Goal: Register for event/course: Register for event/course

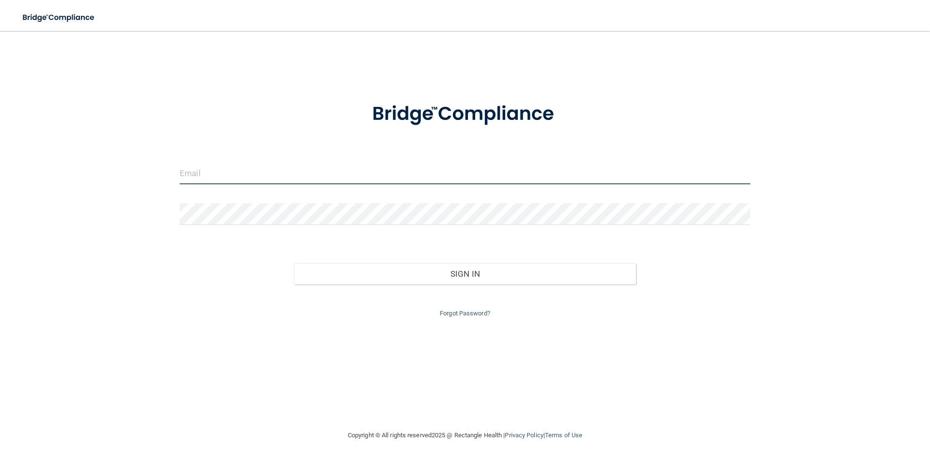
click at [236, 176] on input "email" at bounding box center [465, 174] width 570 height 22
type input "Briannaramirez.2003@icloud.com"
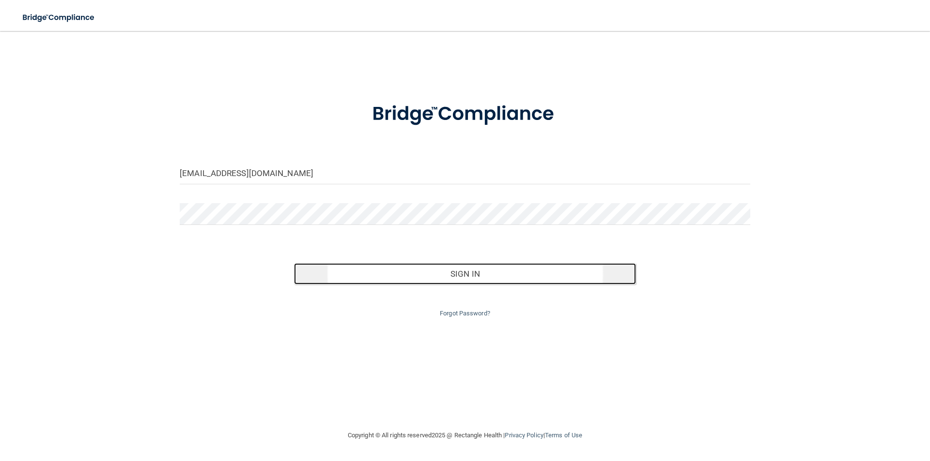
click at [441, 278] on button "Sign In" at bounding box center [465, 273] width 342 height 21
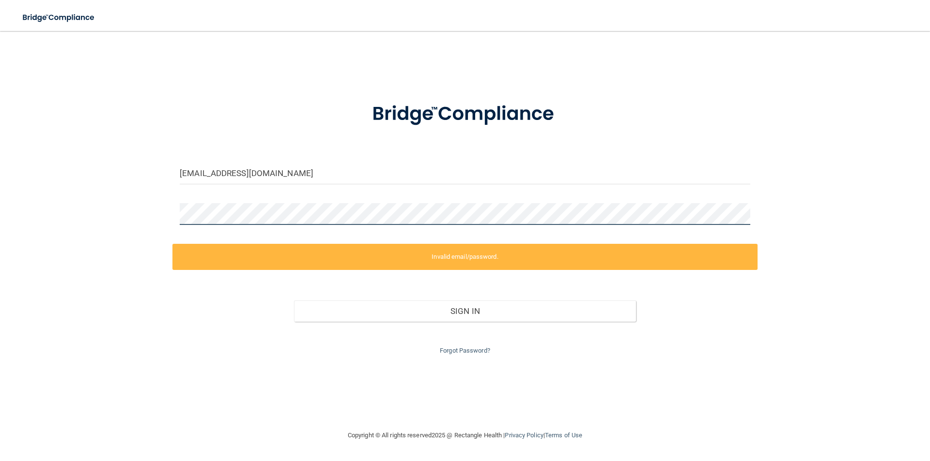
click at [134, 225] on div "[EMAIL_ADDRESS][DOMAIN_NAME] Invalid email/password. You don't have permission …" at bounding box center [464, 231] width 891 height 380
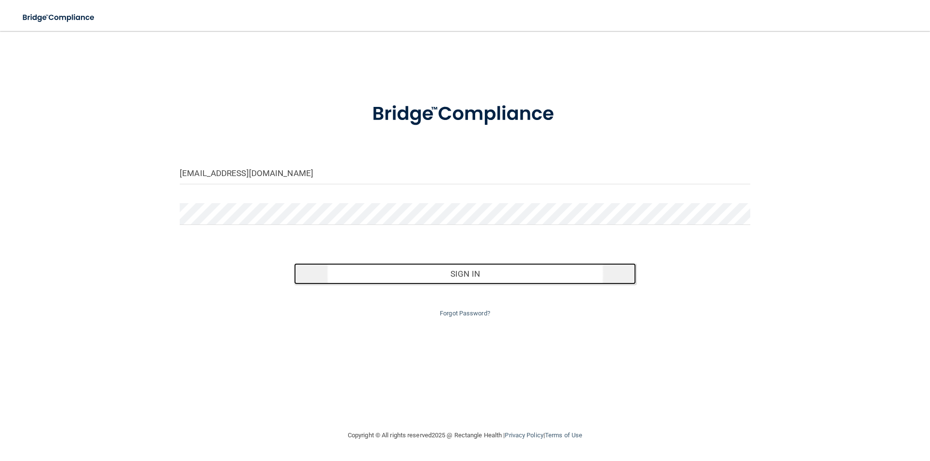
click at [451, 275] on button "Sign In" at bounding box center [465, 273] width 342 height 21
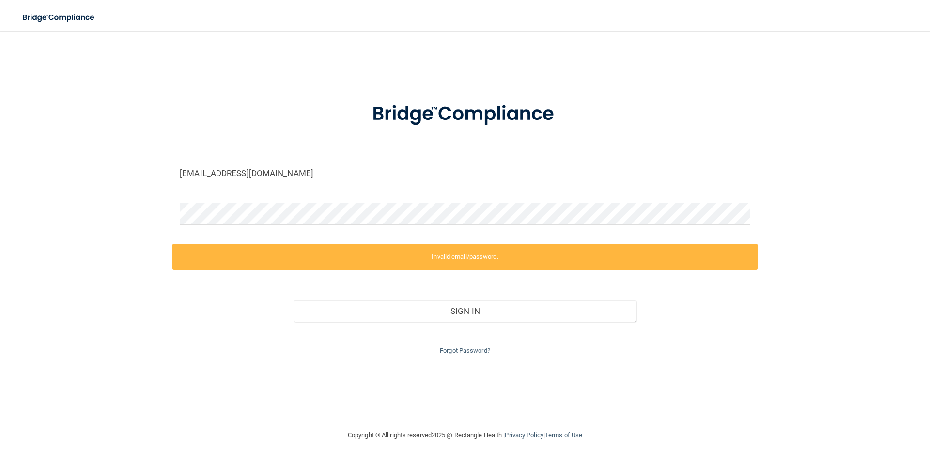
click at [426, 271] on div "Invalid email/password. You don't have permission to access that page. Sign In …" at bounding box center [464, 300] width 585 height 113
click at [823, 345] on div "[EMAIL_ADDRESS][DOMAIN_NAME] Invalid email/password. You don't have permission …" at bounding box center [464, 231] width 891 height 380
click at [475, 351] on link "Forgot Password?" at bounding box center [465, 350] width 50 height 7
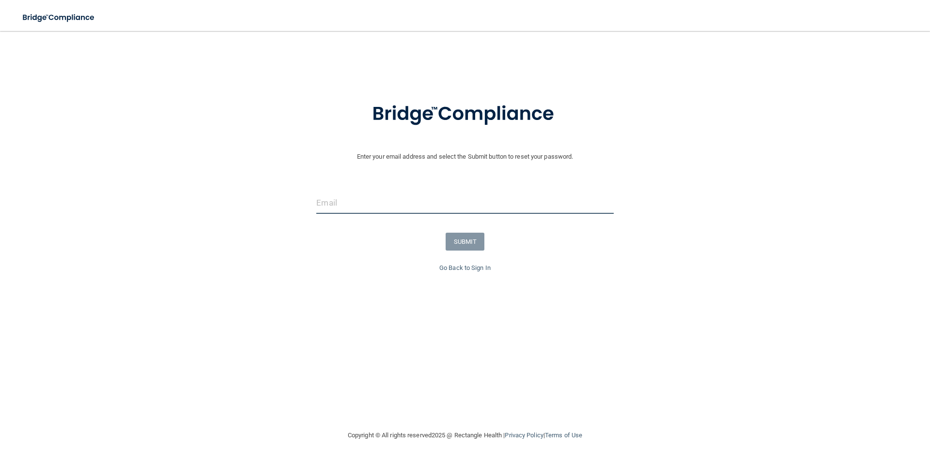
click at [361, 205] on input "email" at bounding box center [464, 203] width 297 height 22
type input "[EMAIL_ADDRESS][DOMAIN_NAME]"
click at [473, 245] on button "SUBMIT" at bounding box center [464, 242] width 39 height 18
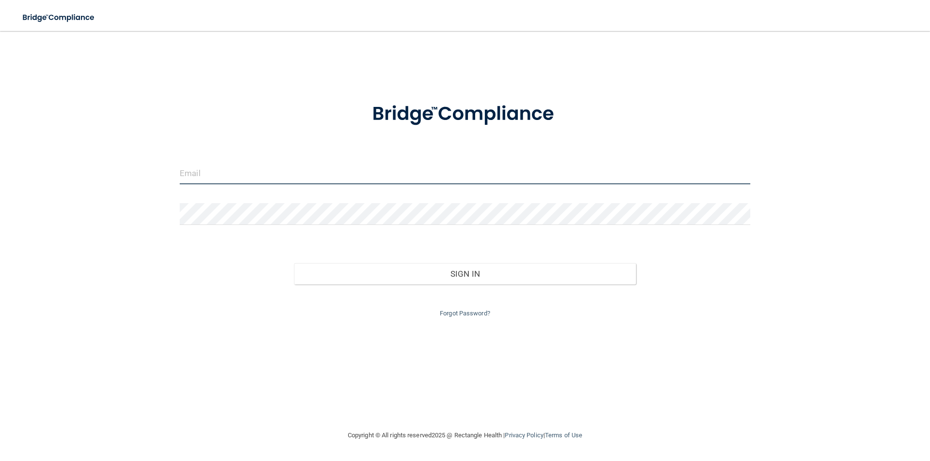
click at [200, 179] on input "email" at bounding box center [465, 174] width 570 height 22
type input "[EMAIL_ADDRESS][DOMAIN_NAME]"
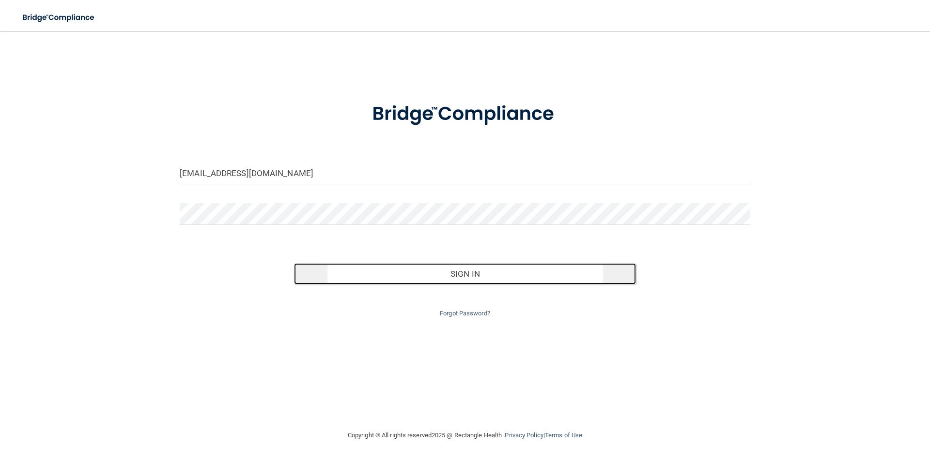
click at [504, 280] on button "Sign In" at bounding box center [465, 273] width 342 height 21
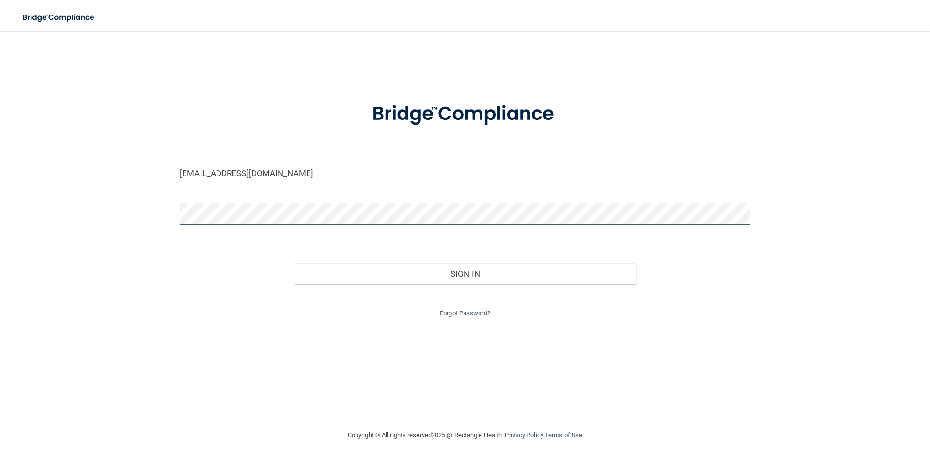
click at [294, 263] on button "Sign In" at bounding box center [465, 273] width 342 height 21
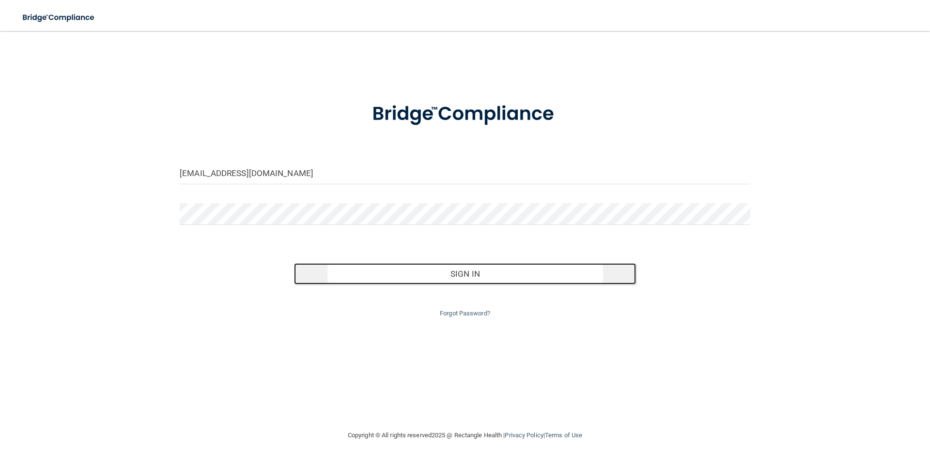
click at [401, 273] on button "Sign In" at bounding box center [465, 273] width 342 height 21
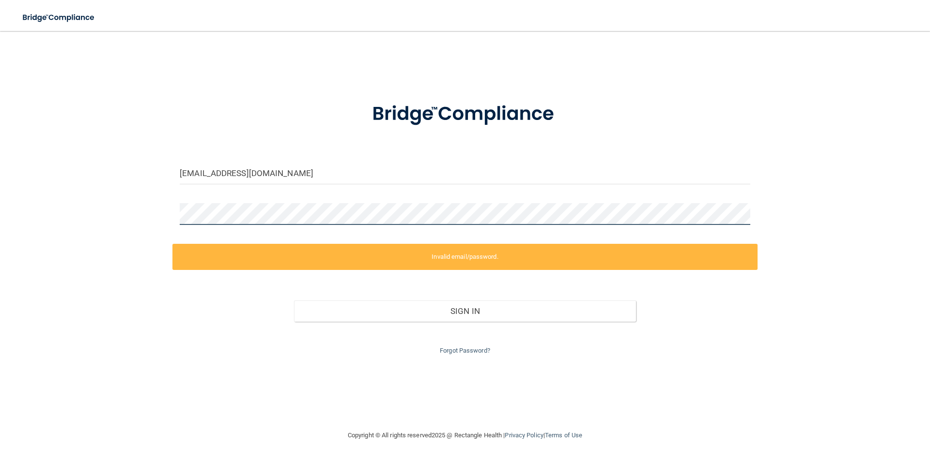
click at [150, 215] on div "[EMAIL_ADDRESS][DOMAIN_NAME] Invalid email/password. You don't have permission …" at bounding box center [464, 231] width 891 height 380
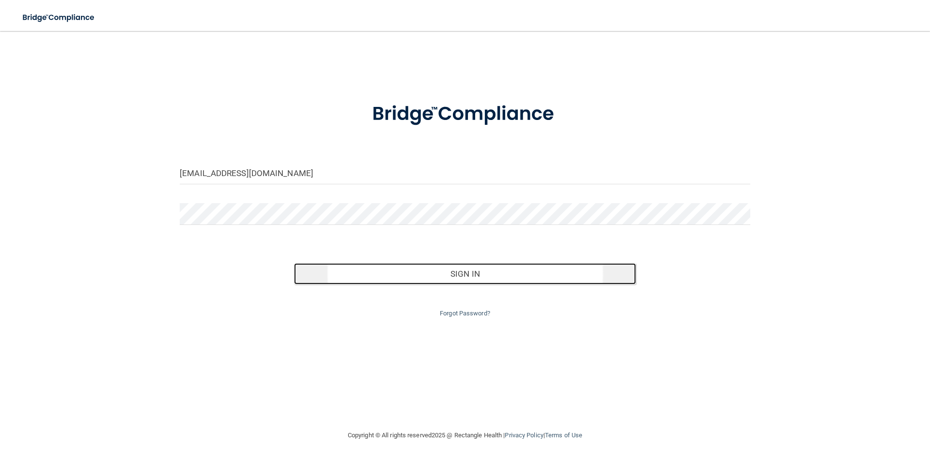
click at [458, 271] on button "Sign In" at bounding box center [465, 273] width 342 height 21
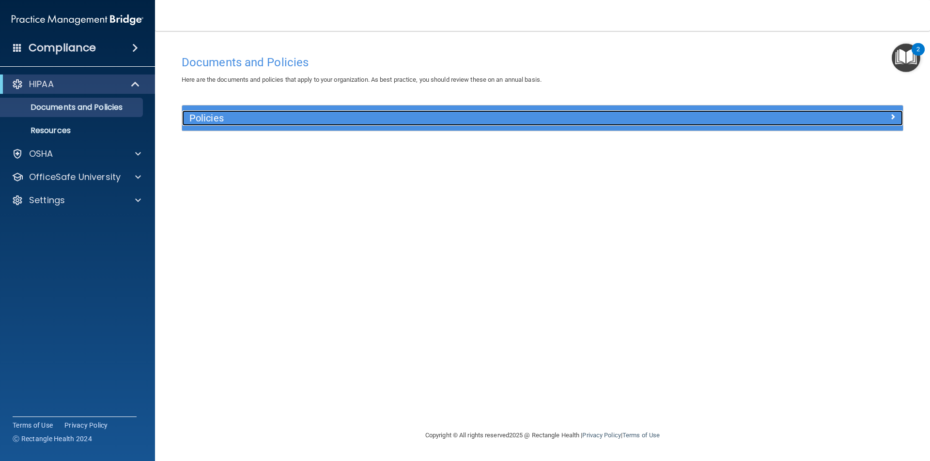
click at [228, 123] on h5 "Policies" at bounding box center [452, 118] width 526 height 11
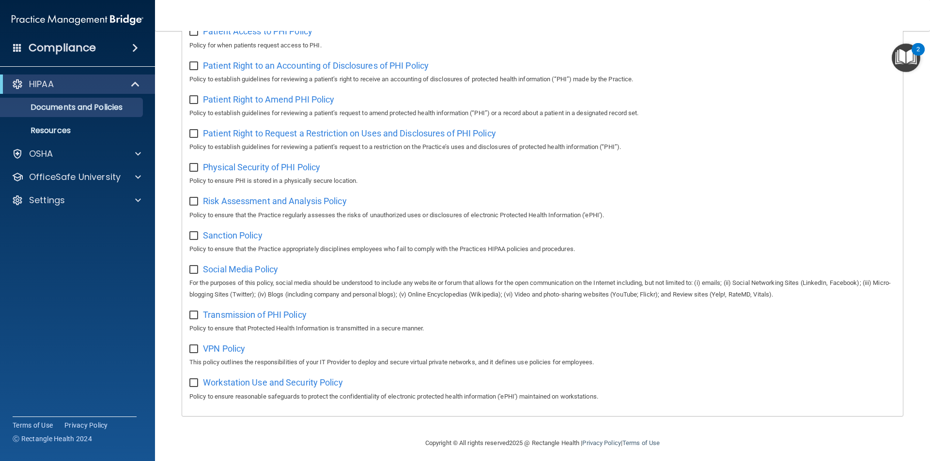
scroll to position [510, 0]
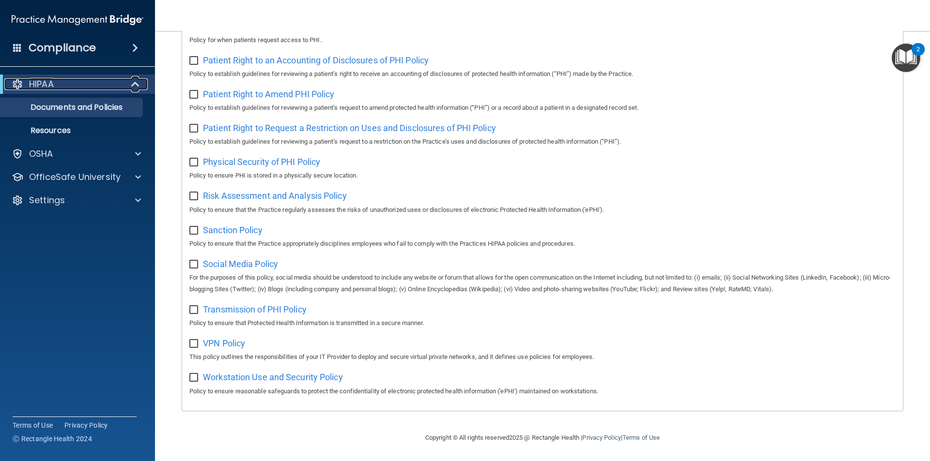
click at [49, 82] on p "HIPAA" at bounding box center [41, 84] width 25 height 12
click at [57, 83] on div "HIPAA" at bounding box center [64, 84] width 120 height 12
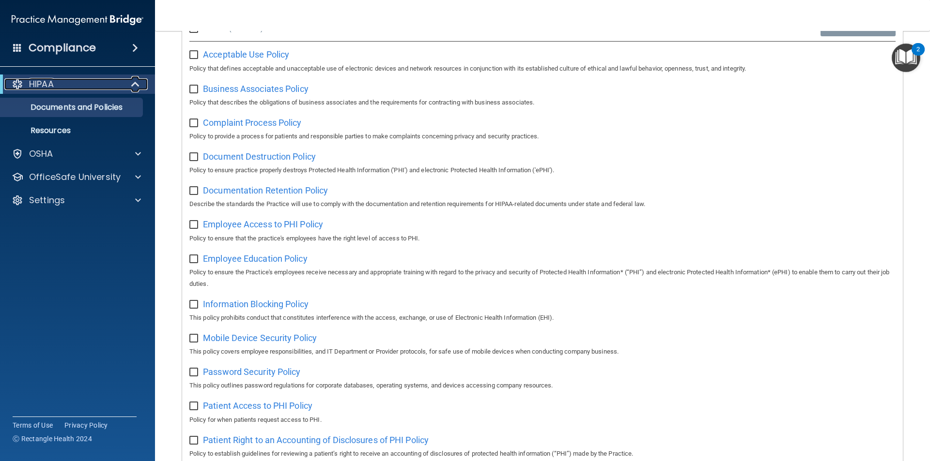
scroll to position [0, 0]
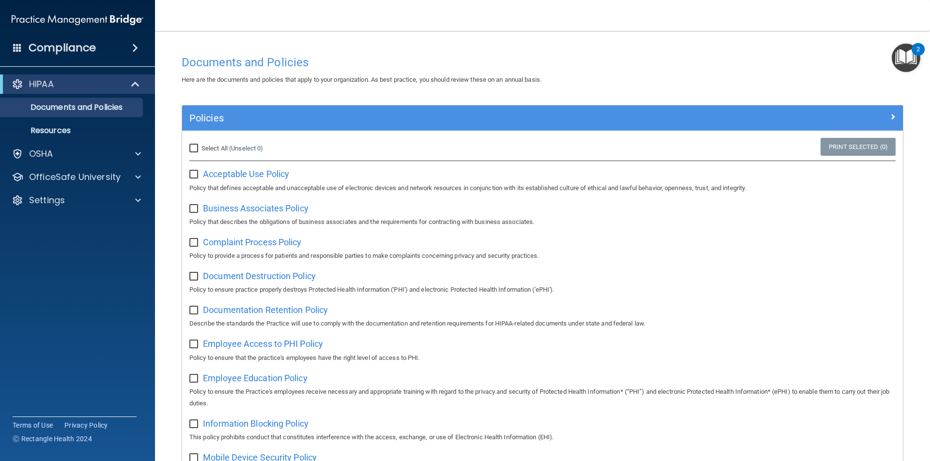
click at [195, 173] on input "checkbox" at bounding box center [194, 175] width 11 height 8
checkbox input "true"
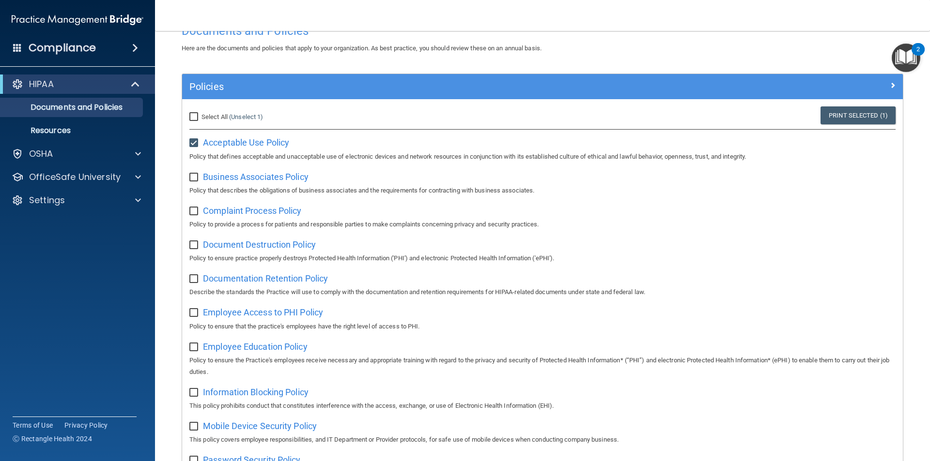
scroll to position [48, 0]
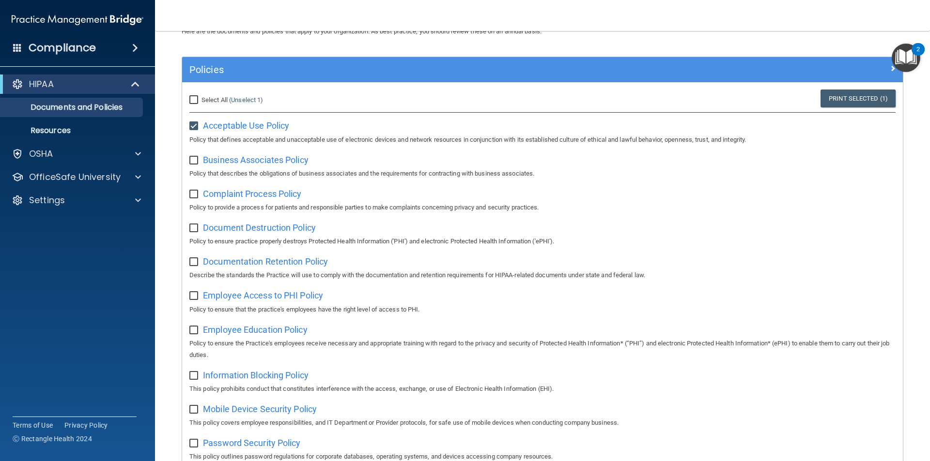
click at [194, 162] on input "checkbox" at bounding box center [194, 161] width 11 height 8
checkbox input "true"
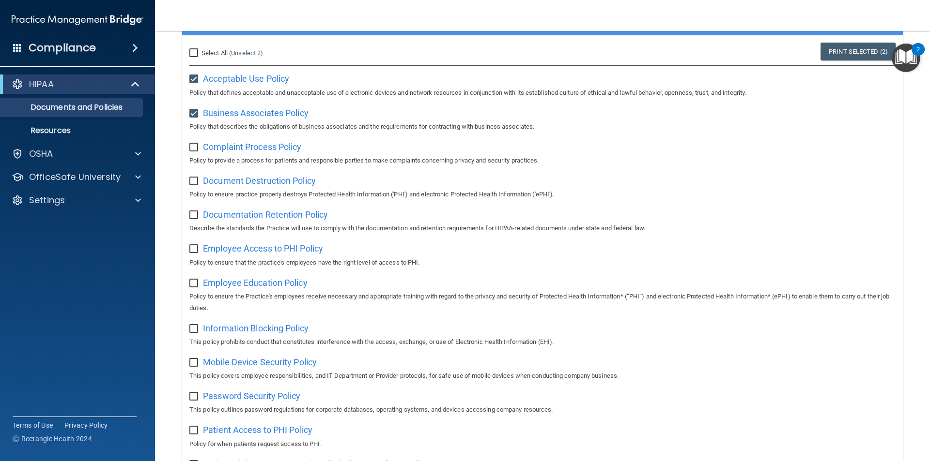
scroll to position [97, 0]
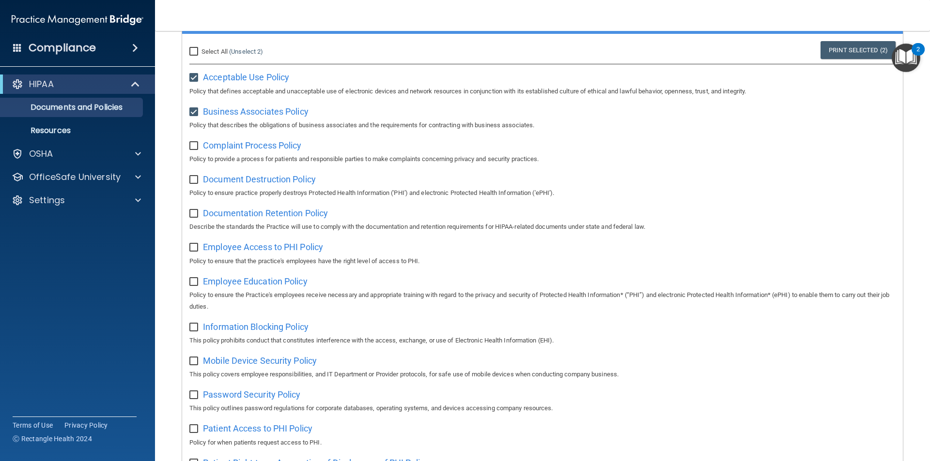
click at [196, 145] on input "checkbox" at bounding box center [194, 146] width 11 height 8
checkbox input "true"
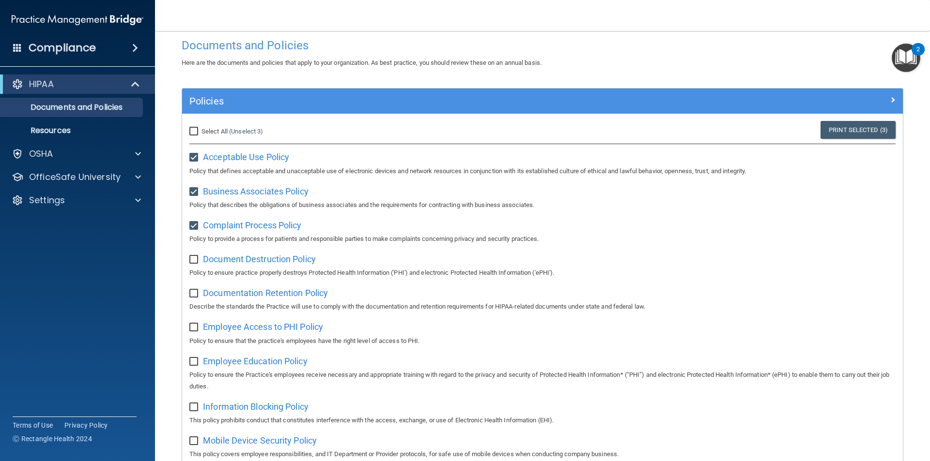
scroll to position [0, 0]
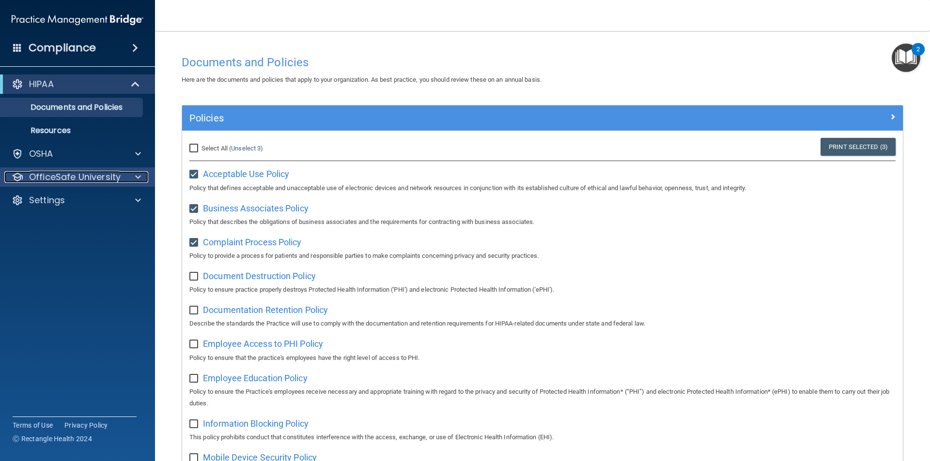
click at [54, 179] on p "OfficeSafe University" at bounding box center [75, 177] width 92 height 12
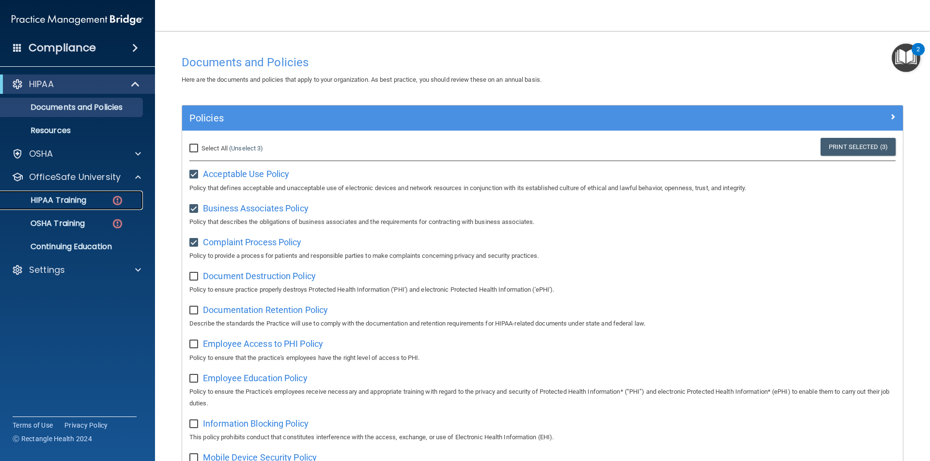
click at [69, 199] on p "HIPAA Training" at bounding box center [46, 201] width 80 height 10
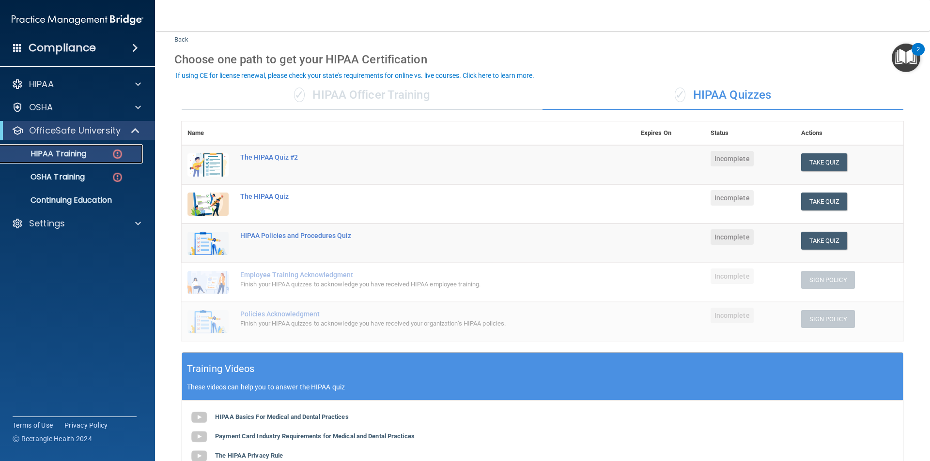
scroll to position [23, 0]
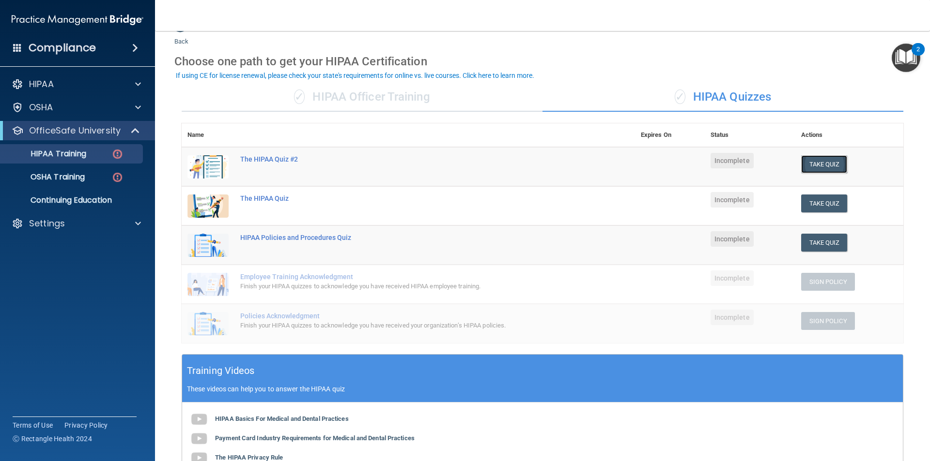
click at [828, 165] on button "Take Quiz" at bounding box center [824, 164] width 46 height 18
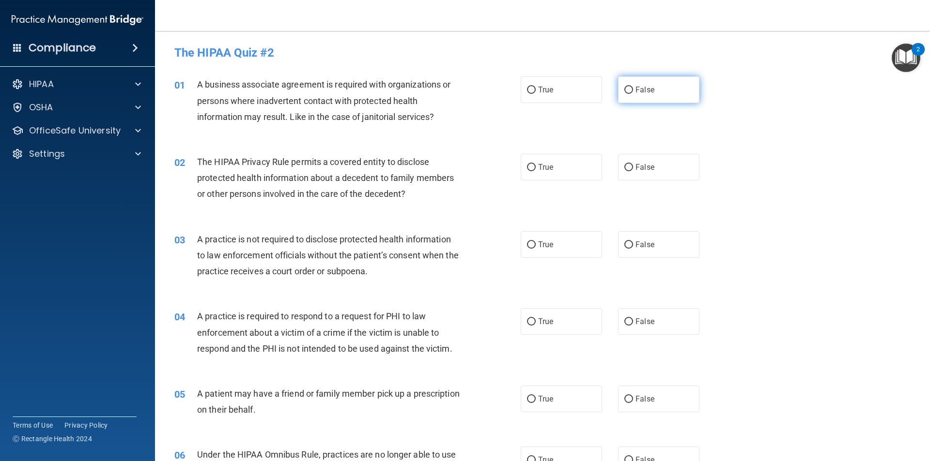
click at [625, 89] on input "False" at bounding box center [628, 90] width 9 height 7
radio input "true"
click at [529, 90] on input "True" at bounding box center [531, 90] width 9 height 7
radio input "true"
radio input "false"
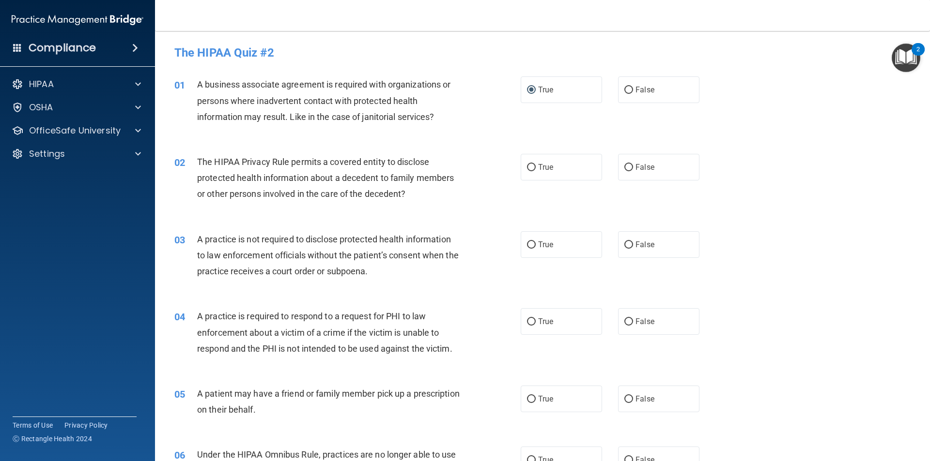
scroll to position [48, 0]
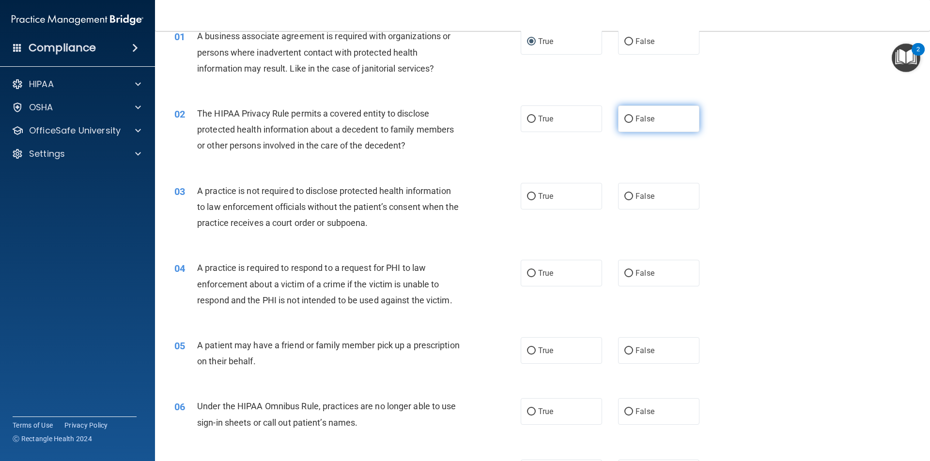
click at [629, 119] on label "False" at bounding box center [658, 119] width 81 height 27
click at [629, 119] on input "False" at bounding box center [628, 119] width 9 height 7
radio input "true"
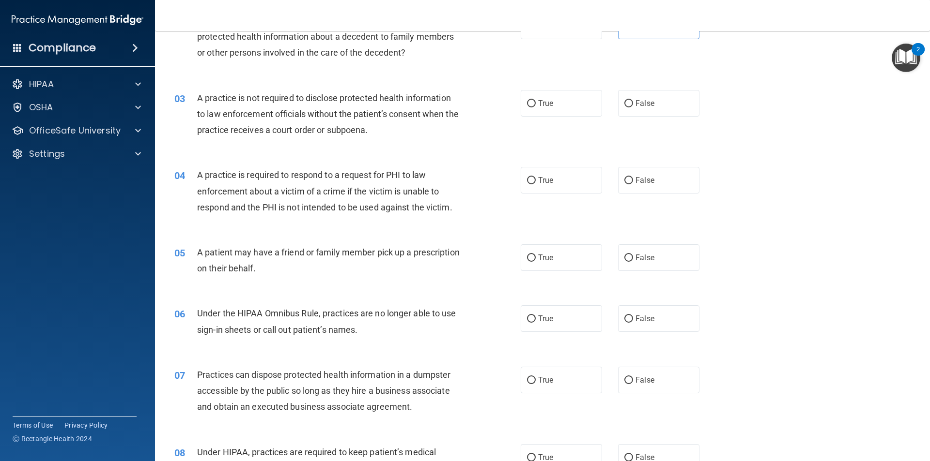
scroll to position [145, 0]
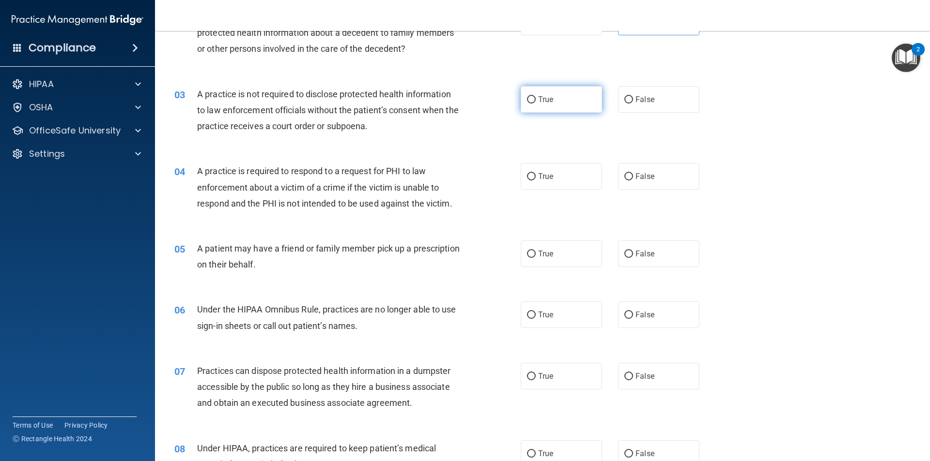
click at [530, 98] on input "True" at bounding box center [531, 99] width 9 height 7
radio input "true"
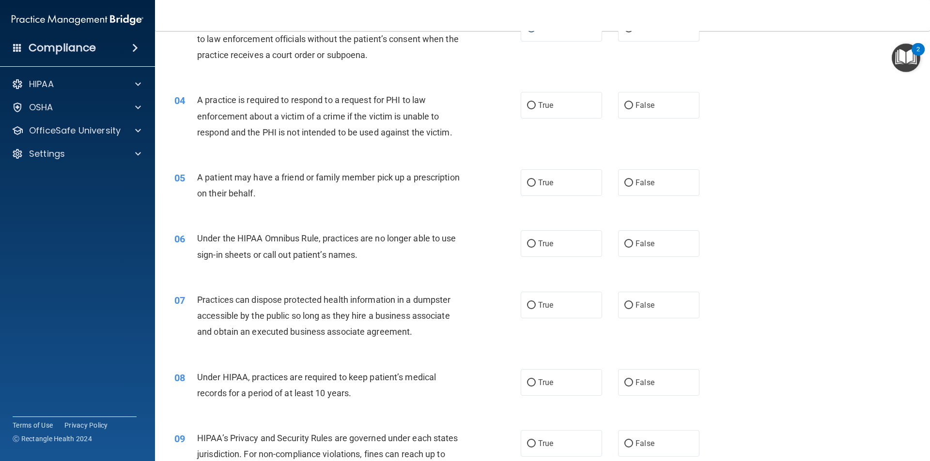
scroll to position [242, 0]
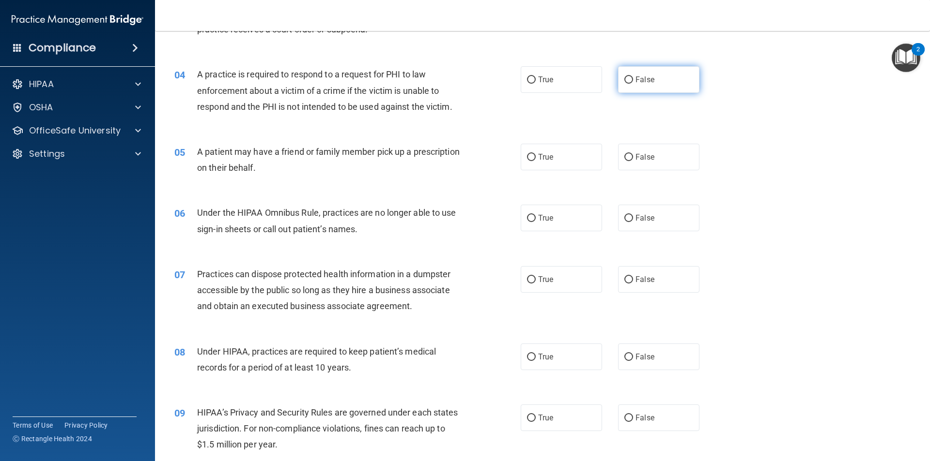
click at [630, 79] on label "False" at bounding box center [658, 79] width 81 height 27
click at [630, 79] on input "False" at bounding box center [628, 79] width 9 height 7
radio input "true"
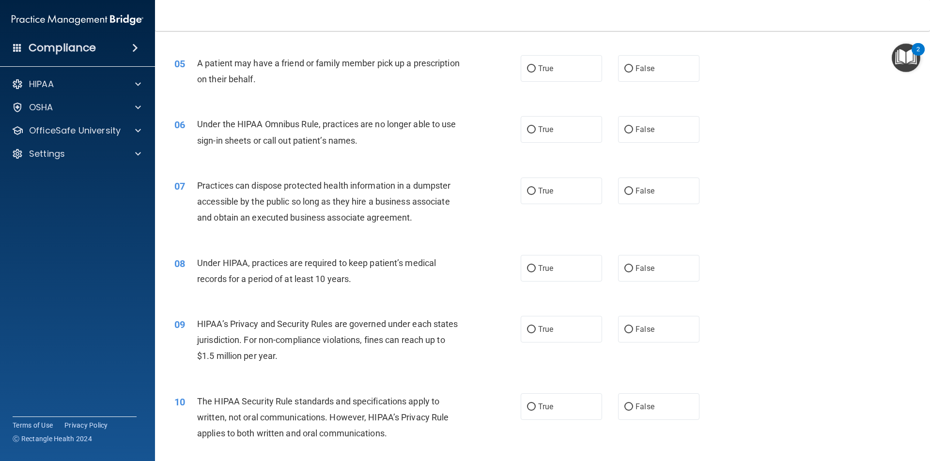
scroll to position [339, 0]
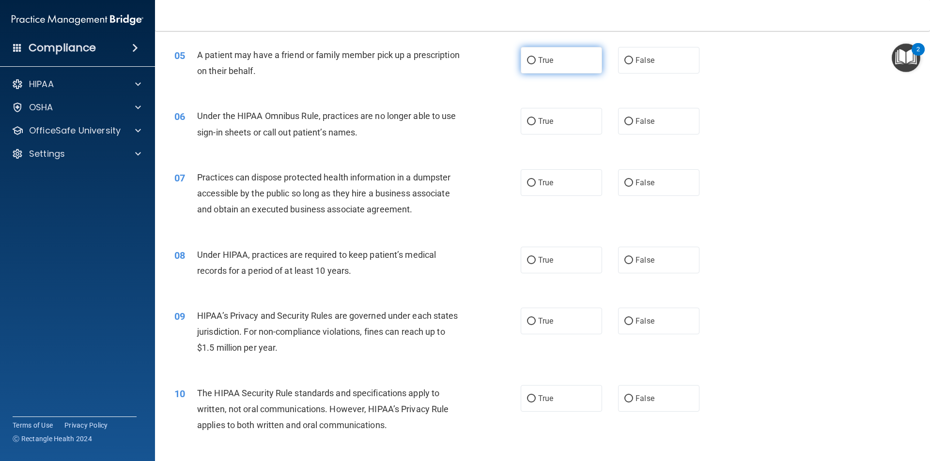
click at [538, 56] on span "True" at bounding box center [545, 60] width 15 height 9
click at [535, 57] on input "True" at bounding box center [531, 60] width 9 height 7
radio input "true"
click at [529, 121] on input "True" at bounding box center [531, 121] width 9 height 7
radio input "true"
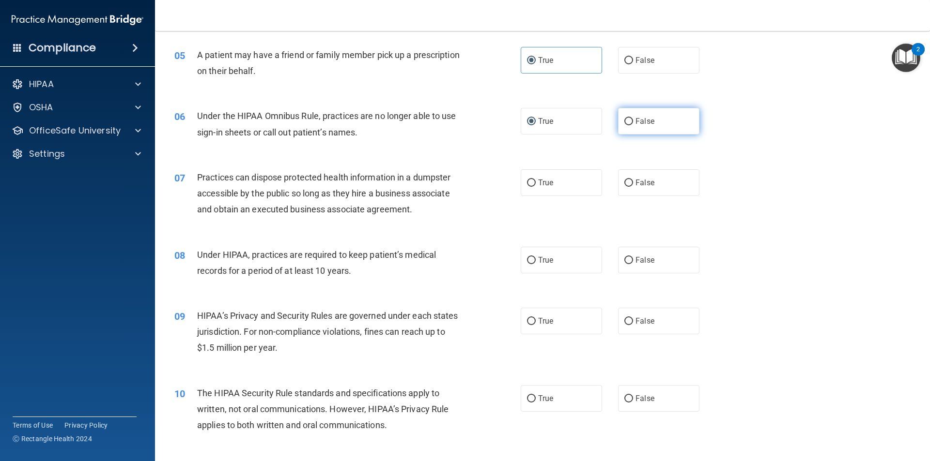
click at [624, 122] on input "False" at bounding box center [628, 121] width 9 height 7
radio input "true"
radio input "false"
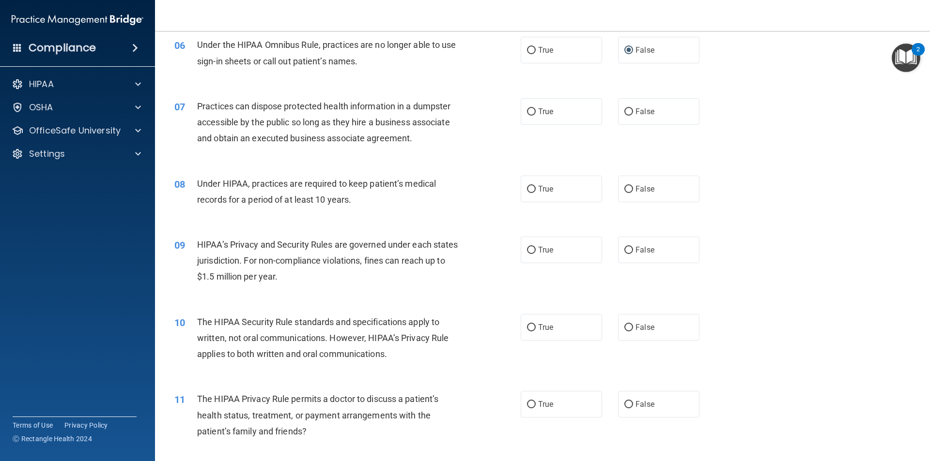
scroll to position [436, 0]
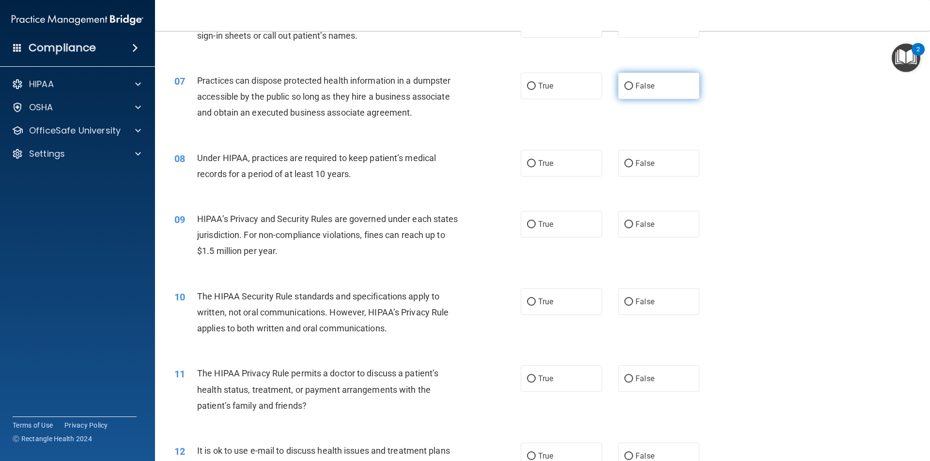
click at [635, 85] on span "False" at bounding box center [644, 85] width 19 height 9
click at [632, 85] on input "False" at bounding box center [628, 86] width 9 height 7
radio input "true"
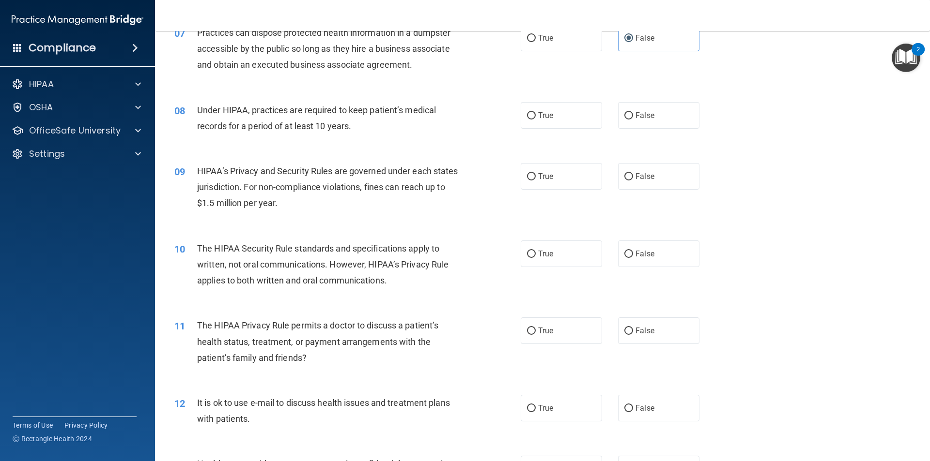
scroll to position [484, 0]
click at [539, 108] on label "True" at bounding box center [560, 115] width 81 height 27
click at [535, 112] on input "True" at bounding box center [531, 115] width 9 height 7
radio input "true"
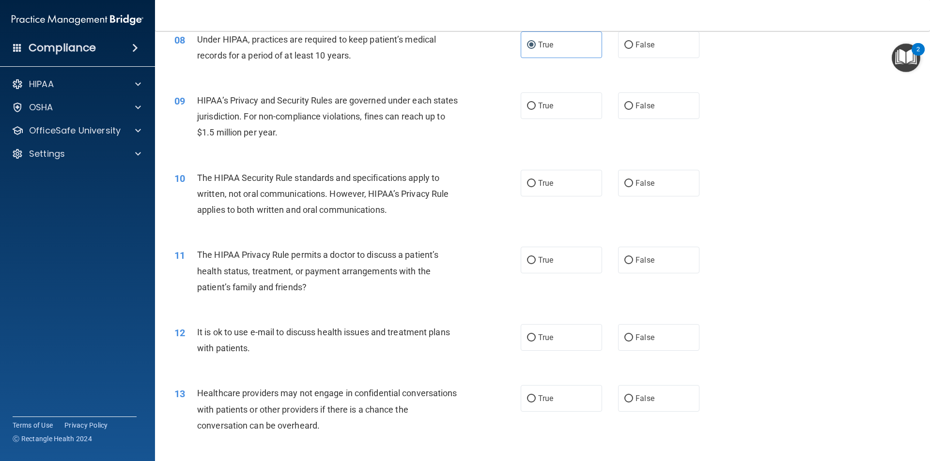
scroll to position [533, 0]
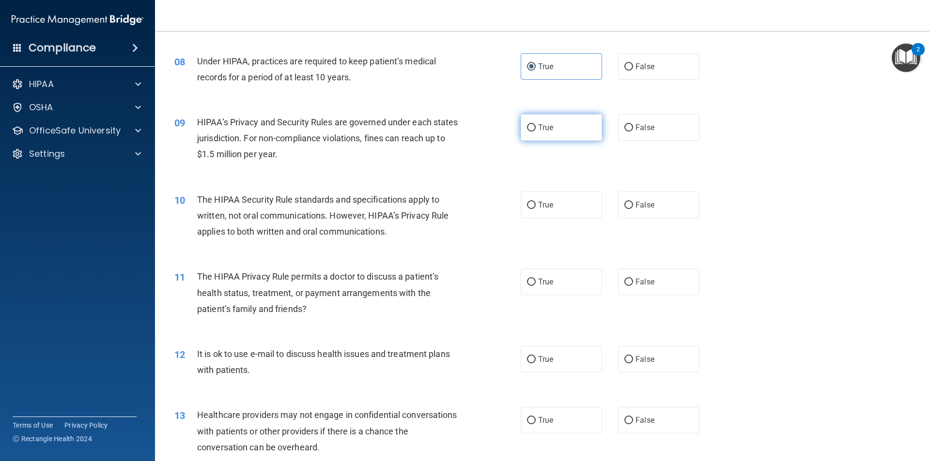
click at [543, 133] on label "True" at bounding box center [560, 127] width 81 height 27
click at [535, 132] on input "True" at bounding box center [531, 127] width 9 height 7
radio input "true"
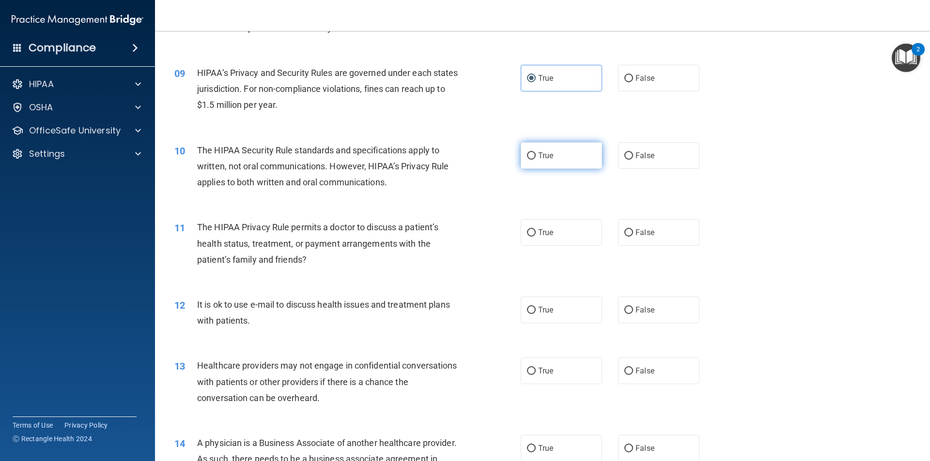
click at [538, 153] on span "True" at bounding box center [545, 155] width 15 height 9
click at [535, 153] on input "True" at bounding box center [531, 156] width 9 height 7
radio input "true"
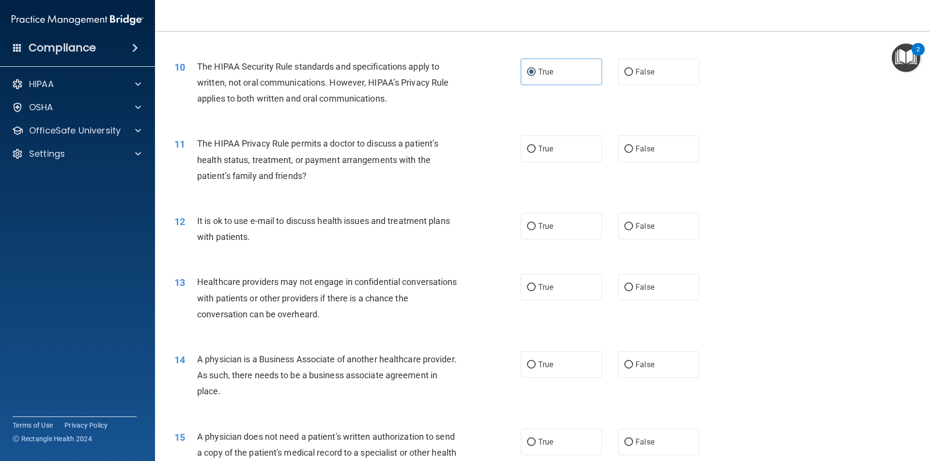
scroll to position [679, 0]
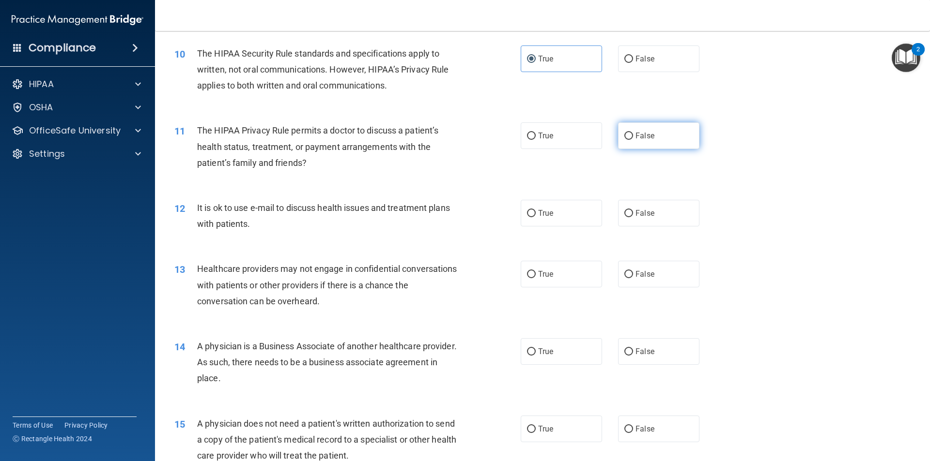
click at [658, 134] on label "False" at bounding box center [658, 135] width 81 height 27
click at [633, 134] on input "False" at bounding box center [628, 136] width 9 height 7
radio input "true"
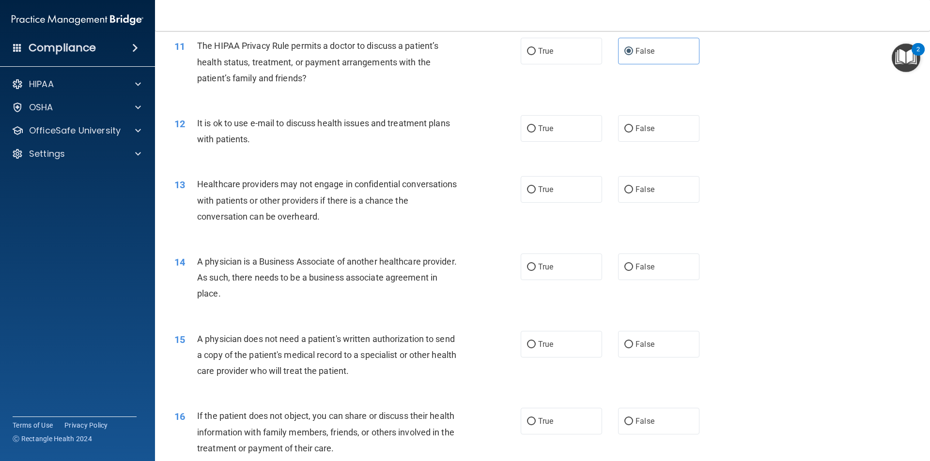
scroll to position [776, 0]
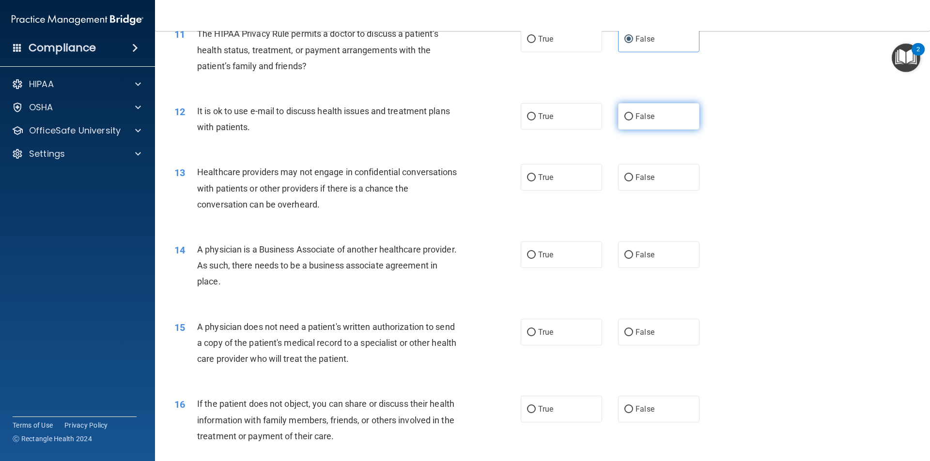
click at [635, 115] on span "False" at bounding box center [644, 116] width 19 height 9
click at [633, 115] on input "False" at bounding box center [628, 116] width 9 height 7
radio input "true"
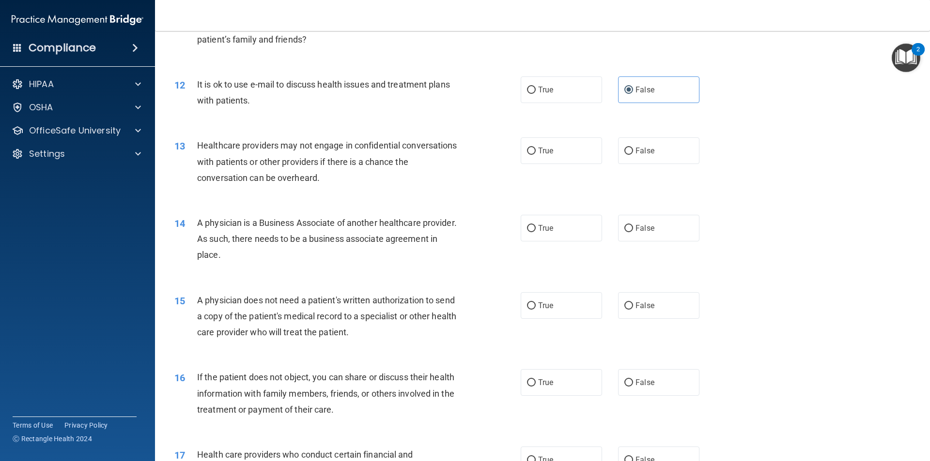
scroll to position [824, 0]
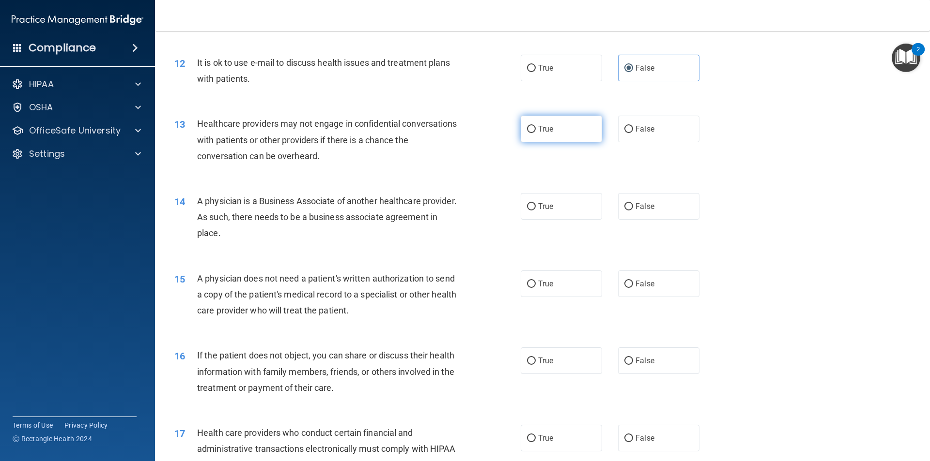
click at [535, 134] on label "True" at bounding box center [560, 129] width 81 height 27
click at [535, 133] on input "True" at bounding box center [531, 129] width 9 height 7
radio input "true"
click at [626, 137] on label "False" at bounding box center [658, 129] width 81 height 27
click at [626, 133] on input "False" at bounding box center [628, 129] width 9 height 7
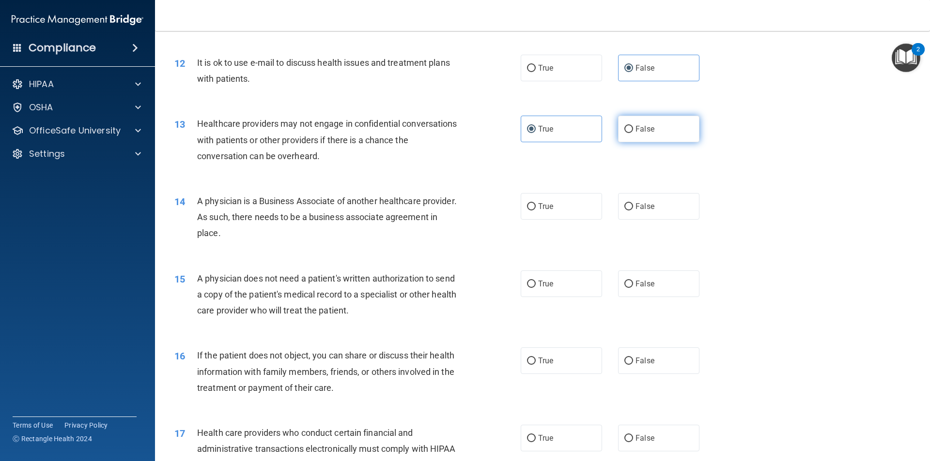
radio input "true"
click at [553, 135] on label "True" at bounding box center [560, 129] width 81 height 27
click at [535, 133] on input "True" at bounding box center [531, 129] width 9 height 7
radio input "true"
click at [635, 132] on span "False" at bounding box center [644, 128] width 19 height 9
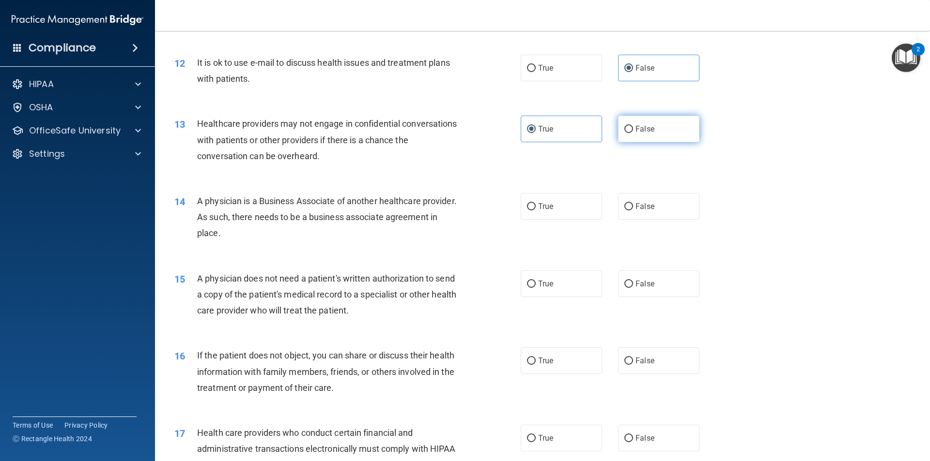
click at [633, 132] on input "False" at bounding box center [628, 129] width 9 height 7
radio input "true"
click at [550, 141] on label "True" at bounding box center [560, 129] width 81 height 27
click at [535, 133] on input "True" at bounding box center [531, 129] width 9 height 7
radio input "true"
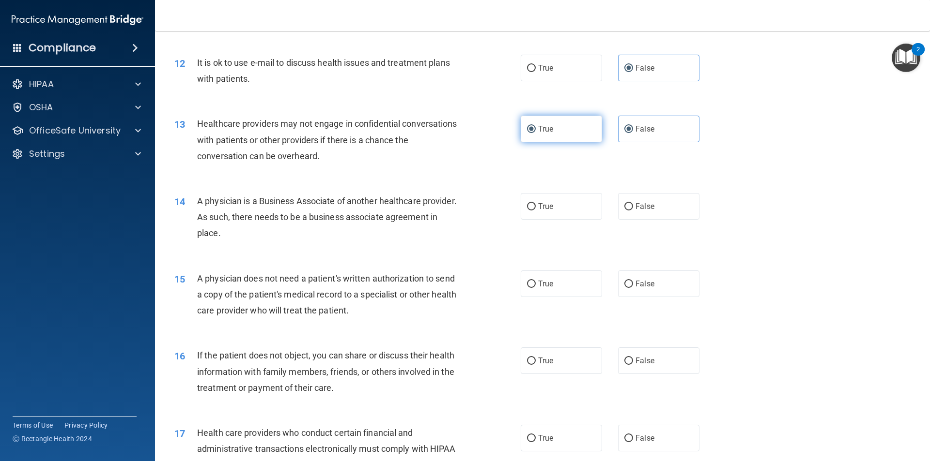
radio input "false"
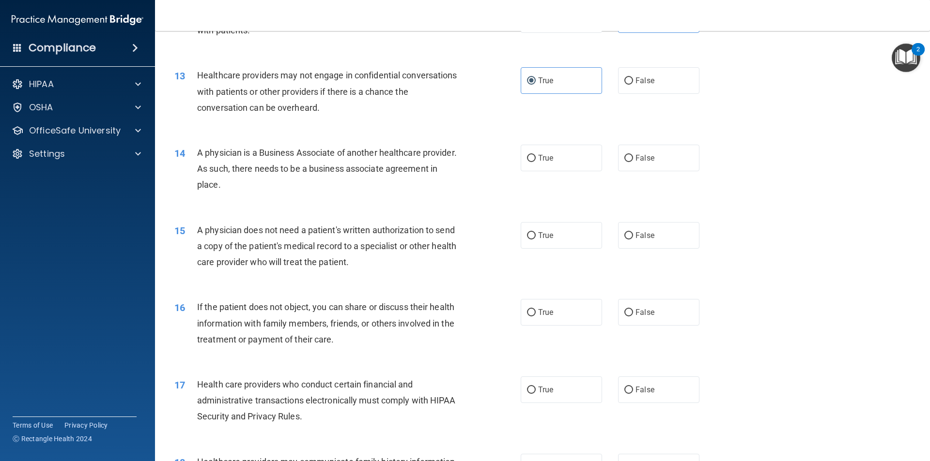
scroll to position [921, 0]
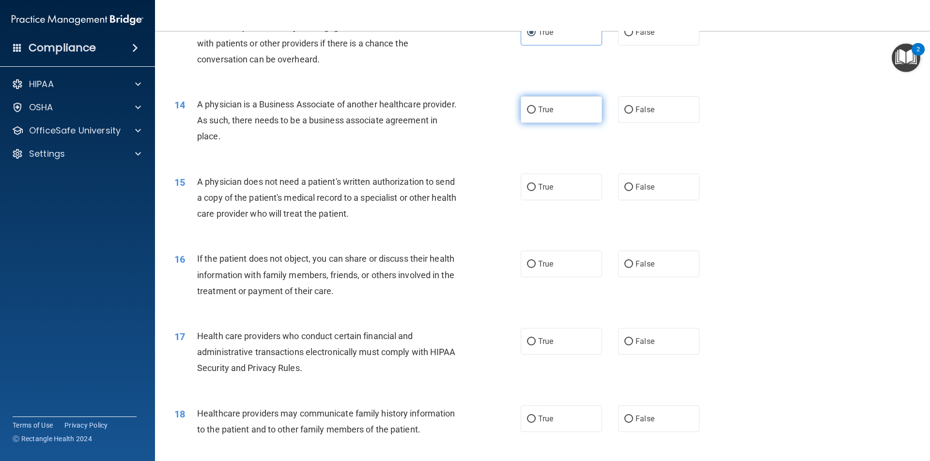
click at [555, 114] on label "True" at bounding box center [560, 109] width 81 height 27
click at [535, 114] on input "True" at bounding box center [531, 110] width 9 height 7
radio input "true"
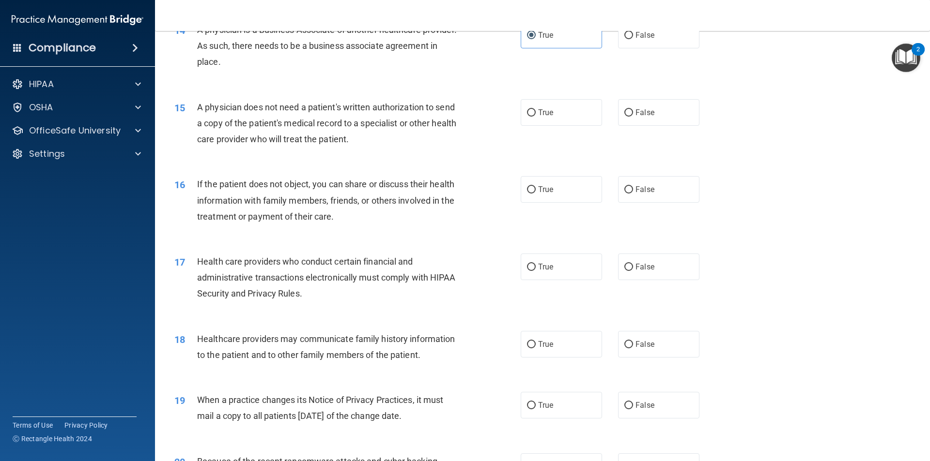
scroll to position [1018, 0]
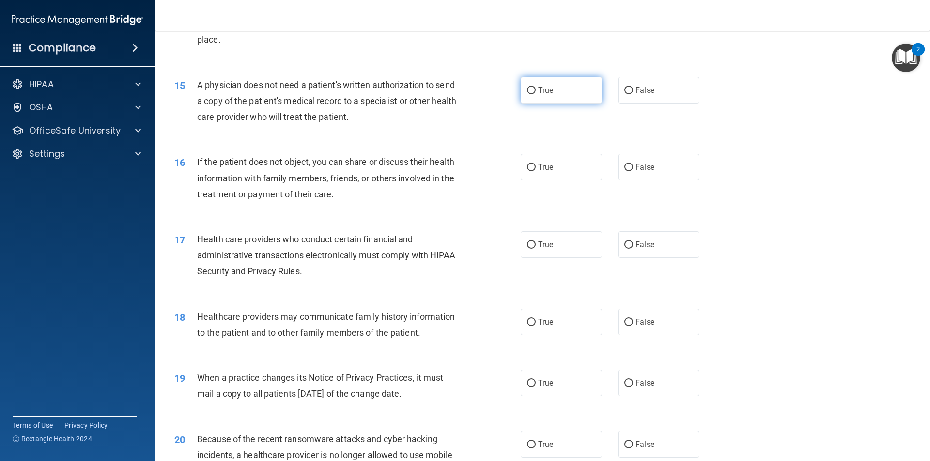
click at [557, 80] on label "True" at bounding box center [560, 90] width 81 height 27
click at [535, 87] on input "True" at bounding box center [531, 90] width 9 height 7
radio input "true"
click at [628, 93] on input "False" at bounding box center [628, 90] width 9 height 7
radio input "true"
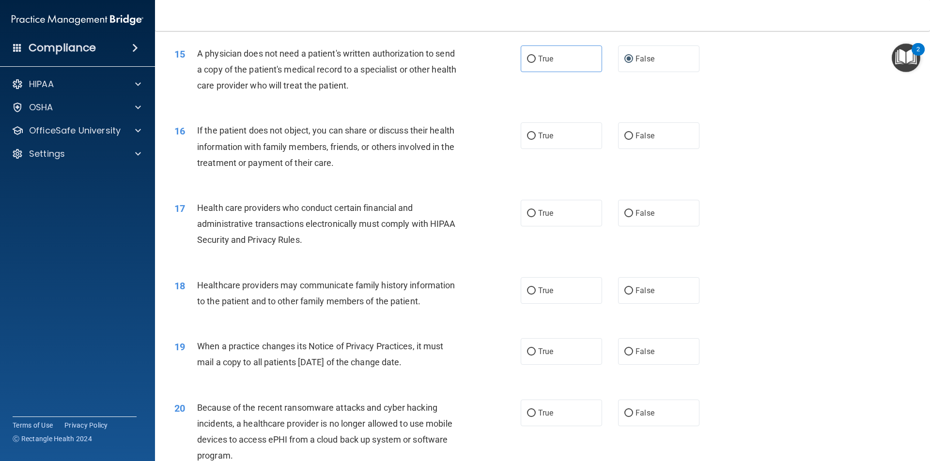
scroll to position [1066, 0]
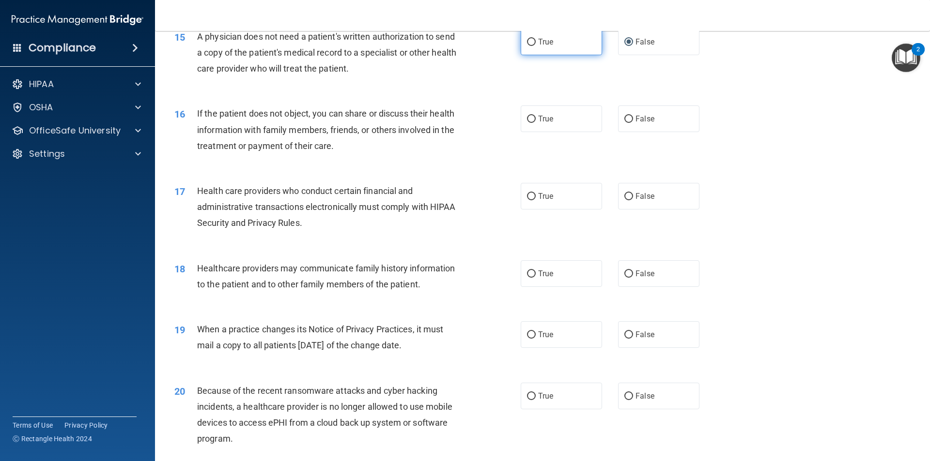
click at [558, 44] on label "True" at bounding box center [560, 42] width 81 height 27
click at [535, 44] on input "True" at bounding box center [531, 42] width 9 height 7
radio input "true"
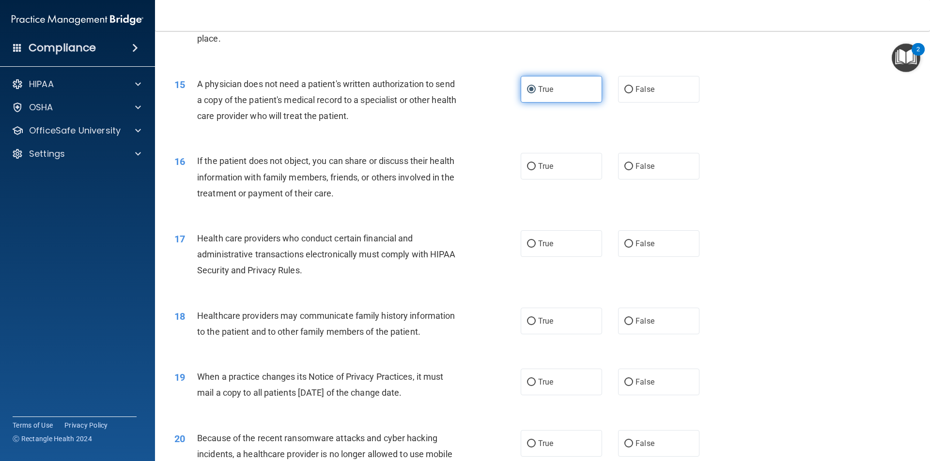
scroll to position [1018, 0]
click at [640, 89] on span "False" at bounding box center [644, 90] width 19 height 9
click at [633, 89] on input "False" at bounding box center [628, 90] width 9 height 7
radio input "true"
radio input "false"
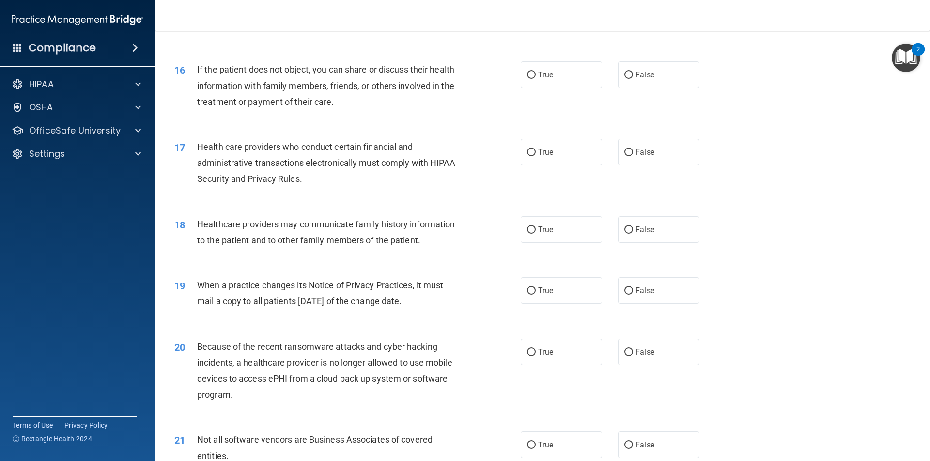
scroll to position [1114, 0]
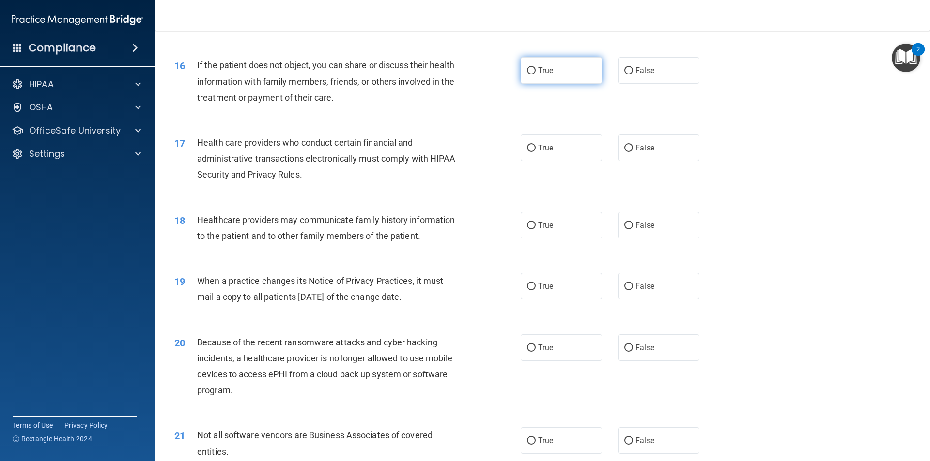
click at [526, 81] on label "True" at bounding box center [560, 70] width 81 height 27
click at [527, 75] on input "True" at bounding box center [531, 70] width 9 height 7
radio input "true"
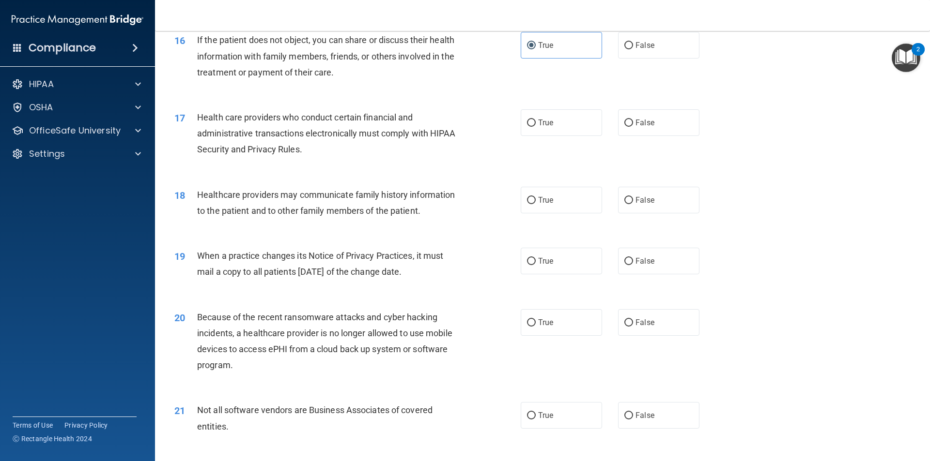
scroll to position [1163, 0]
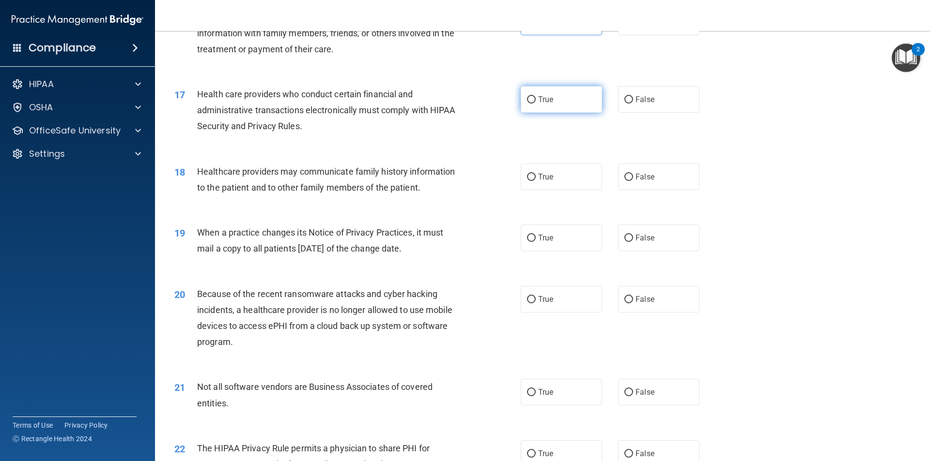
click at [578, 100] on label "True" at bounding box center [560, 99] width 81 height 27
click at [535, 100] on input "True" at bounding box center [531, 99] width 9 height 7
radio input "true"
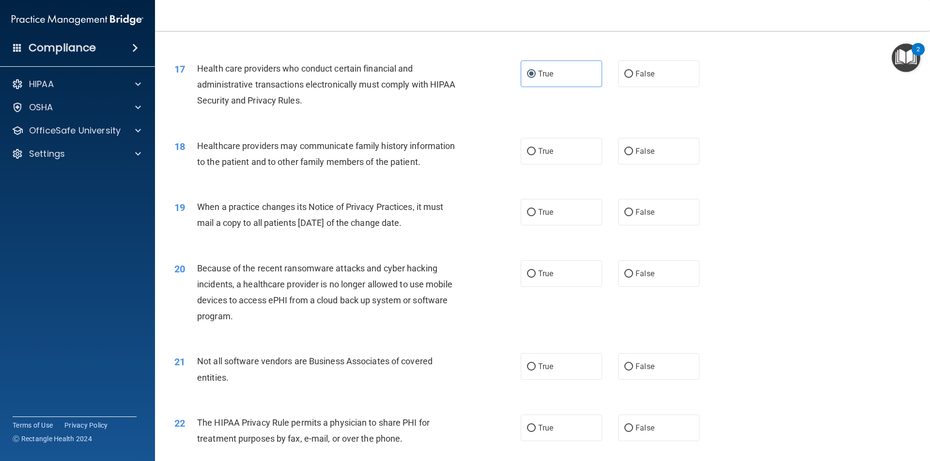
scroll to position [1211, 0]
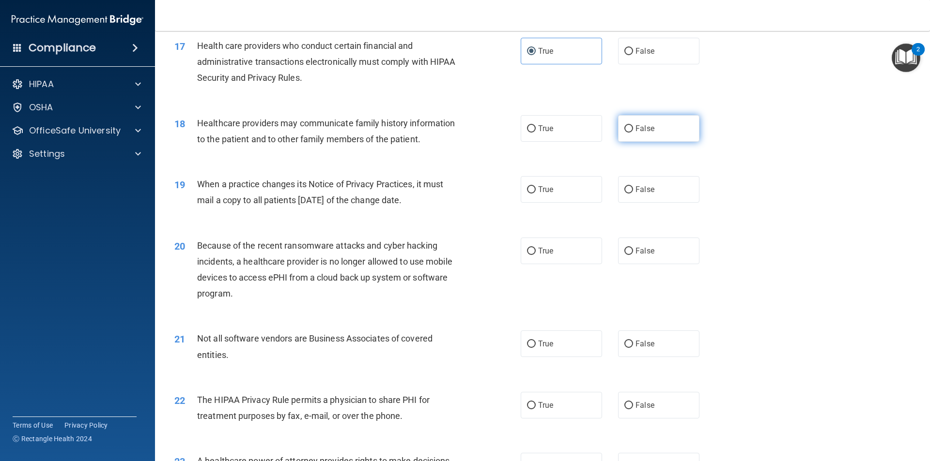
click at [627, 126] on input "False" at bounding box center [628, 128] width 9 height 7
radio input "true"
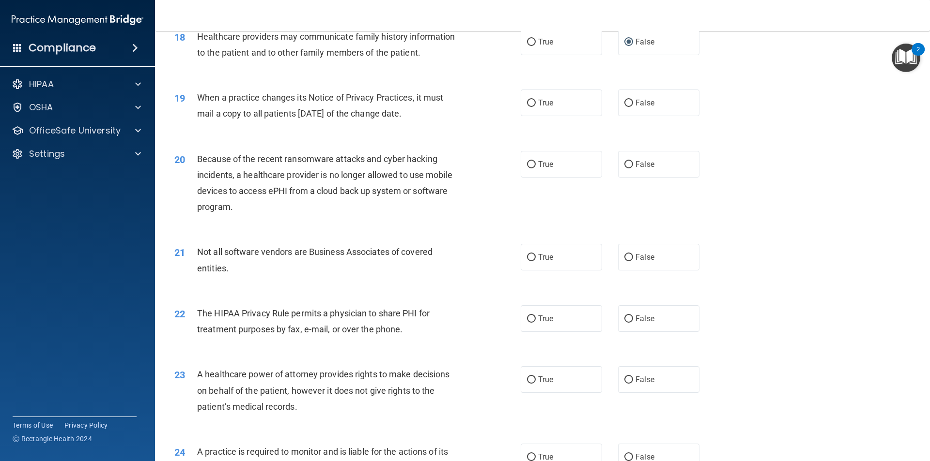
scroll to position [1308, 0]
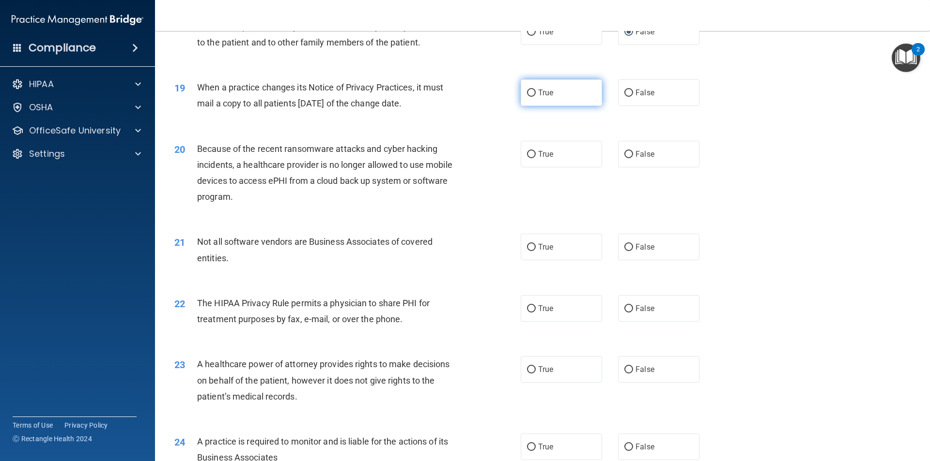
click at [555, 97] on label "True" at bounding box center [560, 92] width 81 height 27
click at [535, 97] on input "True" at bounding box center [531, 93] width 9 height 7
radio input "true"
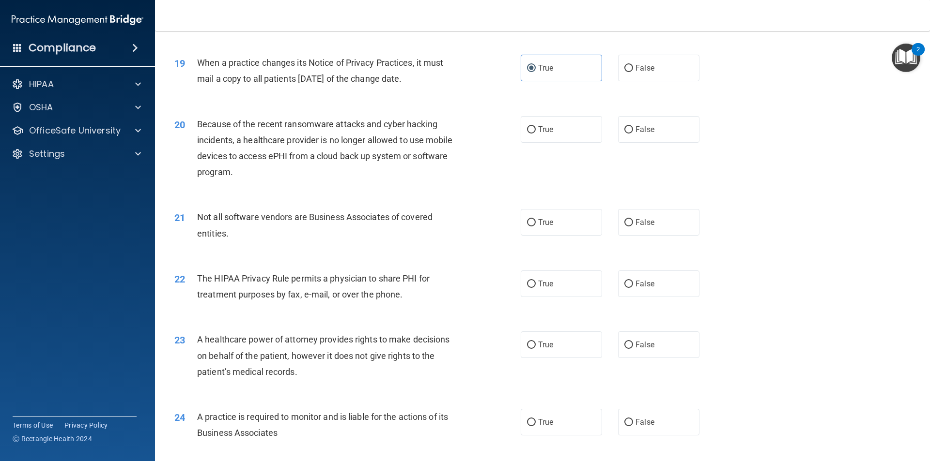
scroll to position [1357, 0]
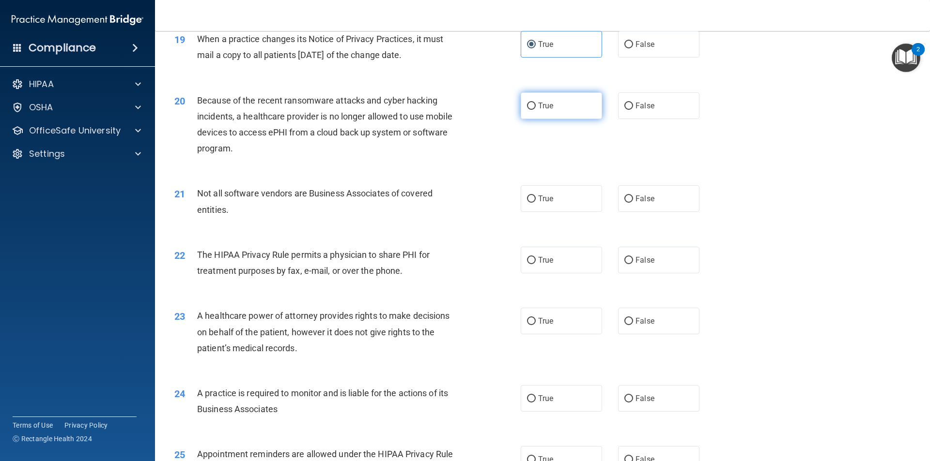
click at [549, 110] on span "True" at bounding box center [545, 105] width 15 height 9
click at [535, 110] on input "True" at bounding box center [531, 106] width 9 height 7
radio input "true"
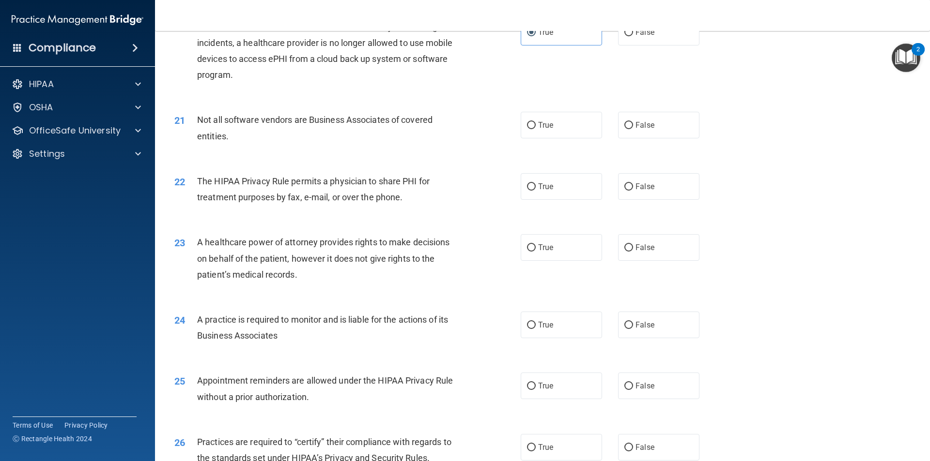
scroll to position [1453, 0]
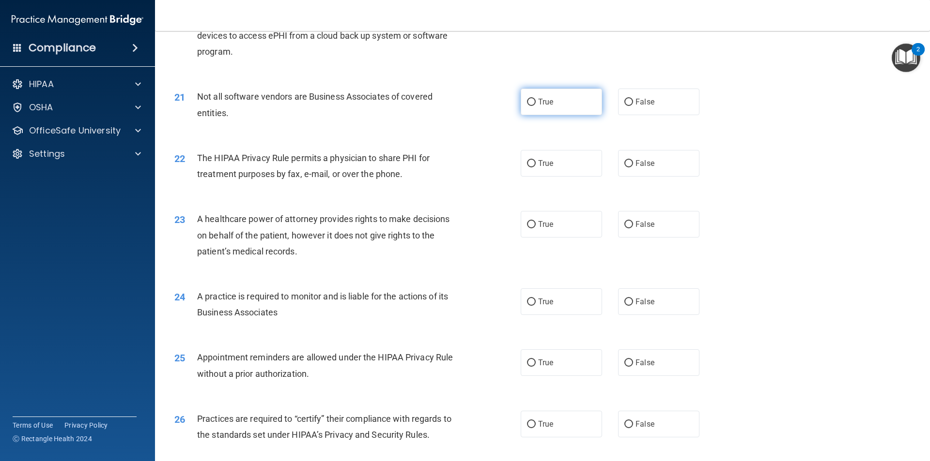
click at [554, 104] on label "True" at bounding box center [560, 102] width 81 height 27
click at [535, 104] on input "True" at bounding box center [531, 102] width 9 height 7
radio input "true"
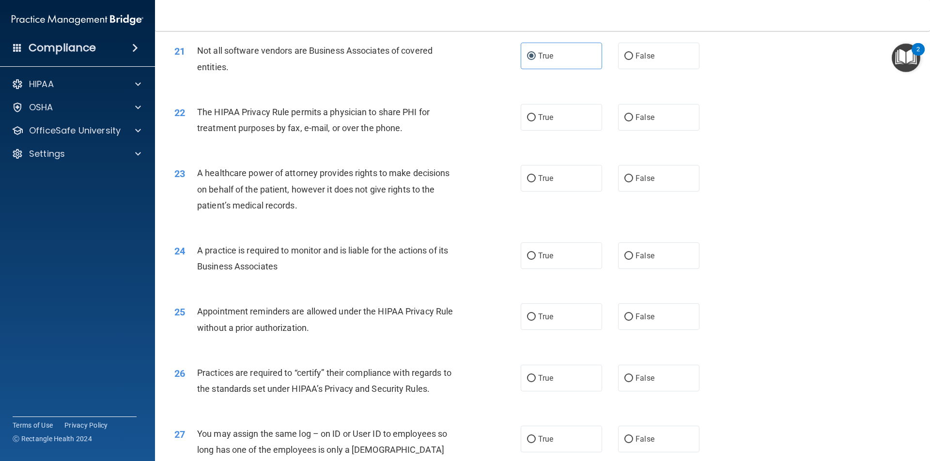
scroll to position [1502, 0]
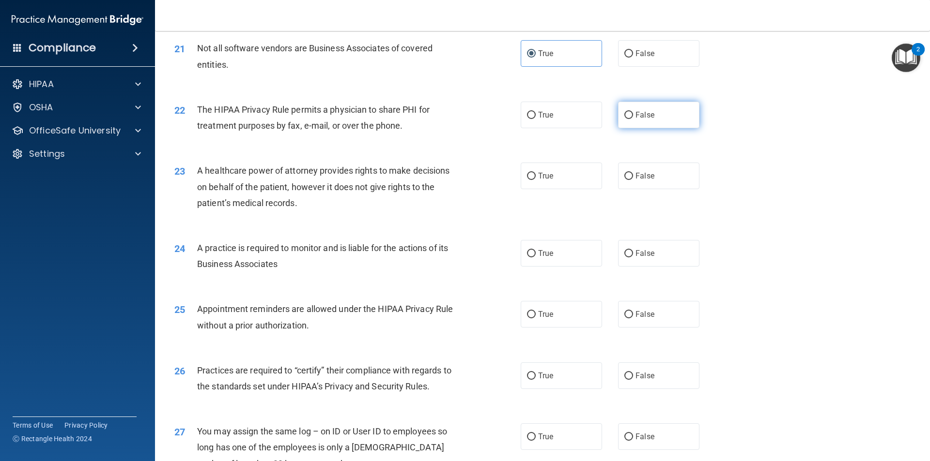
click at [636, 113] on span "False" at bounding box center [644, 114] width 19 height 9
click at [633, 113] on input "False" at bounding box center [628, 115] width 9 height 7
radio input "true"
click at [527, 108] on label "True" at bounding box center [560, 115] width 81 height 27
click at [527, 112] on input "True" at bounding box center [531, 115] width 9 height 7
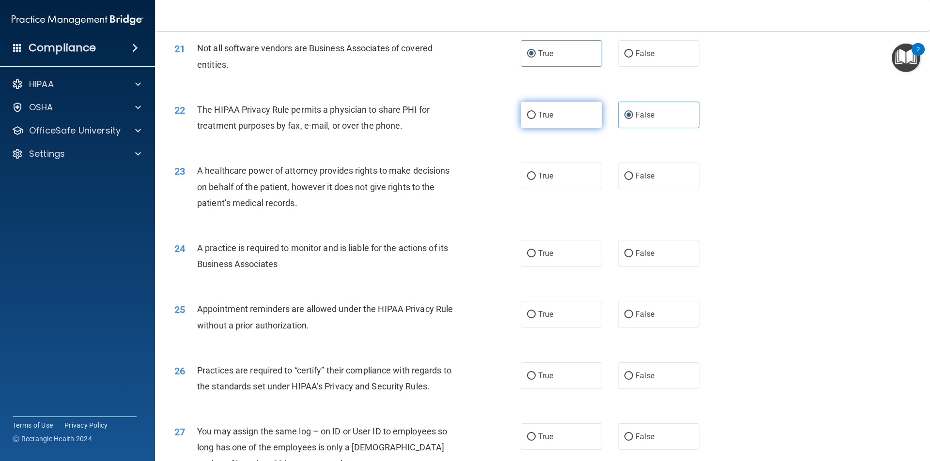
radio input "true"
radio input "false"
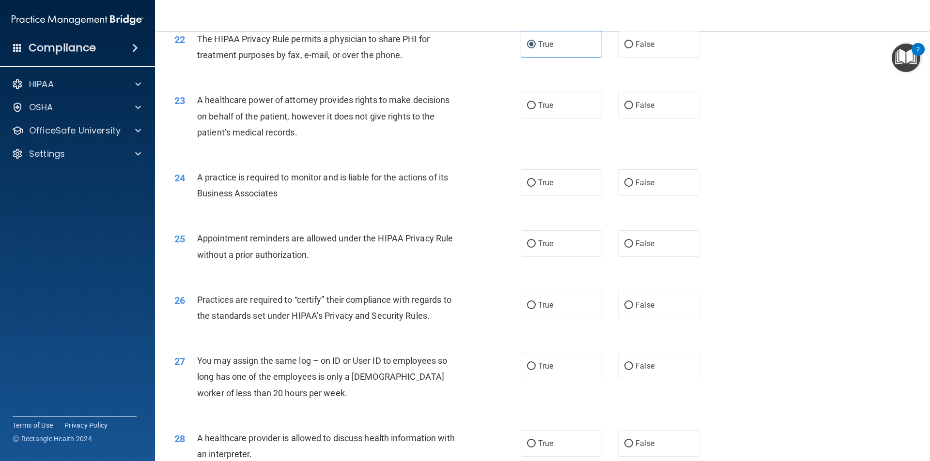
scroll to position [1550, 0]
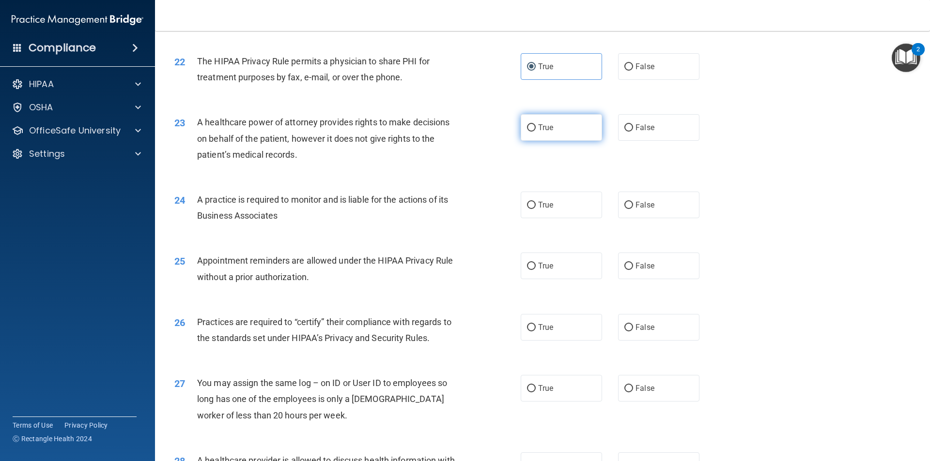
click at [544, 132] on span "True" at bounding box center [545, 127] width 15 height 9
click at [535, 132] on input "True" at bounding box center [531, 127] width 9 height 7
radio input "true"
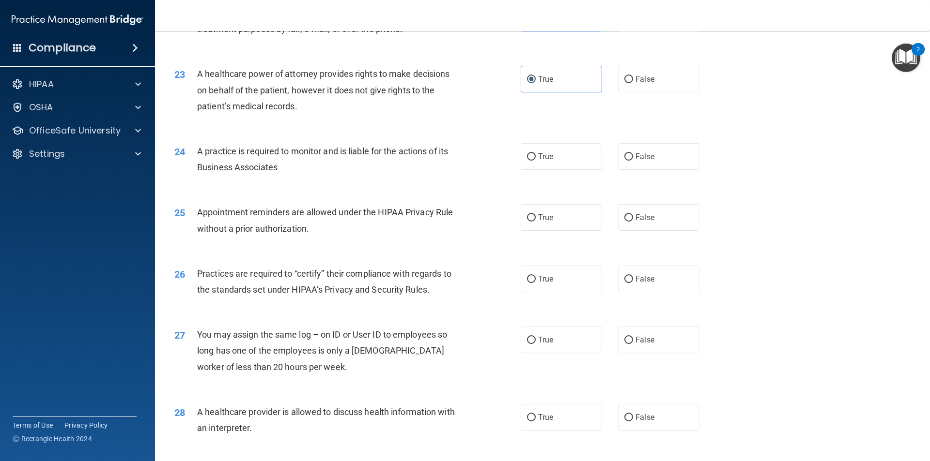
scroll to position [1647, 0]
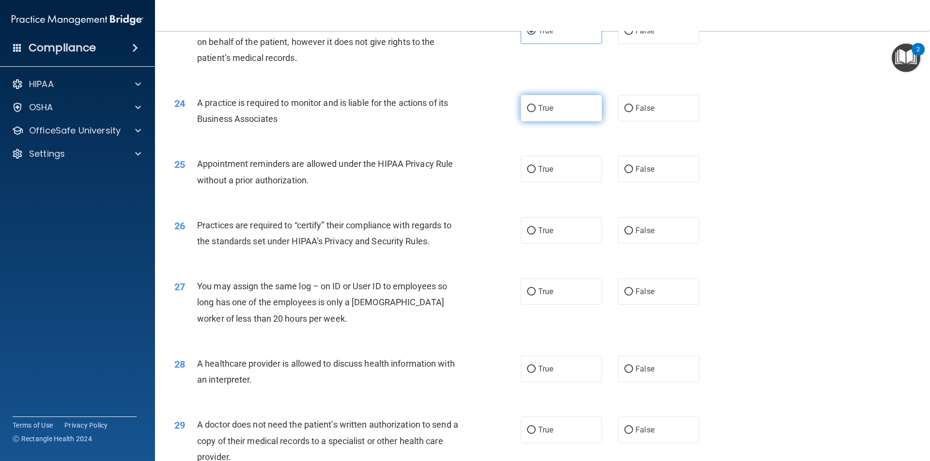
click at [534, 113] on label "True" at bounding box center [560, 108] width 81 height 27
click at [534, 112] on input "True" at bounding box center [531, 108] width 9 height 7
radio input "true"
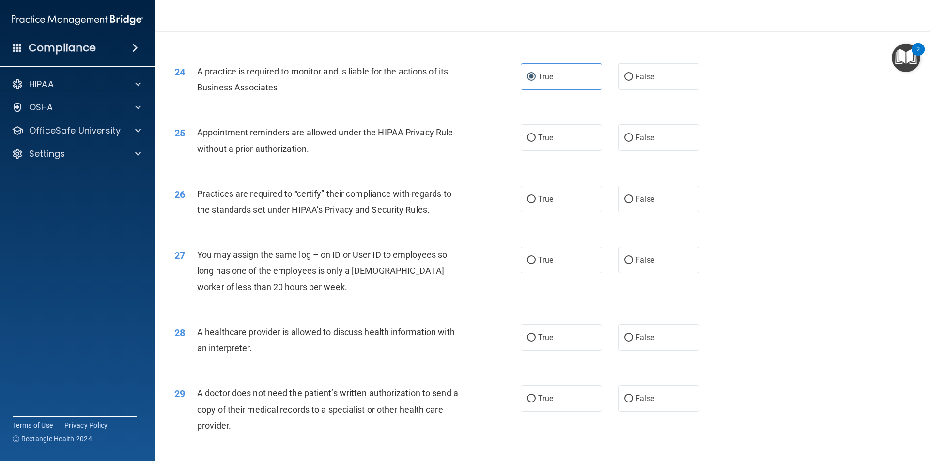
scroll to position [1695, 0]
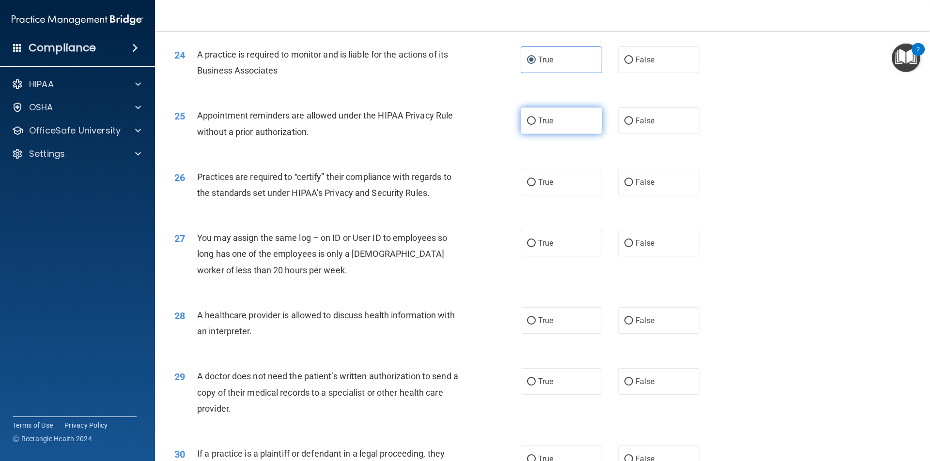
click at [527, 125] on input "True" at bounding box center [531, 121] width 9 height 7
radio input "true"
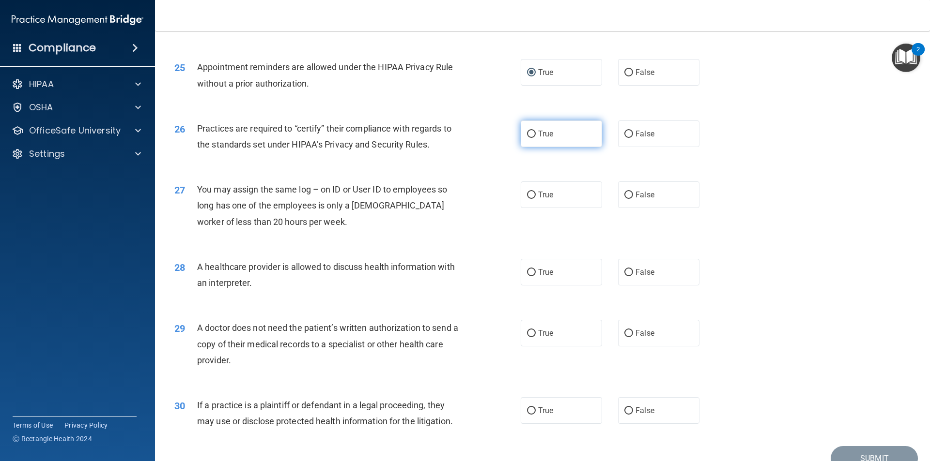
click at [553, 137] on label "True" at bounding box center [560, 134] width 81 height 27
click at [535, 137] on input "True" at bounding box center [531, 134] width 9 height 7
radio input "true"
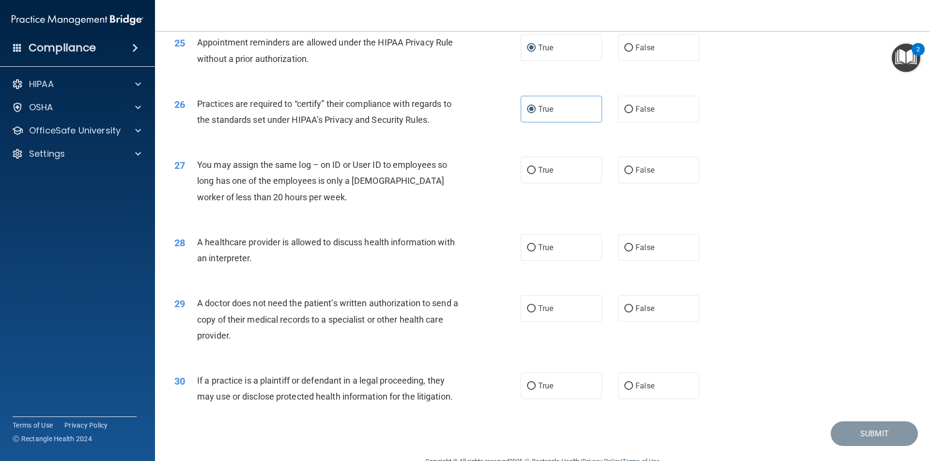
scroll to position [1792, 0]
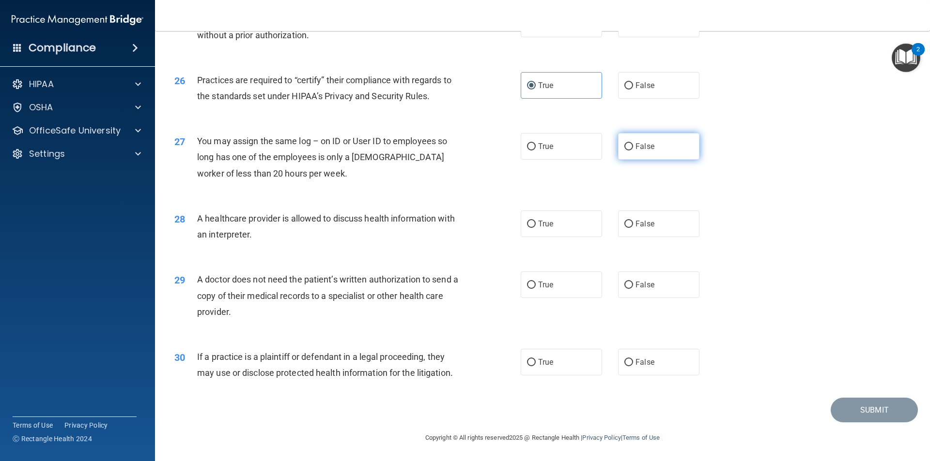
click at [638, 151] on label "False" at bounding box center [658, 146] width 81 height 27
click at [633, 151] on input "False" at bounding box center [628, 146] width 9 height 7
radio input "true"
click at [647, 220] on span "False" at bounding box center [644, 223] width 19 height 9
click at [633, 221] on input "False" at bounding box center [628, 224] width 9 height 7
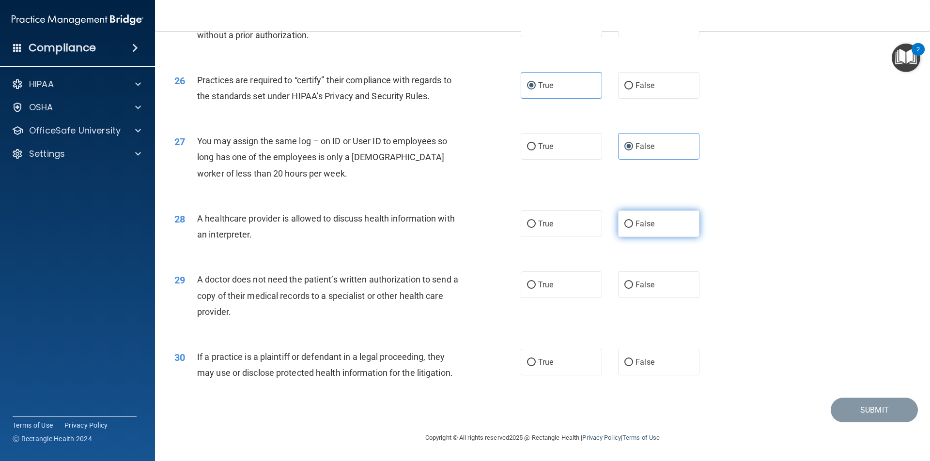
radio input "true"
drag, startPoint x: 213, startPoint y: 293, endPoint x: 229, endPoint y: 292, distance: 16.0
drag, startPoint x: 229, startPoint y: 292, endPoint x: 270, endPoint y: 308, distance: 44.1
click at [270, 308] on div "A doctor does not need the patient’s written authorization to send a copy of th…" at bounding box center [332, 296] width 271 height 48
click at [646, 291] on label "False" at bounding box center [658, 285] width 81 height 27
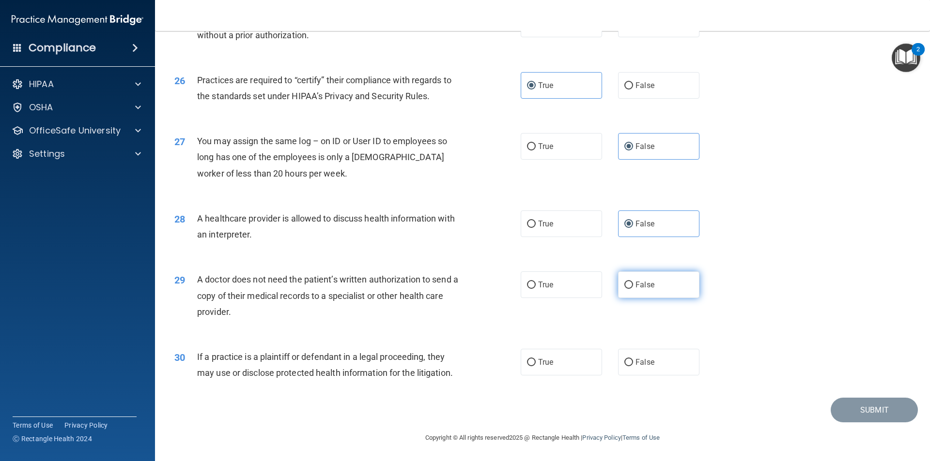
click at [633, 289] on input "False" at bounding box center [628, 285] width 9 height 7
radio input "true"
click at [561, 366] on label "True" at bounding box center [560, 362] width 81 height 27
click at [535, 366] on input "True" at bounding box center [531, 362] width 9 height 7
radio input "true"
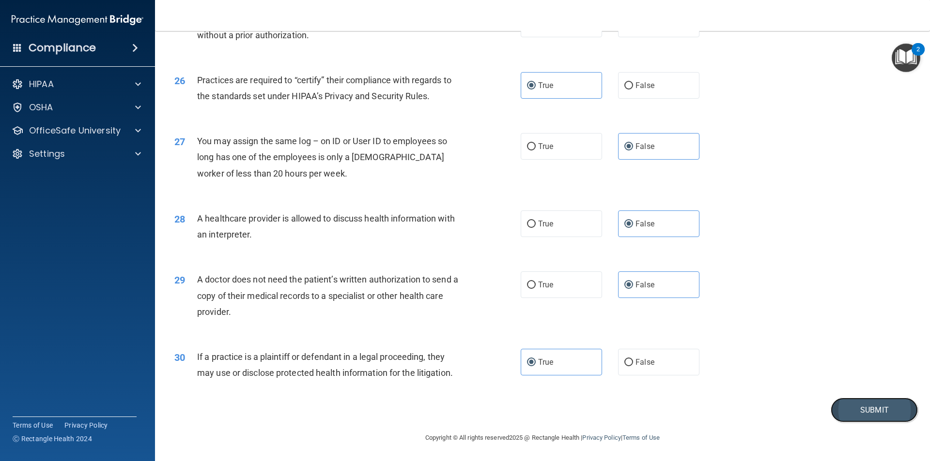
click at [852, 412] on button "Submit" at bounding box center [873, 410] width 87 height 25
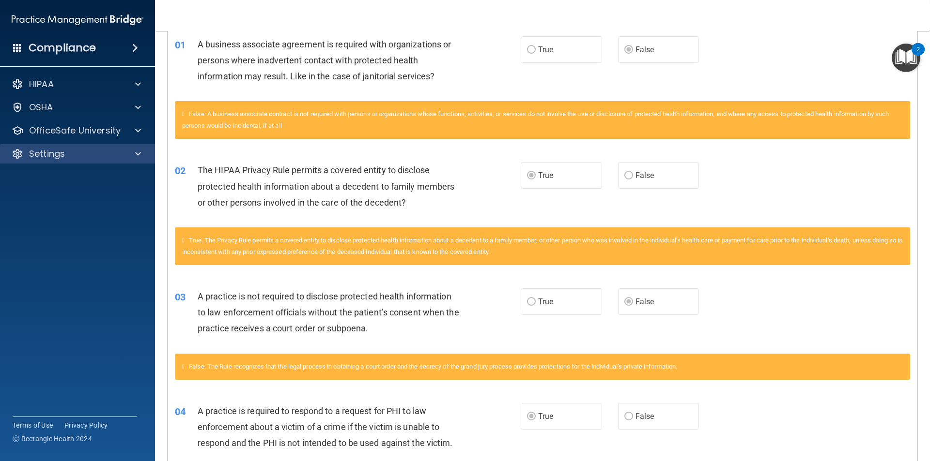
scroll to position [194, 0]
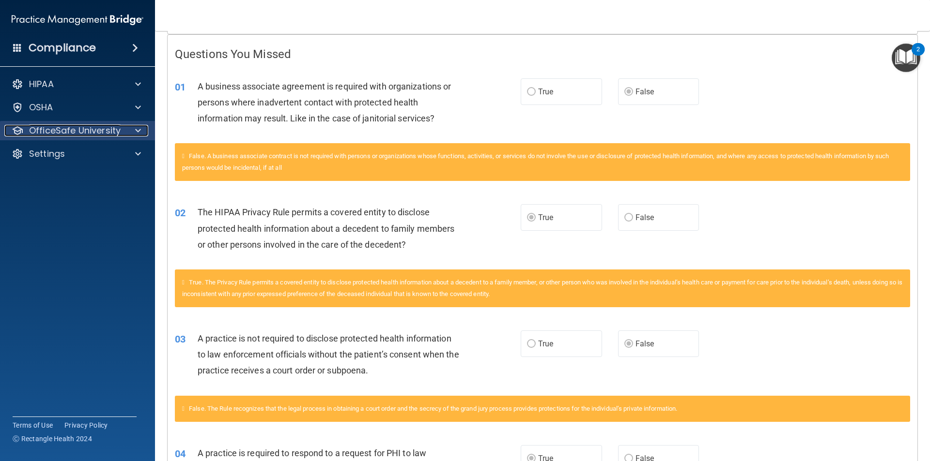
click at [107, 130] on p "OfficeSafe University" at bounding box center [75, 131] width 92 height 12
click at [101, 132] on p "OfficeSafe University" at bounding box center [75, 131] width 92 height 12
click at [137, 126] on span at bounding box center [138, 131] width 6 height 12
click at [125, 129] on div at bounding box center [136, 131] width 24 height 12
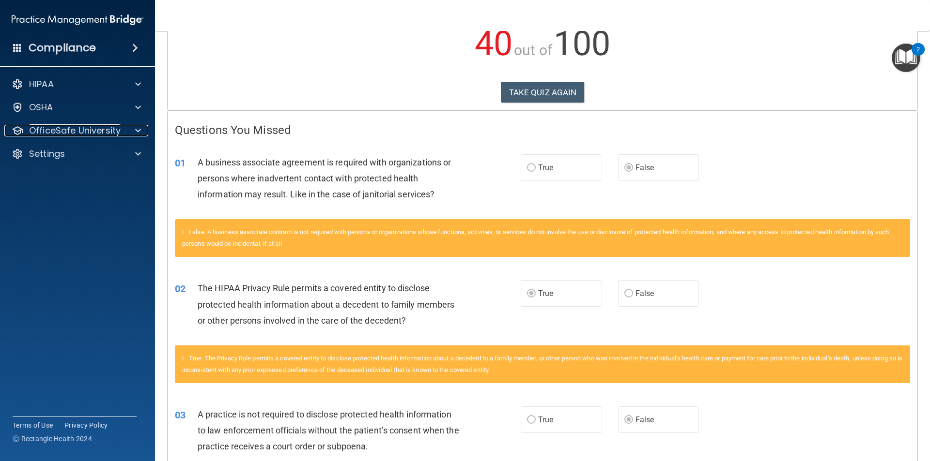
scroll to position [88, 0]
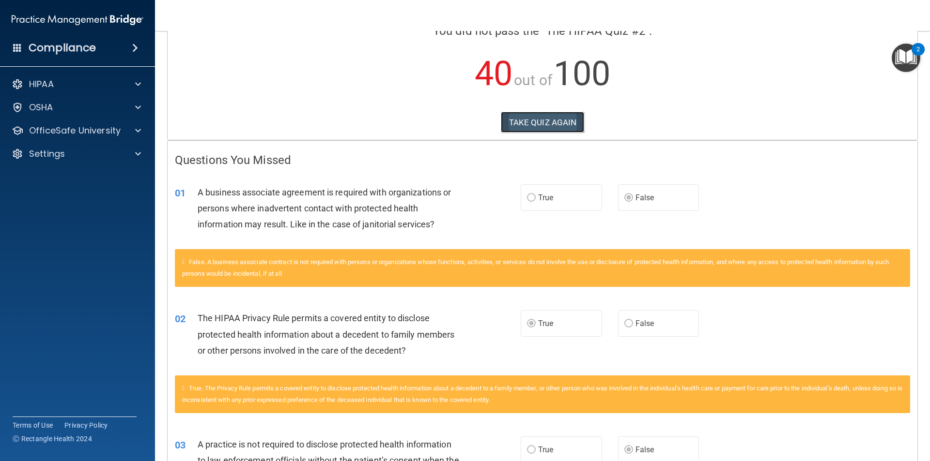
click at [540, 127] on button "TAKE QUIZ AGAIN" at bounding box center [543, 122] width 84 height 21
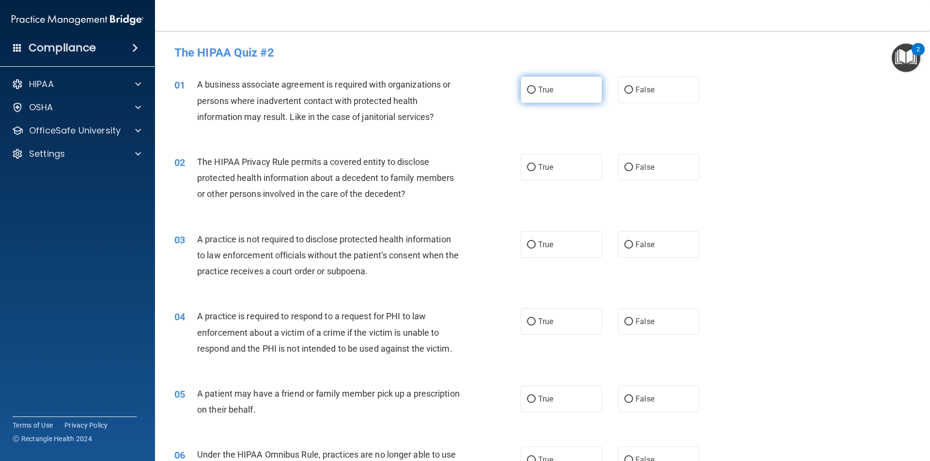
click at [531, 96] on label "True" at bounding box center [560, 89] width 81 height 27
click at [531, 94] on input "True" at bounding box center [531, 90] width 9 height 7
radio input "true"
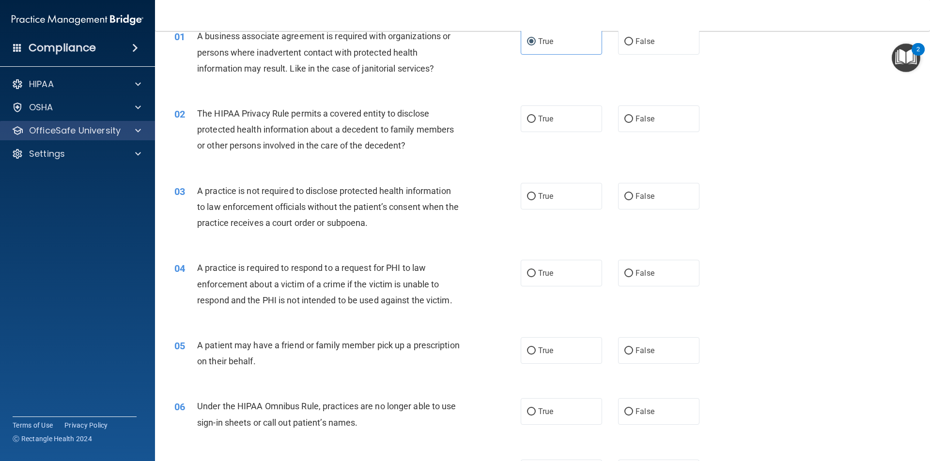
click at [74, 138] on div "OfficeSafe University" at bounding box center [77, 130] width 155 height 19
click at [138, 130] on span at bounding box center [138, 131] width 6 height 12
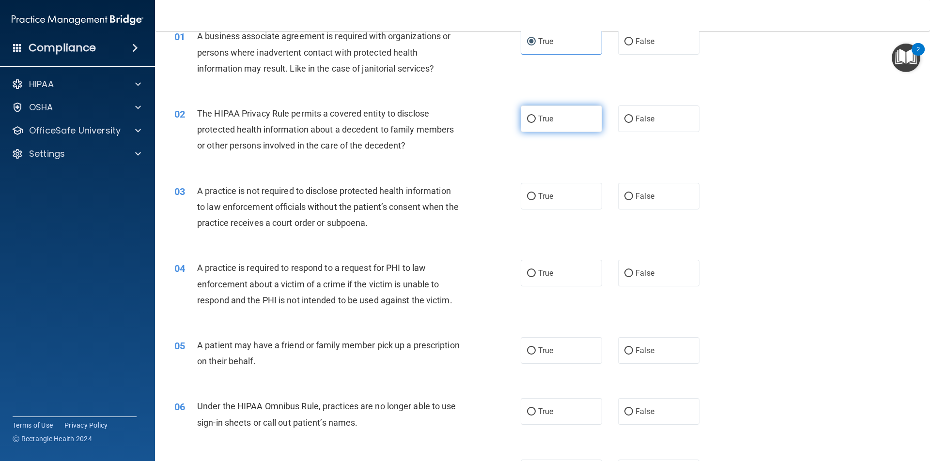
click at [538, 120] on span "True" at bounding box center [545, 118] width 15 height 9
click at [535, 120] on input "True" at bounding box center [531, 119] width 9 height 7
radio input "true"
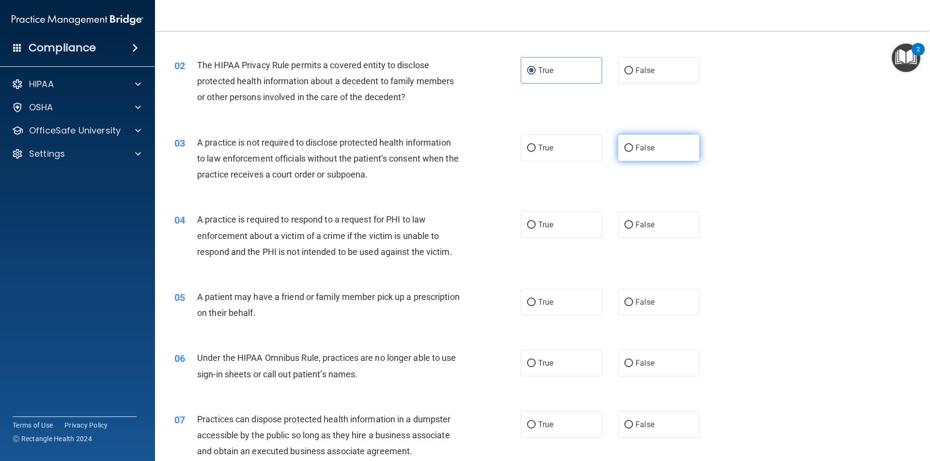
click at [647, 153] on label "False" at bounding box center [658, 148] width 81 height 27
click at [633, 152] on input "False" at bounding box center [628, 148] width 9 height 7
radio input "true"
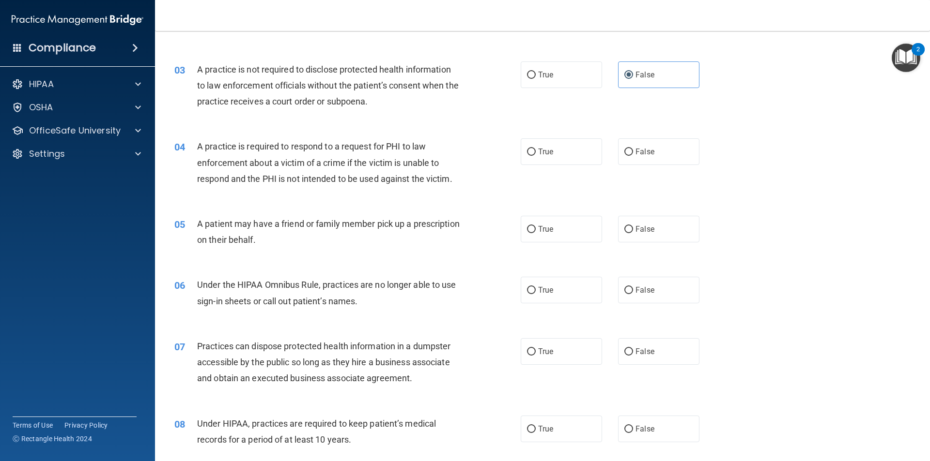
scroll to position [194, 0]
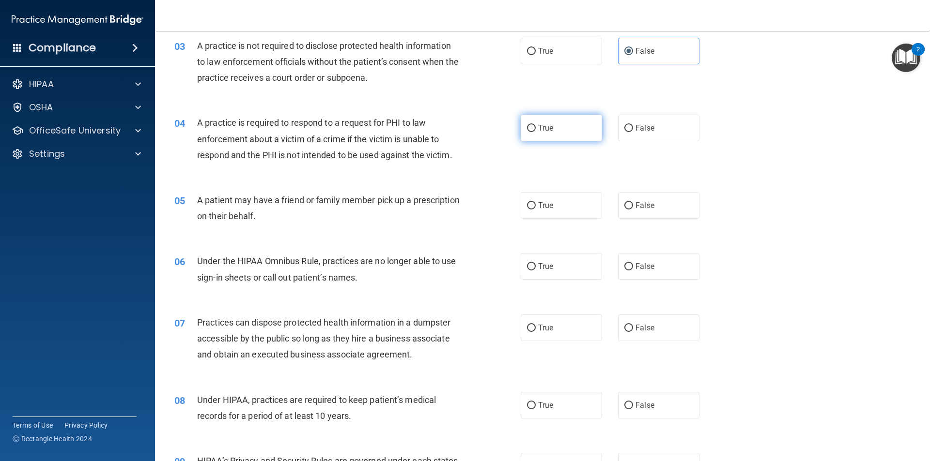
click at [562, 137] on label "True" at bounding box center [560, 128] width 81 height 27
click at [535, 132] on input "True" at bounding box center [531, 128] width 9 height 7
radio input "true"
click at [566, 212] on label "True" at bounding box center [560, 205] width 81 height 27
click at [535, 210] on input "True" at bounding box center [531, 205] width 9 height 7
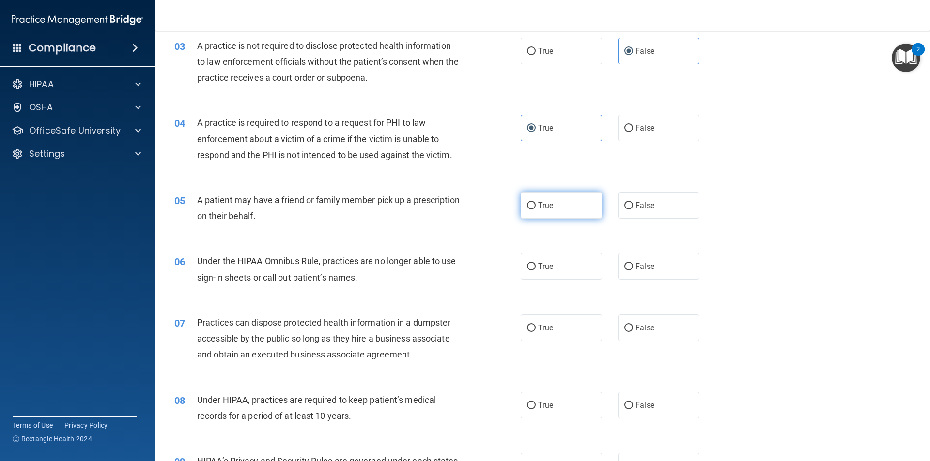
radio input "true"
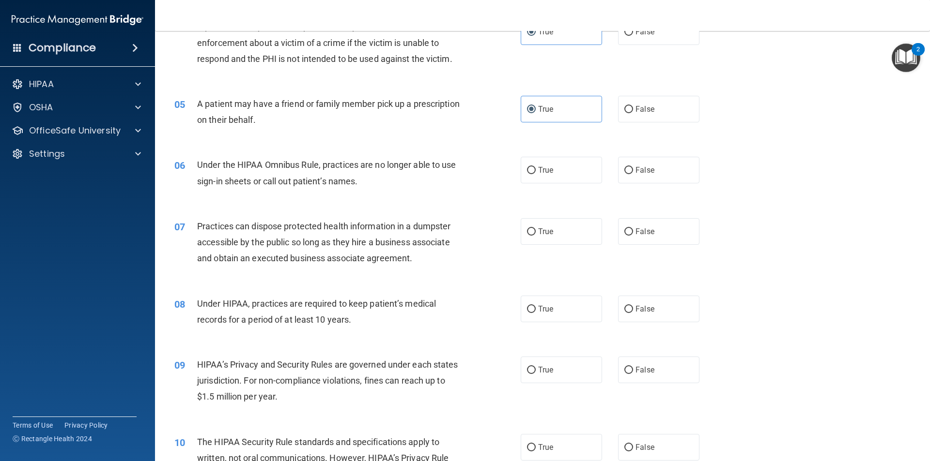
scroll to position [290, 0]
click at [642, 176] on label "False" at bounding box center [658, 169] width 81 height 27
click at [633, 174] on input "False" at bounding box center [628, 170] width 9 height 7
radio input "true"
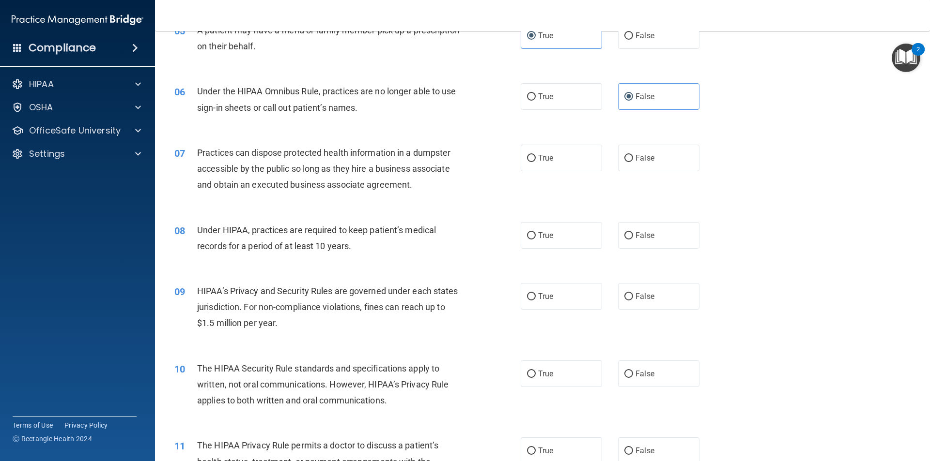
scroll to position [387, 0]
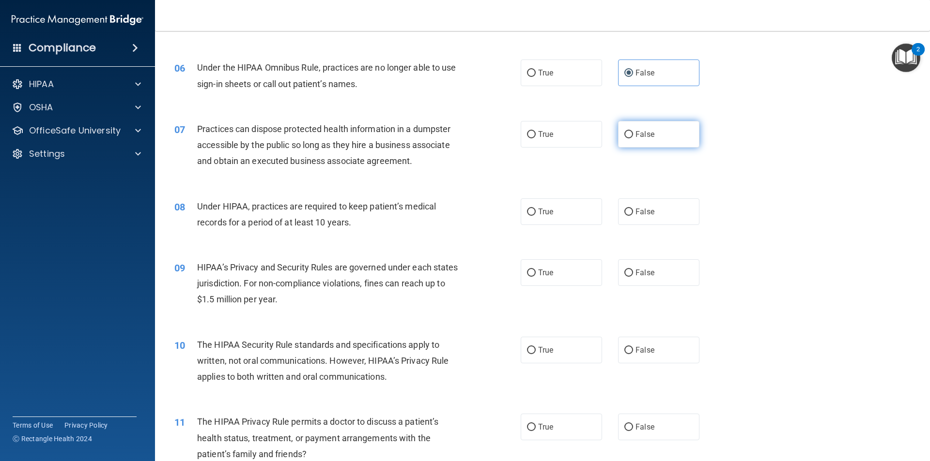
click at [644, 141] on label "False" at bounding box center [658, 134] width 81 height 27
click at [633, 138] on input "False" at bounding box center [628, 134] width 9 height 7
radio input "true"
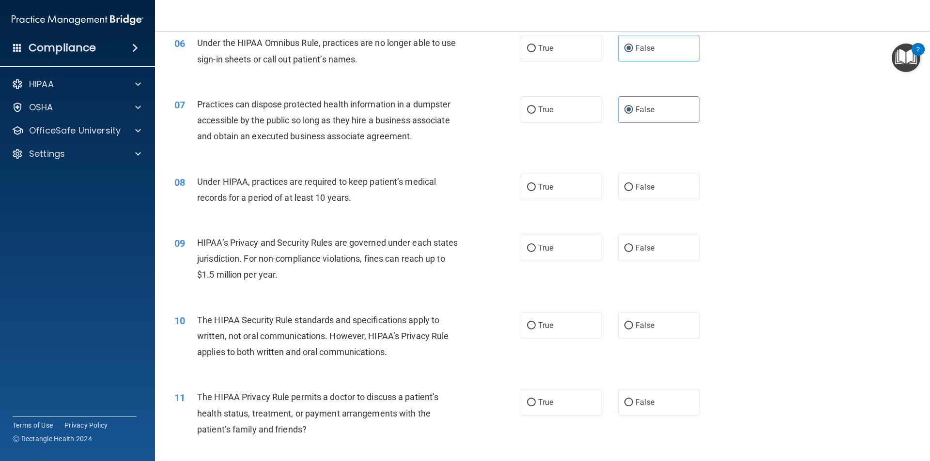
scroll to position [484, 0]
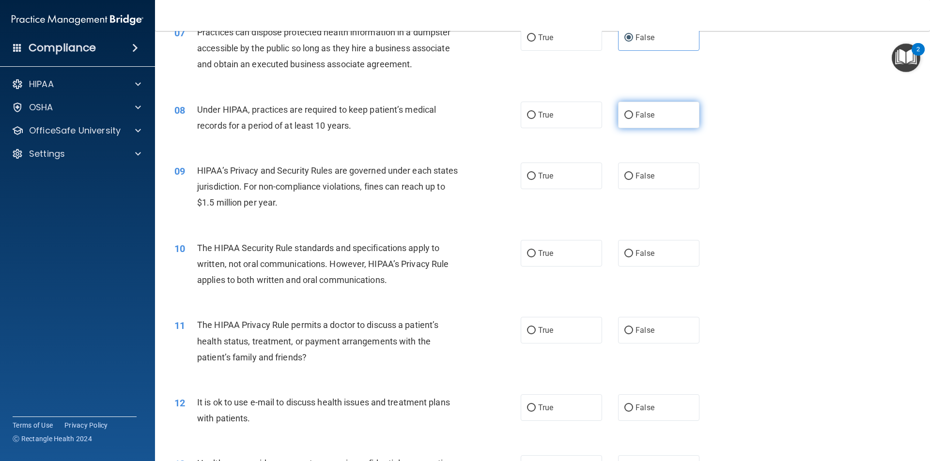
click at [640, 106] on label "False" at bounding box center [658, 115] width 81 height 27
click at [633, 112] on input "False" at bounding box center [628, 115] width 9 height 7
radio input "true"
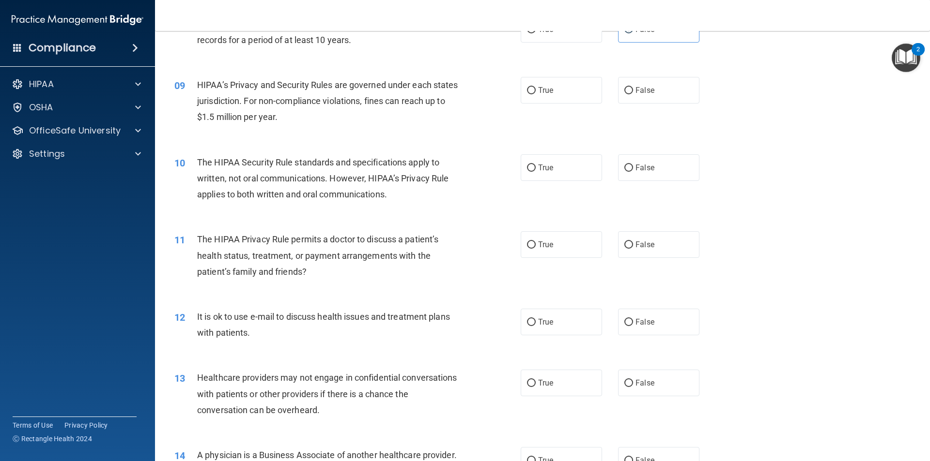
scroll to position [581, 0]
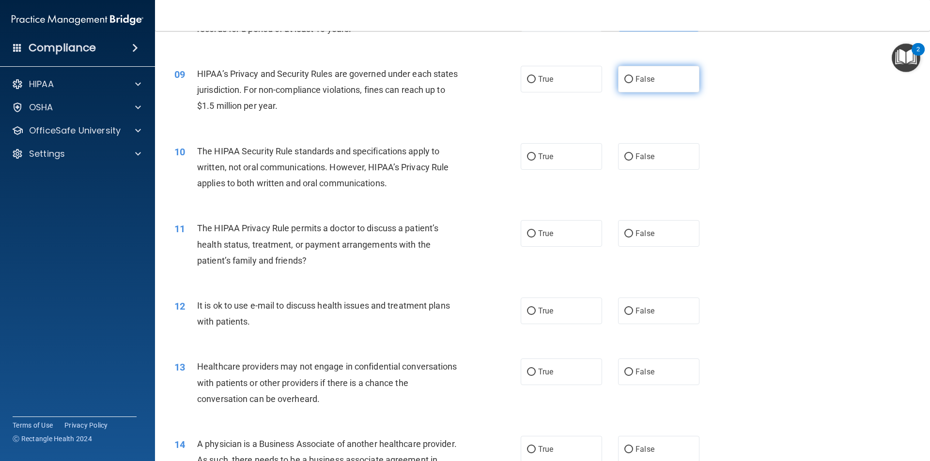
click at [643, 80] on span "False" at bounding box center [644, 79] width 19 height 9
click at [633, 80] on input "False" at bounding box center [628, 79] width 9 height 7
radio input "true"
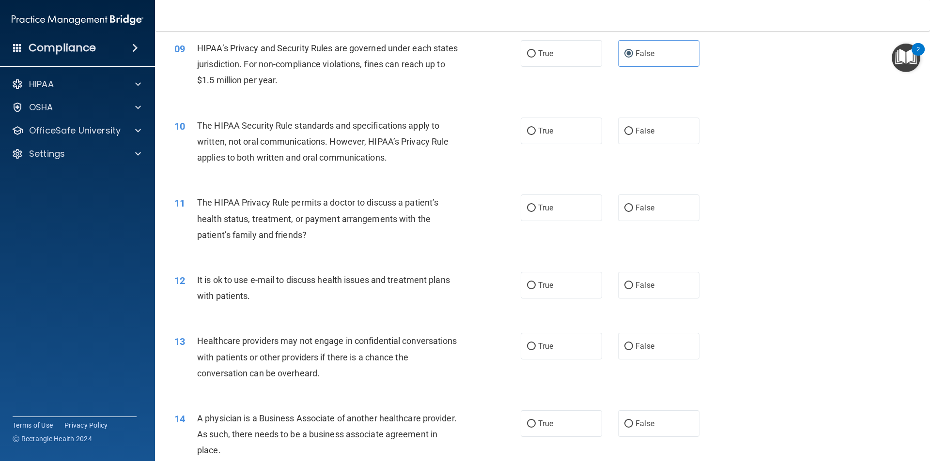
scroll to position [629, 0]
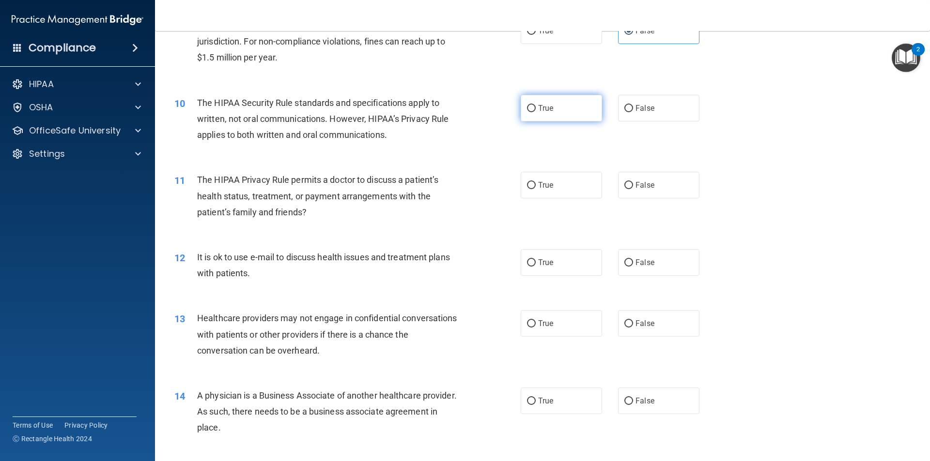
click at [538, 107] on span "True" at bounding box center [545, 108] width 15 height 9
click at [535, 107] on input "True" at bounding box center [531, 108] width 9 height 7
radio input "true"
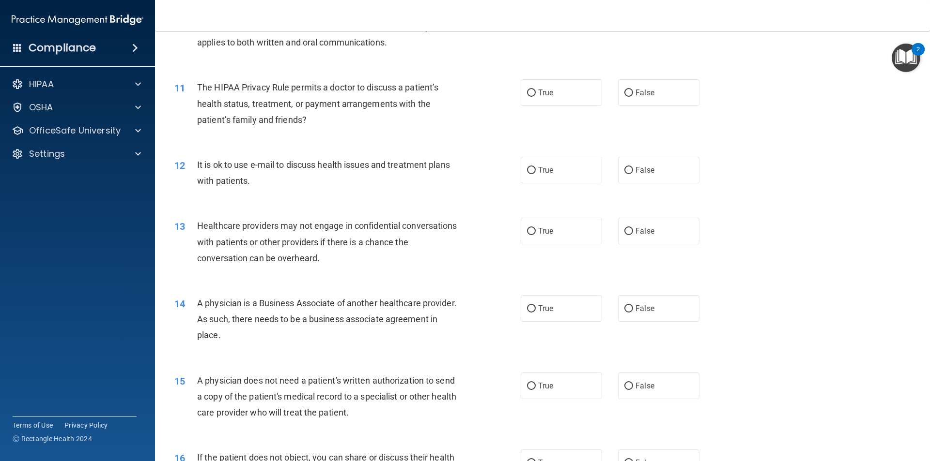
scroll to position [726, 0]
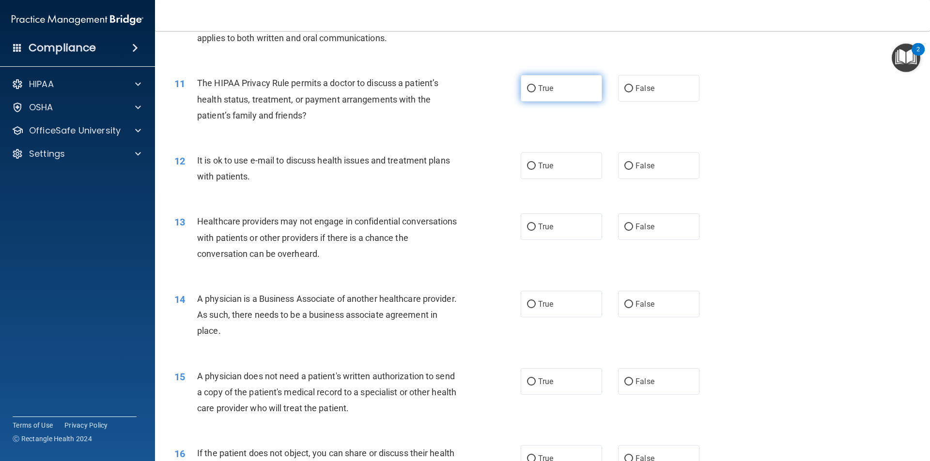
click at [562, 91] on label "True" at bounding box center [560, 88] width 81 height 27
click at [535, 91] on input "True" at bounding box center [531, 88] width 9 height 7
radio input "true"
click at [635, 90] on span "False" at bounding box center [644, 88] width 19 height 9
click at [633, 90] on input "False" at bounding box center [628, 88] width 9 height 7
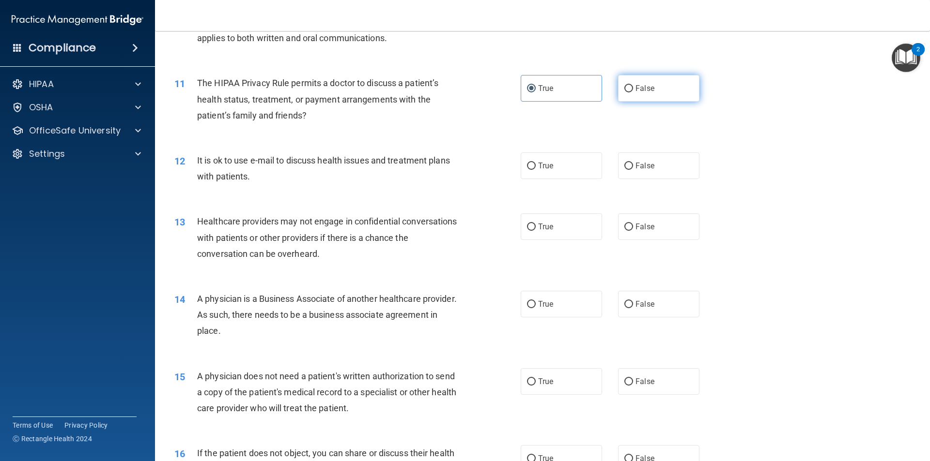
radio input "true"
radio input "false"
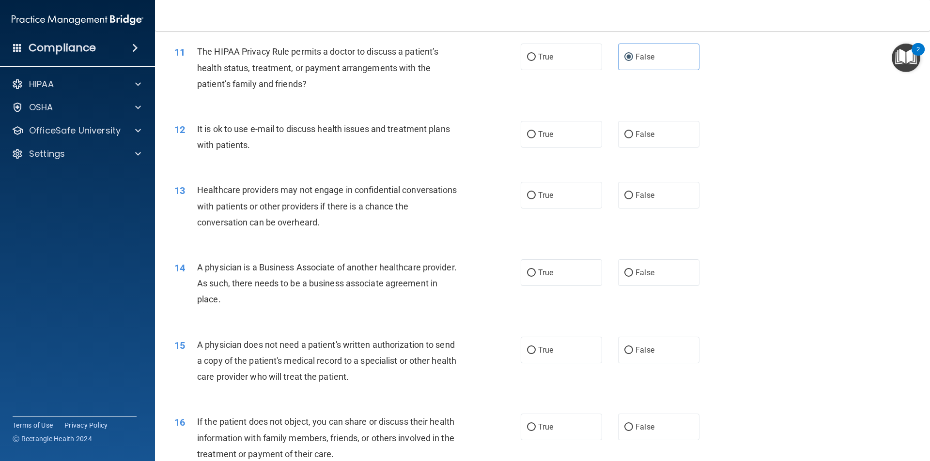
scroll to position [775, 0]
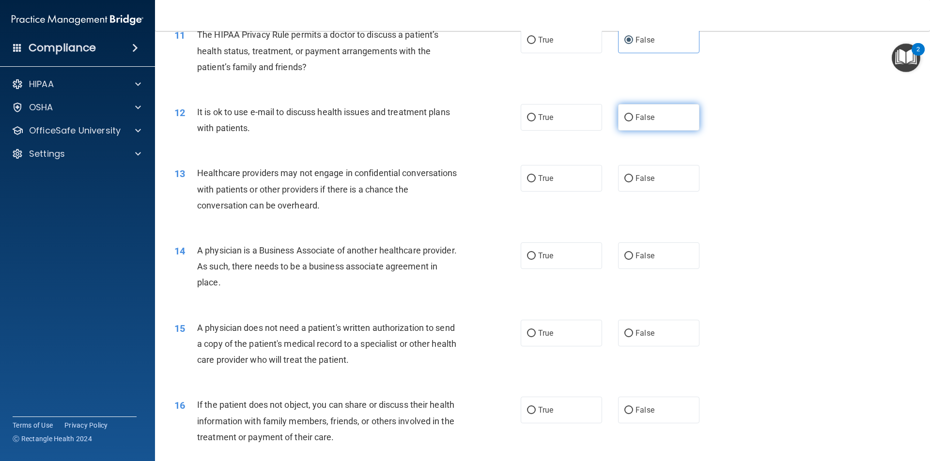
click at [639, 120] on span "False" at bounding box center [644, 117] width 19 height 9
click at [633, 120] on input "False" at bounding box center [628, 117] width 9 height 7
radio input "true"
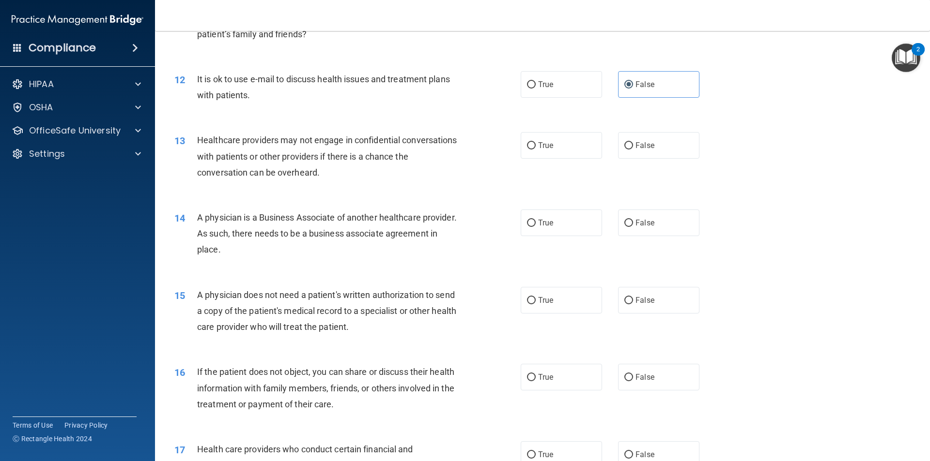
scroll to position [871, 0]
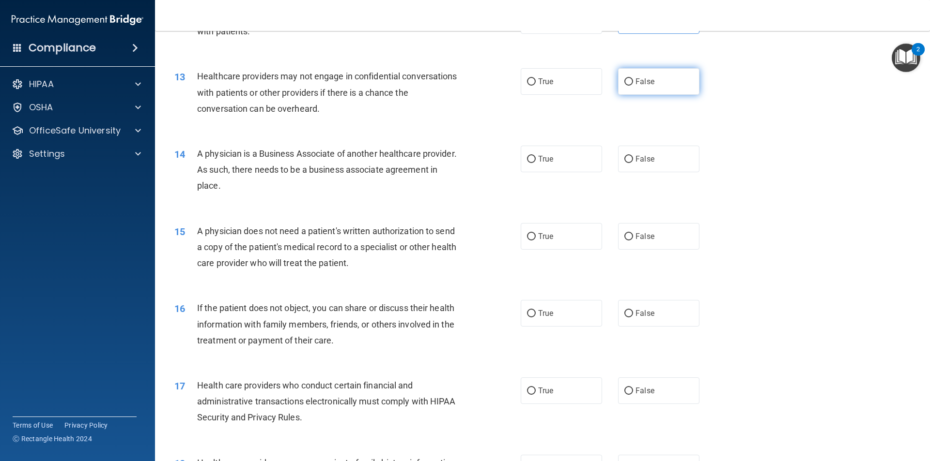
click at [645, 87] on label "False" at bounding box center [658, 81] width 81 height 27
click at [633, 86] on input "False" at bounding box center [628, 81] width 9 height 7
radio input "true"
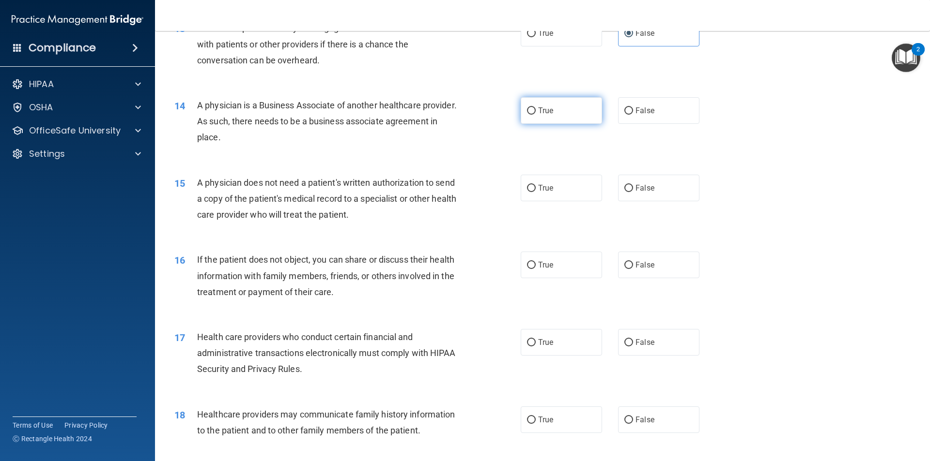
click at [564, 114] on label "True" at bounding box center [560, 110] width 81 height 27
click at [535, 114] on input "True" at bounding box center [531, 110] width 9 height 7
radio input "true"
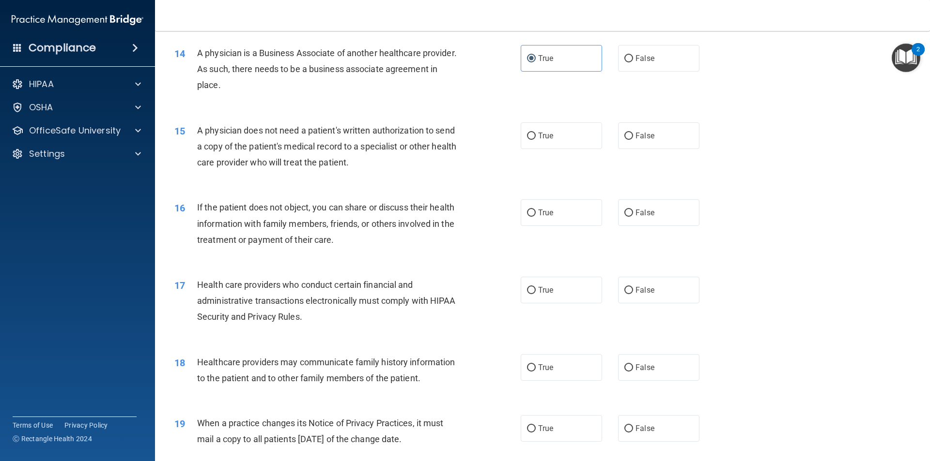
scroll to position [1017, 0]
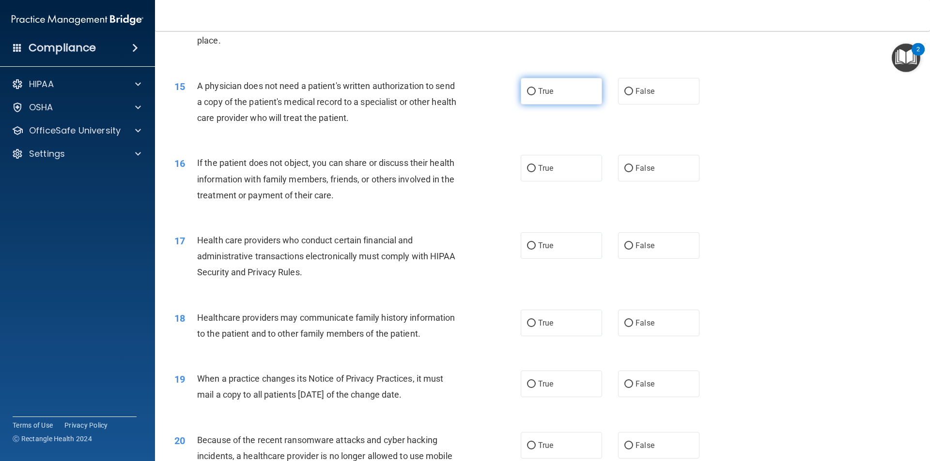
click at [562, 97] on label "True" at bounding box center [560, 91] width 81 height 27
click at [535, 95] on input "True" at bounding box center [531, 91] width 9 height 7
radio input "true"
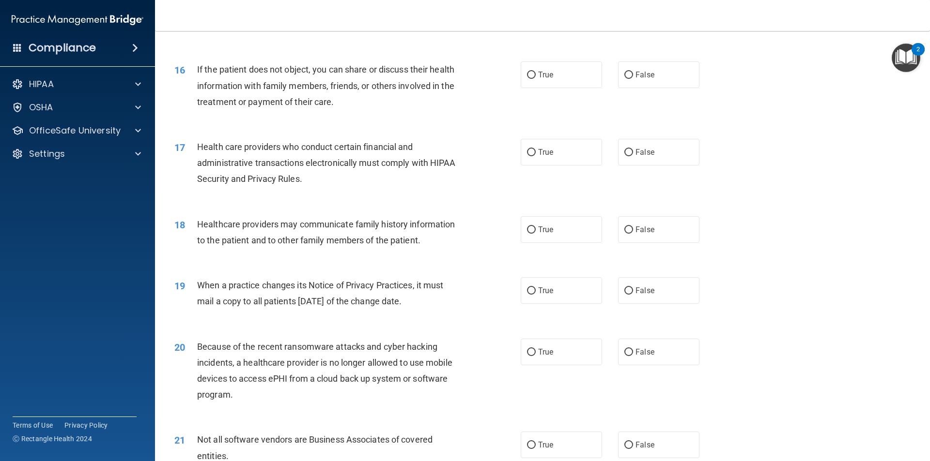
scroll to position [1113, 0]
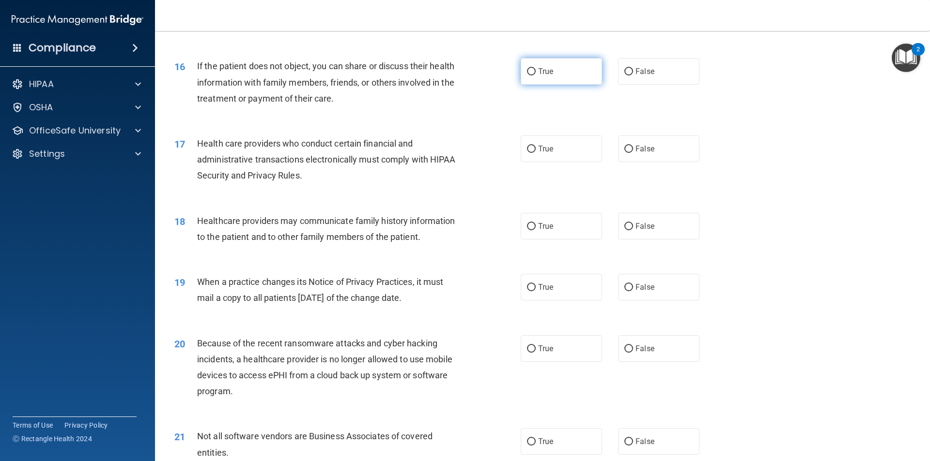
click at [527, 77] on label "True" at bounding box center [560, 71] width 81 height 27
click at [527, 76] on input "True" at bounding box center [531, 71] width 9 height 7
radio input "true"
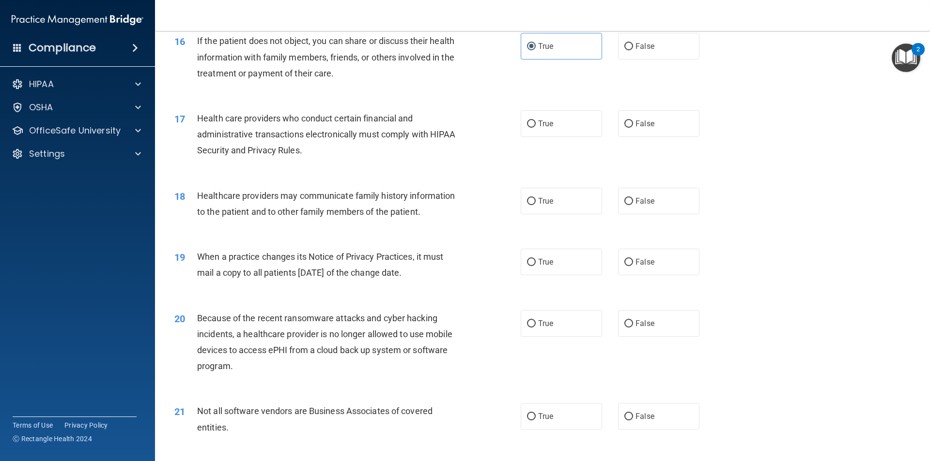
scroll to position [1162, 0]
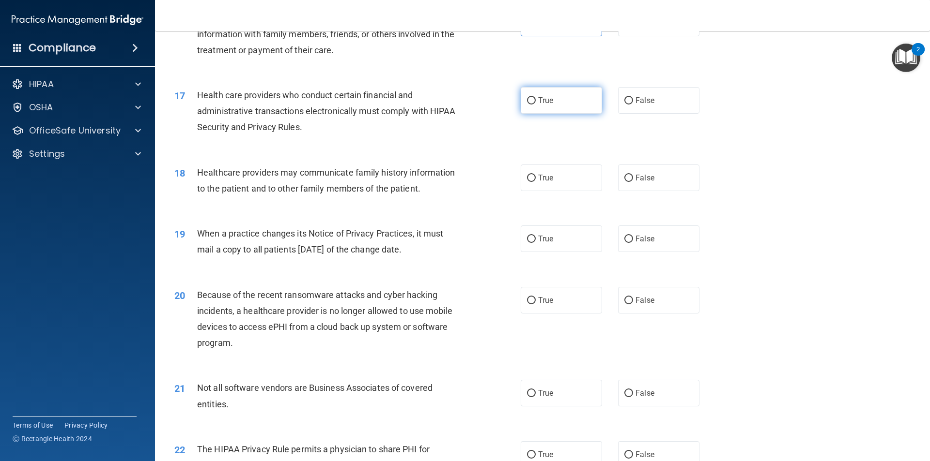
click at [568, 111] on label "True" at bounding box center [560, 100] width 81 height 27
click at [535, 105] on input "True" at bounding box center [531, 100] width 9 height 7
radio input "true"
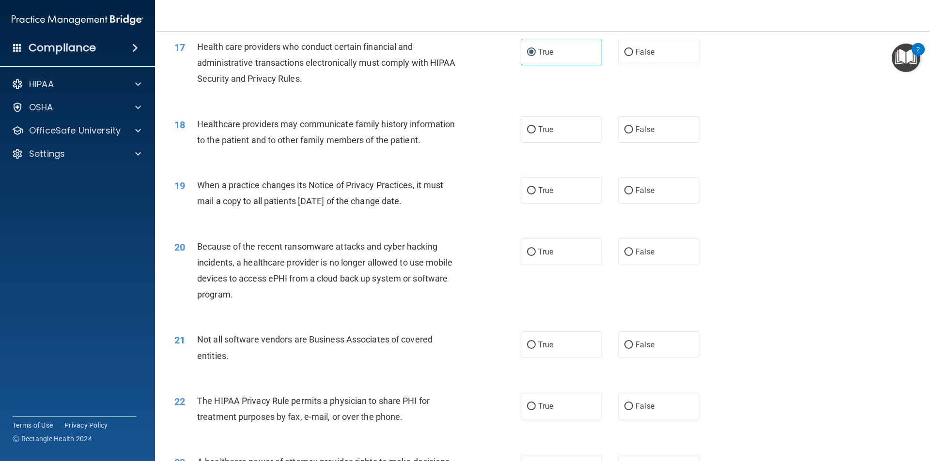
scroll to position [1259, 0]
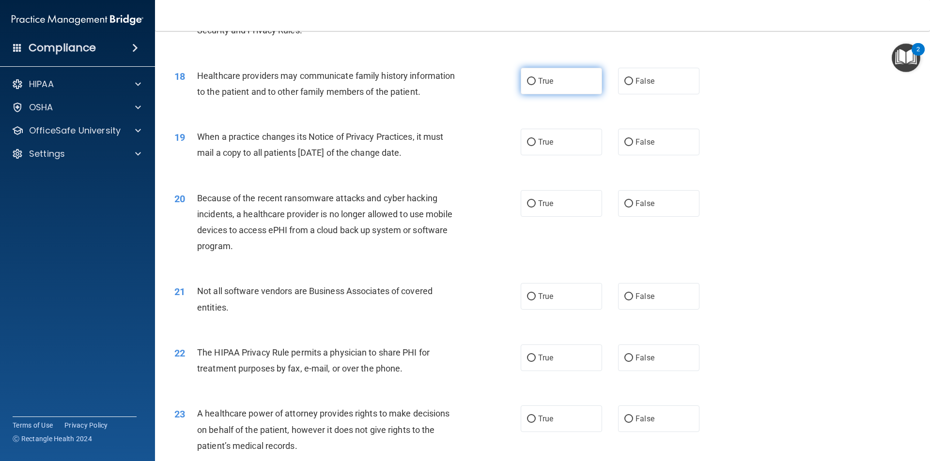
click at [528, 85] on input "True" at bounding box center [531, 81] width 9 height 7
radio input "true"
click at [629, 143] on label "False" at bounding box center [658, 142] width 81 height 27
click at [629, 143] on input "False" at bounding box center [628, 142] width 9 height 7
radio input "true"
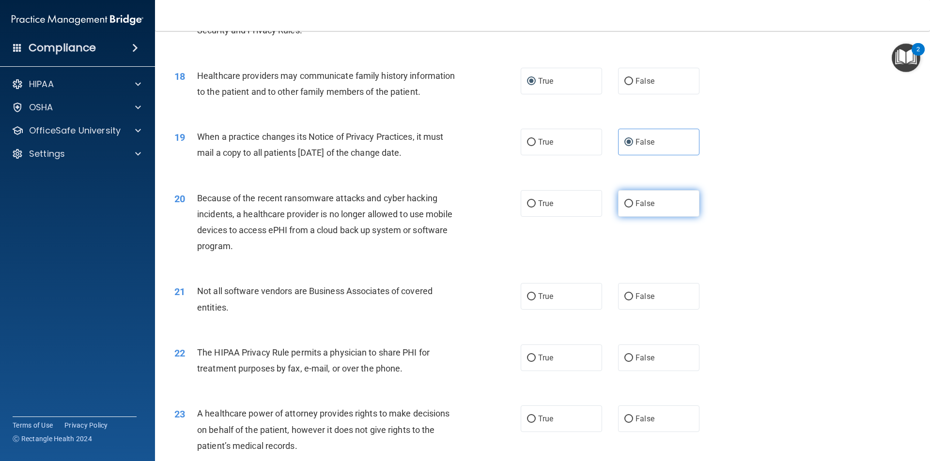
click at [629, 204] on label "False" at bounding box center [658, 203] width 81 height 27
click at [629, 204] on input "False" at bounding box center [628, 203] width 9 height 7
radio input "true"
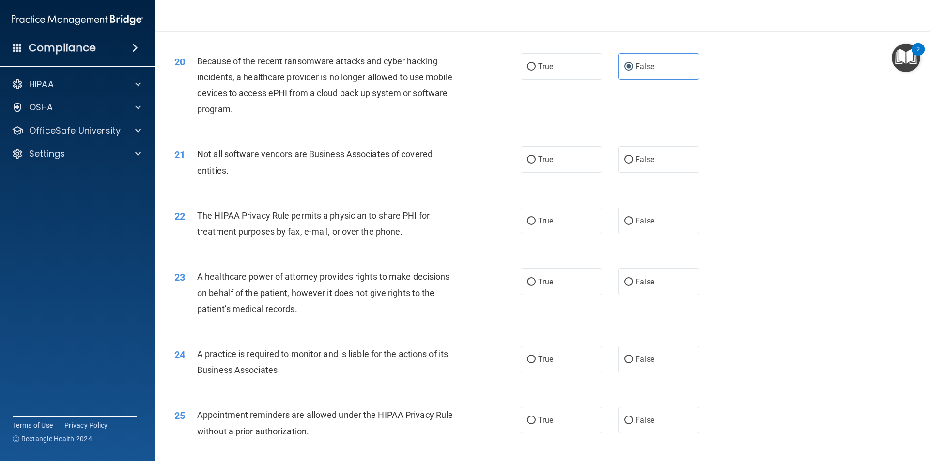
scroll to position [1404, 0]
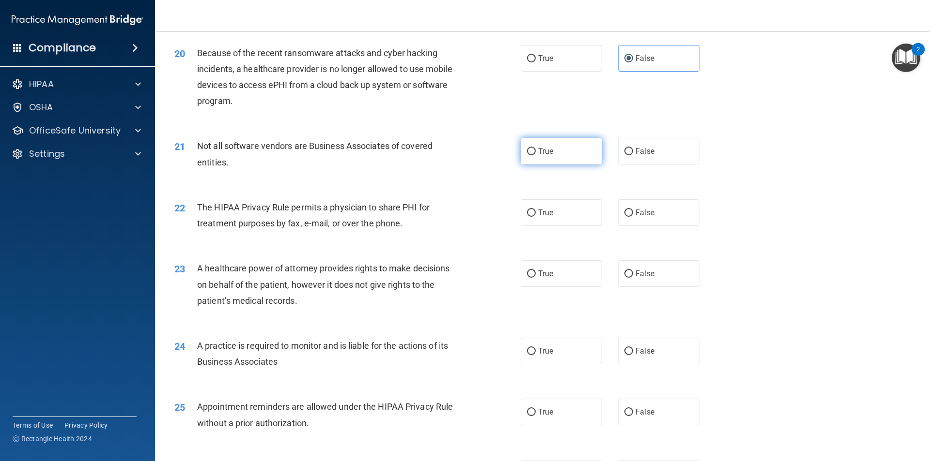
click at [561, 162] on label "True" at bounding box center [560, 151] width 81 height 27
click at [535, 155] on input "True" at bounding box center [531, 151] width 9 height 7
radio input "true"
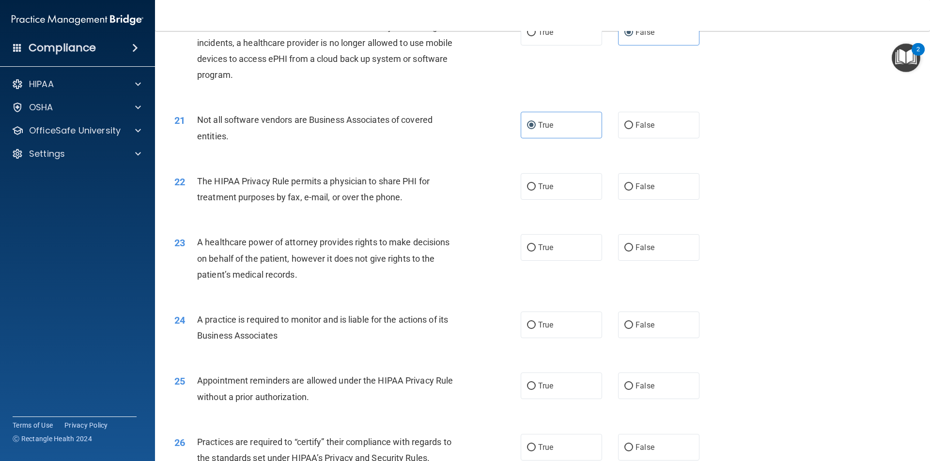
scroll to position [1452, 0]
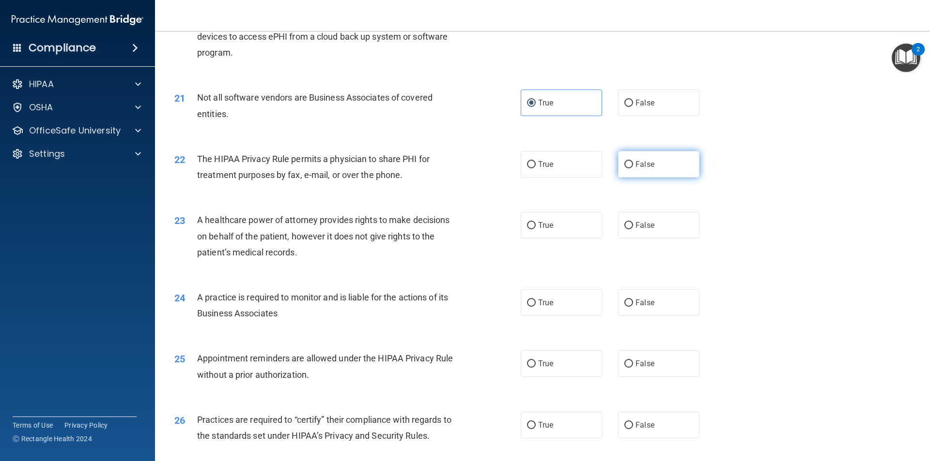
click at [648, 163] on span "False" at bounding box center [644, 164] width 19 height 9
click at [633, 163] on input "False" at bounding box center [628, 164] width 9 height 7
radio input "true"
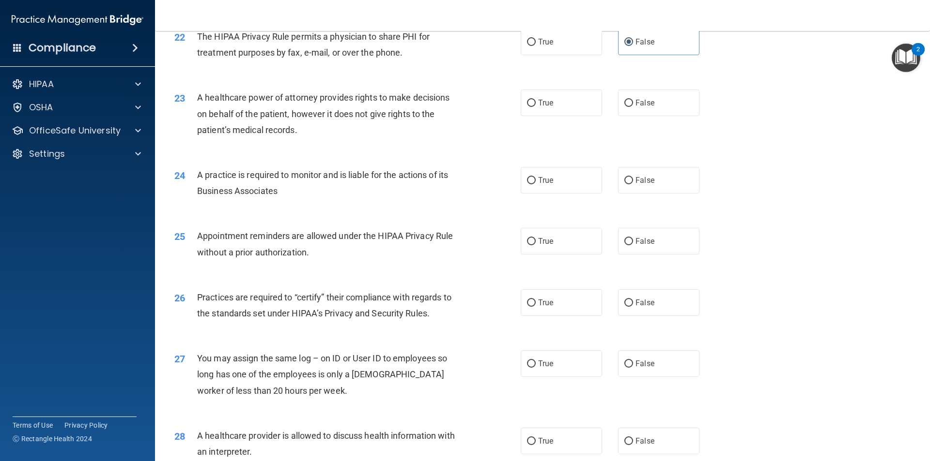
scroll to position [1598, 0]
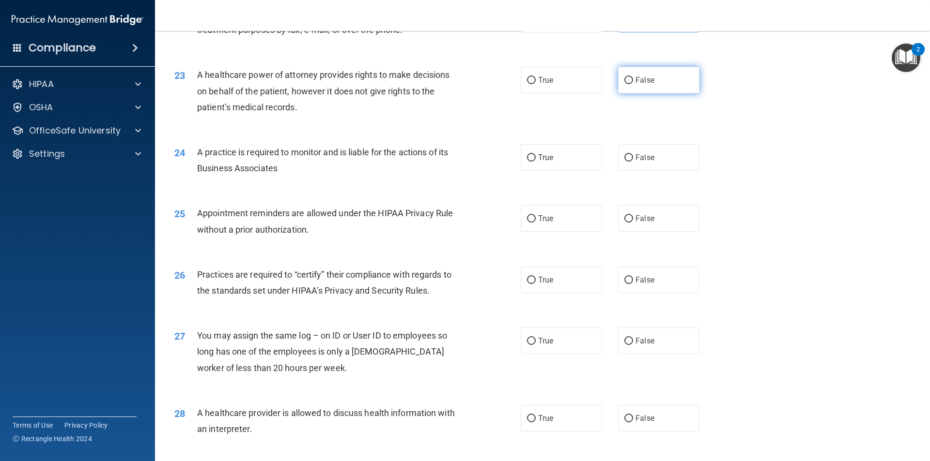
click at [655, 78] on label "False" at bounding box center [658, 80] width 81 height 27
click at [633, 78] on input "False" at bounding box center [628, 80] width 9 height 7
radio input "true"
click at [541, 82] on span "True" at bounding box center [545, 80] width 15 height 9
click at [535, 82] on input "True" at bounding box center [531, 80] width 9 height 7
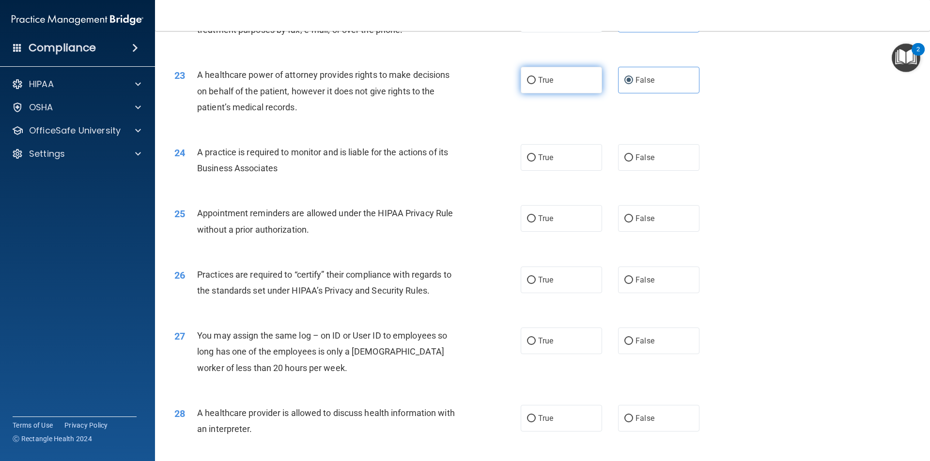
radio input "true"
radio input "false"
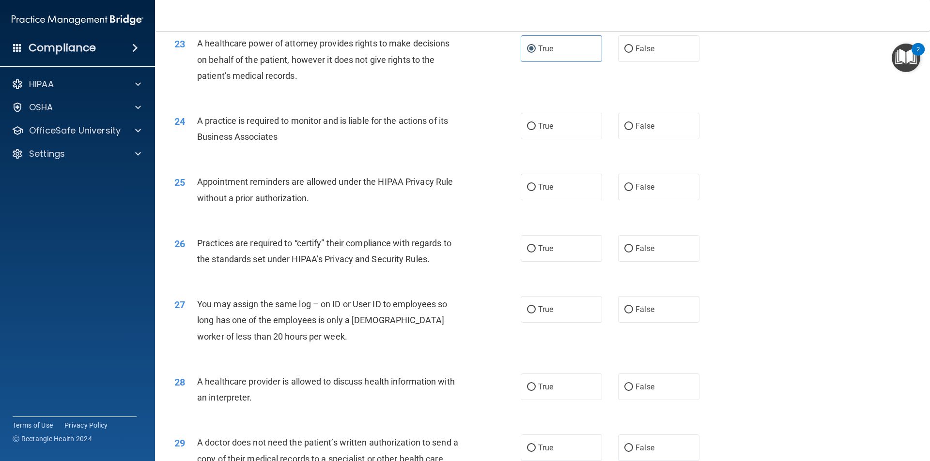
scroll to position [1646, 0]
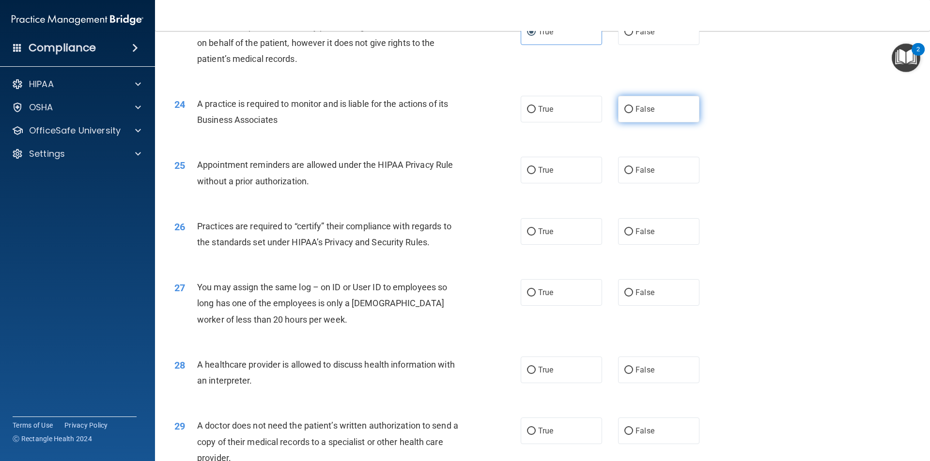
click at [658, 108] on label "False" at bounding box center [658, 109] width 81 height 27
click at [633, 108] on input "False" at bounding box center [628, 109] width 9 height 7
radio input "true"
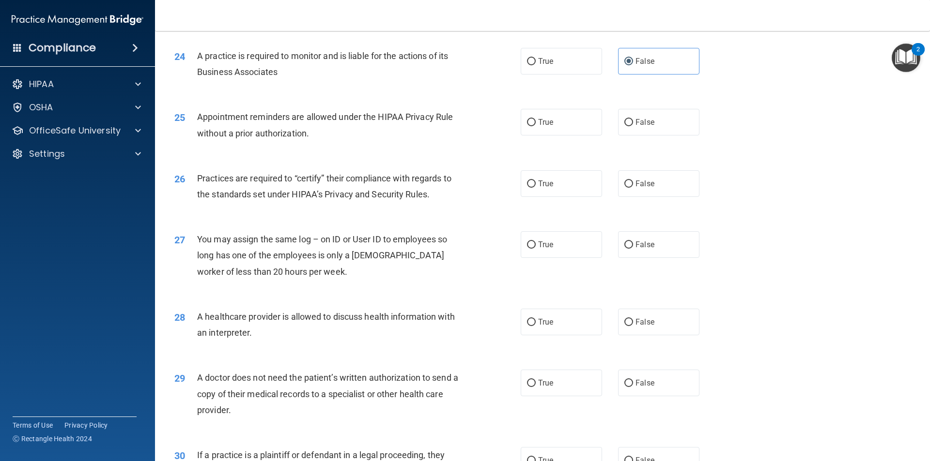
scroll to position [1694, 0]
click at [529, 120] on input "True" at bounding box center [531, 122] width 9 height 7
radio input "true"
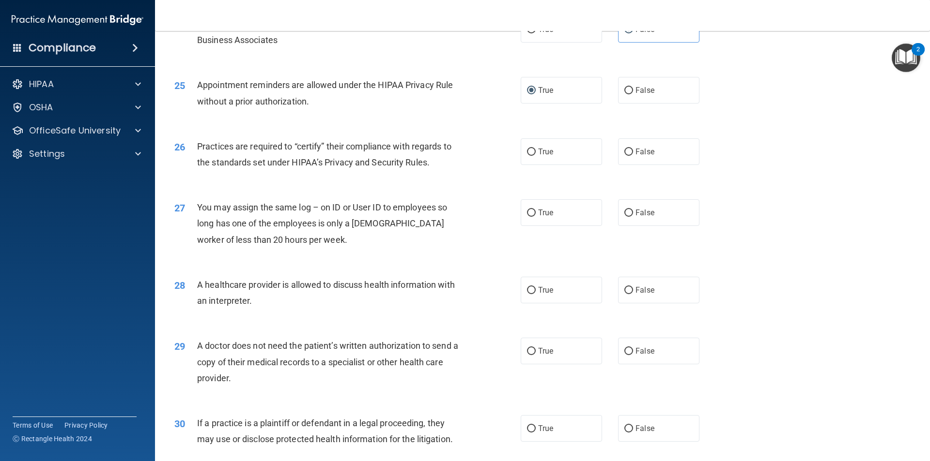
scroll to position [1743, 0]
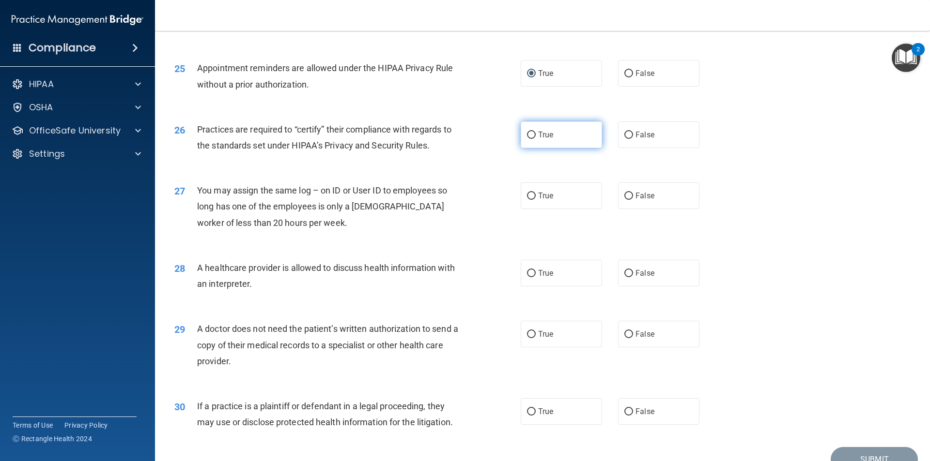
click at [554, 140] on label "True" at bounding box center [560, 135] width 81 height 27
click at [535, 139] on input "True" at bounding box center [531, 135] width 9 height 7
radio input "true"
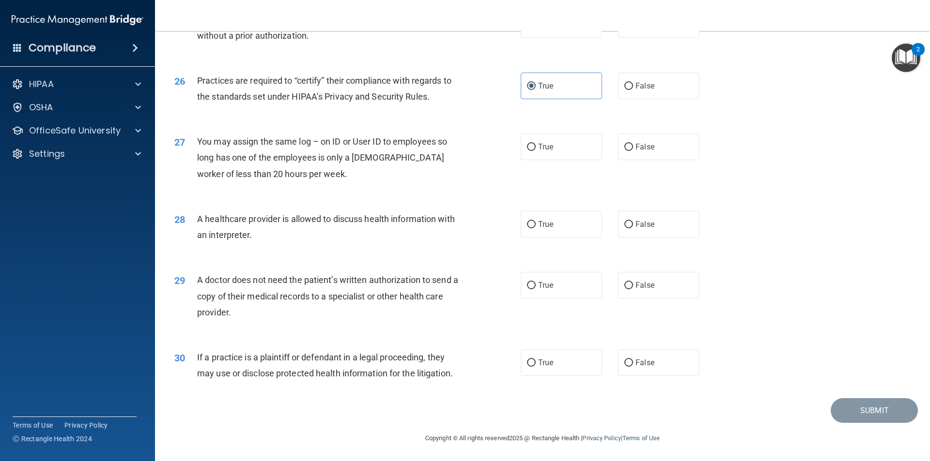
scroll to position [1792, 0]
click at [630, 146] on label "False" at bounding box center [658, 146] width 81 height 27
click at [630, 146] on input "False" at bounding box center [628, 146] width 9 height 7
radio input "true"
click at [547, 231] on label "True" at bounding box center [560, 224] width 81 height 27
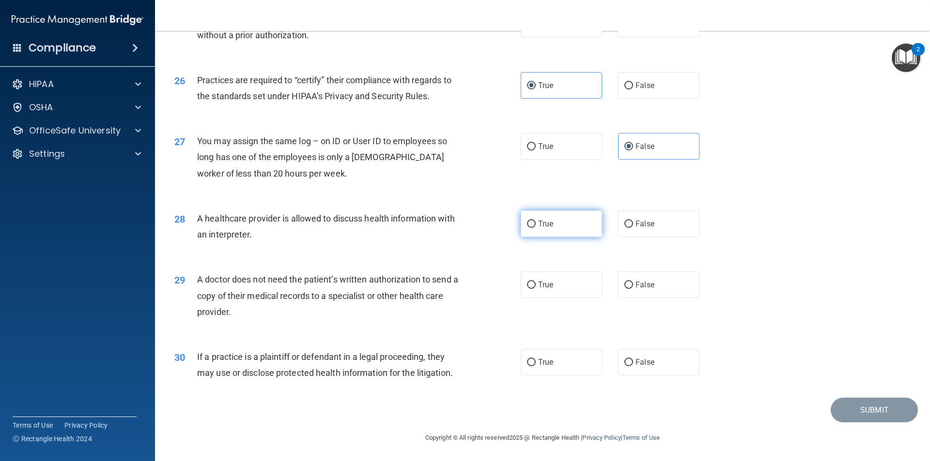
click at [535, 228] on input "True" at bounding box center [531, 224] width 9 height 7
radio input "true"
click at [569, 286] on label "True" at bounding box center [560, 285] width 81 height 27
click at [535, 286] on input "True" at bounding box center [531, 285] width 9 height 7
radio input "true"
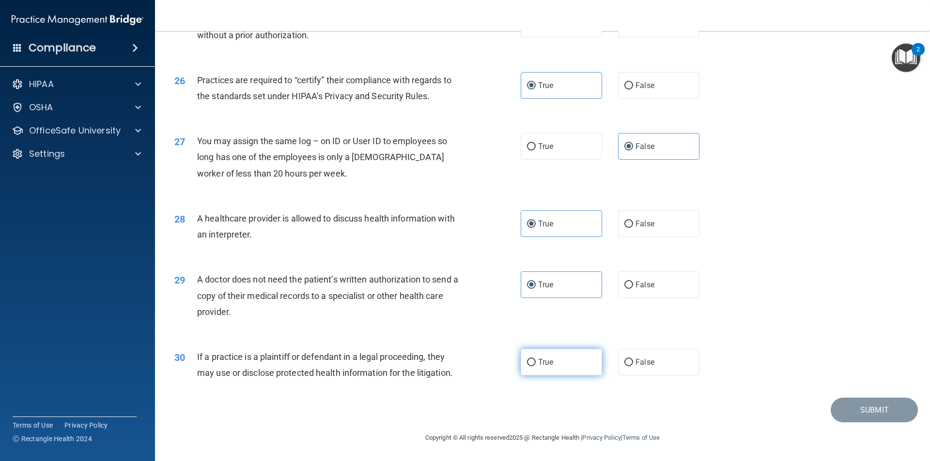
click at [549, 368] on label "True" at bounding box center [560, 362] width 81 height 27
click at [535, 366] on input "True" at bounding box center [531, 362] width 9 height 7
radio input "true"
click at [845, 407] on button "Submit" at bounding box center [873, 410] width 87 height 25
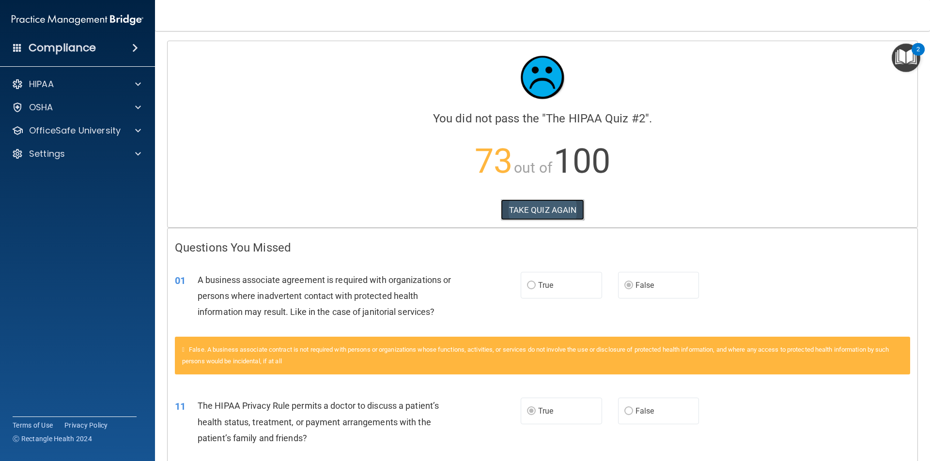
click at [551, 211] on button "TAKE QUIZ AGAIN" at bounding box center [543, 209] width 84 height 21
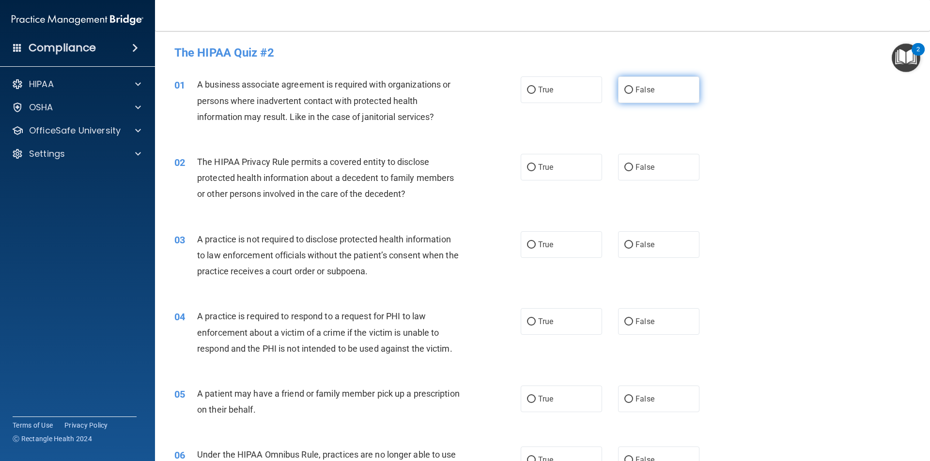
click at [639, 94] on label "False" at bounding box center [658, 89] width 81 height 27
click at [633, 94] on input "False" at bounding box center [628, 90] width 9 height 7
radio input "true"
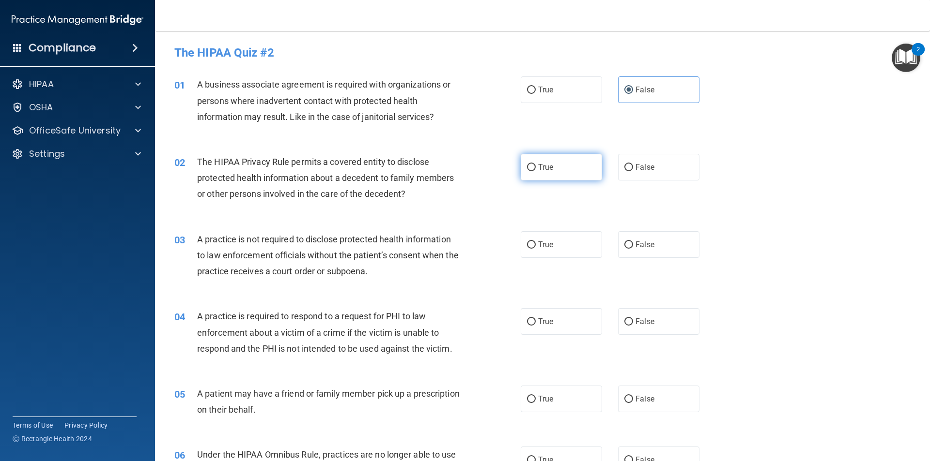
click at [540, 173] on label "True" at bounding box center [560, 167] width 81 height 27
click at [535, 171] on input "True" at bounding box center [531, 167] width 9 height 7
radio input "true"
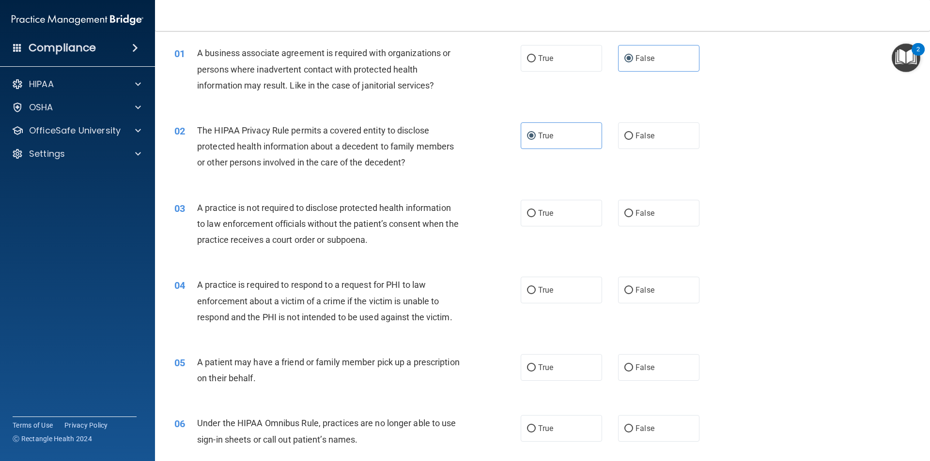
scroll to position [48, 0]
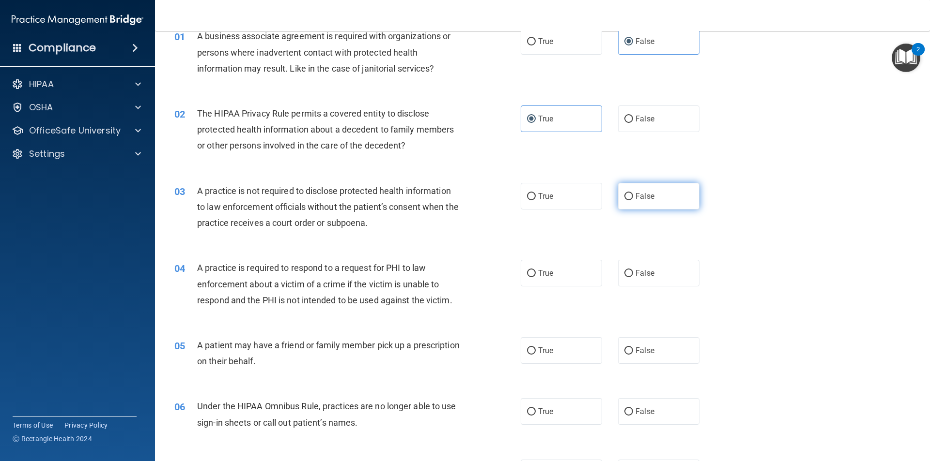
click at [633, 202] on label "False" at bounding box center [658, 196] width 81 height 27
click at [633, 200] on input "False" at bounding box center [628, 196] width 9 height 7
radio input "true"
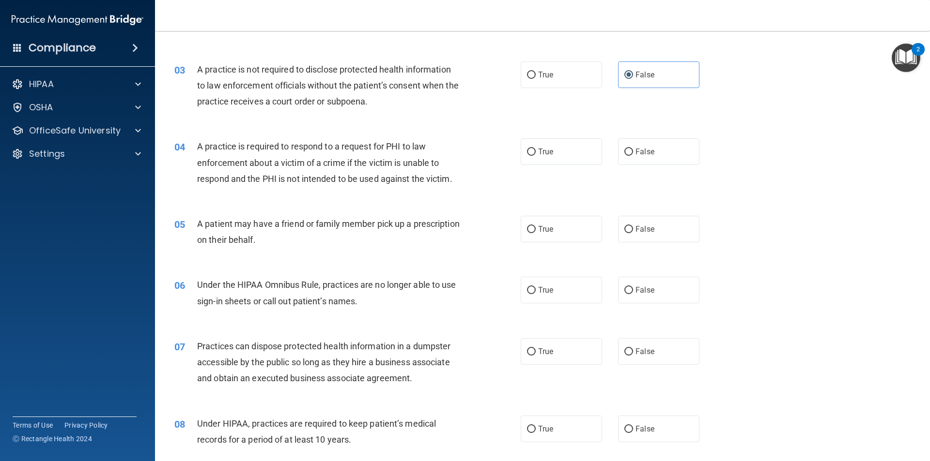
scroll to position [194, 0]
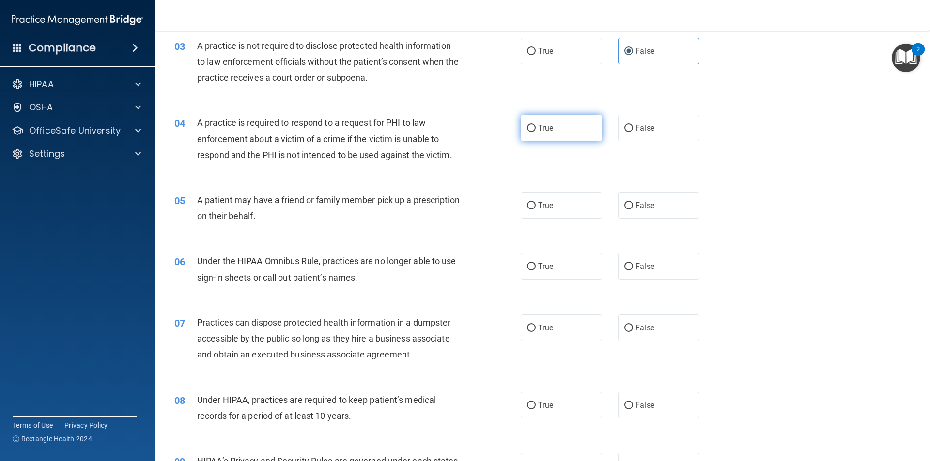
click at [566, 129] on label "True" at bounding box center [560, 128] width 81 height 27
click at [535, 129] on input "True" at bounding box center [531, 128] width 9 height 7
radio input "true"
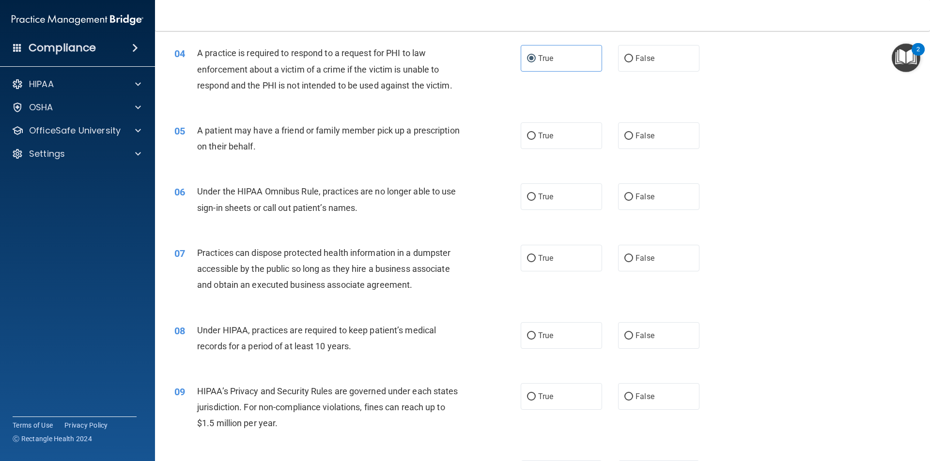
scroll to position [290, 0]
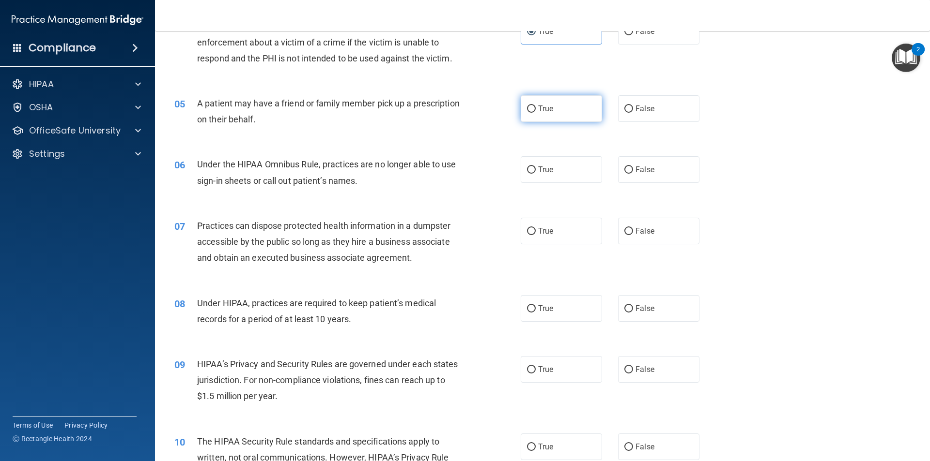
click at [548, 104] on span "True" at bounding box center [545, 108] width 15 height 9
click at [535, 106] on input "True" at bounding box center [531, 109] width 9 height 7
radio input "true"
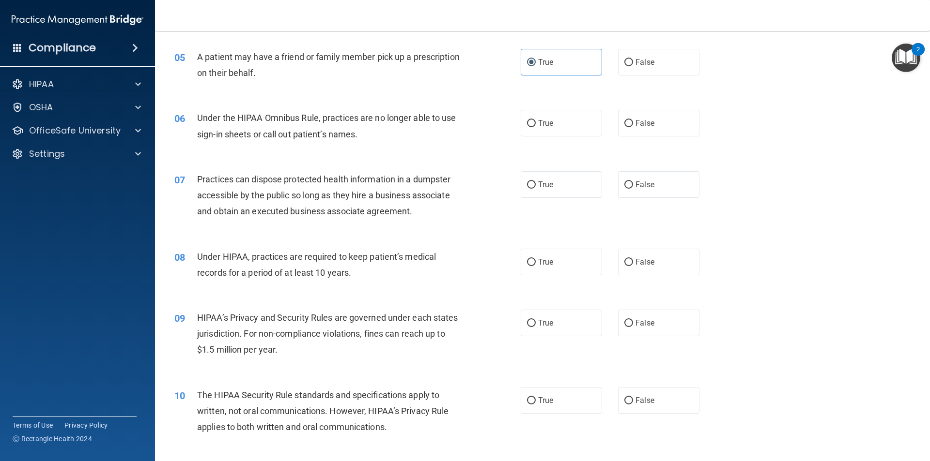
scroll to position [339, 0]
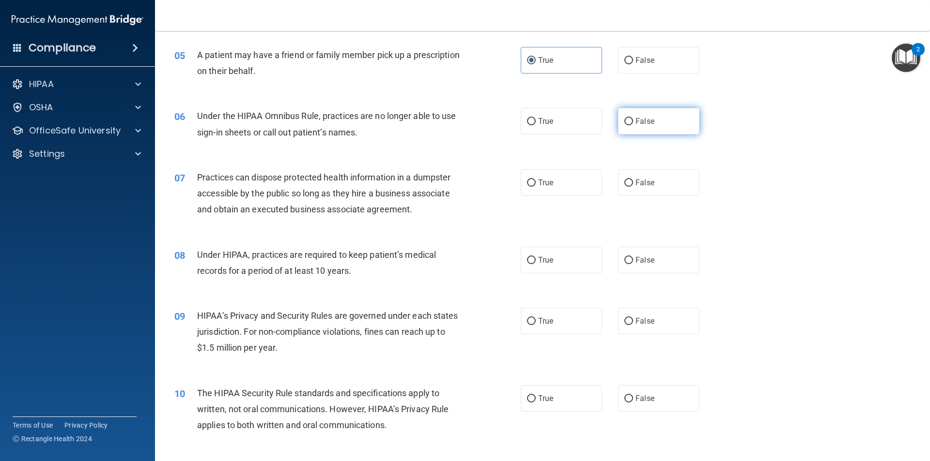
click at [652, 127] on label "False" at bounding box center [658, 121] width 81 height 27
click at [633, 125] on input "False" at bounding box center [628, 121] width 9 height 7
radio input "true"
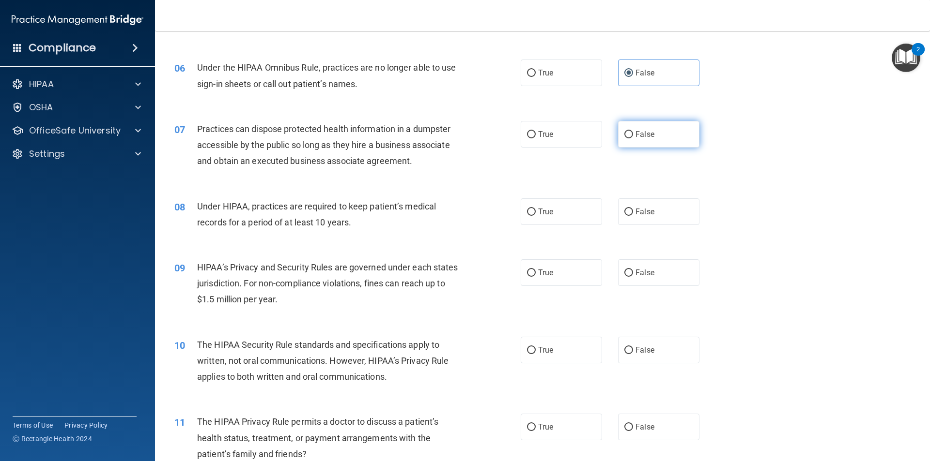
click at [636, 139] on label "False" at bounding box center [658, 134] width 81 height 27
click at [633, 138] on input "False" at bounding box center [628, 134] width 9 height 7
radio input "true"
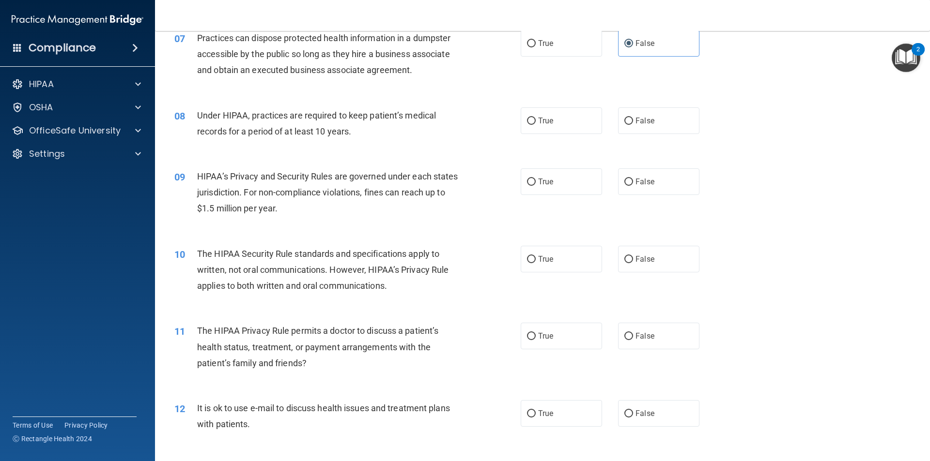
scroll to position [484, 0]
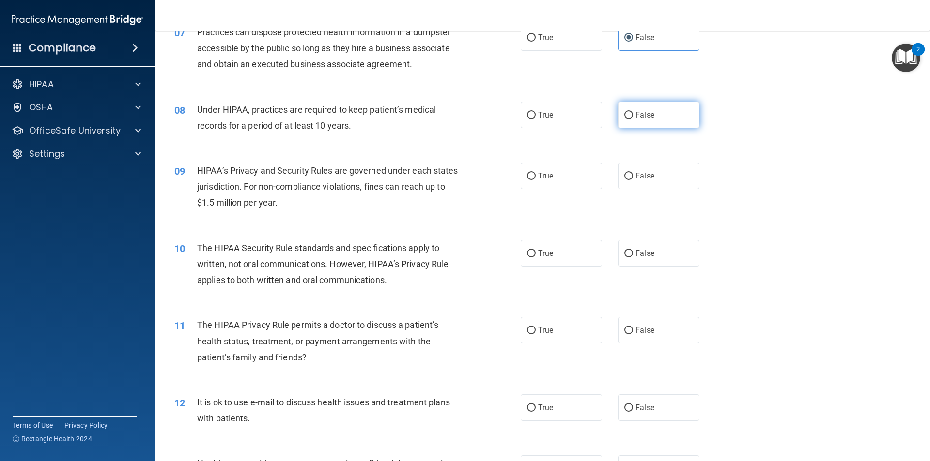
click at [643, 114] on span "False" at bounding box center [644, 114] width 19 height 9
click at [633, 114] on input "False" at bounding box center [628, 115] width 9 height 7
radio input "true"
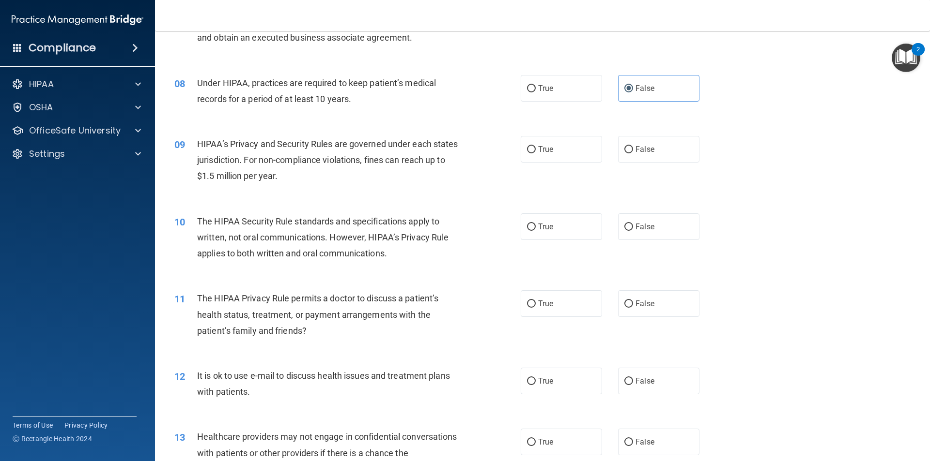
scroll to position [533, 0]
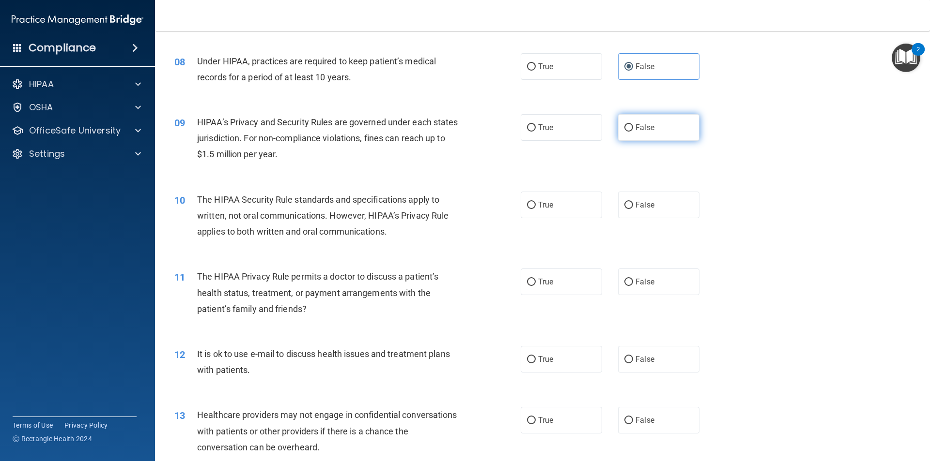
click at [688, 121] on label "False" at bounding box center [658, 127] width 81 height 27
click at [633, 124] on input "False" at bounding box center [628, 127] width 9 height 7
radio input "true"
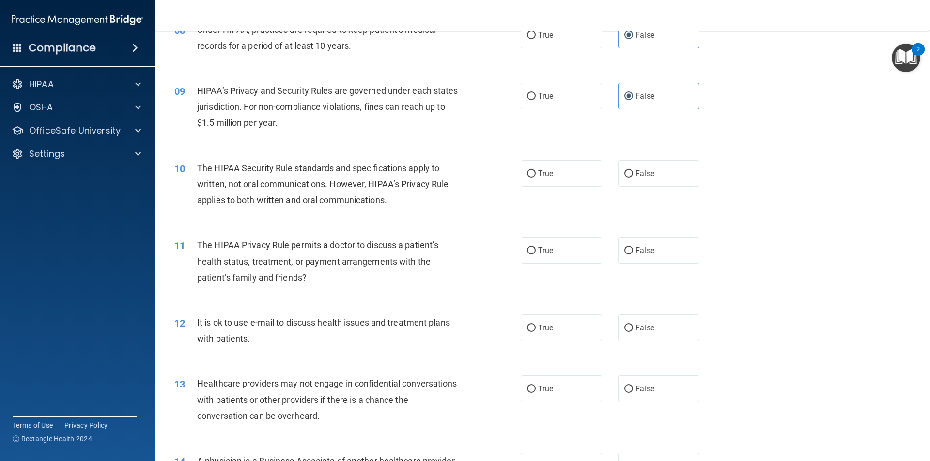
scroll to position [581, 0]
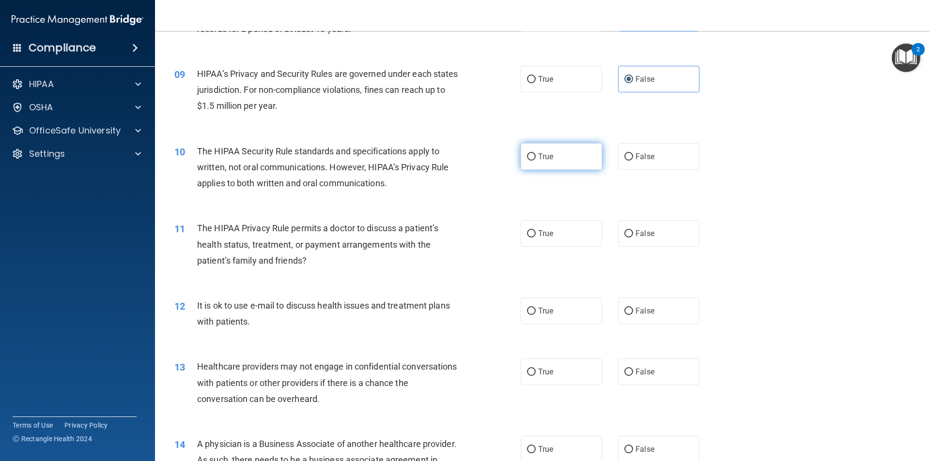
click at [544, 162] on label "True" at bounding box center [560, 156] width 81 height 27
click at [535, 161] on input "True" at bounding box center [531, 156] width 9 height 7
radio input "true"
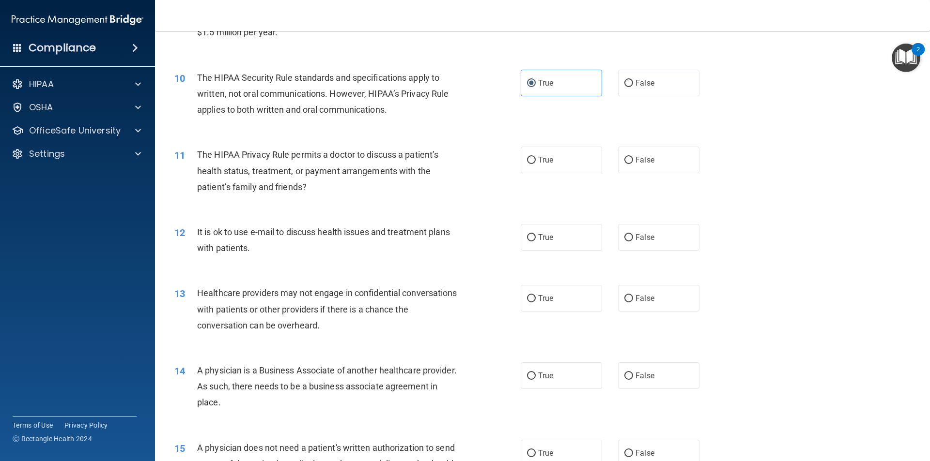
scroll to position [678, 0]
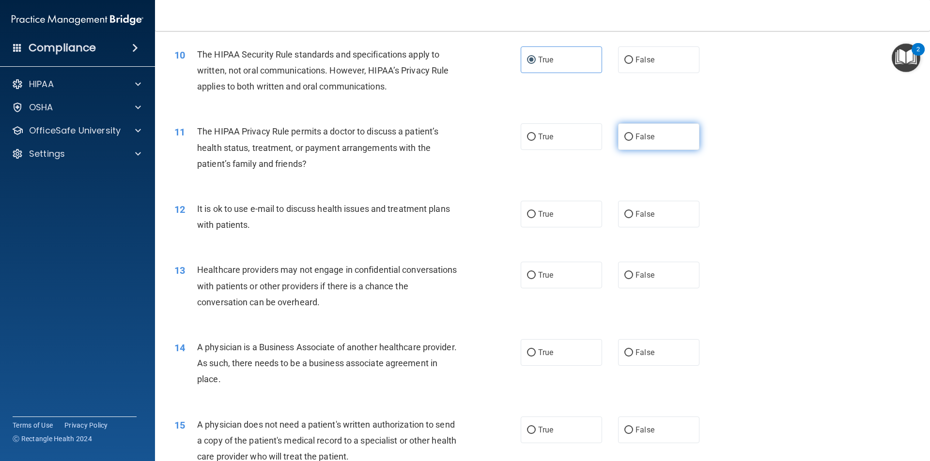
click at [636, 137] on span "False" at bounding box center [644, 136] width 19 height 9
click at [633, 137] on input "False" at bounding box center [628, 137] width 9 height 7
radio input "true"
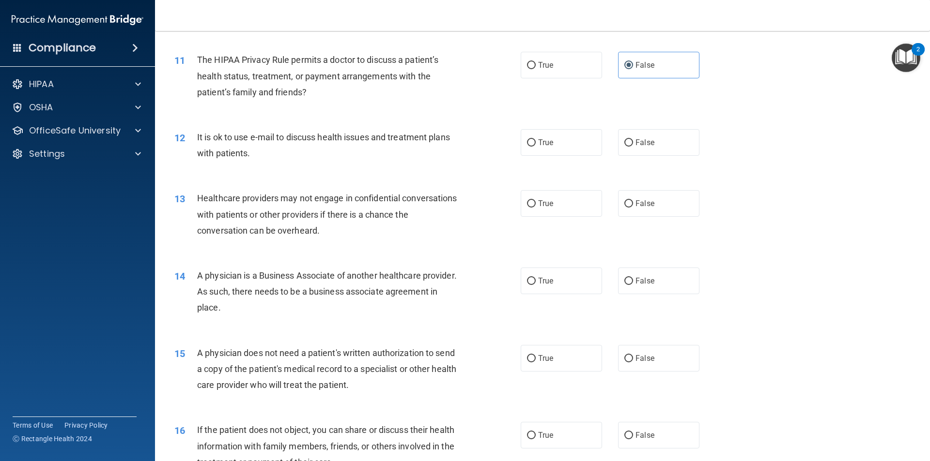
scroll to position [775, 0]
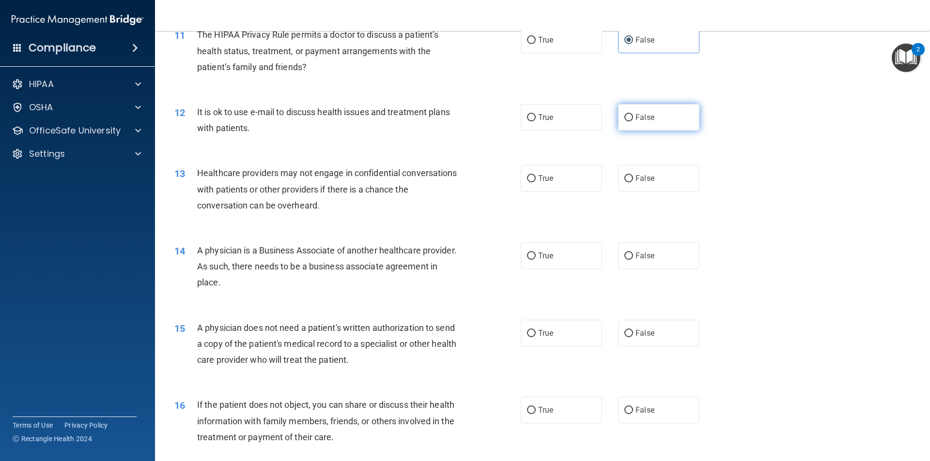
click at [652, 114] on label "False" at bounding box center [658, 117] width 81 height 27
click at [633, 114] on input "False" at bounding box center [628, 117] width 9 height 7
radio input "true"
click at [624, 178] on input "False" at bounding box center [628, 178] width 9 height 7
radio input "true"
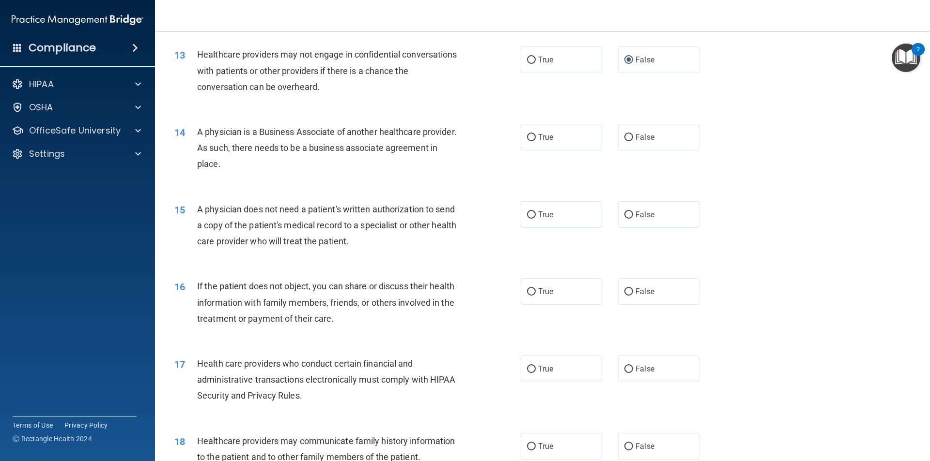
scroll to position [920, 0]
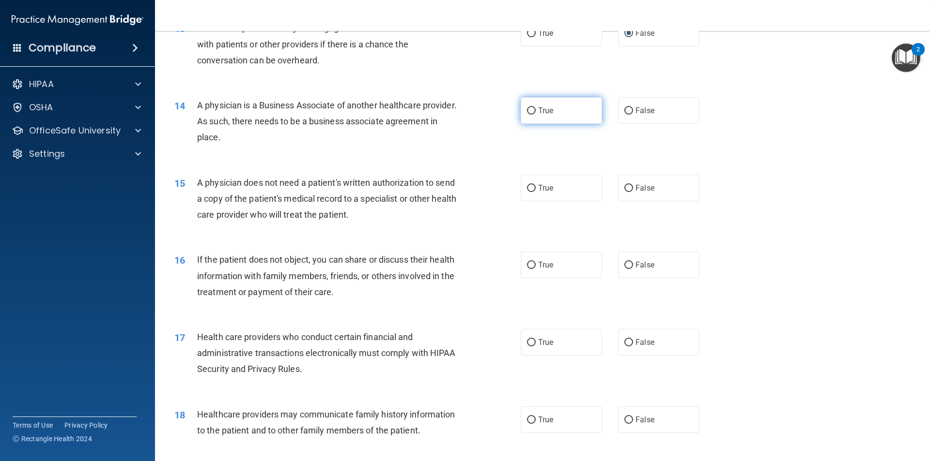
click at [545, 111] on span "True" at bounding box center [545, 110] width 15 height 9
click at [535, 111] on input "True" at bounding box center [531, 110] width 9 height 7
radio input "true"
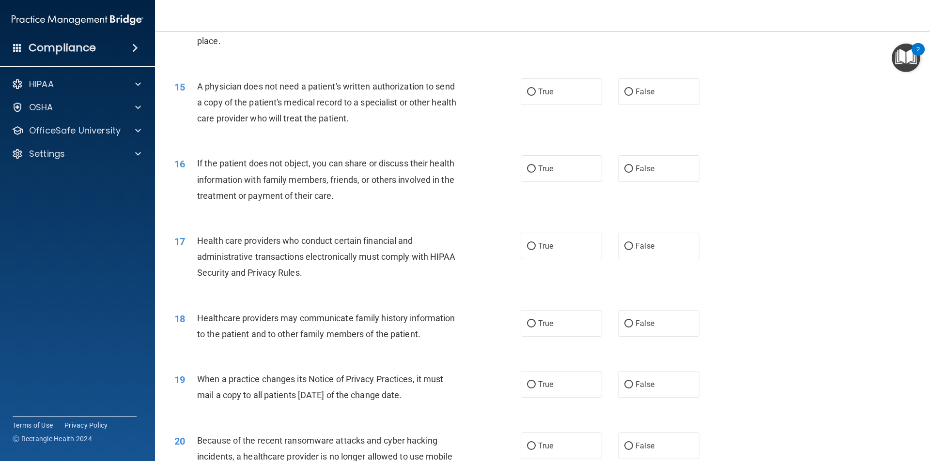
scroll to position [1017, 0]
click at [538, 91] on span "True" at bounding box center [545, 91] width 15 height 9
click at [535, 91] on input "True" at bounding box center [531, 91] width 9 height 7
radio input "true"
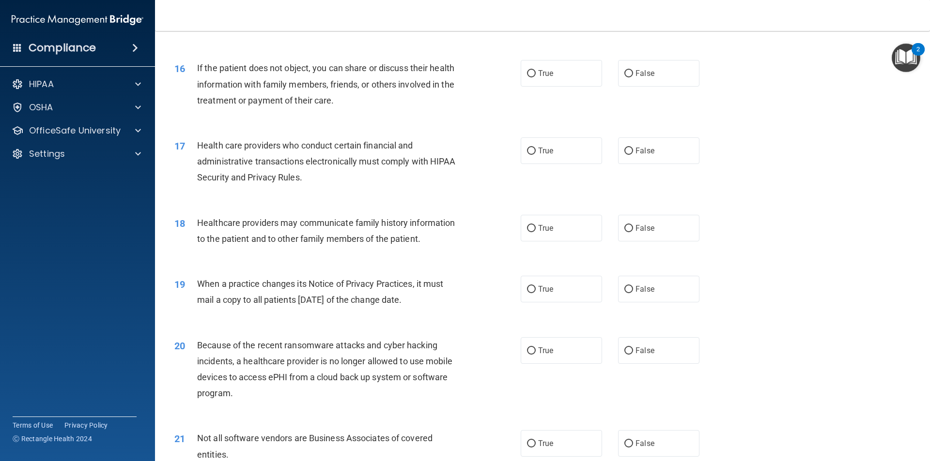
scroll to position [1113, 0]
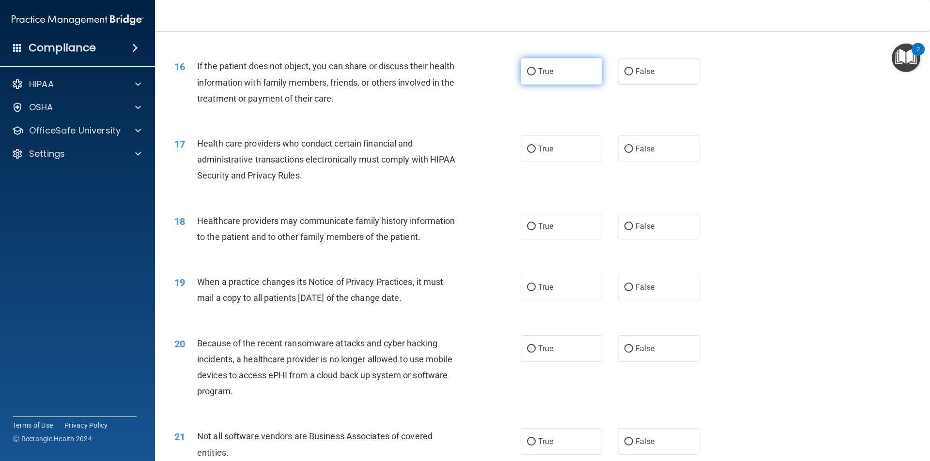
click at [568, 66] on label "True" at bounding box center [560, 71] width 81 height 27
click at [535, 68] on input "True" at bounding box center [531, 71] width 9 height 7
radio input "true"
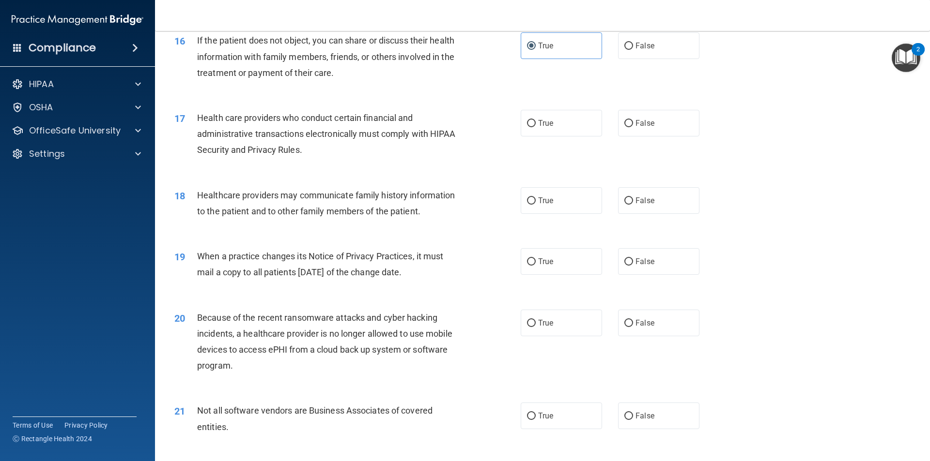
scroll to position [1162, 0]
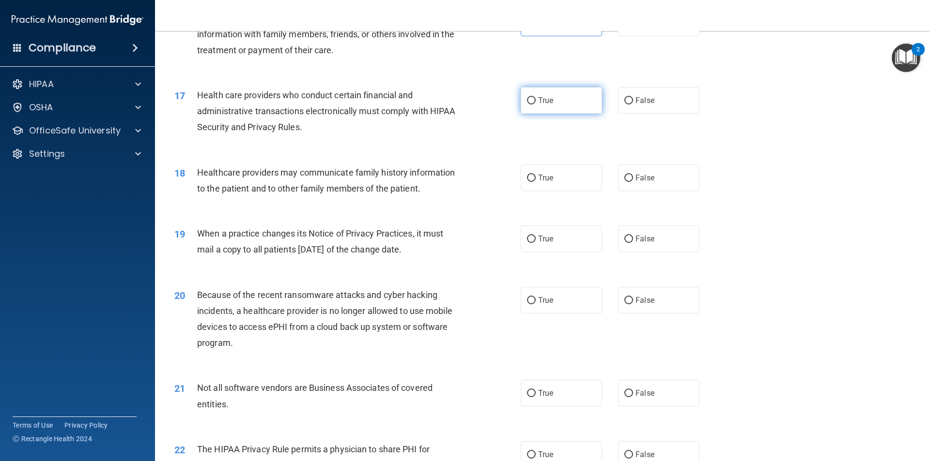
click at [549, 102] on span "True" at bounding box center [545, 100] width 15 height 9
click at [535, 102] on input "True" at bounding box center [531, 100] width 9 height 7
radio input "true"
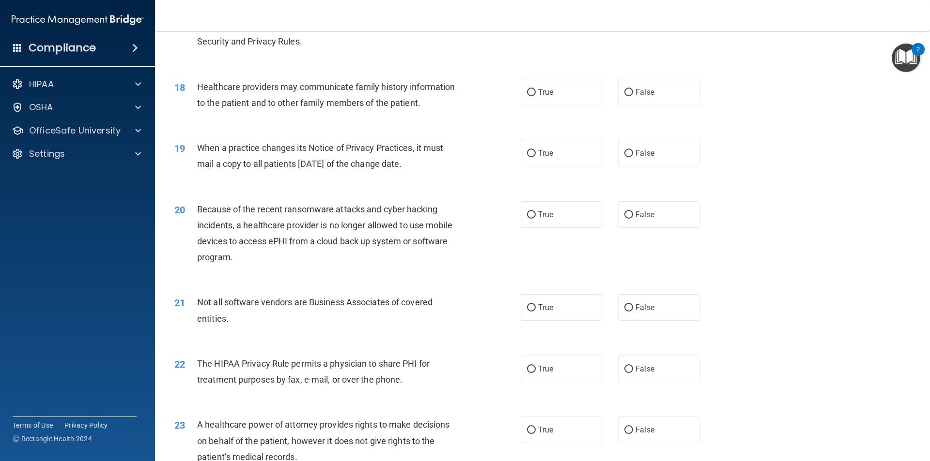
scroll to position [1259, 0]
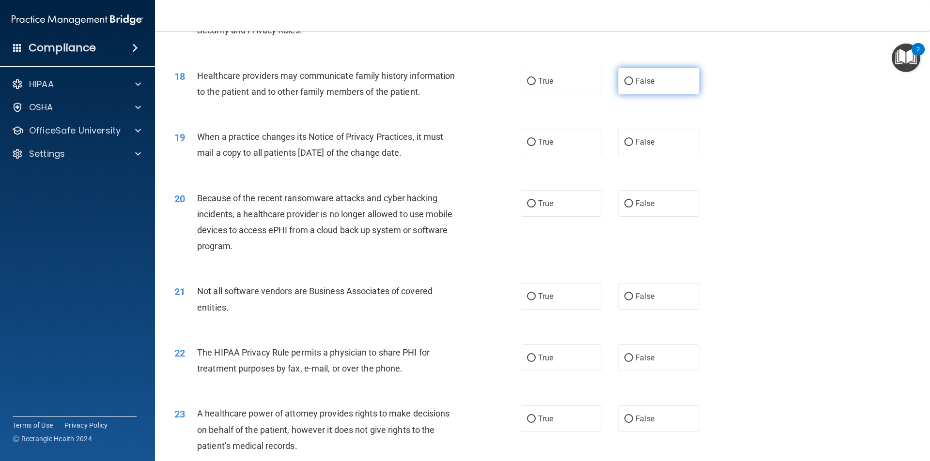
click at [629, 79] on label "False" at bounding box center [658, 81] width 81 height 27
click at [629, 79] on input "False" at bounding box center [628, 81] width 9 height 7
radio input "true"
click at [544, 91] on label "True" at bounding box center [560, 81] width 81 height 27
click at [535, 85] on input "True" at bounding box center [531, 81] width 9 height 7
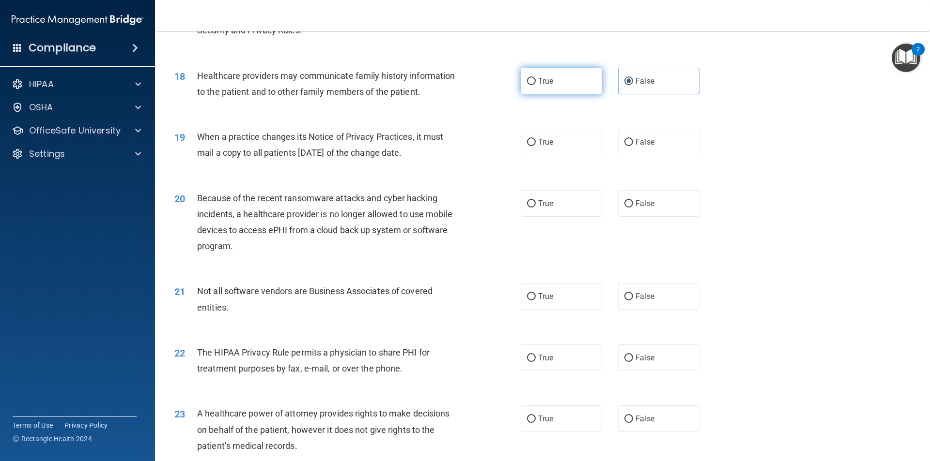
radio input "true"
radio input "false"
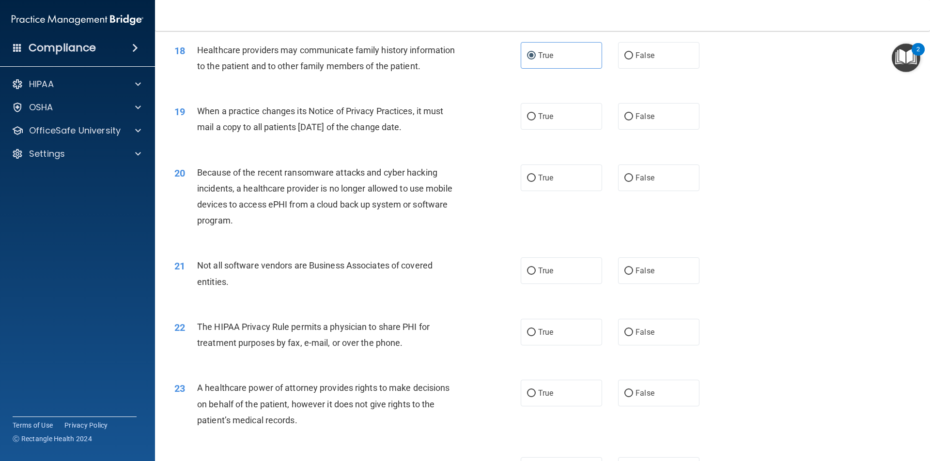
scroll to position [1307, 0]
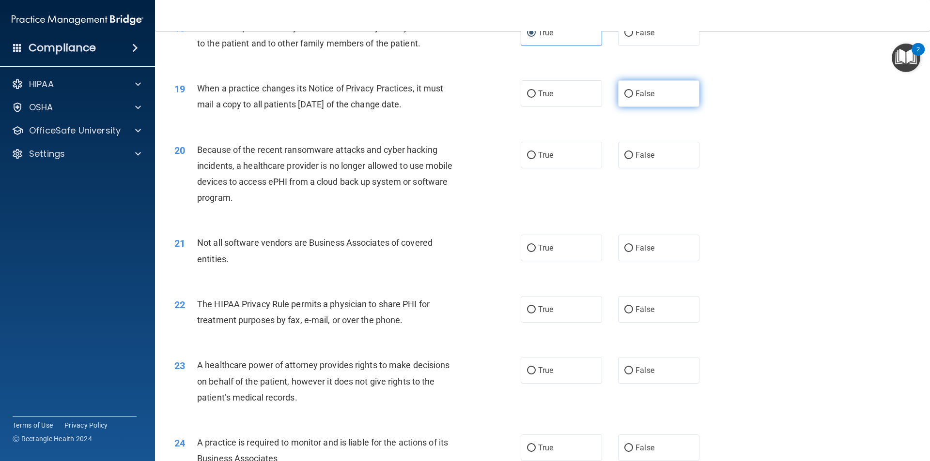
click at [649, 88] on label "False" at bounding box center [658, 93] width 81 height 27
click at [633, 91] on input "False" at bounding box center [628, 94] width 9 height 7
radio input "true"
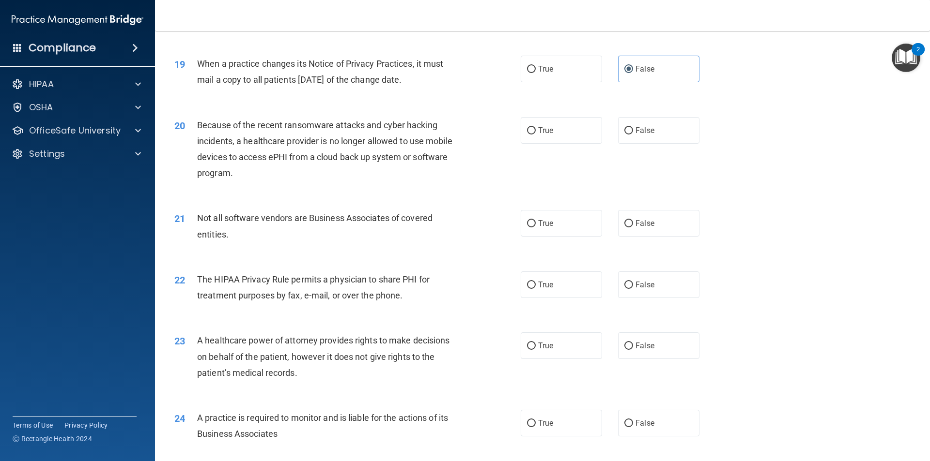
scroll to position [1356, 0]
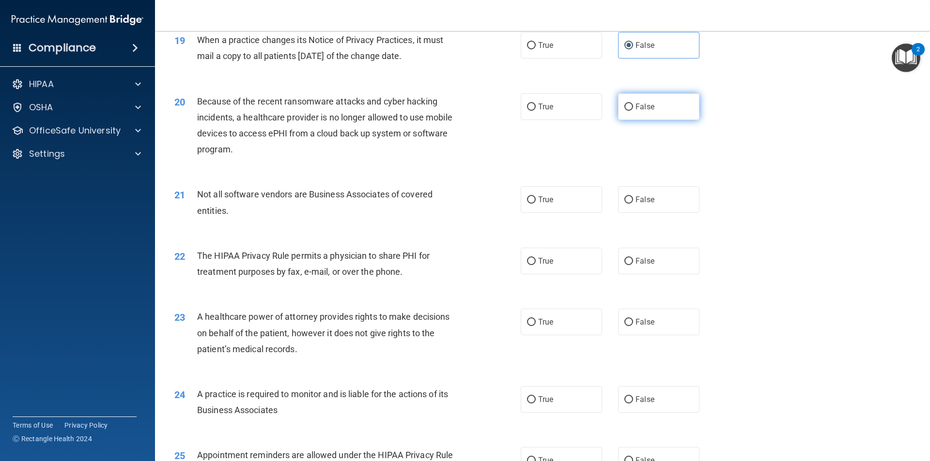
click at [641, 104] on span "False" at bounding box center [644, 106] width 19 height 9
click at [633, 104] on input "False" at bounding box center [628, 107] width 9 height 7
radio input "true"
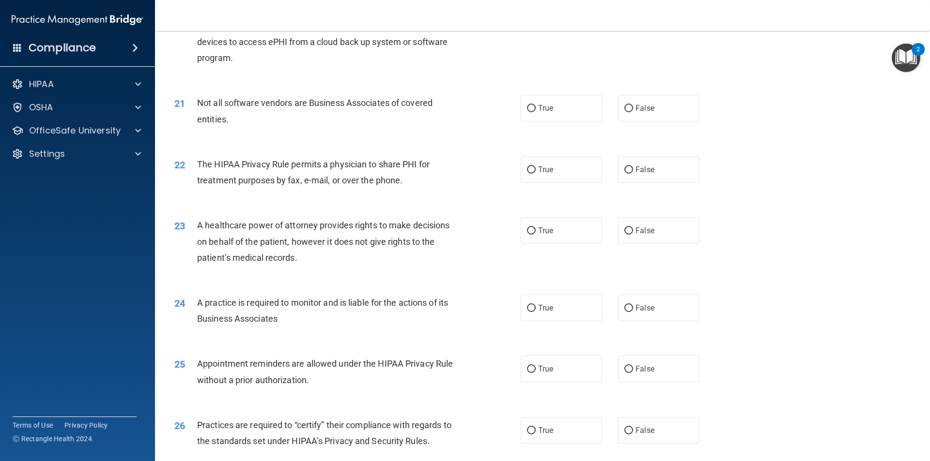
scroll to position [1452, 0]
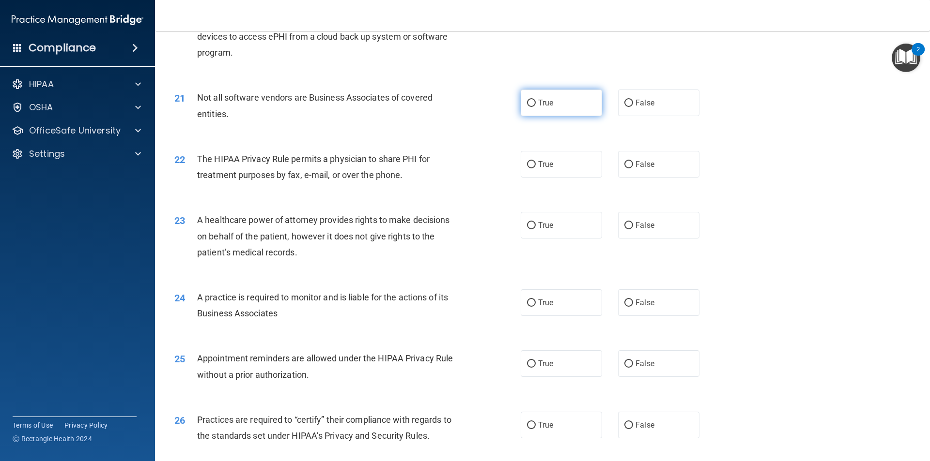
click at [565, 110] on label "True" at bounding box center [560, 103] width 81 height 27
click at [535, 107] on input "True" at bounding box center [531, 103] width 9 height 7
radio input "true"
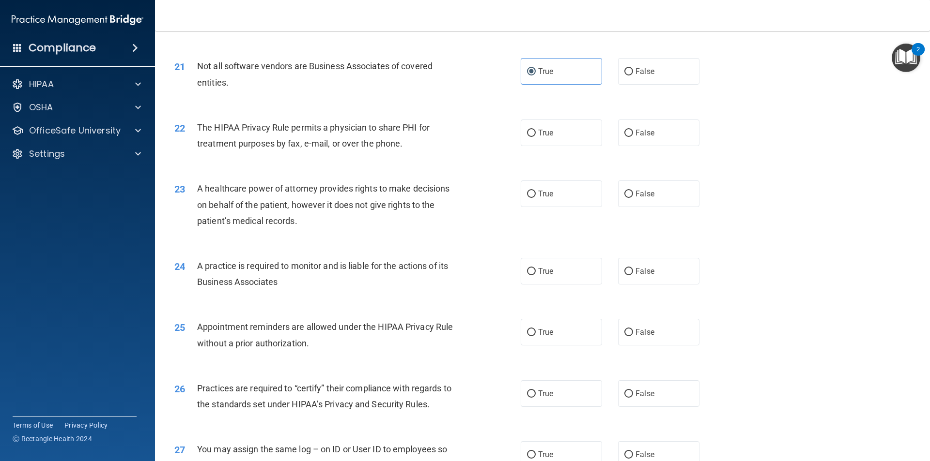
scroll to position [1501, 0]
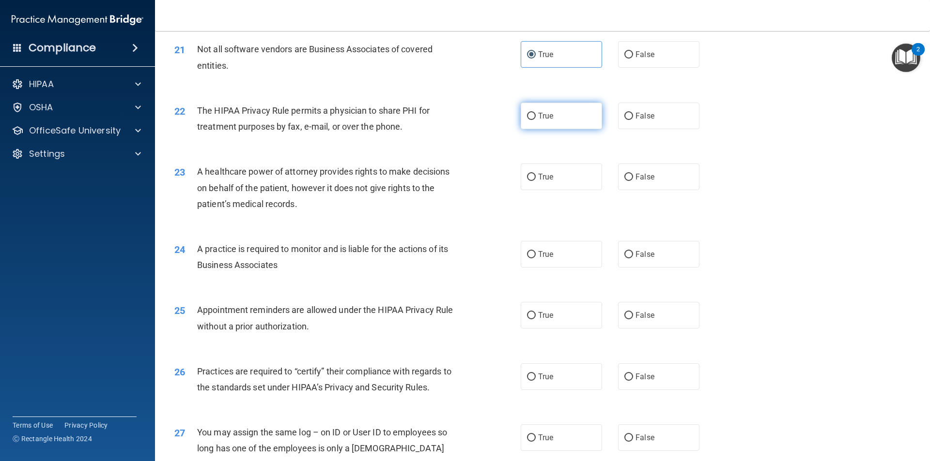
click at [557, 125] on label "True" at bounding box center [560, 116] width 81 height 27
click at [535, 120] on input "True" at bounding box center [531, 116] width 9 height 7
radio input "true"
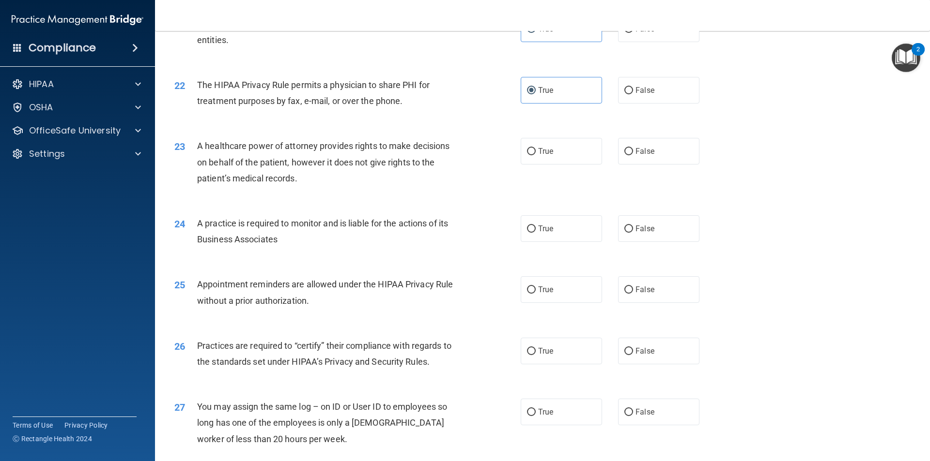
scroll to position [1549, 0]
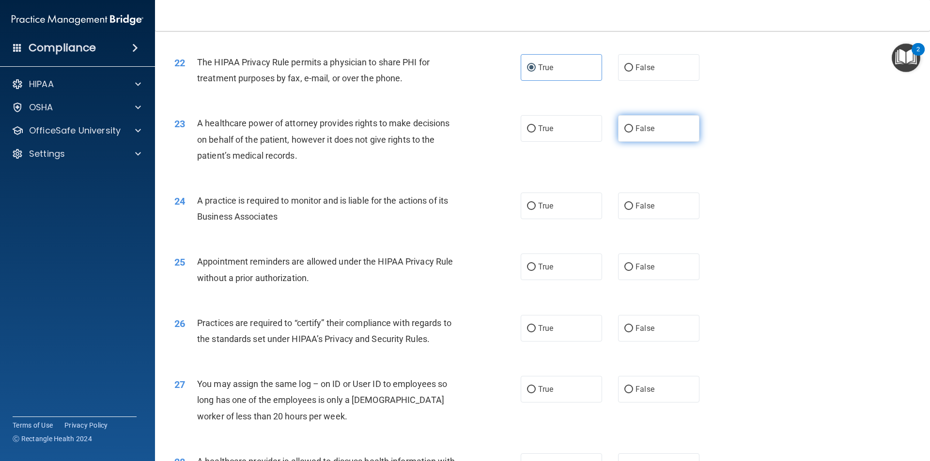
click at [635, 130] on span "False" at bounding box center [644, 128] width 19 height 9
click at [633, 130] on input "False" at bounding box center [628, 128] width 9 height 7
radio input "true"
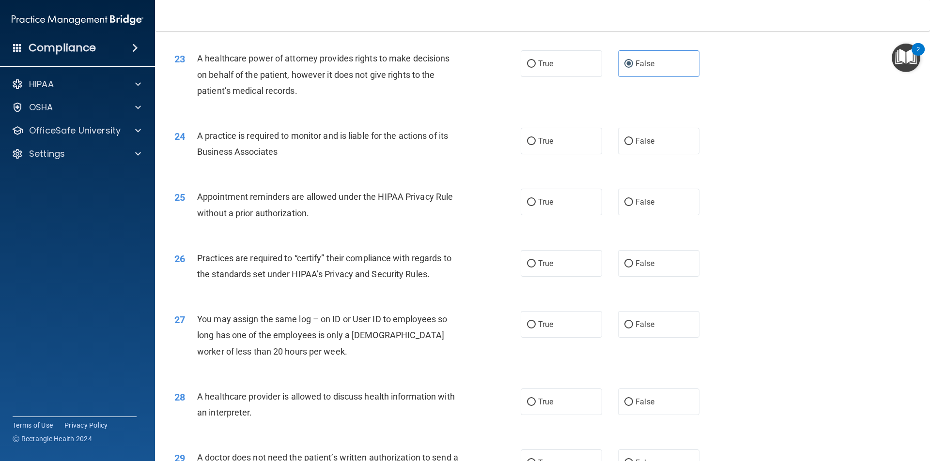
scroll to position [1646, 0]
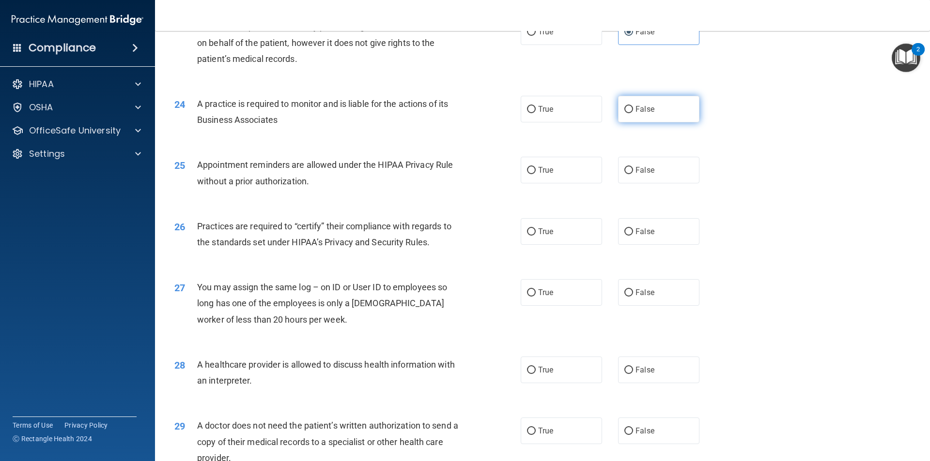
click at [671, 108] on label "False" at bounding box center [658, 109] width 81 height 27
click at [633, 108] on input "False" at bounding box center [628, 109] width 9 height 7
radio input "true"
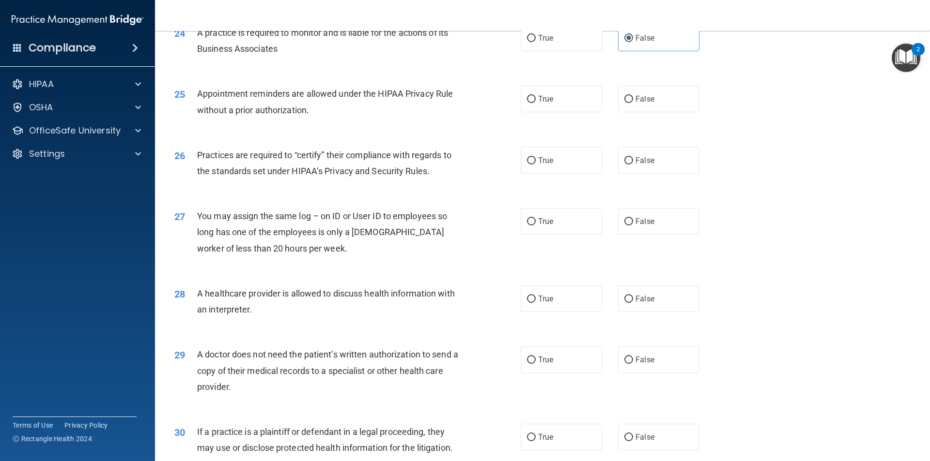
scroll to position [1743, 0]
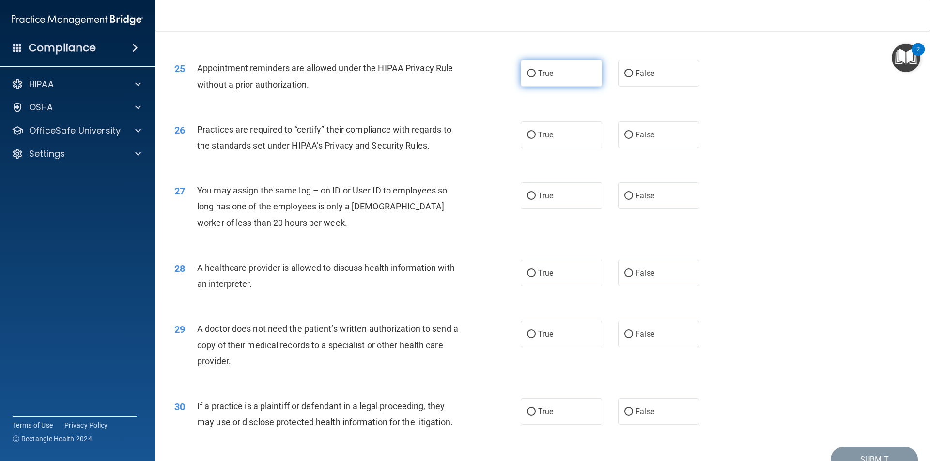
click at [541, 77] on span "True" at bounding box center [545, 73] width 15 height 9
click at [535, 77] on input "True" at bounding box center [531, 73] width 9 height 7
radio input "true"
click at [547, 130] on label "True" at bounding box center [560, 135] width 81 height 27
click at [535, 132] on input "True" at bounding box center [531, 135] width 9 height 7
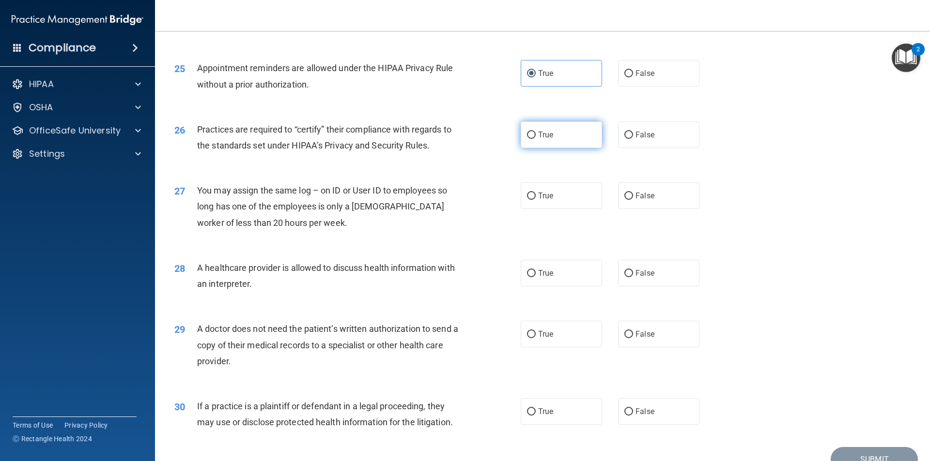
radio input "true"
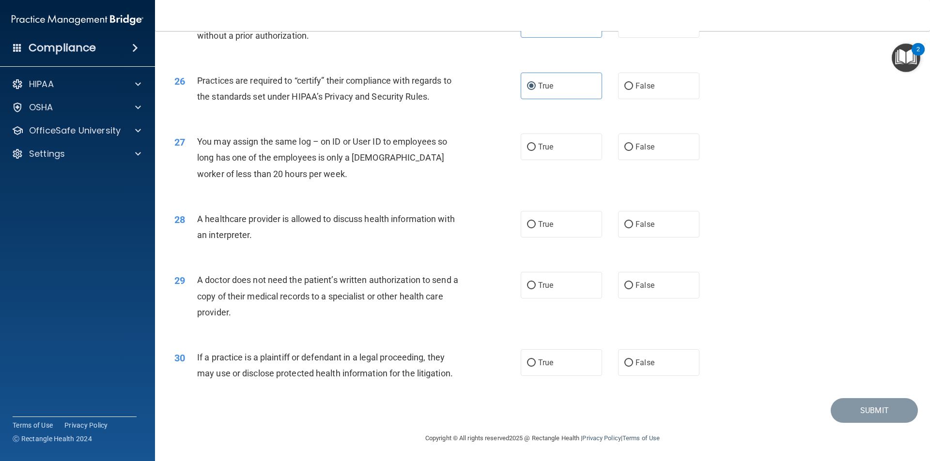
scroll to position [1792, 0]
click at [655, 146] on label "False" at bounding box center [658, 146] width 81 height 27
click at [633, 146] on input "False" at bounding box center [628, 146] width 9 height 7
radio input "true"
click at [552, 229] on label "True" at bounding box center [560, 224] width 81 height 27
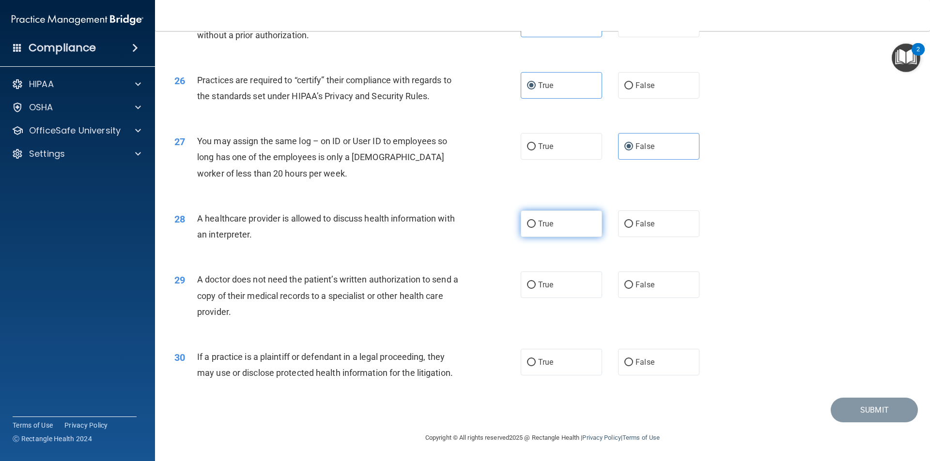
click at [535, 228] on input "True" at bounding box center [531, 224] width 9 height 7
radio input "true"
click at [541, 290] on label "True" at bounding box center [560, 285] width 81 height 27
click at [535, 289] on input "True" at bounding box center [531, 285] width 9 height 7
radio input "true"
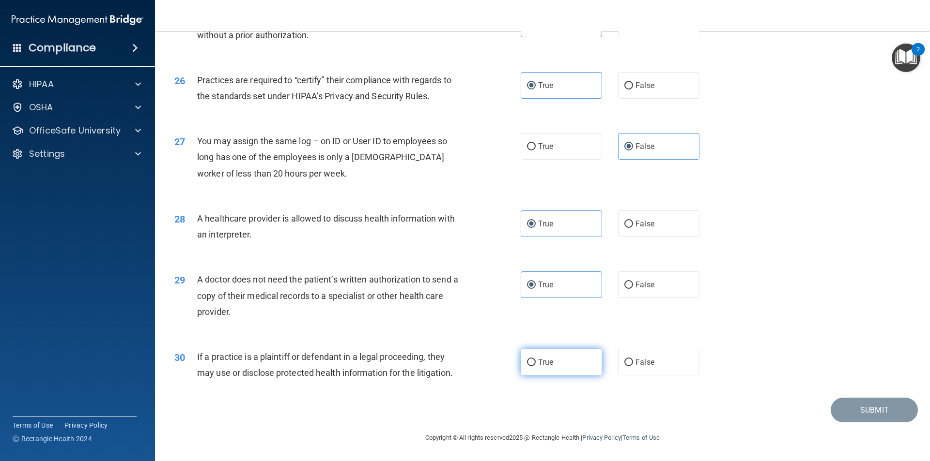
click at [540, 369] on label "True" at bounding box center [560, 362] width 81 height 27
click at [535, 366] on input "True" at bounding box center [531, 362] width 9 height 7
radio input "true"
click at [847, 414] on button "Submit" at bounding box center [873, 410] width 87 height 25
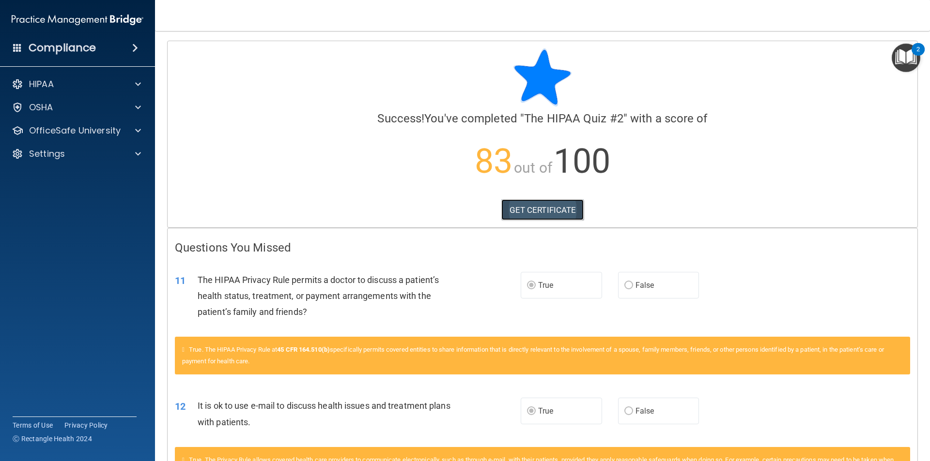
click at [542, 209] on link "GET CERTIFICATE" at bounding box center [542, 209] width 83 height 21
click at [79, 132] on p "OfficeSafe University" at bounding box center [75, 131] width 92 height 12
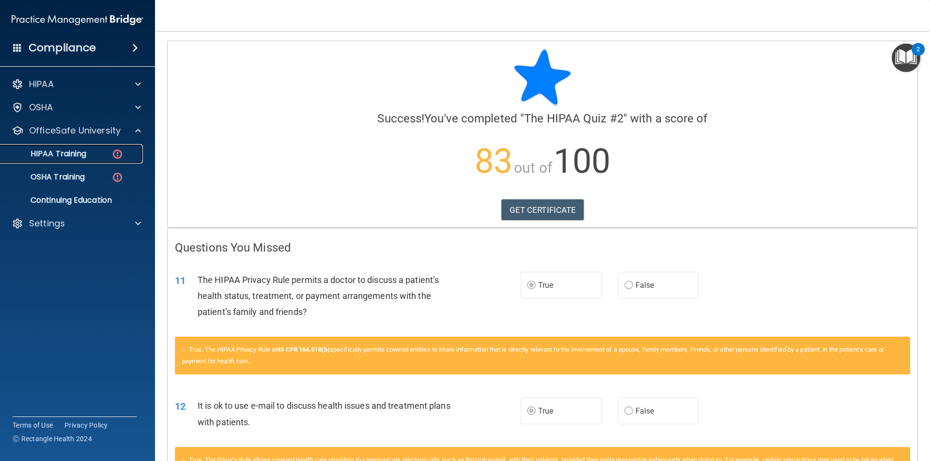
click at [84, 158] on p "HIPAA Training" at bounding box center [46, 154] width 80 height 10
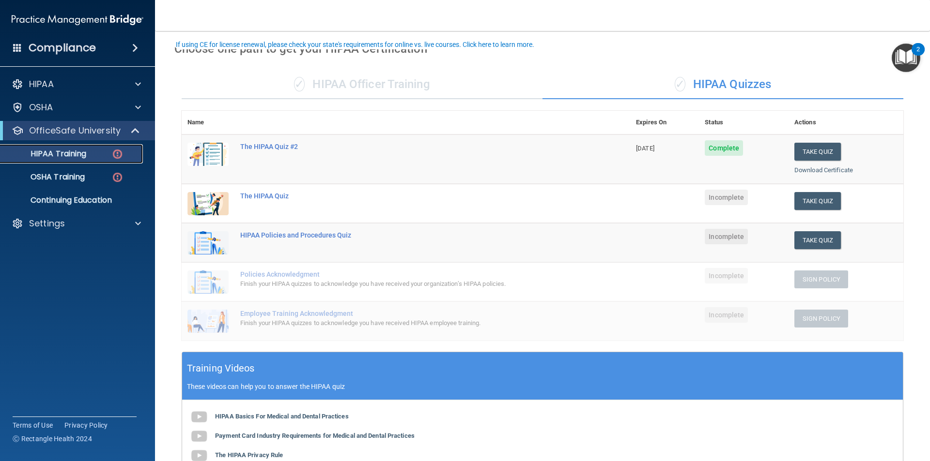
scroll to position [33, 0]
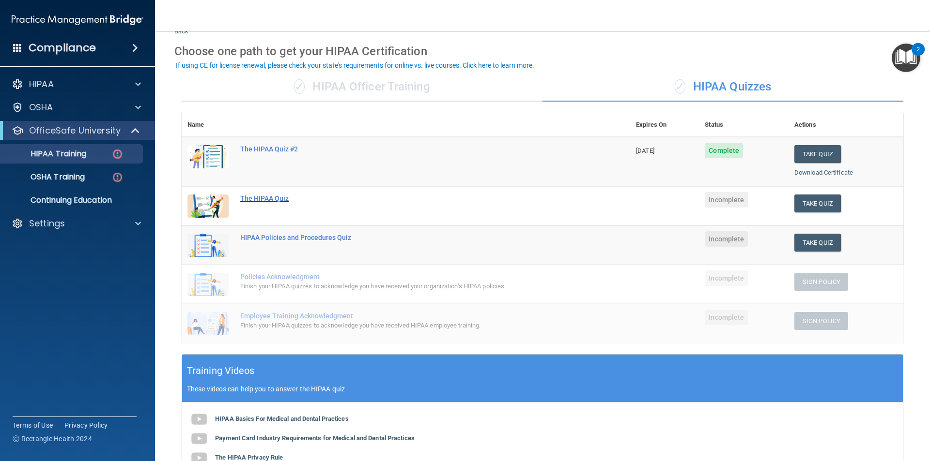
click at [268, 200] on div "The HIPAA Quiz" at bounding box center [410, 199] width 341 height 8
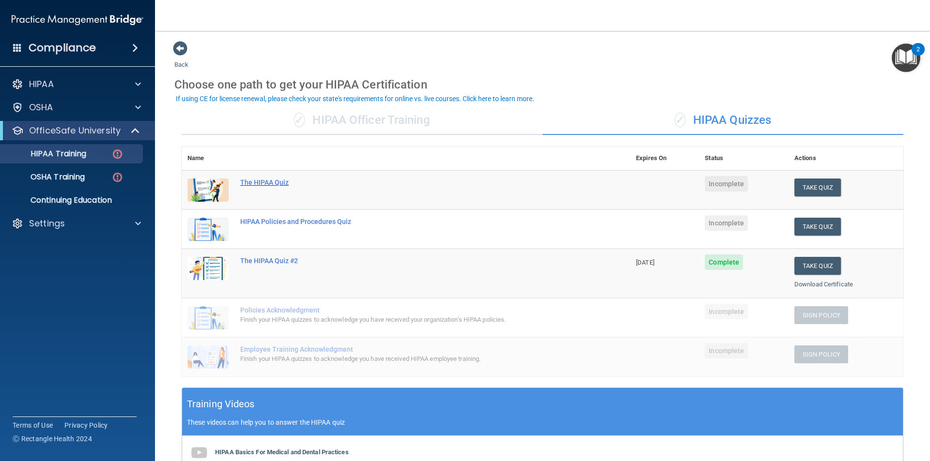
click at [263, 182] on div "The HIPAA Quiz" at bounding box center [410, 183] width 341 height 8
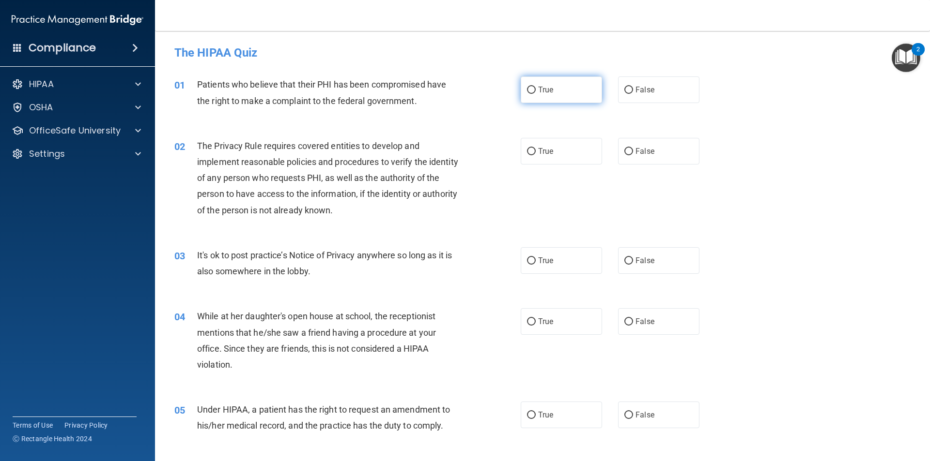
click at [554, 100] on label "True" at bounding box center [560, 89] width 81 height 27
click at [535, 94] on input "True" at bounding box center [531, 90] width 9 height 7
radio input "true"
click at [551, 155] on label "True" at bounding box center [560, 151] width 81 height 27
click at [535, 155] on input "True" at bounding box center [531, 151] width 9 height 7
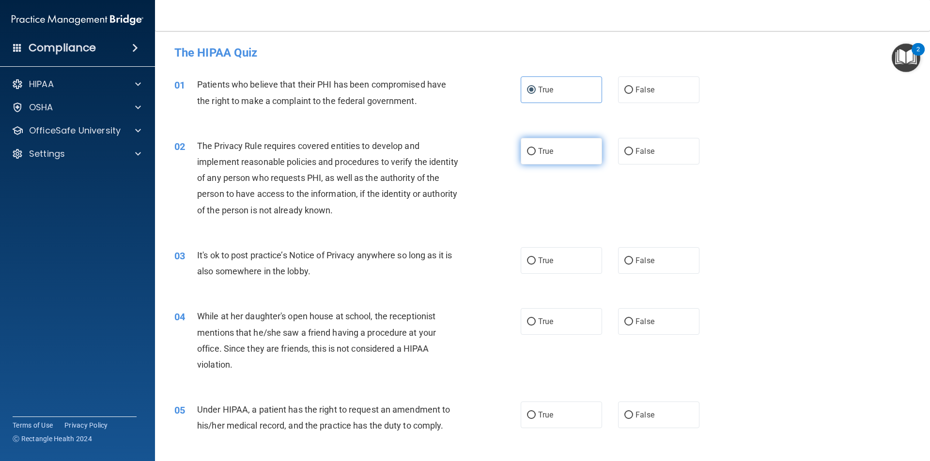
radio input "true"
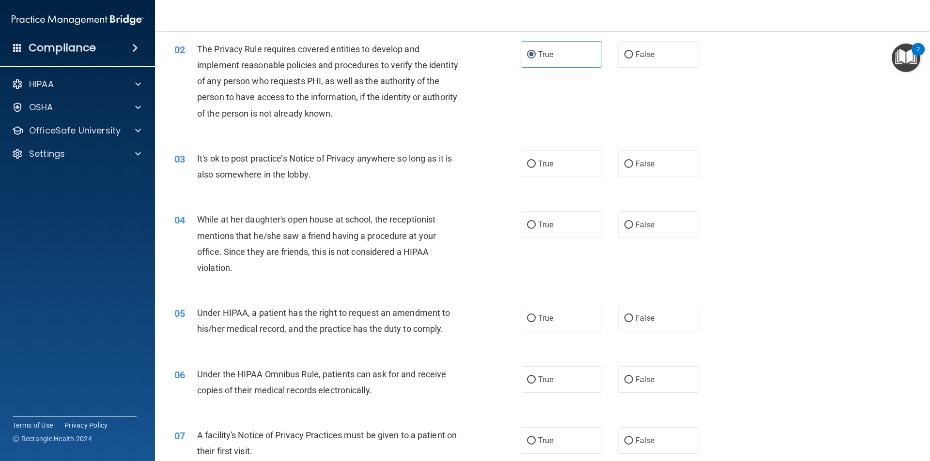
scroll to position [145, 0]
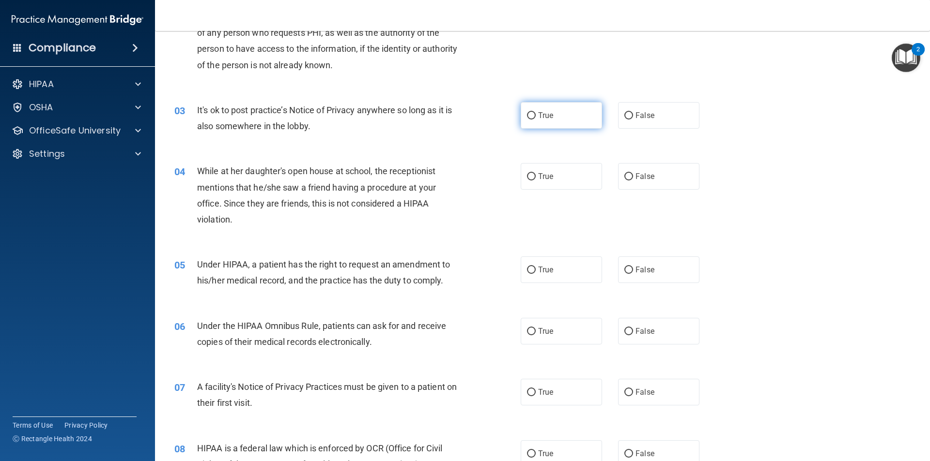
click at [551, 119] on label "True" at bounding box center [560, 115] width 81 height 27
click at [535, 119] on input "True" at bounding box center [531, 115] width 9 height 7
radio input "true"
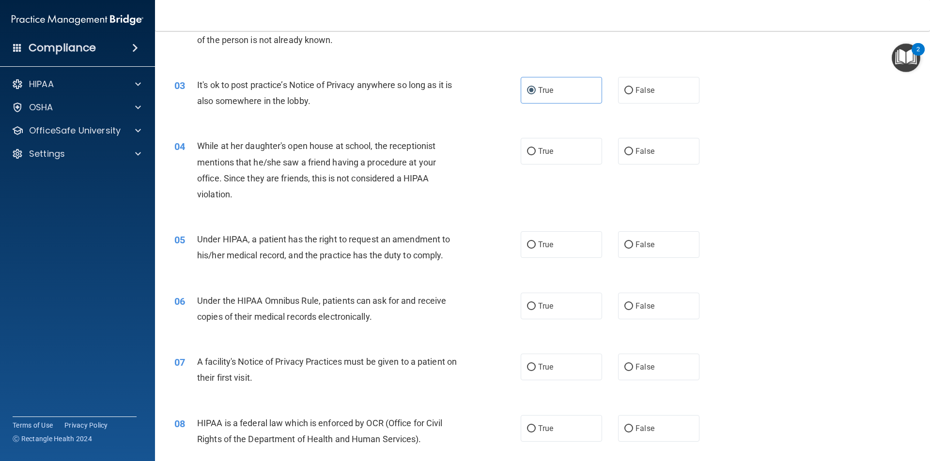
scroll to position [194, 0]
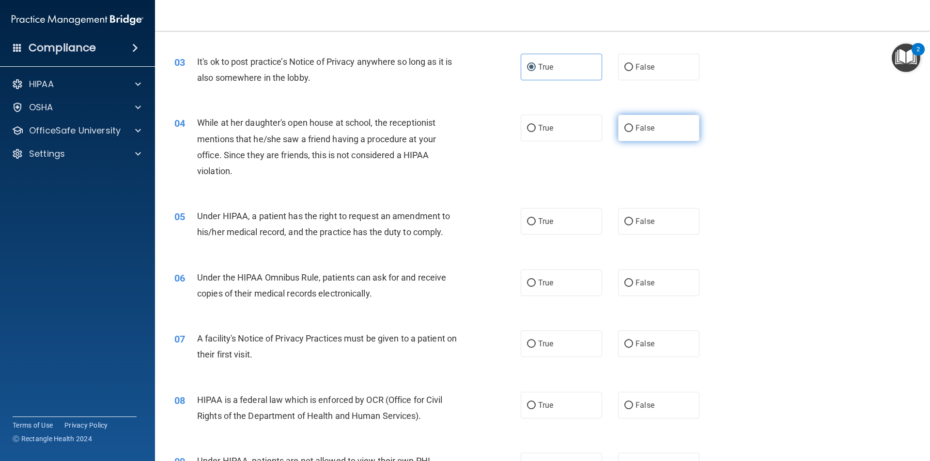
click at [674, 130] on label "False" at bounding box center [658, 128] width 81 height 27
click at [633, 130] on input "False" at bounding box center [628, 128] width 9 height 7
radio input "true"
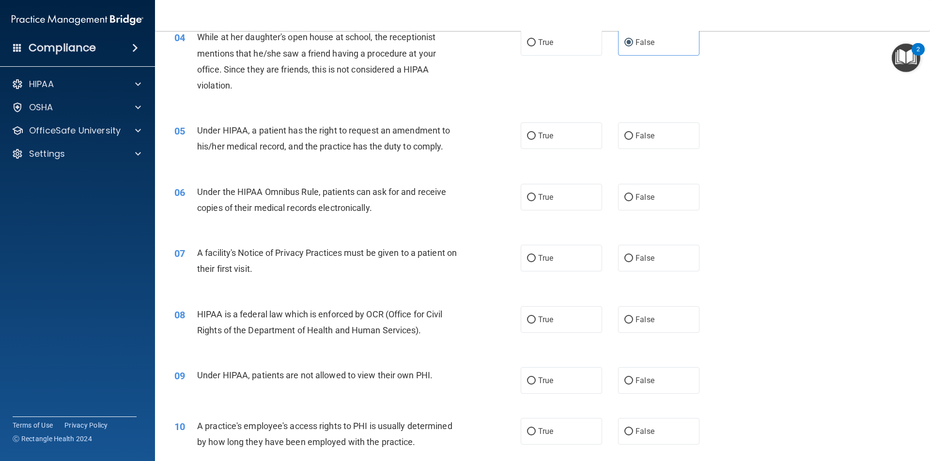
scroll to position [290, 0]
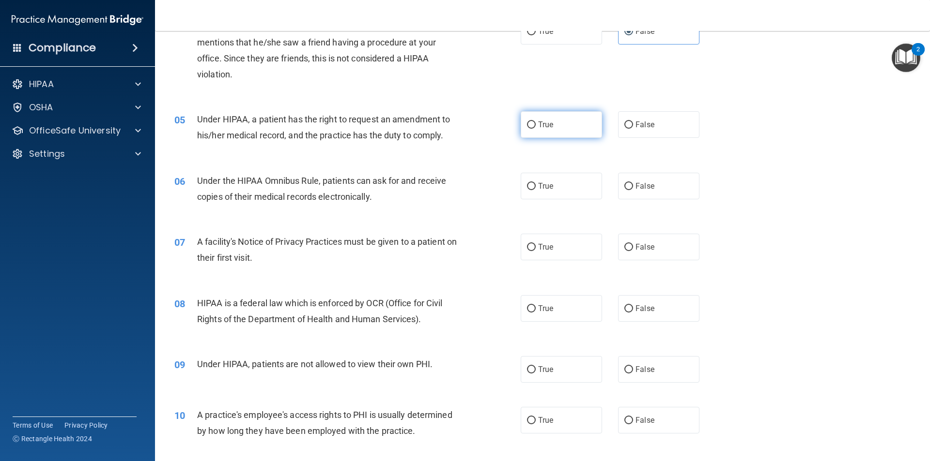
click at [547, 120] on span "True" at bounding box center [545, 124] width 15 height 9
click at [535, 122] on input "True" at bounding box center [531, 125] width 9 height 7
radio input "true"
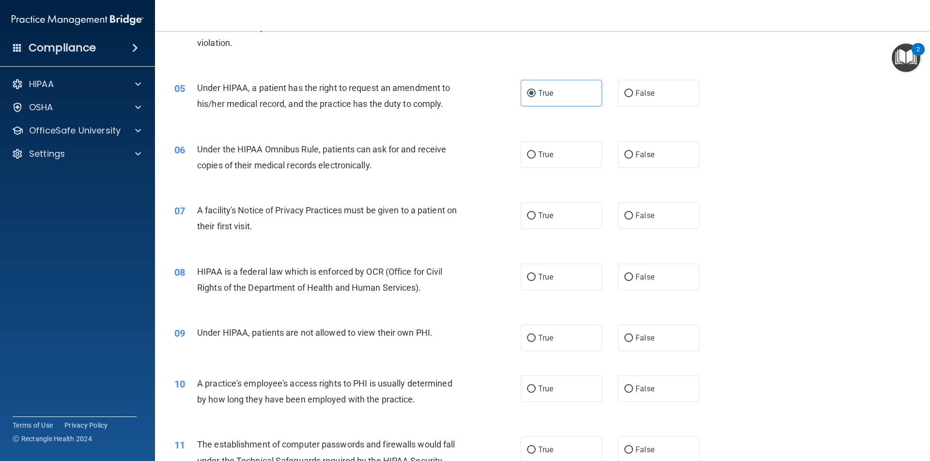
scroll to position [339, 0]
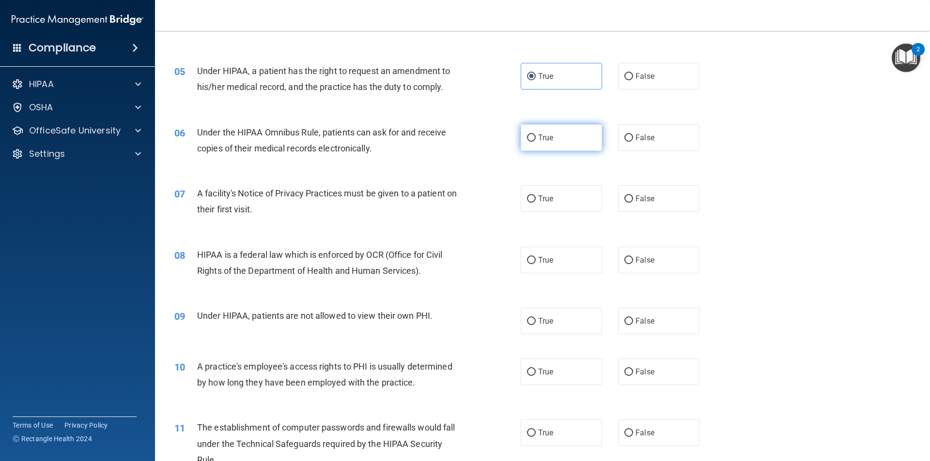
click at [560, 141] on label "True" at bounding box center [560, 137] width 81 height 27
click at [535, 141] on input "True" at bounding box center [531, 138] width 9 height 7
radio input "true"
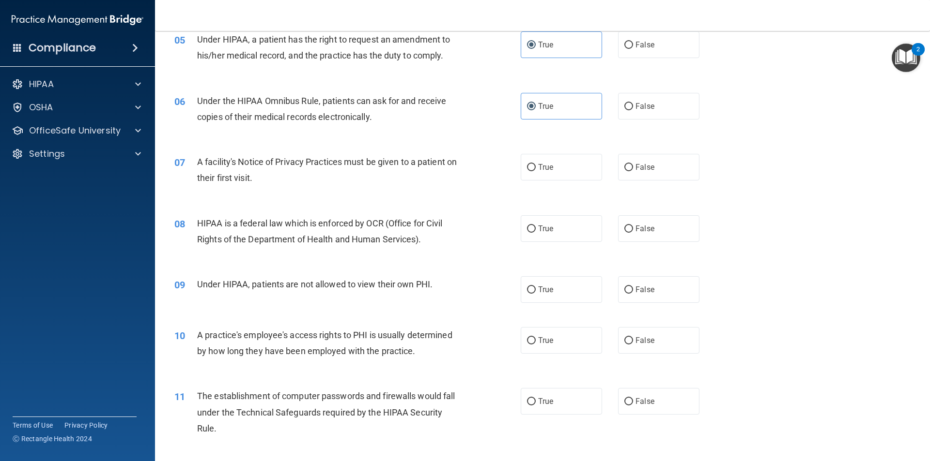
scroll to position [387, 0]
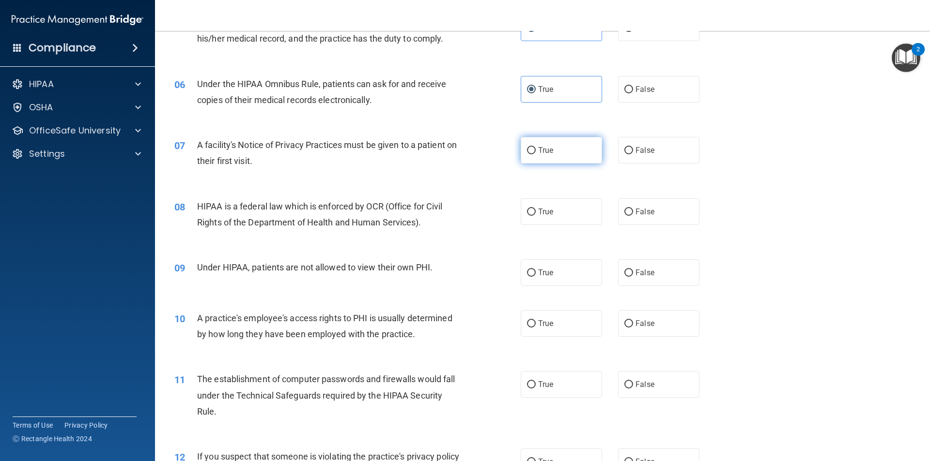
click at [533, 157] on label "True" at bounding box center [560, 150] width 81 height 27
click at [533, 154] on input "True" at bounding box center [531, 150] width 9 height 7
radio input "true"
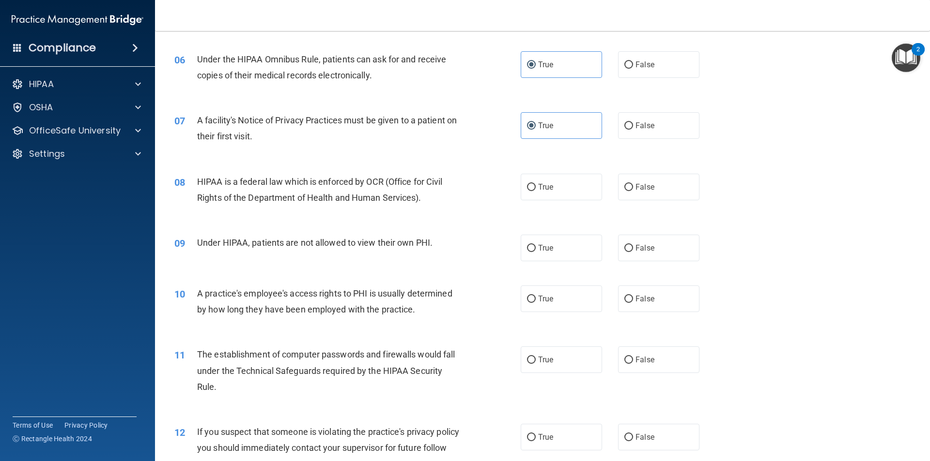
scroll to position [436, 0]
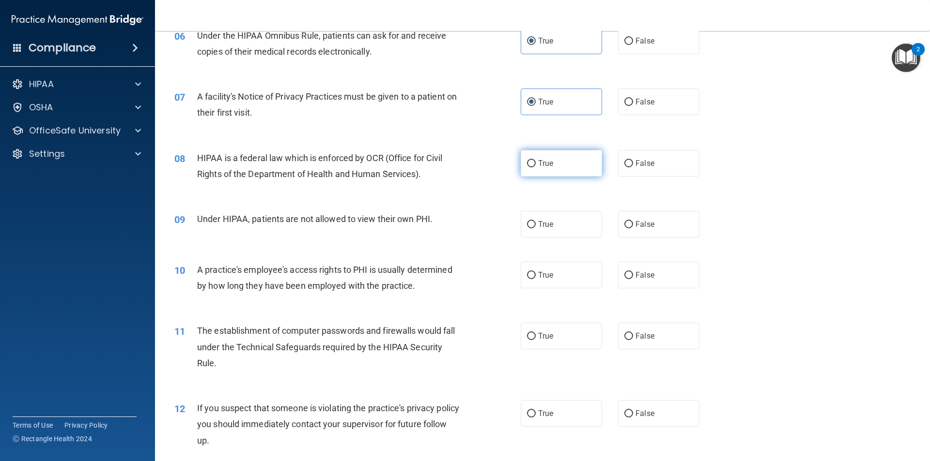
click at [545, 168] on label "True" at bounding box center [560, 163] width 81 height 27
click at [535, 168] on input "True" at bounding box center [531, 163] width 9 height 7
radio input "true"
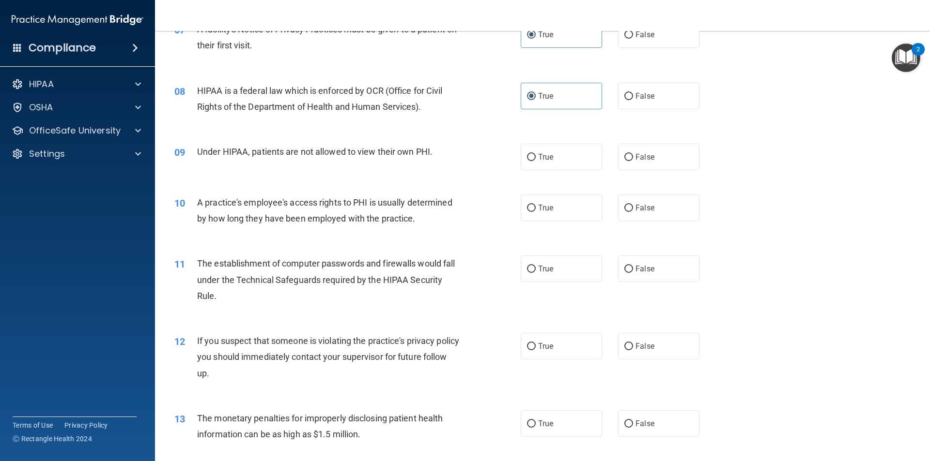
scroll to position [533, 0]
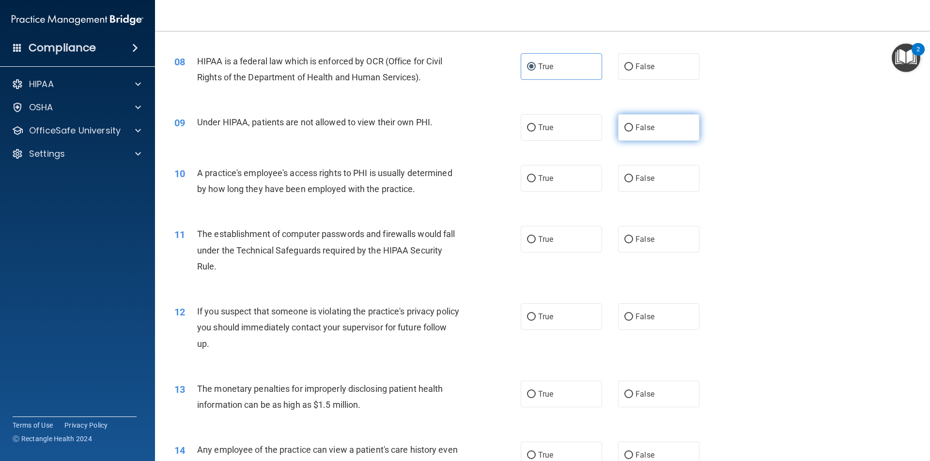
click at [634, 132] on label "False" at bounding box center [658, 127] width 81 height 27
click at [633, 132] on input "False" at bounding box center [628, 127] width 9 height 7
radio input "true"
click at [635, 177] on span "False" at bounding box center [644, 178] width 19 height 9
click at [632, 177] on input "False" at bounding box center [628, 178] width 9 height 7
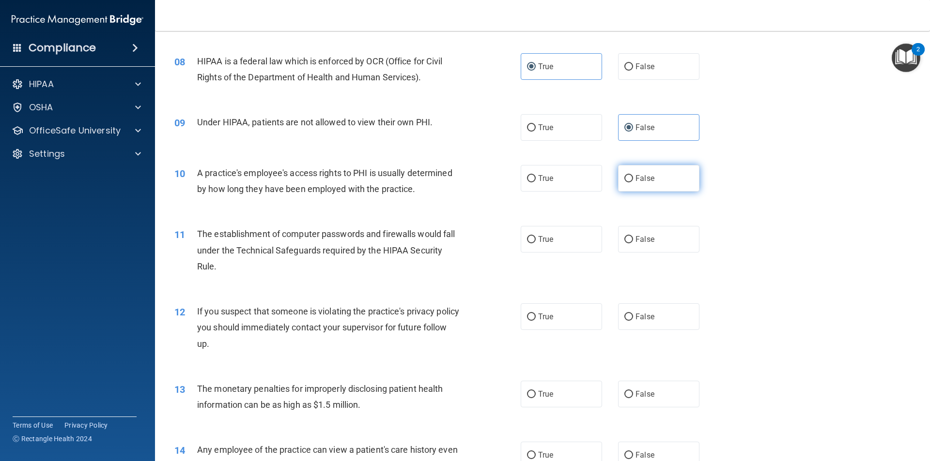
radio input "true"
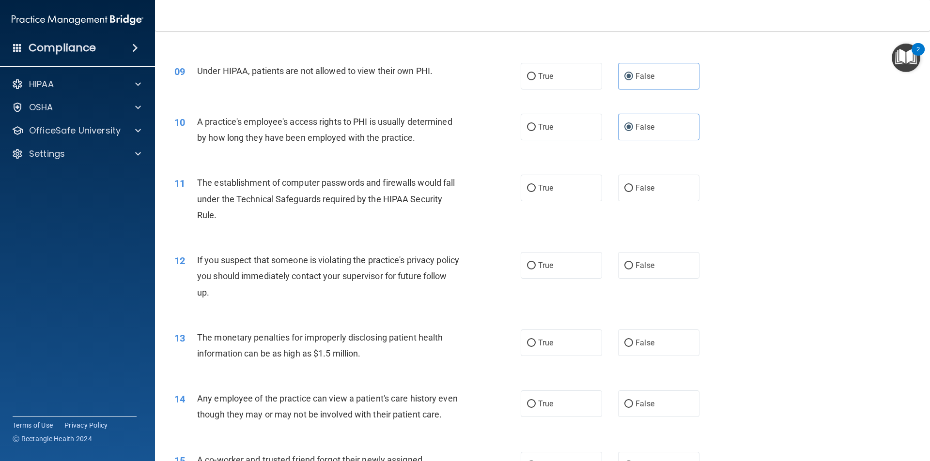
scroll to position [629, 0]
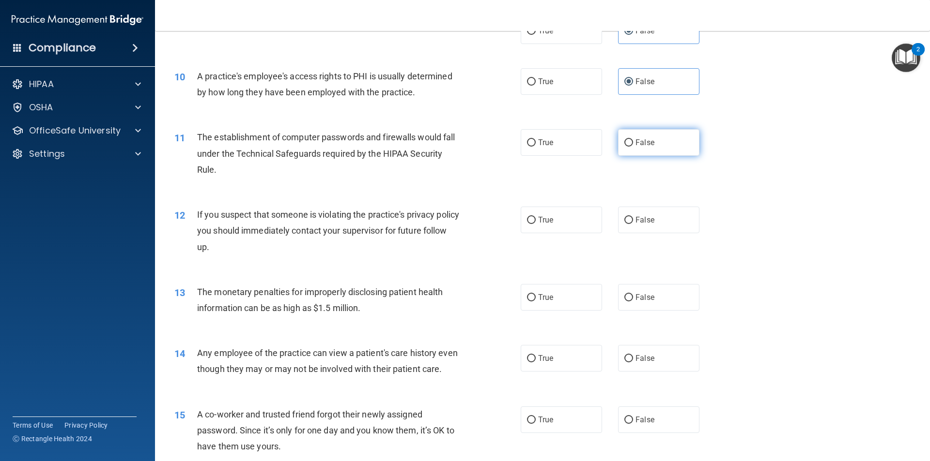
click at [647, 148] on label "False" at bounding box center [658, 142] width 81 height 27
click at [633, 147] on input "False" at bounding box center [628, 142] width 9 height 7
radio input "true"
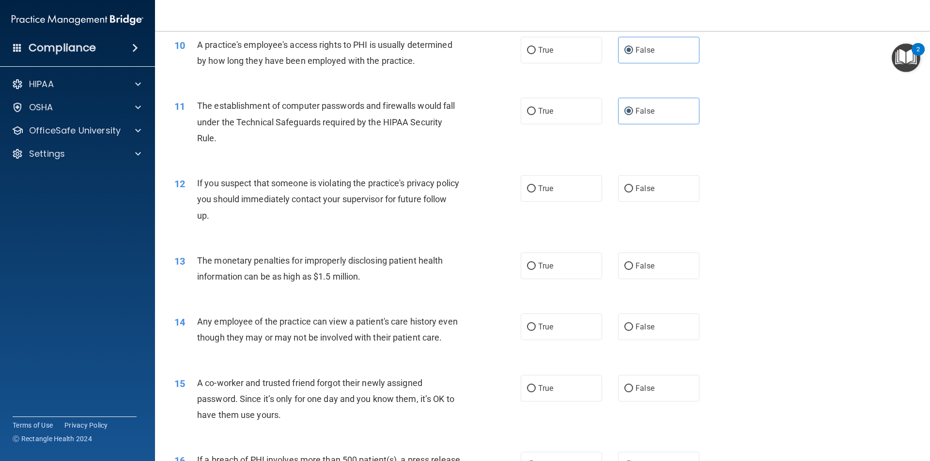
scroll to position [726, 0]
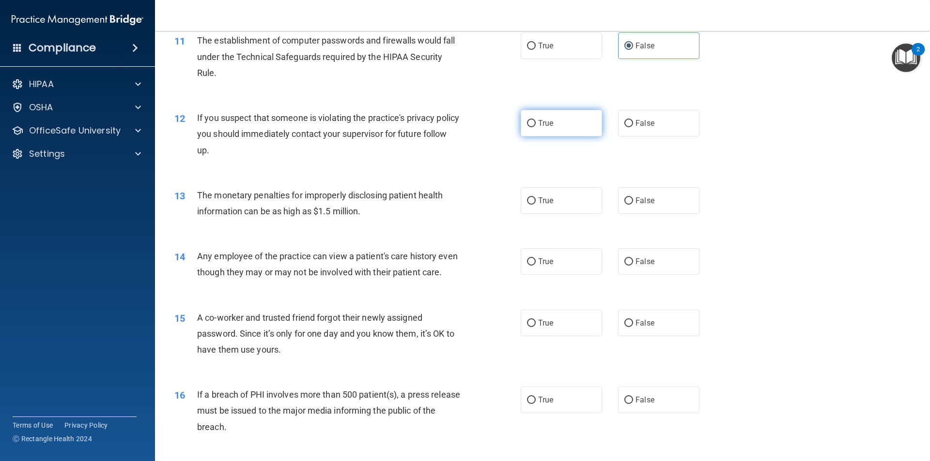
click at [552, 124] on label "True" at bounding box center [560, 123] width 81 height 27
click at [535, 124] on input "True" at bounding box center [531, 123] width 9 height 7
radio input "true"
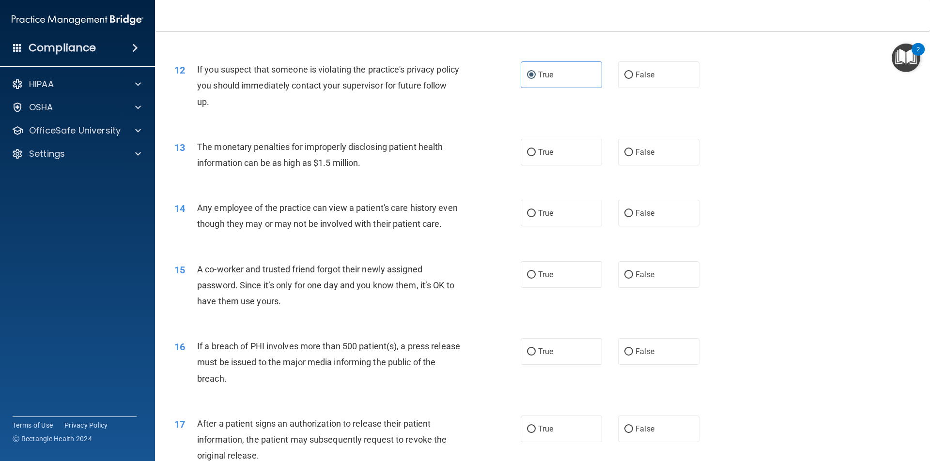
scroll to position [823, 0]
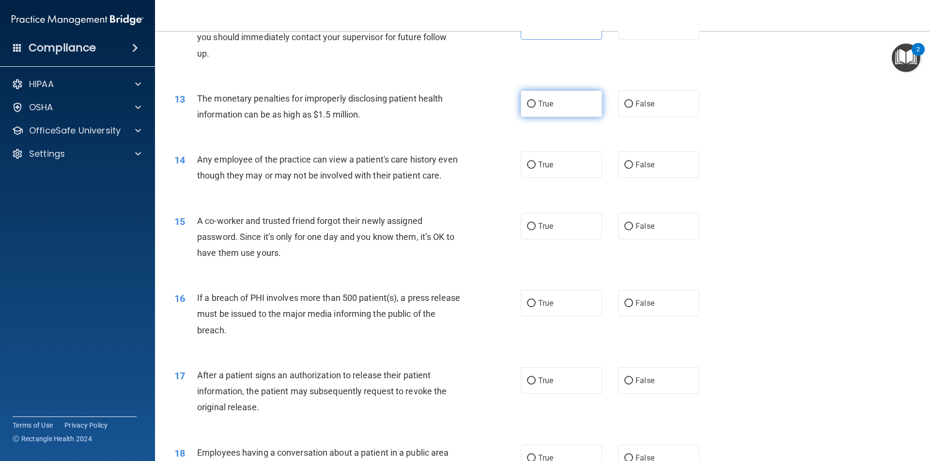
click at [541, 115] on label "True" at bounding box center [560, 104] width 81 height 27
click at [535, 108] on input "True" at bounding box center [531, 104] width 9 height 7
radio input "true"
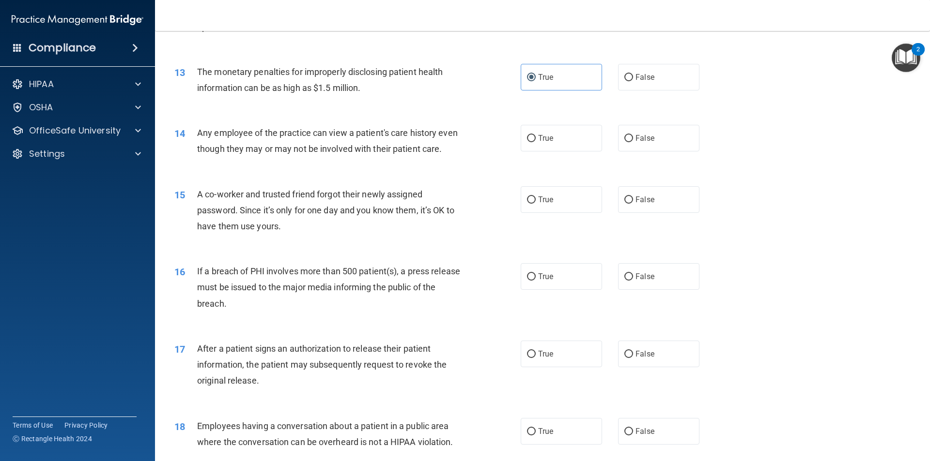
scroll to position [871, 0]
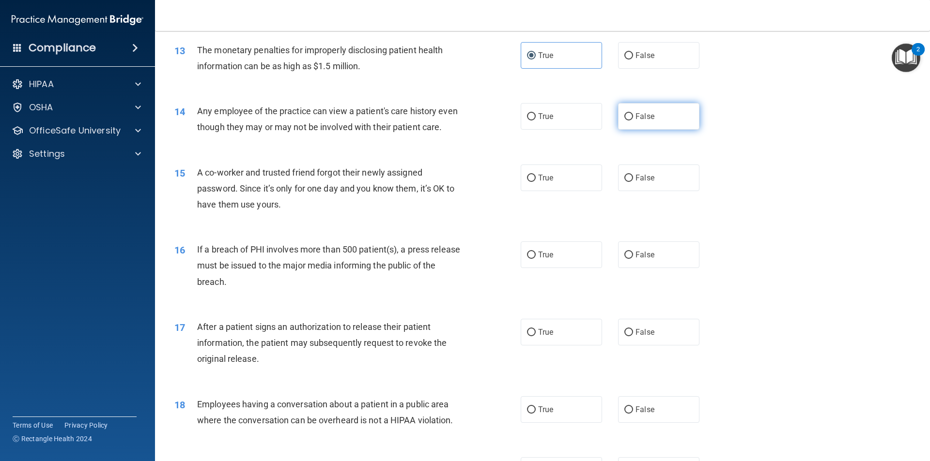
click at [668, 122] on label "False" at bounding box center [658, 116] width 81 height 27
click at [633, 121] on input "False" at bounding box center [628, 116] width 9 height 7
radio input "true"
click at [559, 123] on label "True" at bounding box center [560, 116] width 81 height 27
click at [535, 121] on input "True" at bounding box center [531, 116] width 9 height 7
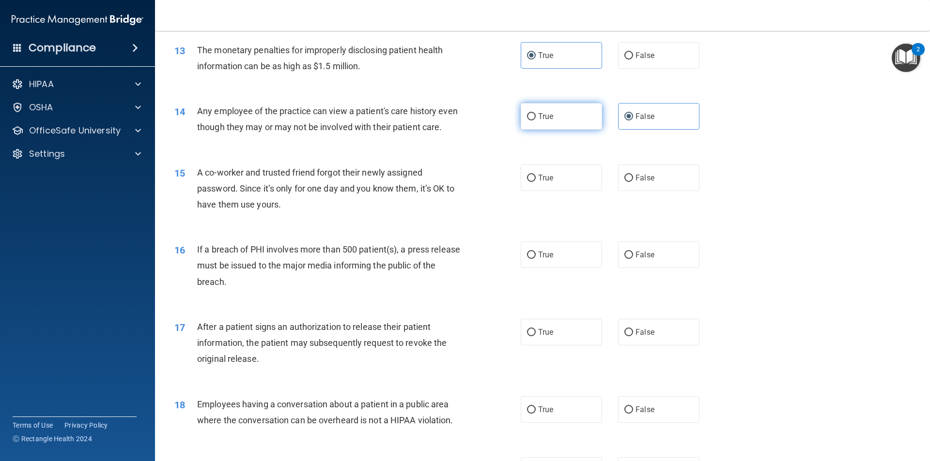
radio input "true"
click at [676, 119] on label "False" at bounding box center [658, 116] width 81 height 27
click at [633, 119] on input "False" at bounding box center [628, 116] width 9 height 7
radio input "true"
radio input "false"
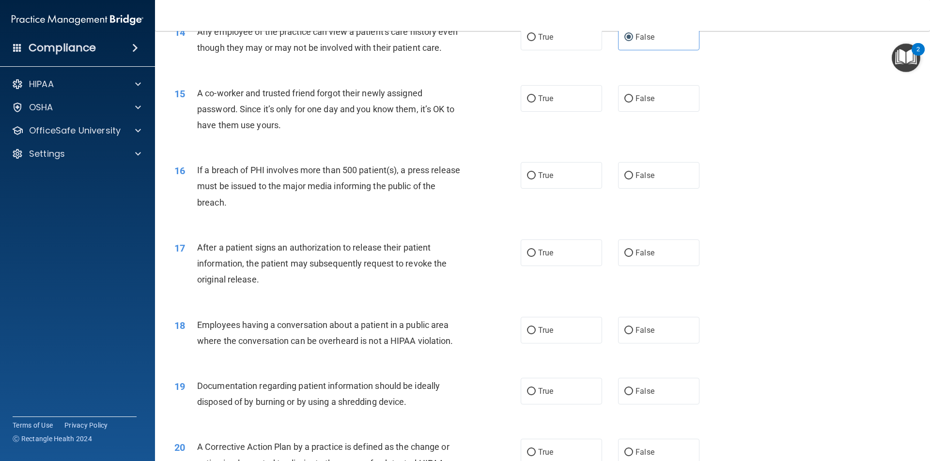
scroll to position [968, 0]
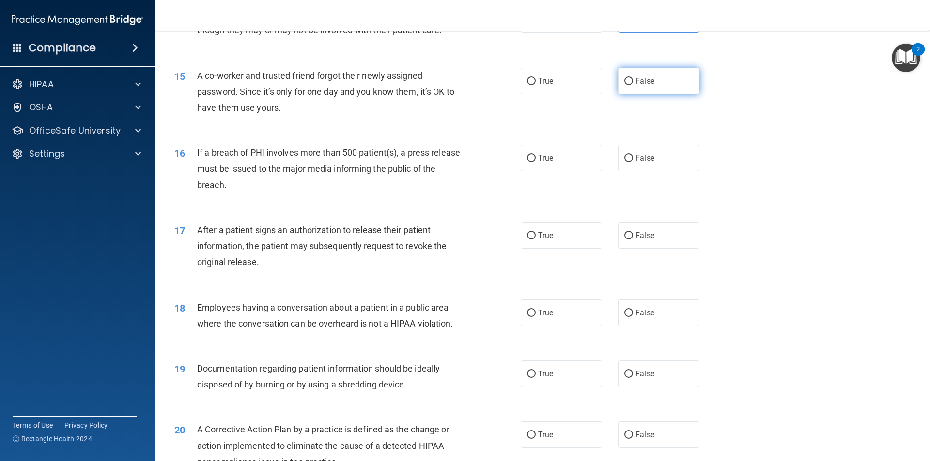
click at [659, 94] on label "False" at bounding box center [658, 81] width 81 height 27
click at [633, 85] on input "False" at bounding box center [628, 81] width 9 height 7
radio input "true"
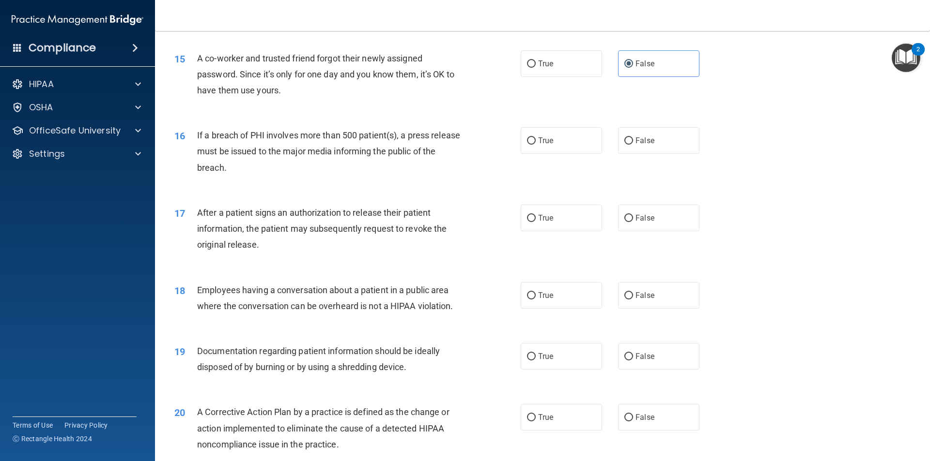
scroll to position [1017, 0]
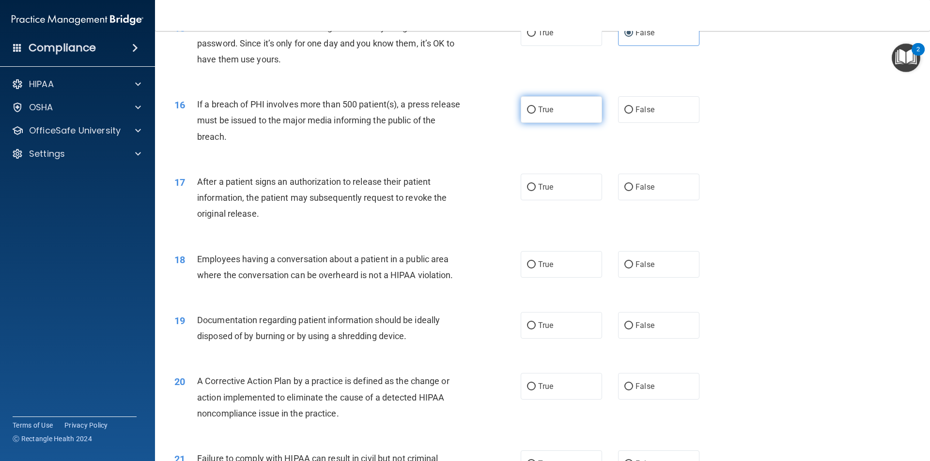
click at [561, 123] on label "True" at bounding box center [560, 109] width 81 height 27
click at [535, 114] on input "True" at bounding box center [531, 110] width 9 height 7
radio input "true"
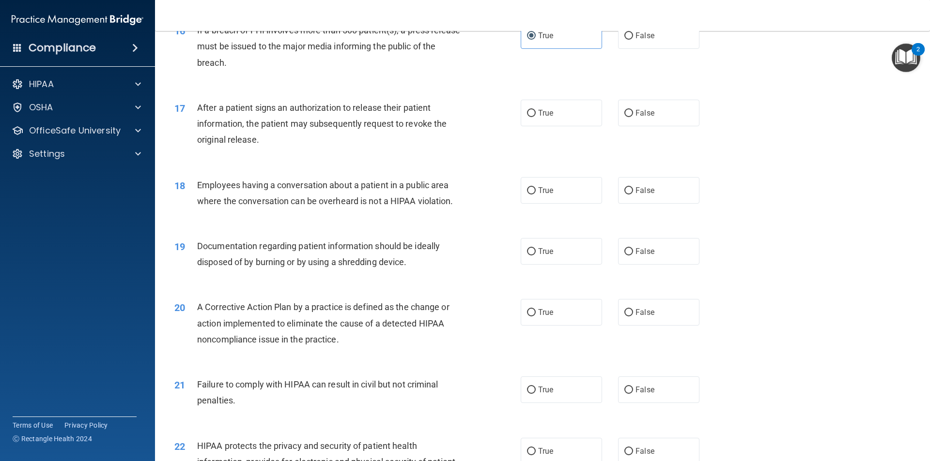
scroll to position [1113, 0]
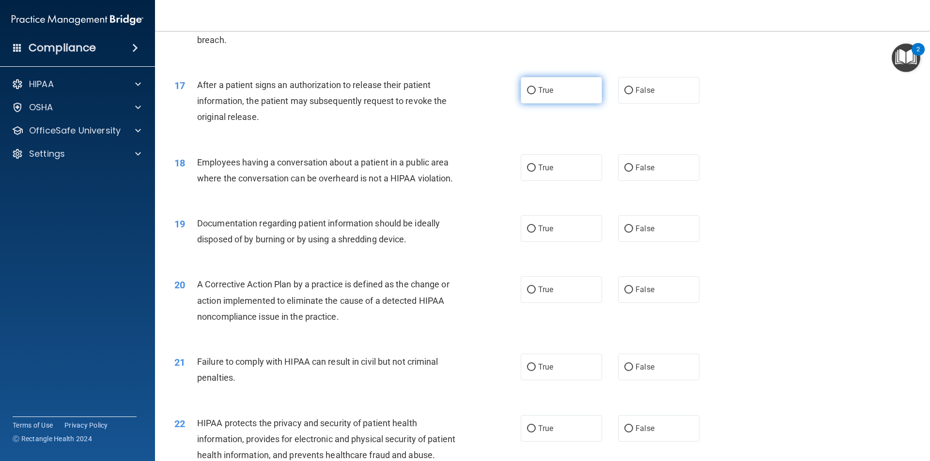
click at [555, 104] on label "True" at bounding box center [560, 90] width 81 height 27
click at [535, 94] on input "True" at bounding box center [531, 90] width 9 height 7
radio input "true"
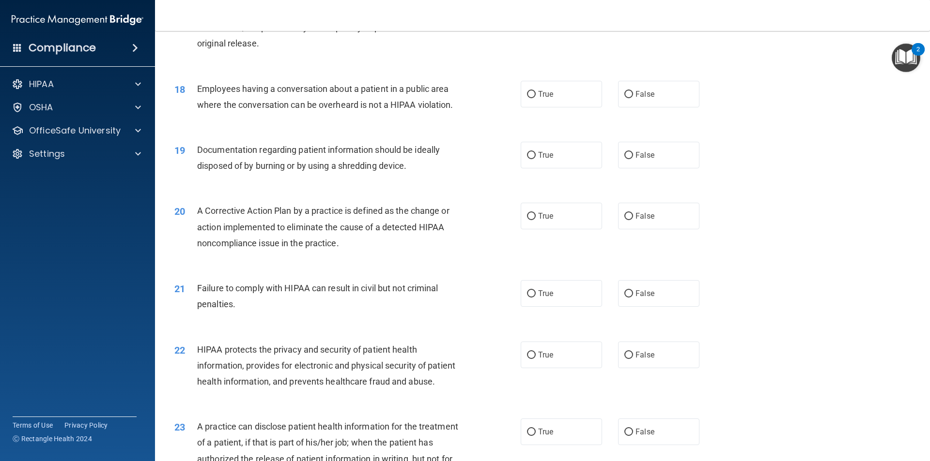
scroll to position [1210, 0]
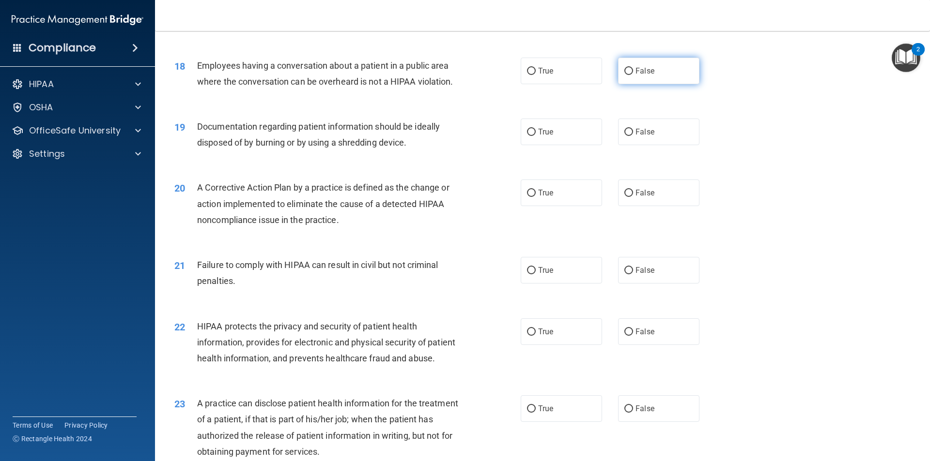
click at [660, 84] on label "False" at bounding box center [658, 71] width 81 height 27
click at [633, 75] on input "False" at bounding box center [628, 71] width 9 height 7
radio input "true"
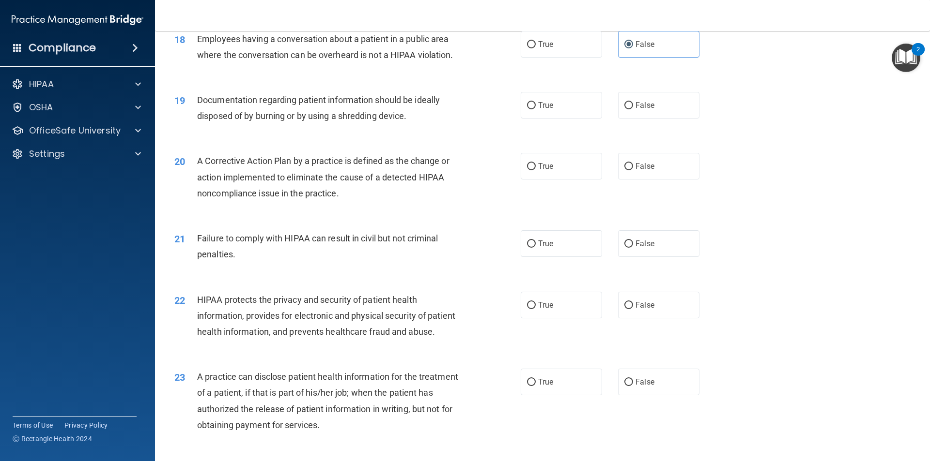
scroll to position [1259, 0]
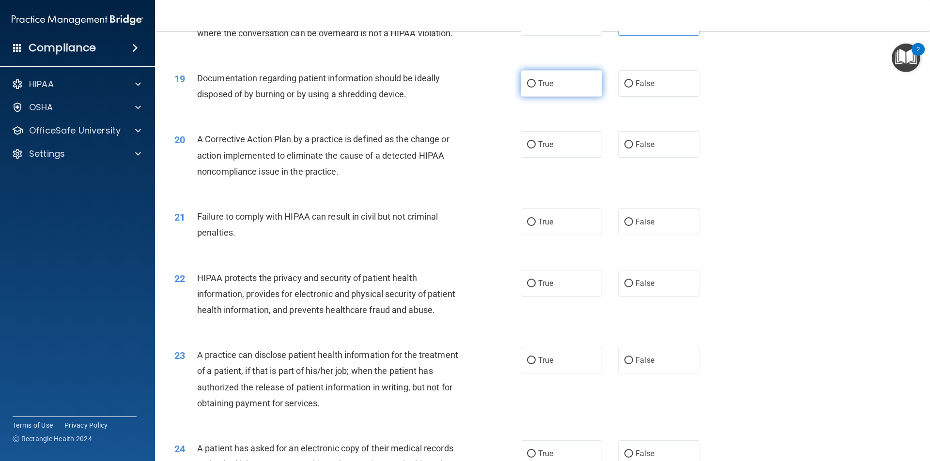
click at [584, 97] on label "True" at bounding box center [560, 83] width 81 height 27
click at [535, 88] on input "True" at bounding box center [531, 83] width 9 height 7
radio input "true"
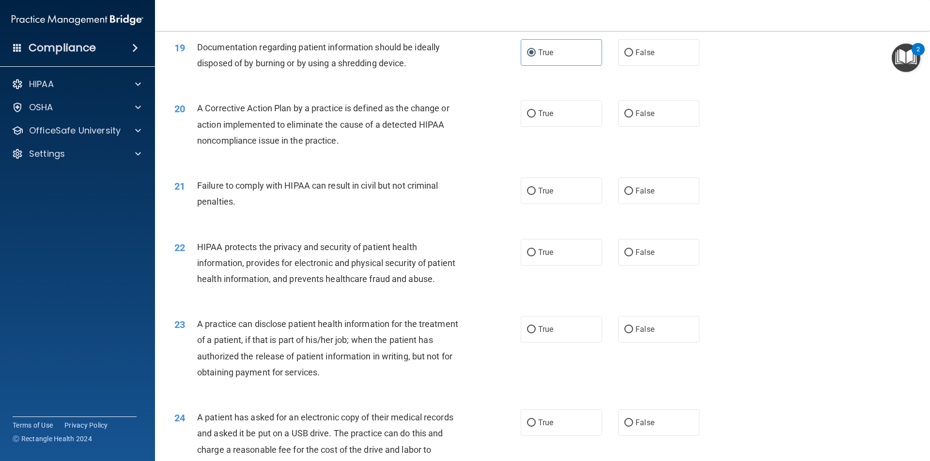
scroll to position [1307, 0]
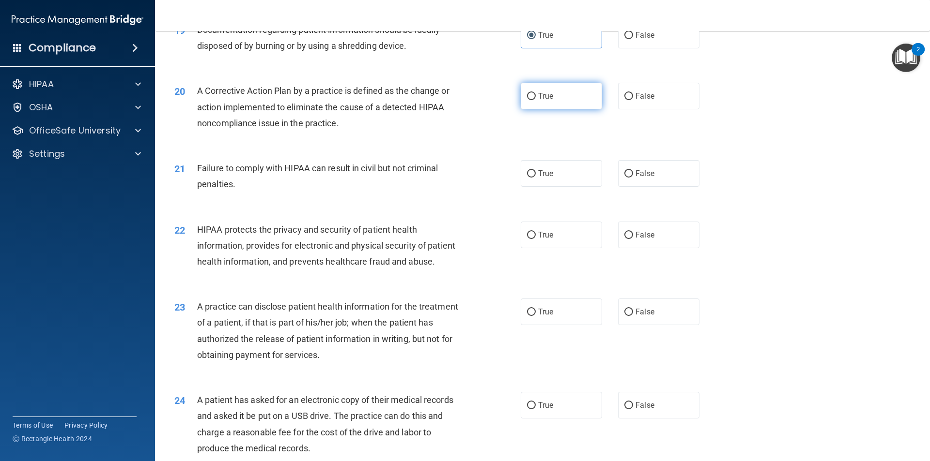
drag, startPoint x: 555, startPoint y: 103, endPoint x: 554, endPoint y: 108, distance: 4.9
click at [554, 108] on label "True" at bounding box center [560, 96] width 81 height 27
click at [535, 100] on input "True" at bounding box center [531, 96] width 9 height 7
radio input "true"
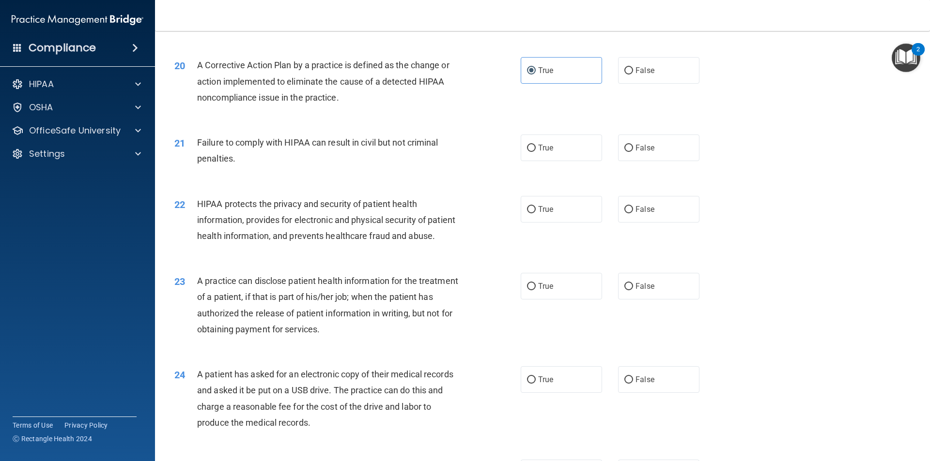
scroll to position [1356, 0]
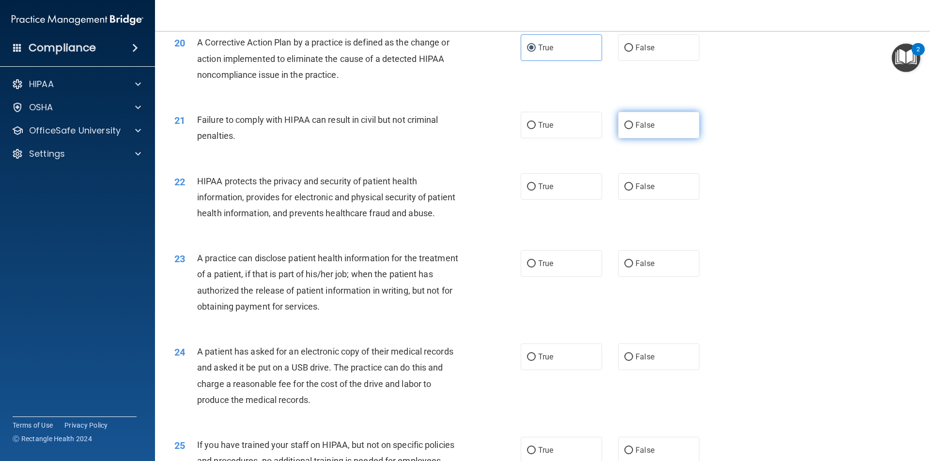
click at [649, 138] on label "False" at bounding box center [658, 125] width 81 height 27
click at [633, 129] on input "False" at bounding box center [628, 125] width 9 height 7
radio input "true"
click at [563, 138] on label "True" at bounding box center [560, 125] width 81 height 27
click at [535, 129] on input "True" at bounding box center [531, 125] width 9 height 7
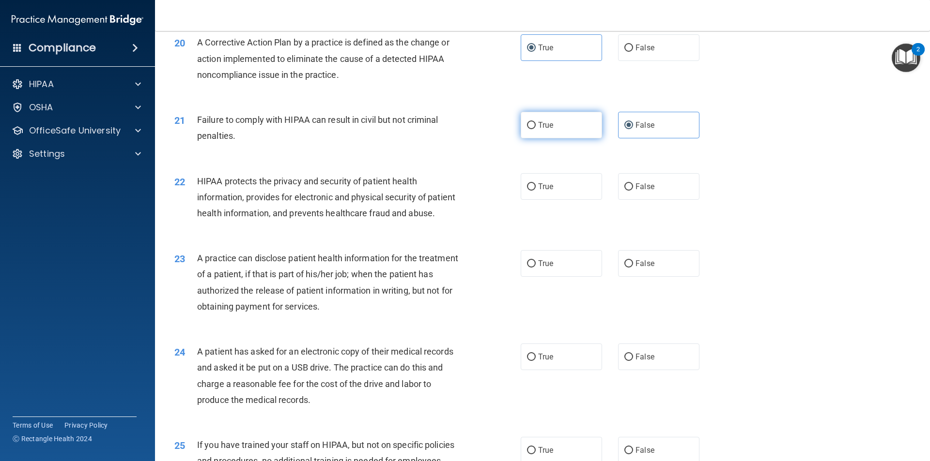
radio input "true"
radio input "false"
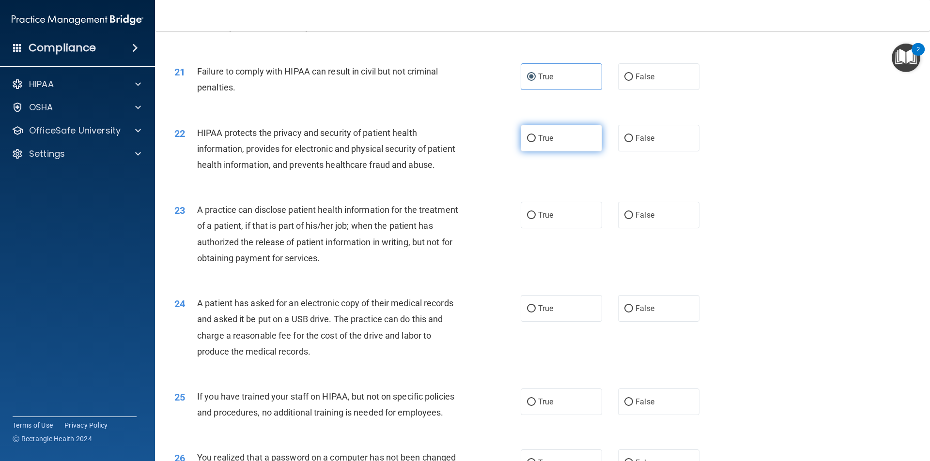
click at [536, 152] on label "True" at bounding box center [560, 138] width 81 height 27
click at [535, 142] on input "True" at bounding box center [531, 138] width 9 height 7
radio input "true"
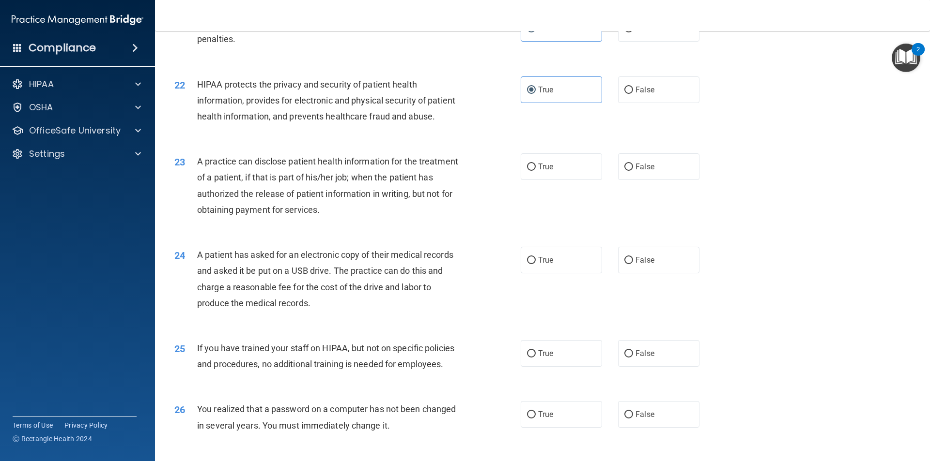
scroll to position [1501, 0]
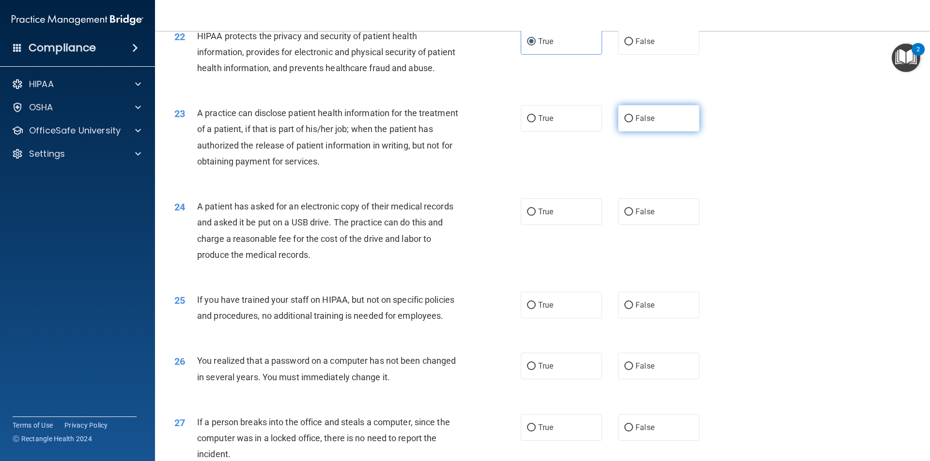
click at [646, 123] on span "False" at bounding box center [644, 118] width 19 height 9
click at [633, 122] on input "False" at bounding box center [628, 118] width 9 height 7
radio input "true"
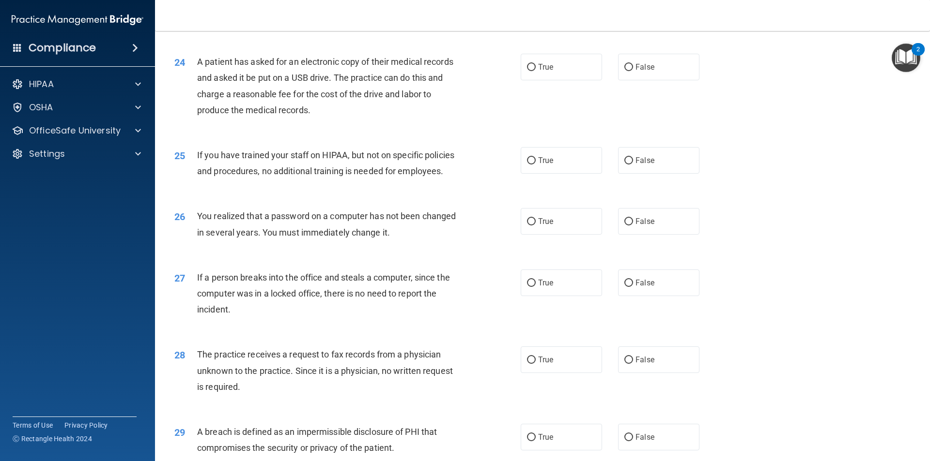
scroll to position [1646, 0]
click at [564, 80] on label "True" at bounding box center [560, 66] width 81 height 27
click at [535, 71] on input "True" at bounding box center [531, 66] width 9 height 7
radio input "true"
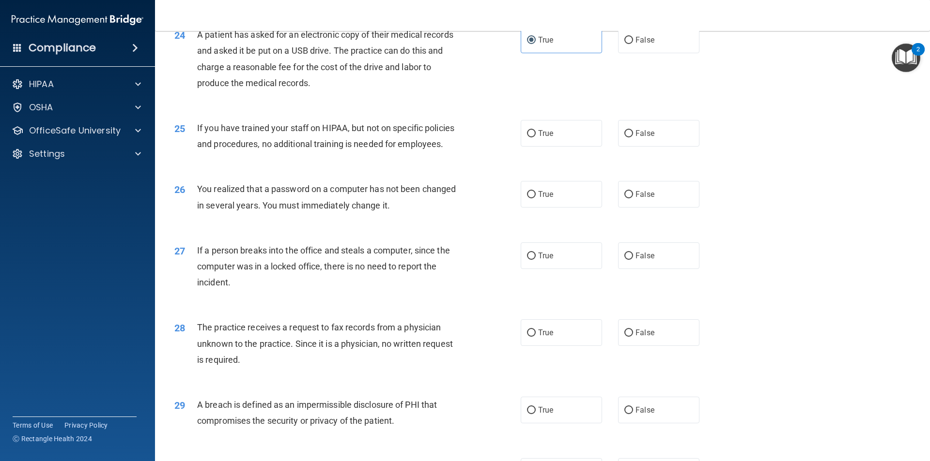
scroll to position [1694, 0]
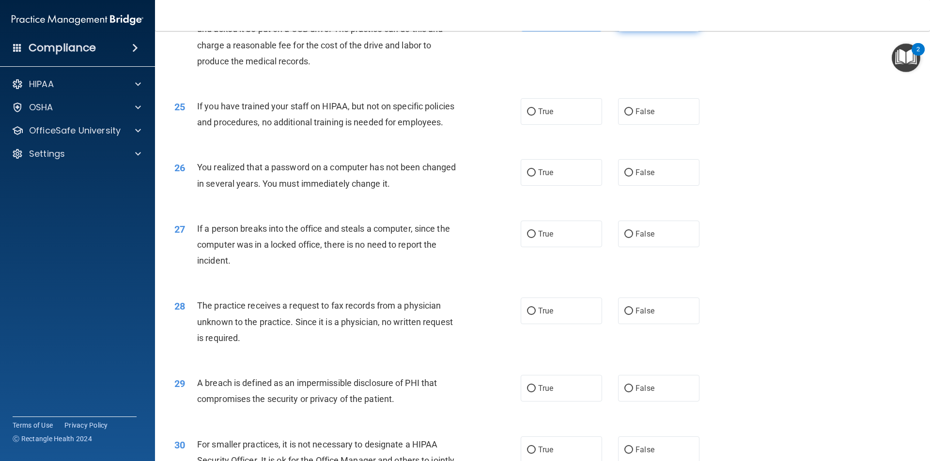
click at [635, 23] on span "False" at bounding box center [644, 18] width 19 height 9
click at [633, 22] on input "False" at bounding box center [628, 18] width 9 height 7
radio input "true"
radio input "false"
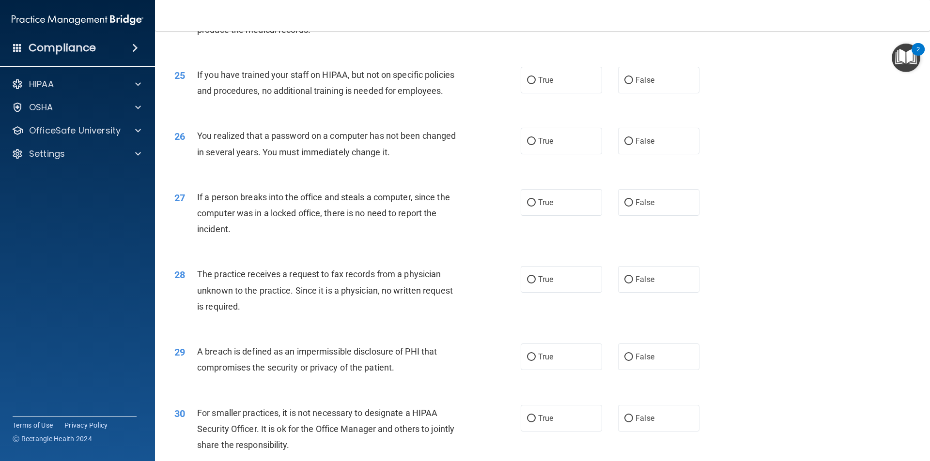
scroll to position [1743, 0]
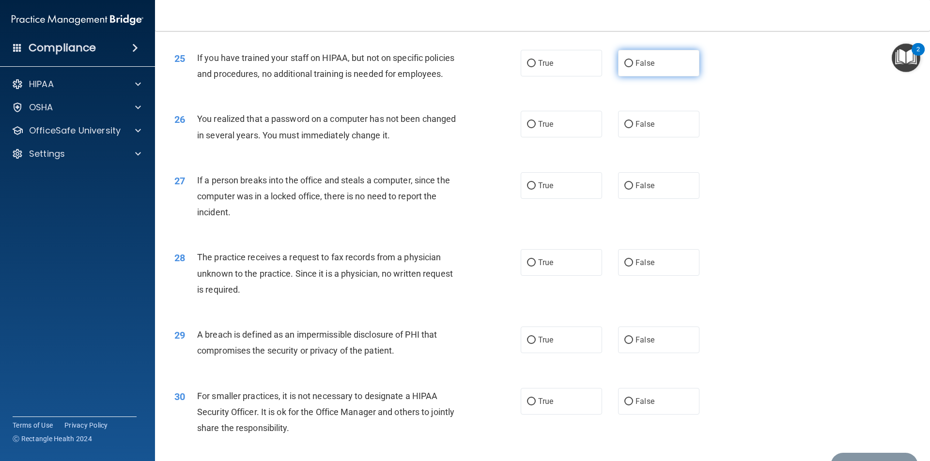
click at [661, 76] on label "False" at bounding box center [658, 63] width 81 height 27
click at [633, 67] on input "False" at bounding box center [628, 63] width 9 height 7
radio input "true"
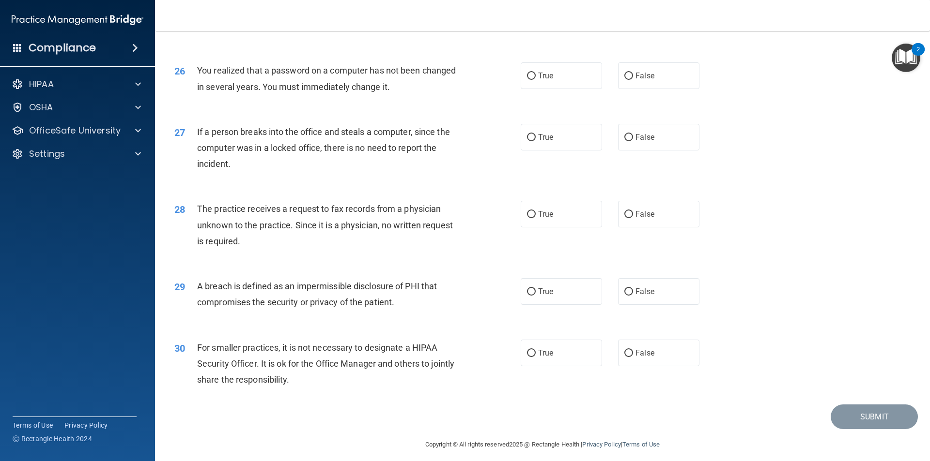
scroll to position [1830, 0]
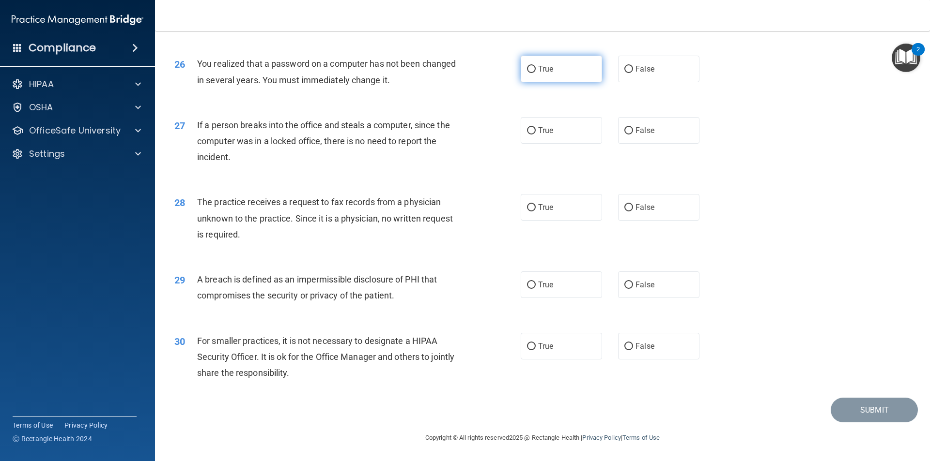
click at [551, 72] on label "True" at bounding box center [560, 69] width 81 height 27
click at [535, 72] on input "True" at bounding box center [531, 69] width 9 height 7
radio input "true"
click at [630, 76] on label "False" at bounding box center [658, 69] width 81 height 27
click at [630, 73] on input "False" at bounding box center [628, 69] width 9 height 7
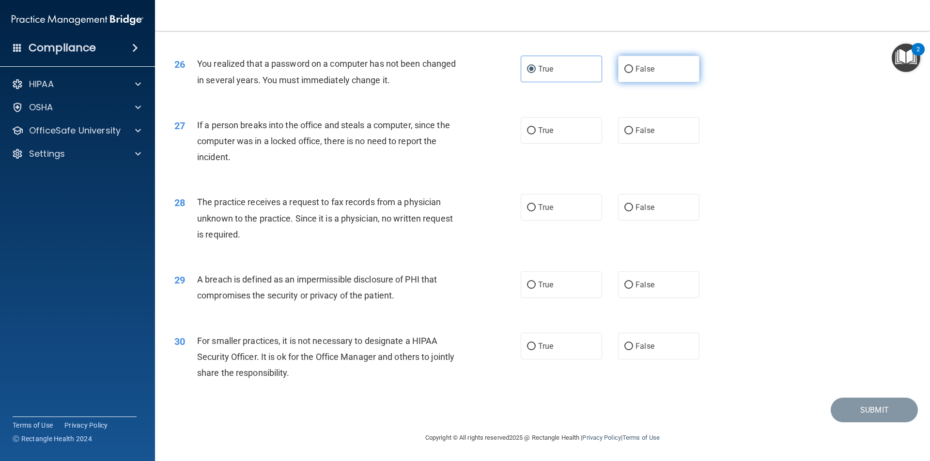
radio input "true"
radio input "false"
click at [672, 139] on label "False" at bounding box center [658, 130] width 81 height 27
click at [633, 135] on input "False" at bounding box center [628, 130] width 9 height 7
radio input "true"
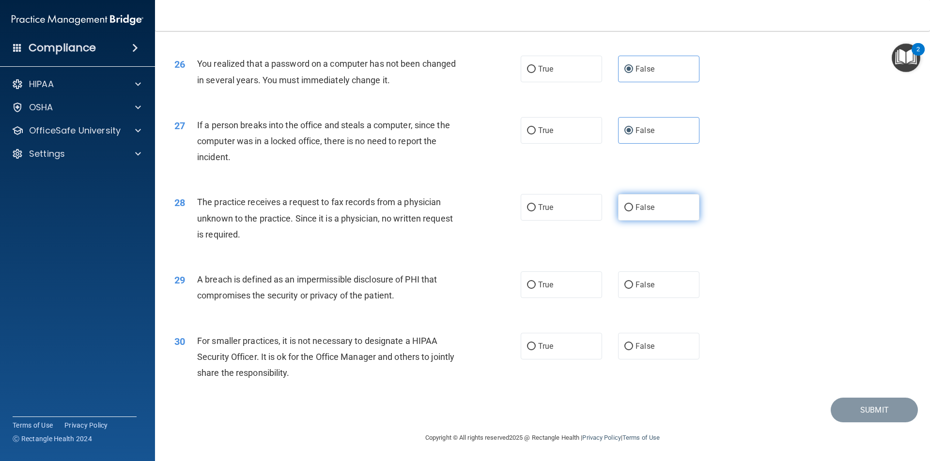
click at [664, 205] on label "False" at bounding box center [658, 207] width 81 height 27
click at [633, 205] on input "False" at bounding box center [628, 207] width 9 height 7
radio input "true"
click at [555, 293] on label "True" at bounding box center [560, 285] width 81 height 27
click at [535, 289] on input "True" at bounding box center [531, 285] width 9 height 7
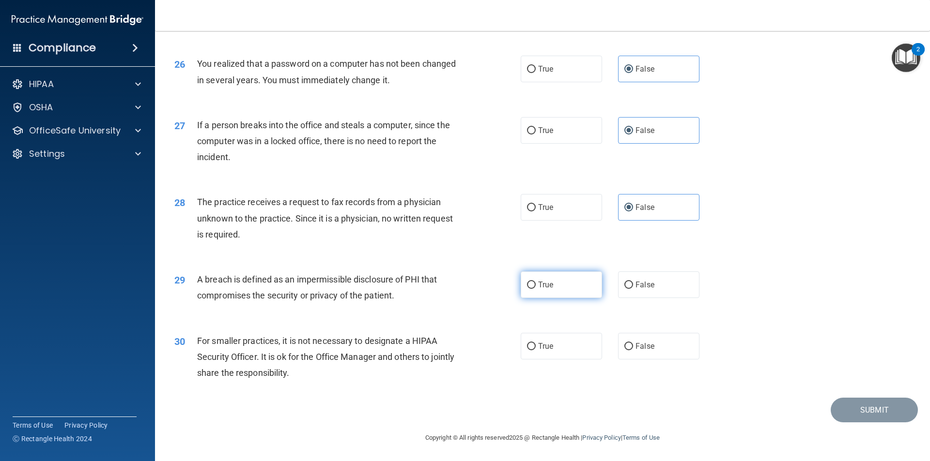
radio input "true"
click at [541, 349] on span "True" at bounding box center [545, 346] width 15 height 9
click at [535, 349] on input "True" at bounding box center [531, 346] width 9 height 7
radio input "true"
click at [844, 419] on button "Submit" at bounding box center [873, 410] width 87 height 25
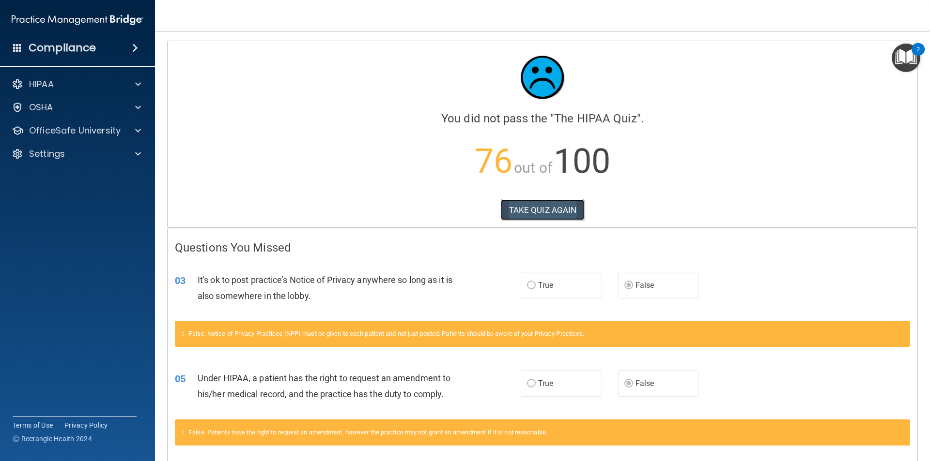
click at [538, 214] on button "TAKE QUIZ AGAIN" at bounding box center [543, 209] width 84 height 21
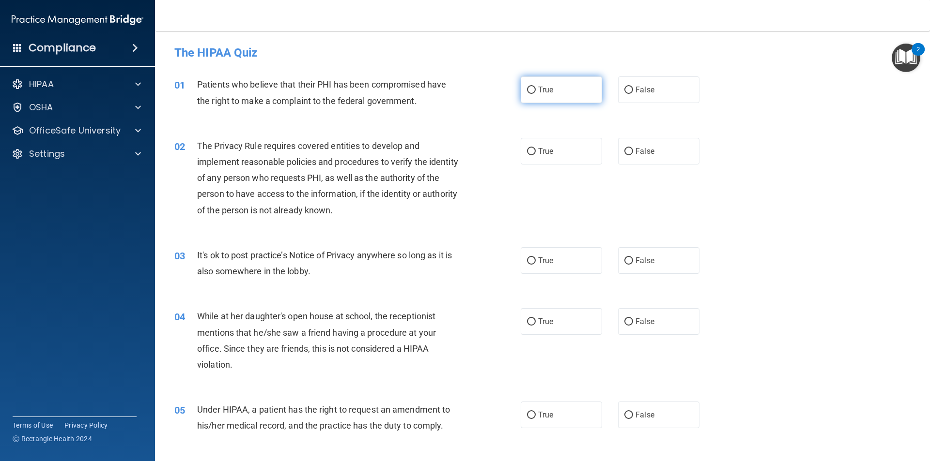
click at [567, 82] on label "True" at bounding box center [560, 89] width 81 height 27
click at [535, 87] on input "True" at bounding box center [531, 90] width 9 height 7
radio input "true"
click at [579, 155] on label "True" at bounding box center [560, 151] width 81 height 27
click at [535, 155] on input "True" at bounding box center [531, 151] width 9 height 7
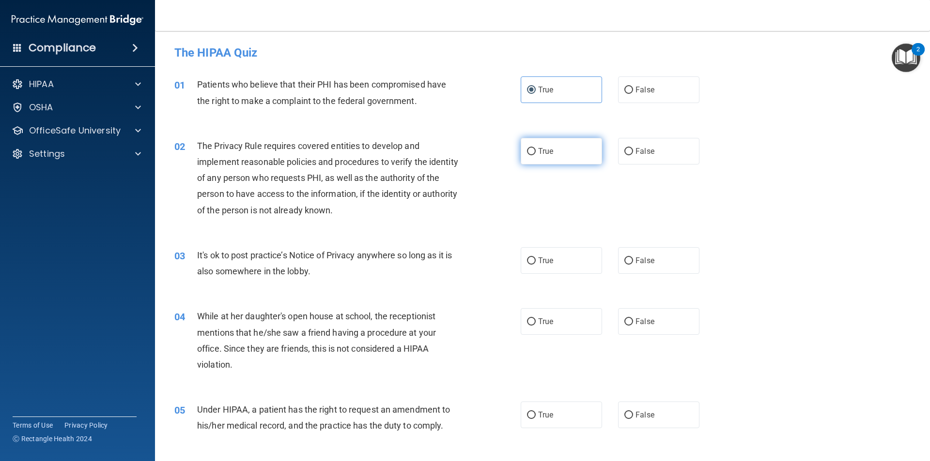
radio input "true"
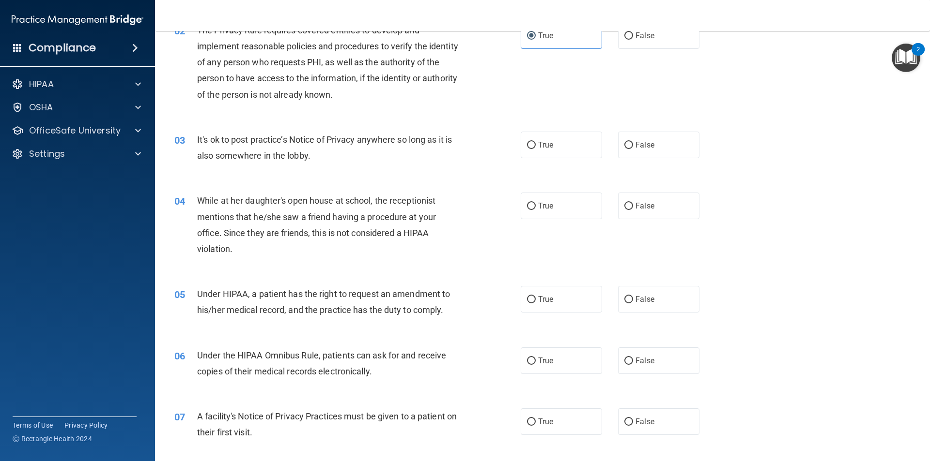
scroll to position [145, 0]
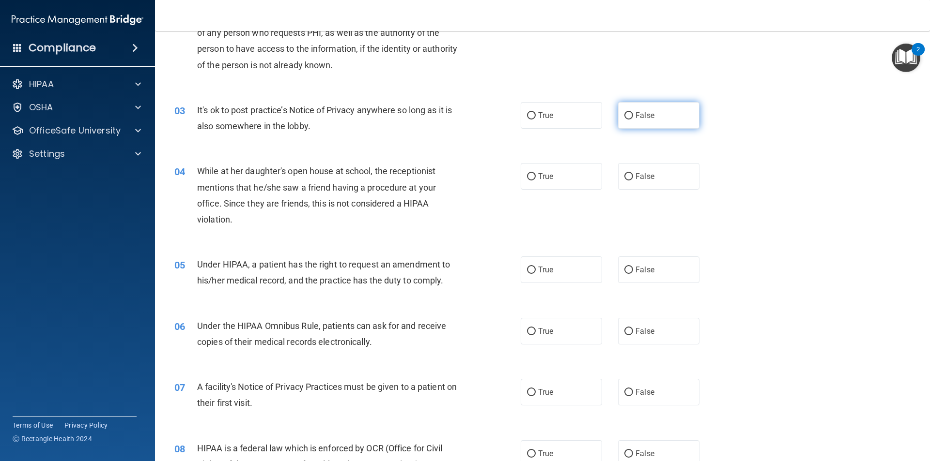
click at [675, 122] on label "False" at bounding box center [658, 115] width 81 height 27
click at [633, 120] on input "False" at bounding box center [628, 115] width 9 height 7
radio input "true"
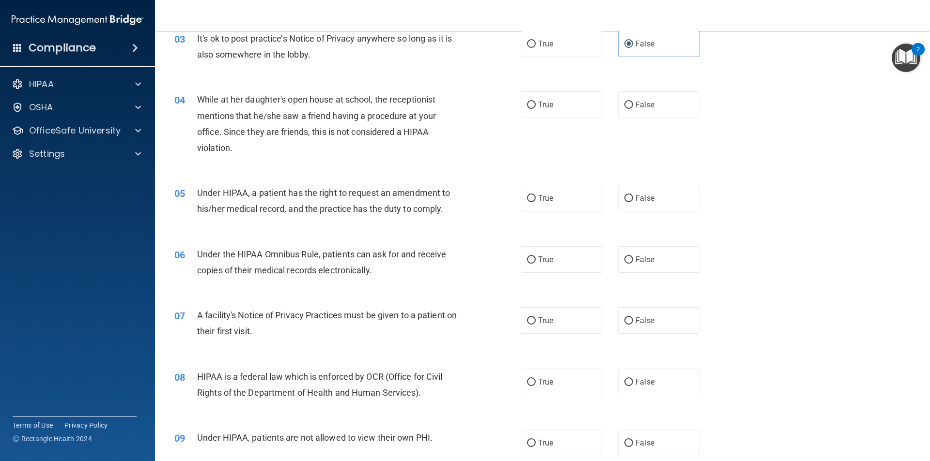
scroll to position [242, 0]
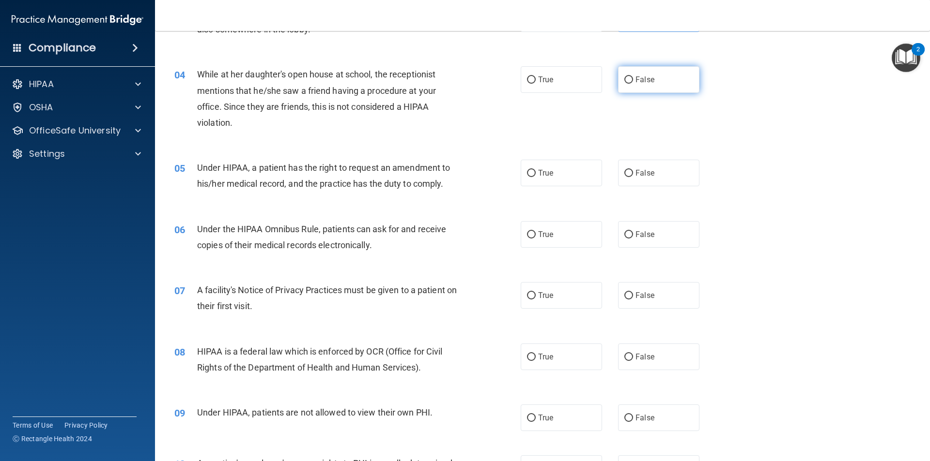
click at [644, 83] on span "False" at bounding box center [644, 79] width 19 height 9
click at [633, 83] on input "False" at bounding box center [628, 79] width 9 height 7
radio input "true"
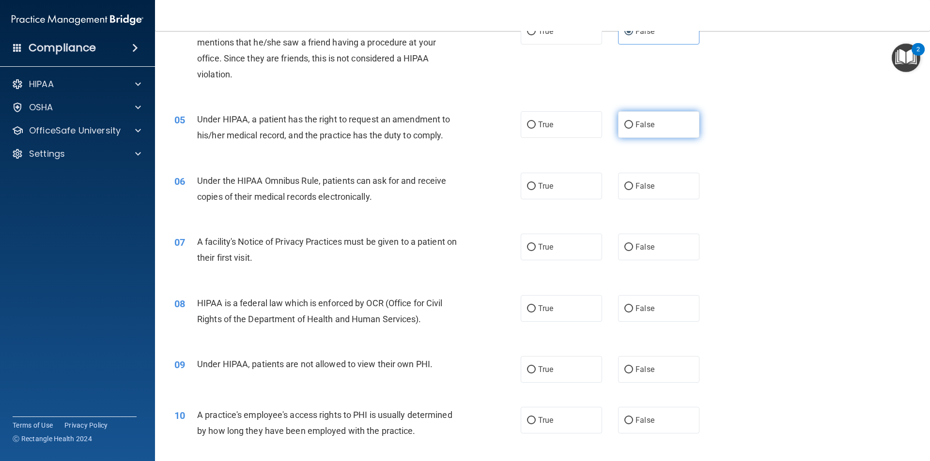
click at [619, 130] on label "False" at bounding box center [658, 124] width 81 height 27
click at [624, 129] on input "False" at bounding box center [628, 125] width 9 height 7
radio input "true"
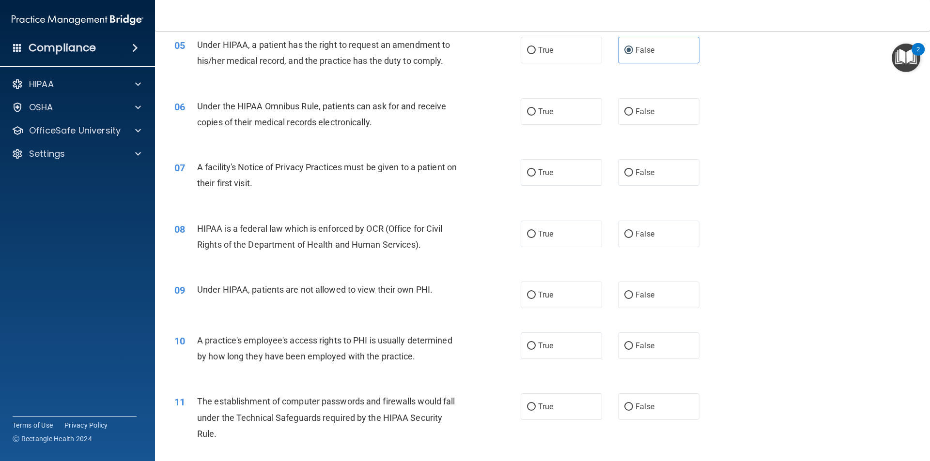
scroll to position [387, 0]
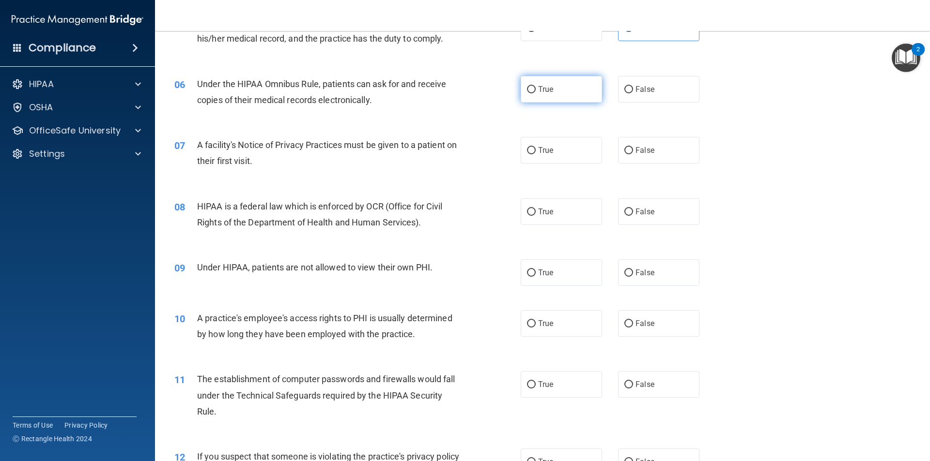
click at [546, 96] on label "True" at bounding box center [560, 89] width 81 height 27
click at [535, 93] on input "True" at bounding box center [531, 89] width 9 height 7
radio input "true"
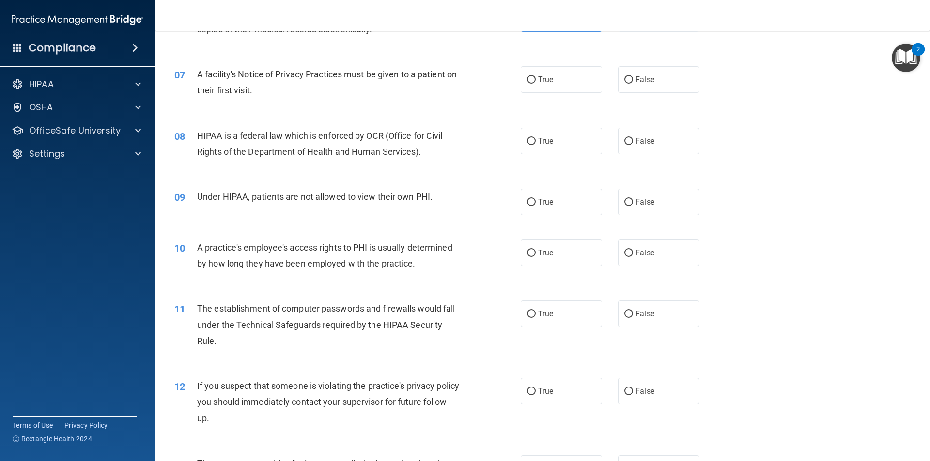
scroll to position [436, 0]
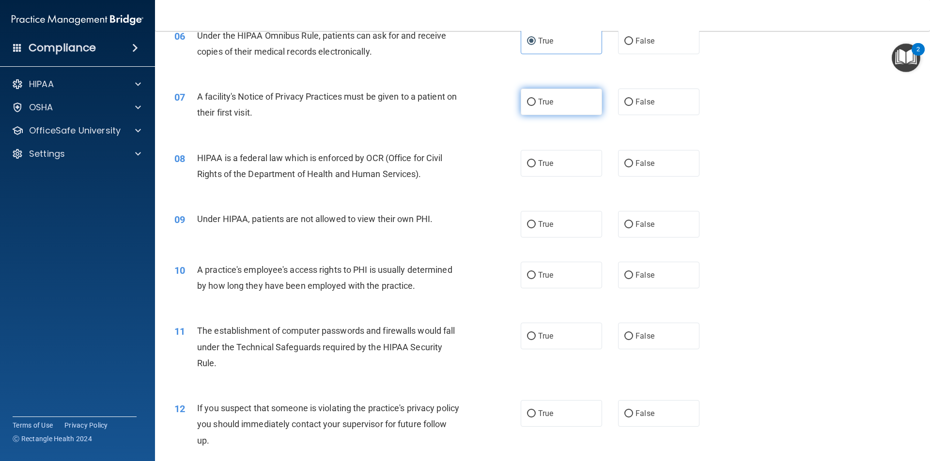
click at [549, 106] on span "True" at bounding box center [545, 101] width 15 height 9
click at [535, 106] on input "True" at bounding box center [531, 102] width 9 height 7
radio input "true"
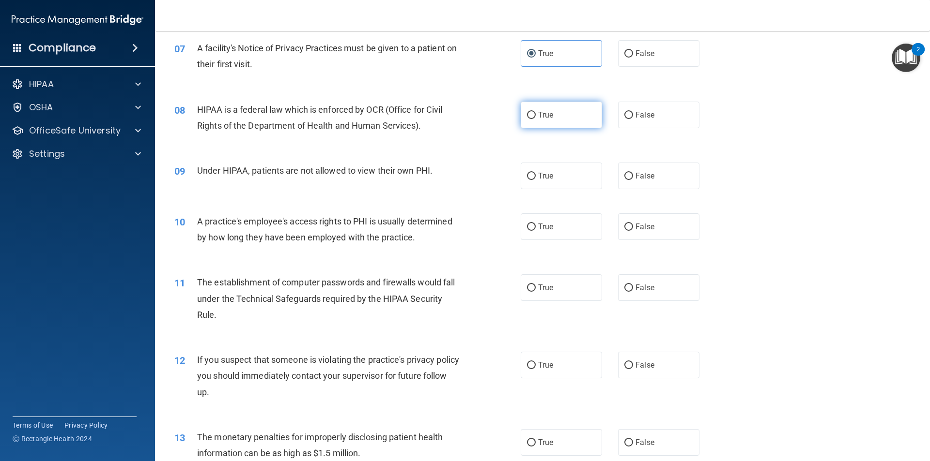
click at [555, 102] on label "True" at bounding box center [560, 115] width 81 height 27
click at [535, 112] on input "True" at bounding box center [531, 115] width 9 height 7
radio input "true"
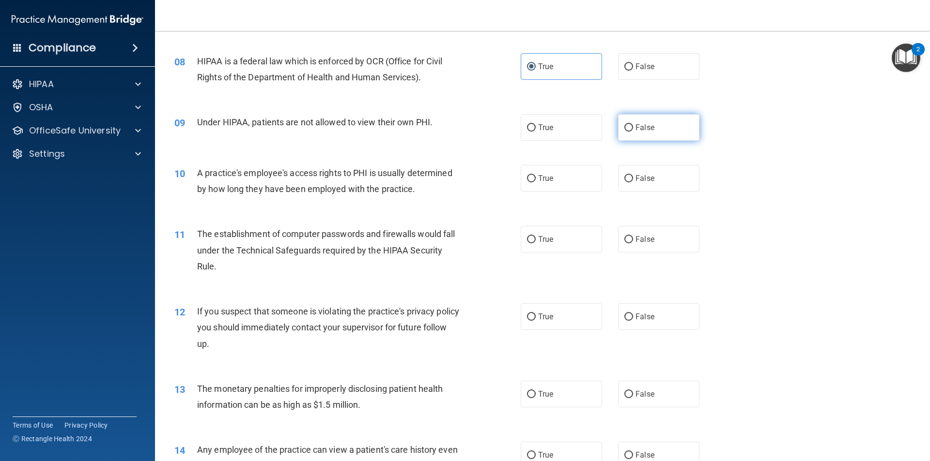
click at [675, 124] on label "False" at bounding box center [658, 127] width 81 height 27
click at [633, 124] on input "False" at bounding box center [628, 127] width 9 height 7
radio input "true"
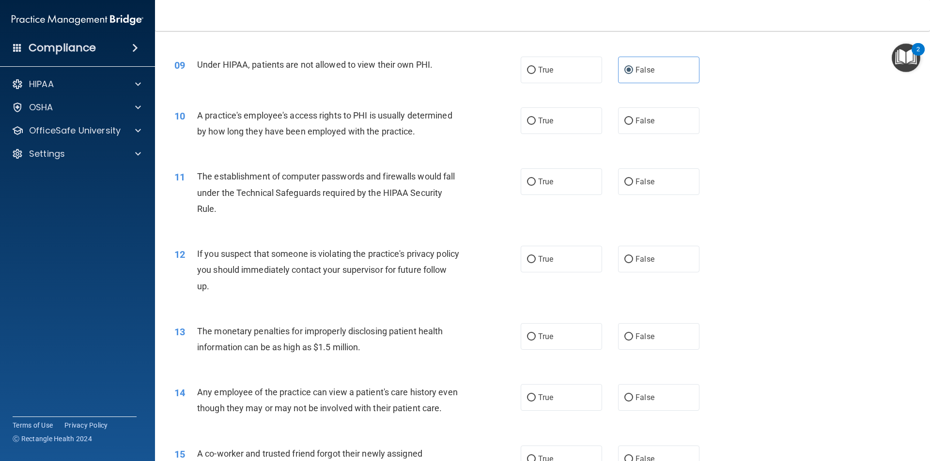
scroll to position [629, 0]
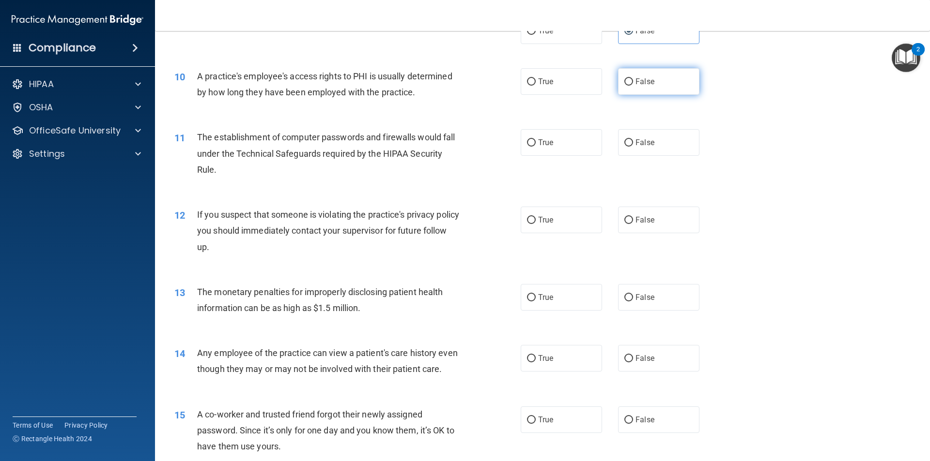
click at [673, 92] on label "False" at bounding box center [658, 81] width 81 height 27
click at [633, 86] on input "False" at bounding box center [628, 81] width 9 height 7
radio input "true"
click at [538, 149] on label "True" at bounding box center [560, 142] width 81 height 27
click at [535, 147] on input "True" at bounding box center [531, 142] width 9 height 7
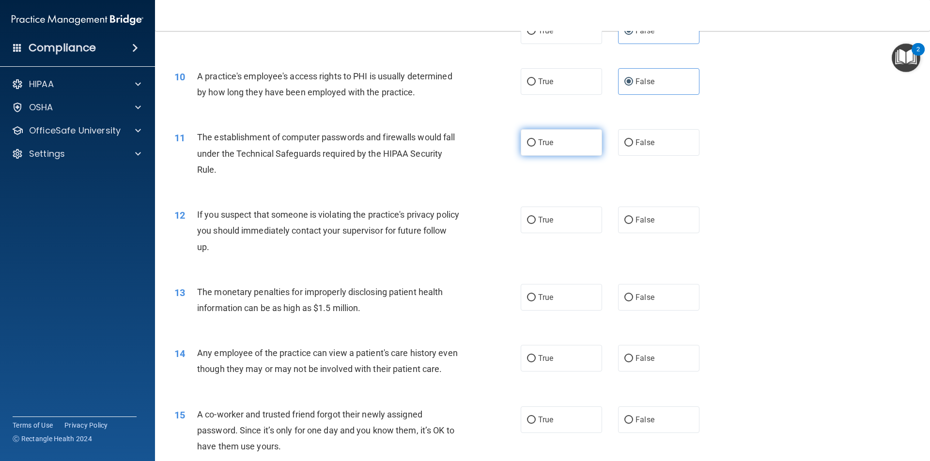
radio input "true"
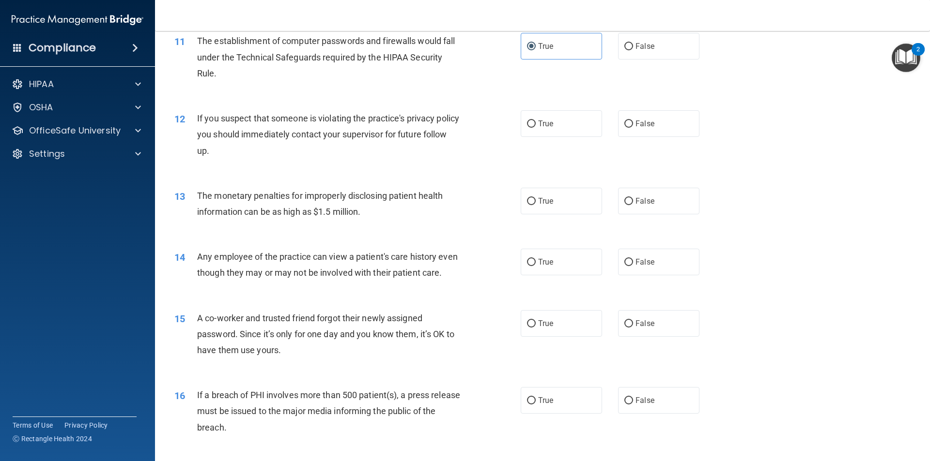
scroll to position [726, 0]
click at [529, 124] on input "True" at bounding box center [531, 123] width 9 height 7
radio input "true"
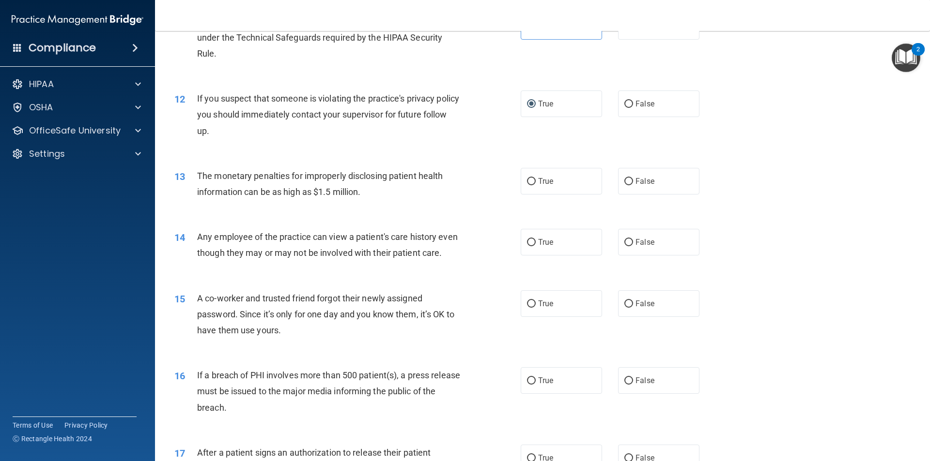
scroll to position [775, 0]
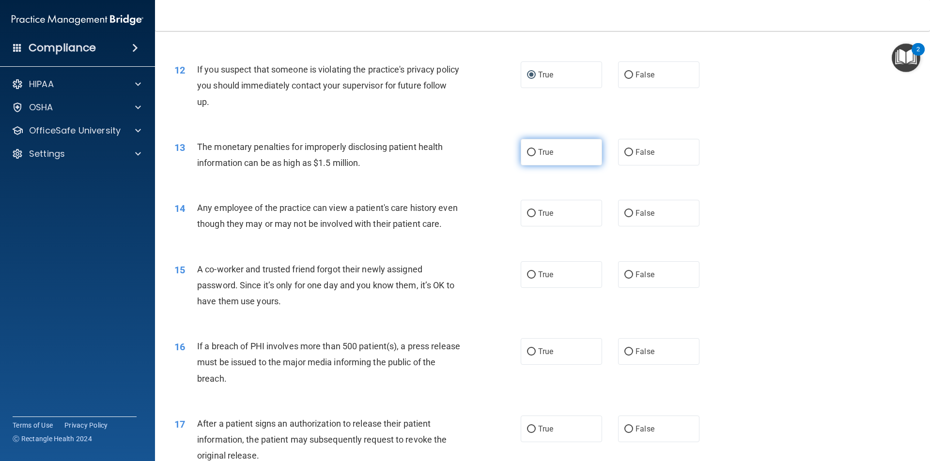
click at [542, 157] on label "True" at bounding box center [560, 152] width 81 height 27
click at [535, 156] on input "True" at bounding box center [531, 152] width 9 height 7
radio input "true"
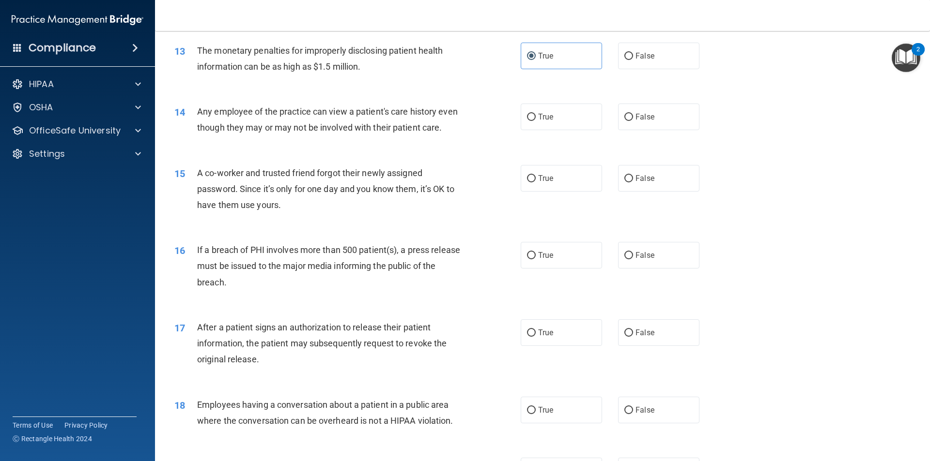
scroll to position [871, 0]
click at [654, 122] on label "False" at bounding box center [658, 116] width 81 height 27
click at [633, 121] on input "False" at bounding box center [628, 116] width 9 height 7
radio input "true"
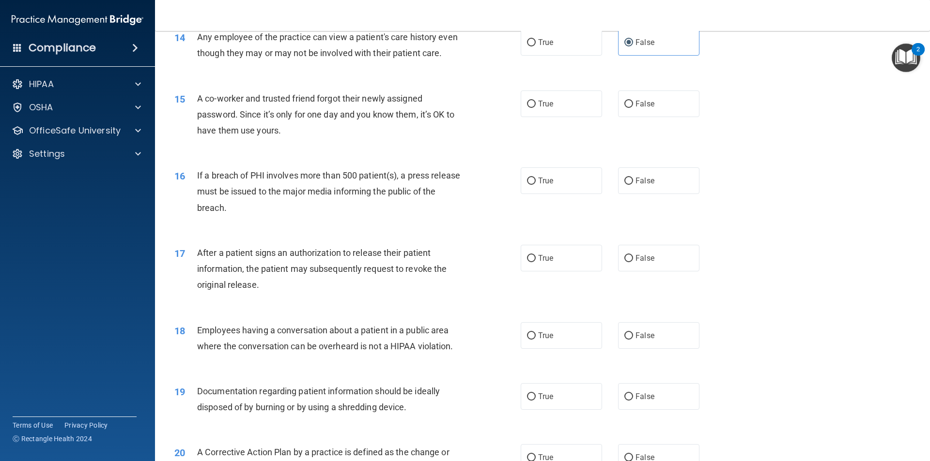
scroll to position [968, 0]
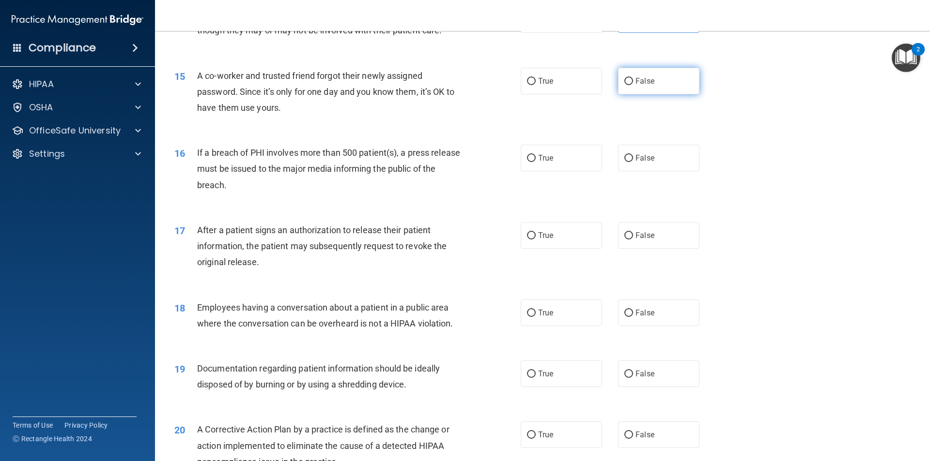
click at [671, 94] on label "False" at bounding box center [658, 81] width 81 height 27
click at [633, 85] on input "False" at bounding box center [628, 81] width 9 height 7
radio input "true"
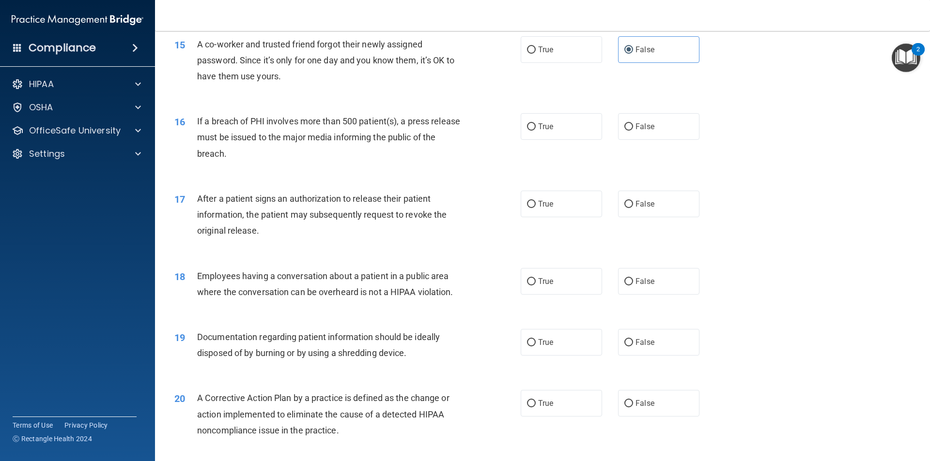
scroll to position [1017, 0]
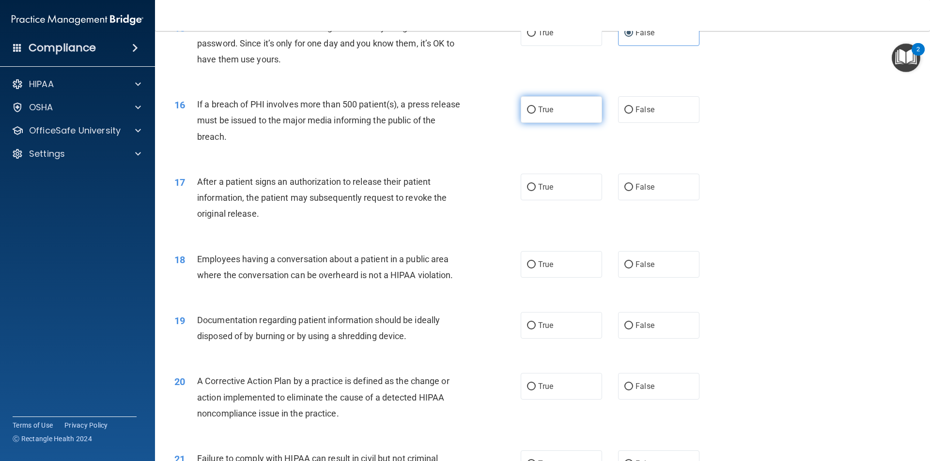
click at [529, 123] on label "True" at bounding box center [560, 109] width 81 height 27
click at [529, 114] on input "True" at bounding box center [531, 110] width 9 height 7
radio input "true"
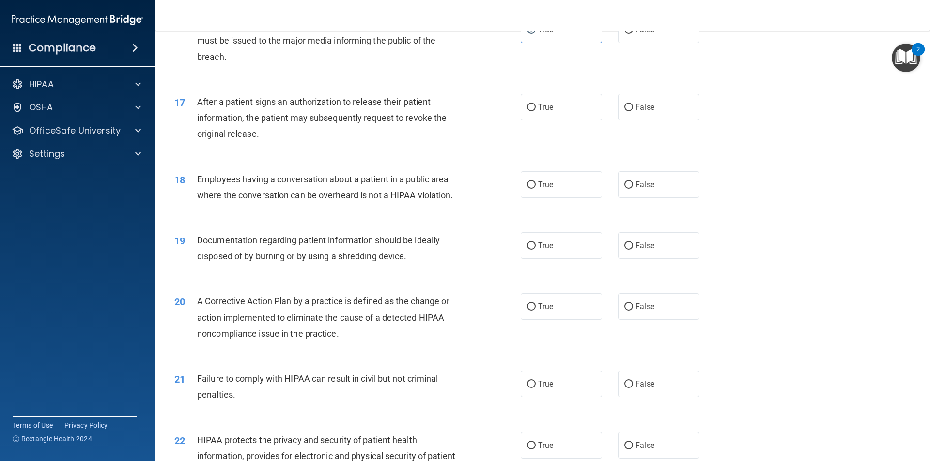
scroll to position [1113, 0]
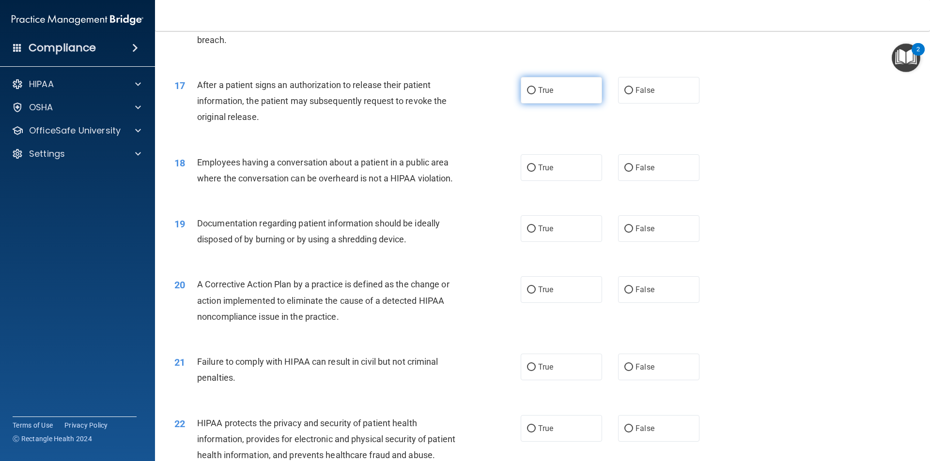
click at [565, 104] on label "True" at bounding box center [560, 90] width 81 height 27
click at [535, 94] on input "True" at bounding box center [531, 90] width 9 height 7
radio input "true"
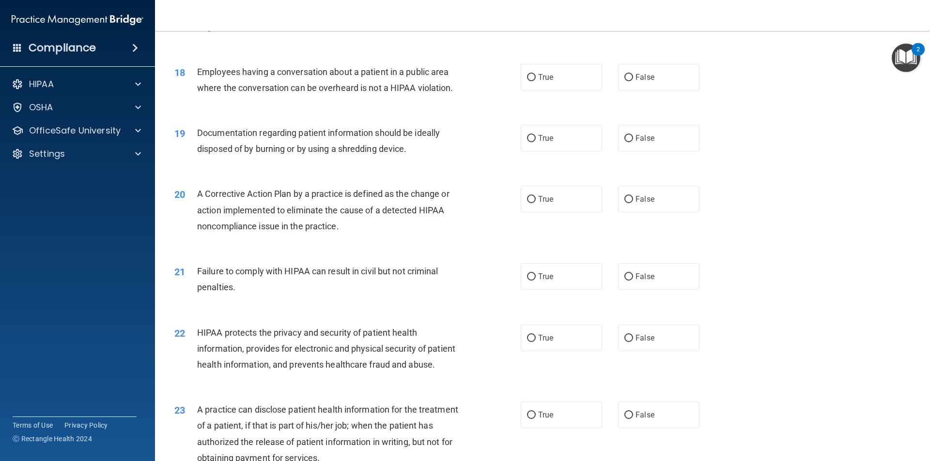
scroll to position [1210, 0]
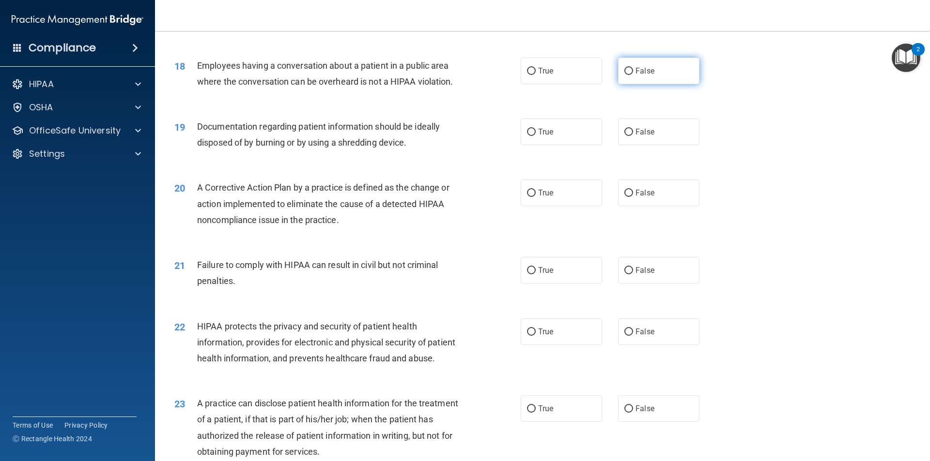
click at [641, 84] on label "False" at bounding box center [658, 71] width 81 height 27
click at [633, 75] on input "False" at bounding box center [628, 71] width 9 height 7
radio input "true"
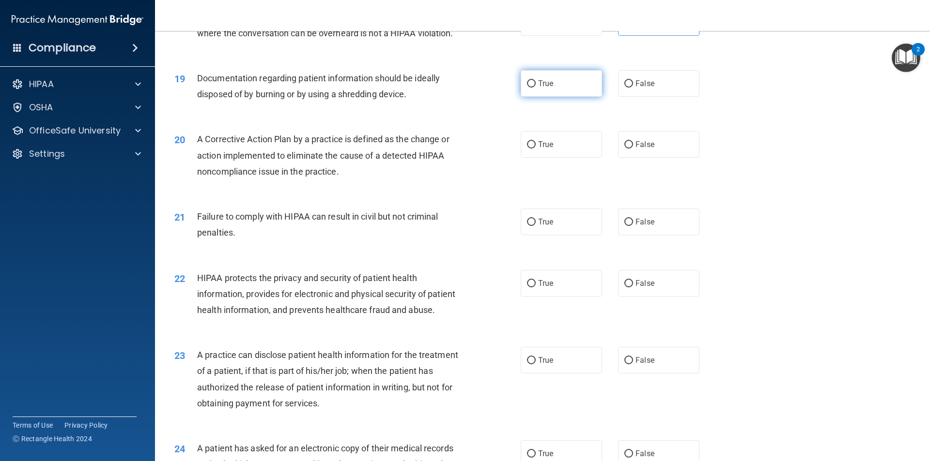
click at [564, 97] on label "True" at bounding box center [560, 83] width 81 height 27
click at [535, 88] on input "True" at bounding box center [531, 83] width 9 height 7
radio input "true"
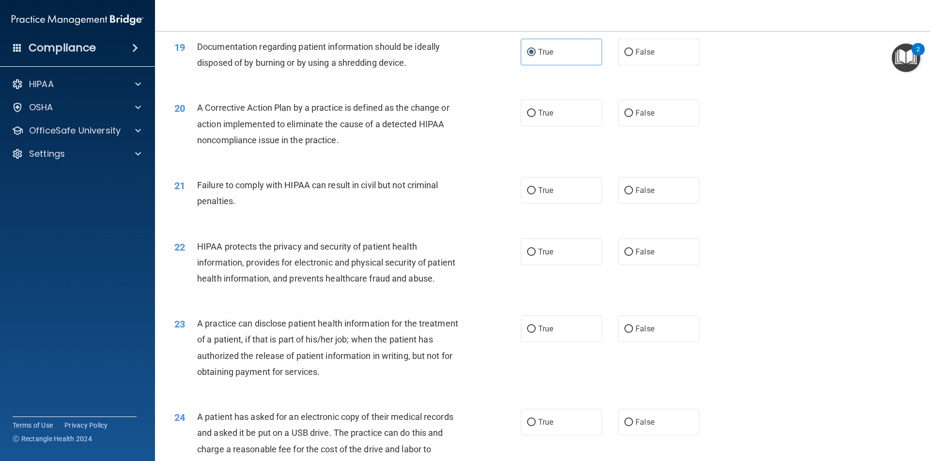
scroll to position [1307, 0]
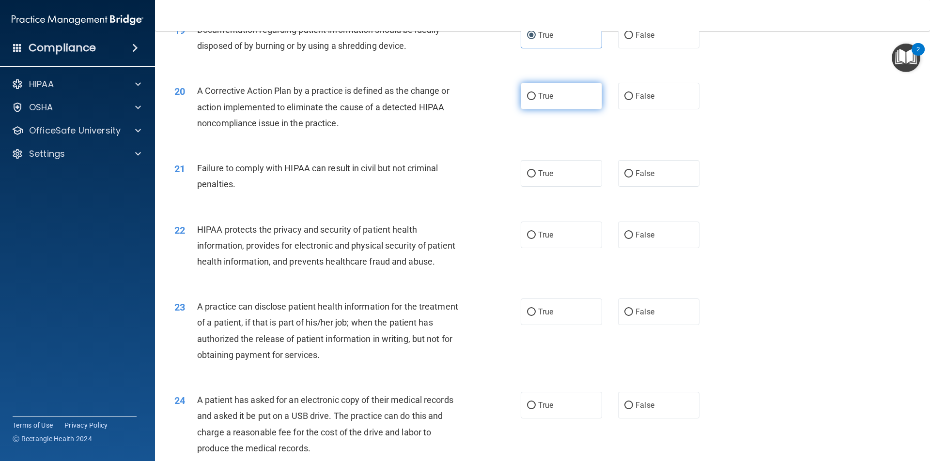
click at [564, 109] on label "True" at bounding box center [560, 96] width 81 height 27
click at [535, 100] on input "True" at bounding box center [531, 96] width 9 height 7
radio input "true"
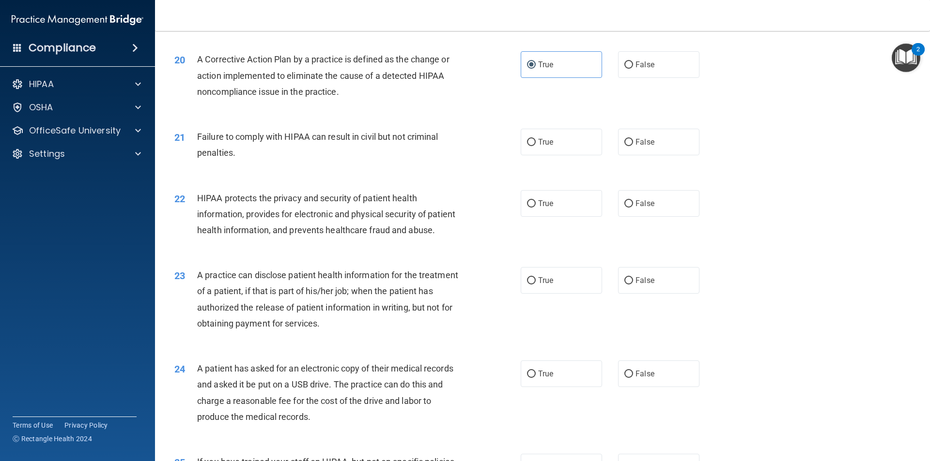
scroll to position [1356, 0]
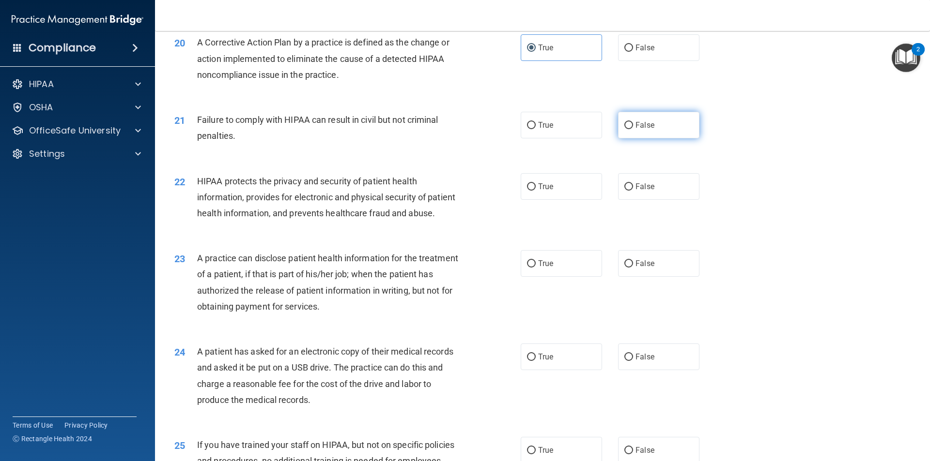
click at [633, 138] on label "False" at bounding box center [658, 125] width 81 height 27
click at [633, 129] on input "False" at bounding box center [628, 125] width 9 height 7
radio input "true"
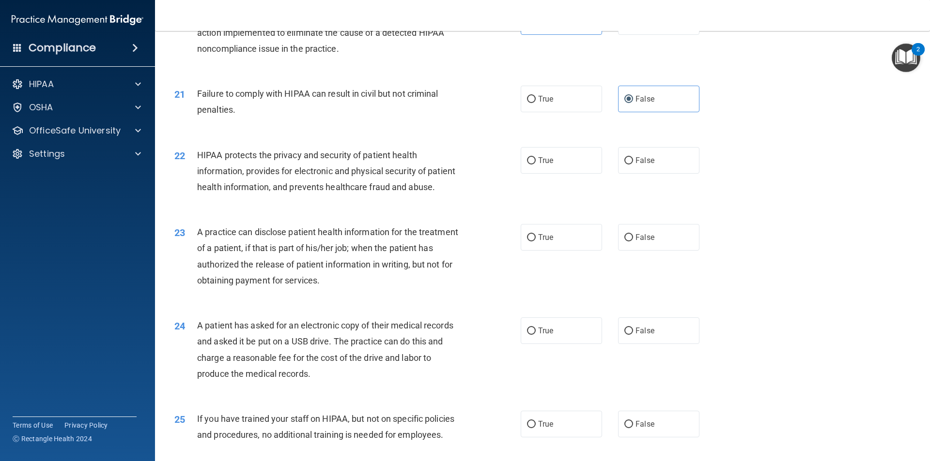
scroll to position [1404, 0]
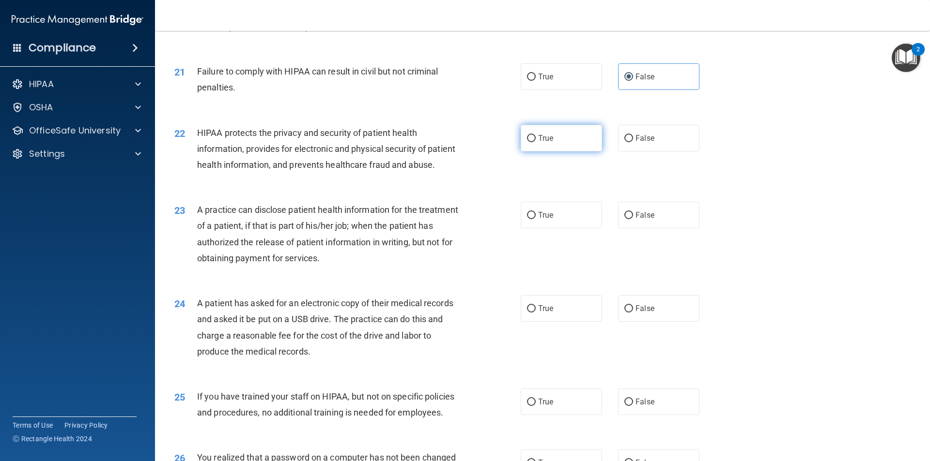
click at [567, 152] on label "True" at bounding box center [560, 138] width 81 height 27
click at [535, 142] on input "True" at bounding box center [531, 138] width 9 height 7
radio input "true"
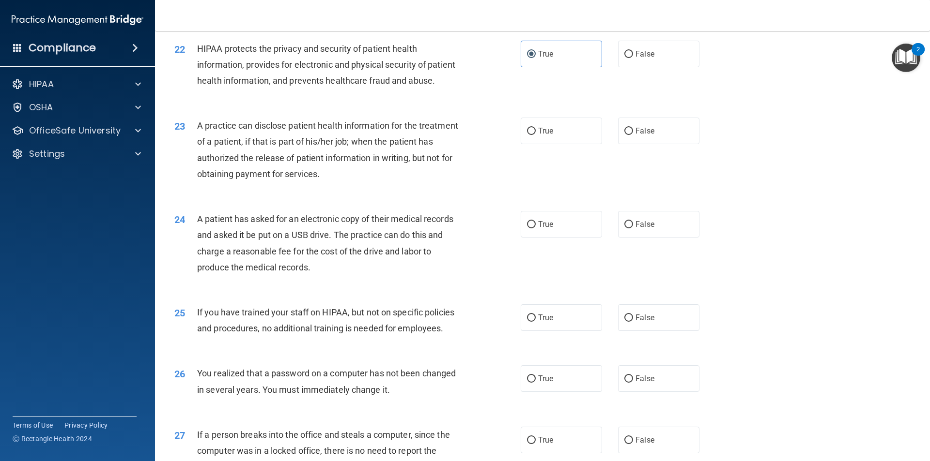
scroll to position [1501, 0]
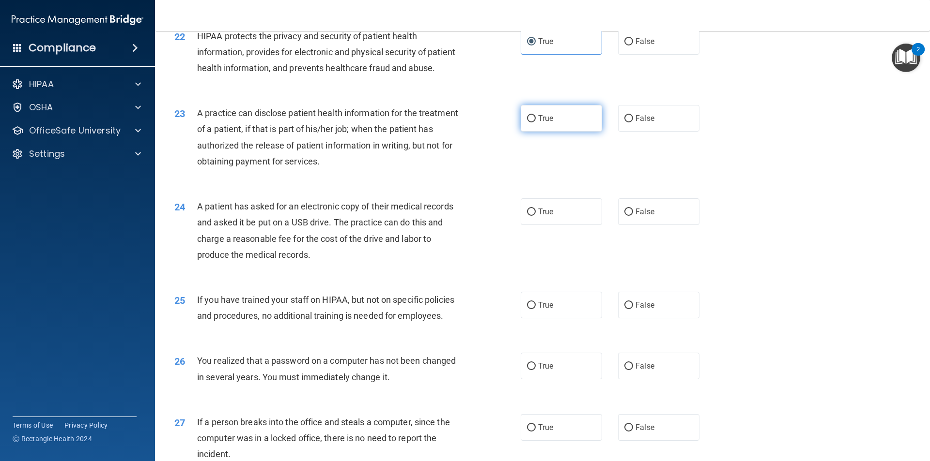
click at [527, 122] on input "True" at bounding box center [531, 118] width 9 height 7
radio input "true"
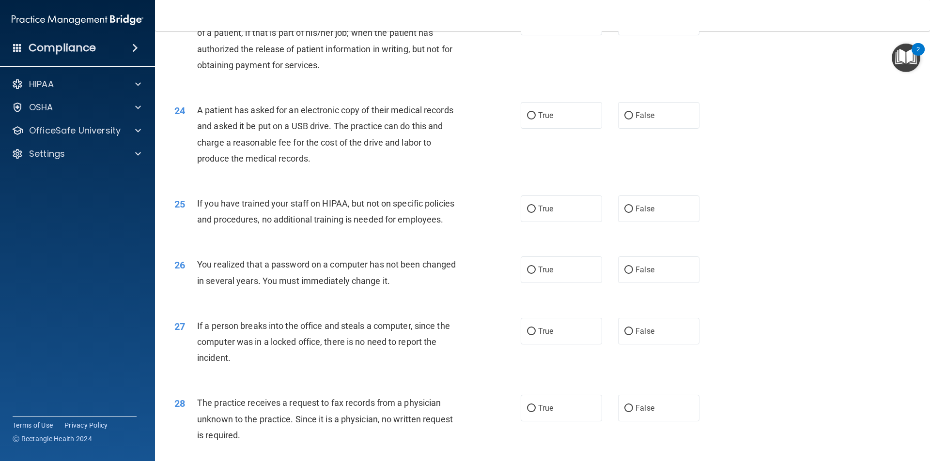
scroll to position [1598, 0]
click at [533, 128] on label "True" at bounding box center [560, 115] width 81 height 27
click at [533, 119] on input "True" at bounding box center [531, 115] width 9 height 7
radio input "true"
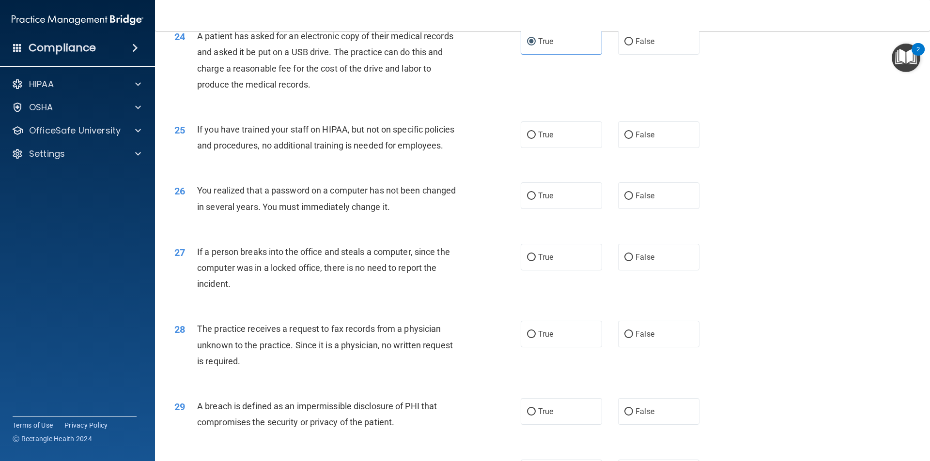
scroll to position [1694, 0]
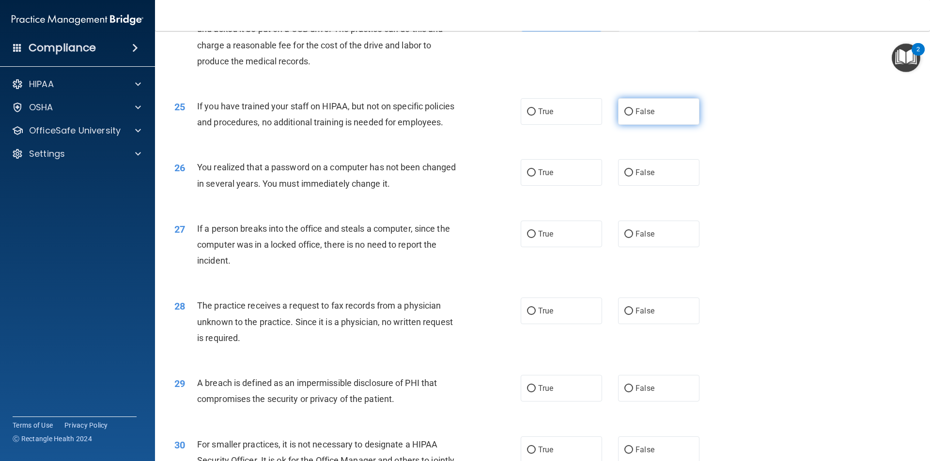
click at [652, 125] on label "False" at bounding box center [658, 111] width 81 height 27
click at [633, 116] on input "False" at bounding box center [628, 111] width 9 height 7
radio input "true"
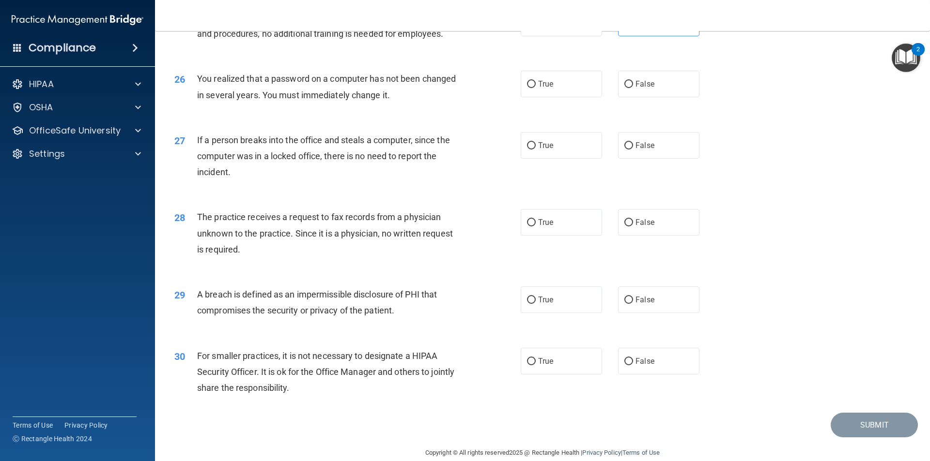
scroll to position [1791, 0]
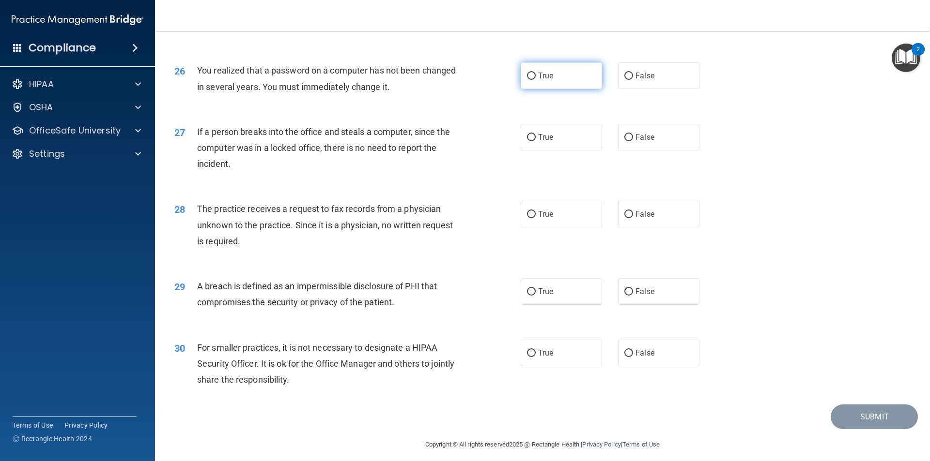
click at [532, 89] on label "True" at bounding box center [560, 75] width 81 height 27
click at [532, 80] on input "True" at bounding box center [531, 76] width 9 height 7
radio input "true"
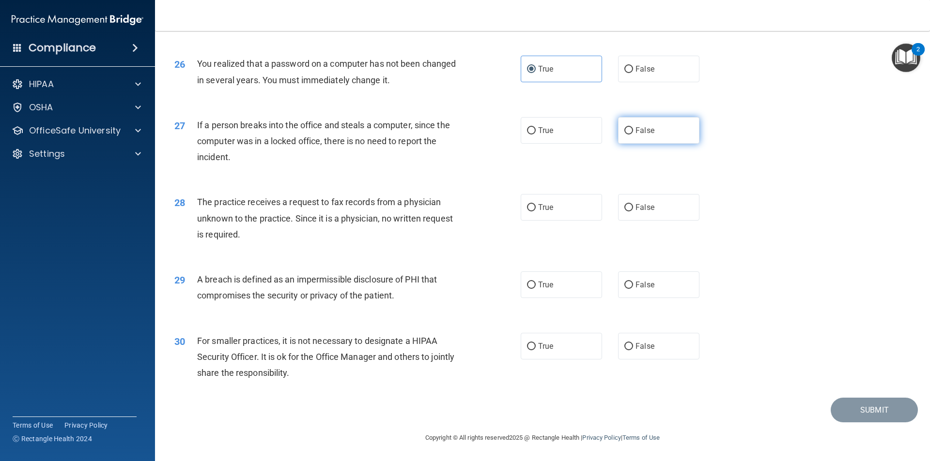
click at [661, 142] on label "False" at bounding box center [658, 130] width 81 height 27
click at [633, 135] on input "False" at bounding box center [628, 130] width 9 height 7
radio input "true"
click at [677, 208] on label "False" at bounding box center [658, 207] width 81 height 27
click at [633, 208] on input "False" at bounding box center [628, 207] width 9 height 7
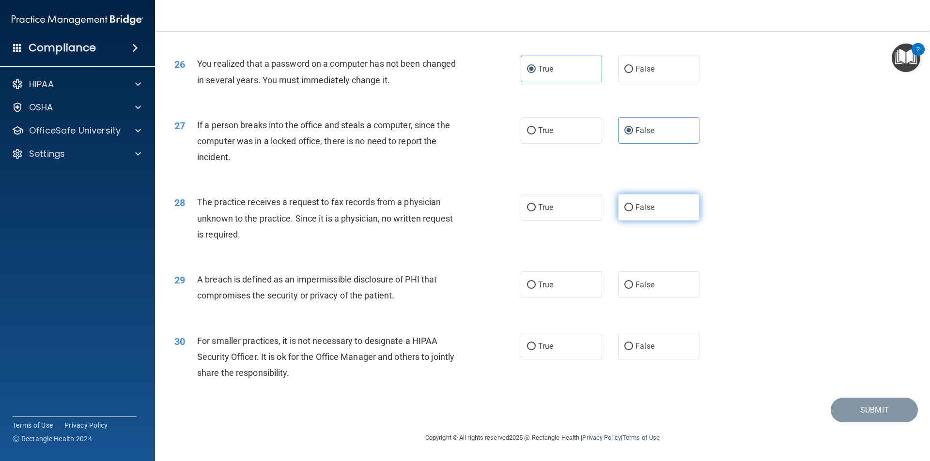
radio input "true"
click at [551, 289] on label "True" at bounding box center [560, 285] width 81 height 27
click at [535, 289] on input "True" at bounding box center [531, 285] width 9 height 7
radio input "true"
click at [631, 351] on label "False" at bounding box center [658, 346] width 81 height 27
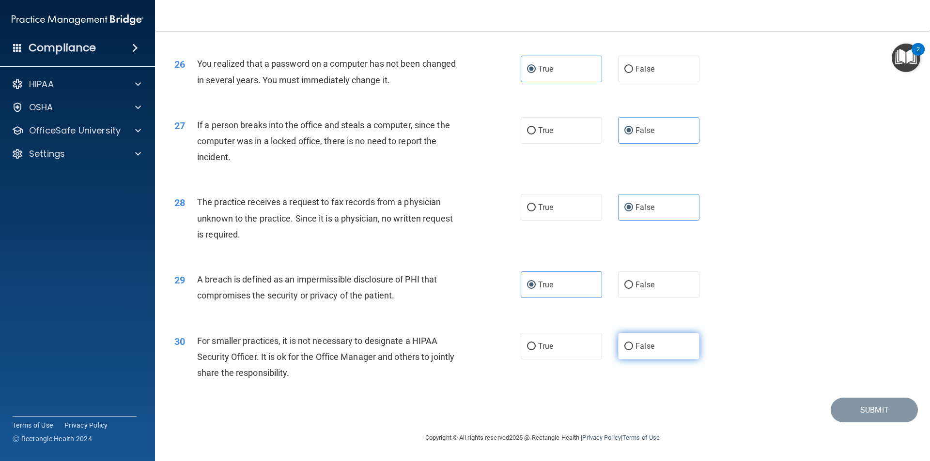
click at [631, 351] on input "False" at bounding box center [628, 346] width 9 height 7
radio input "true"
click at [864, 412] on button "Submit" at bounding box center [873, 410] width 87 height 25
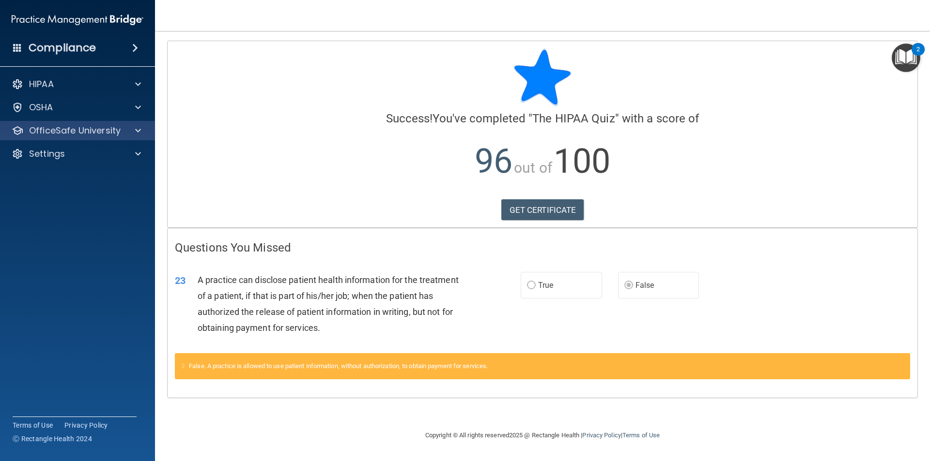
click at [133, 124] on div "OfficeSafe University" at bounding box center [77, 130] width 155 height 19
click at [147, 129] on div at bounding box center [136, 131] width 24 height 12
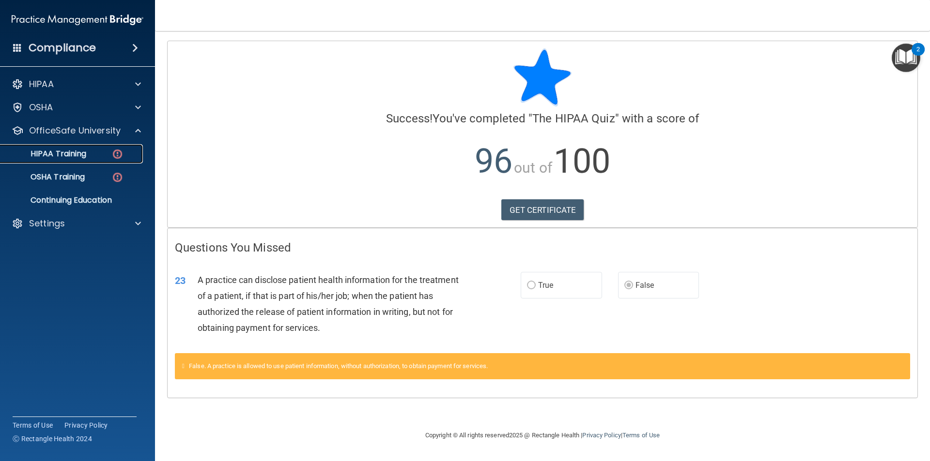
click at [98, 159] on link "HIPAA Training" at bounding box center [66, 153] width 153 height 19
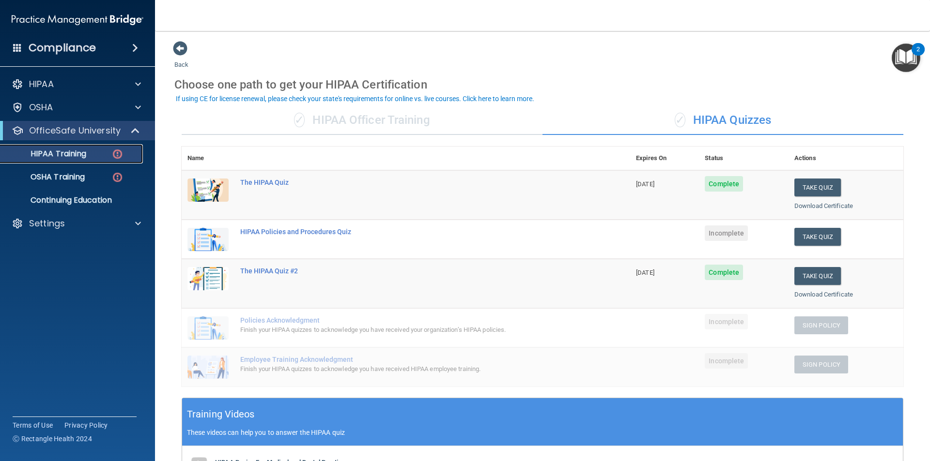
scroll to position [48, 0]
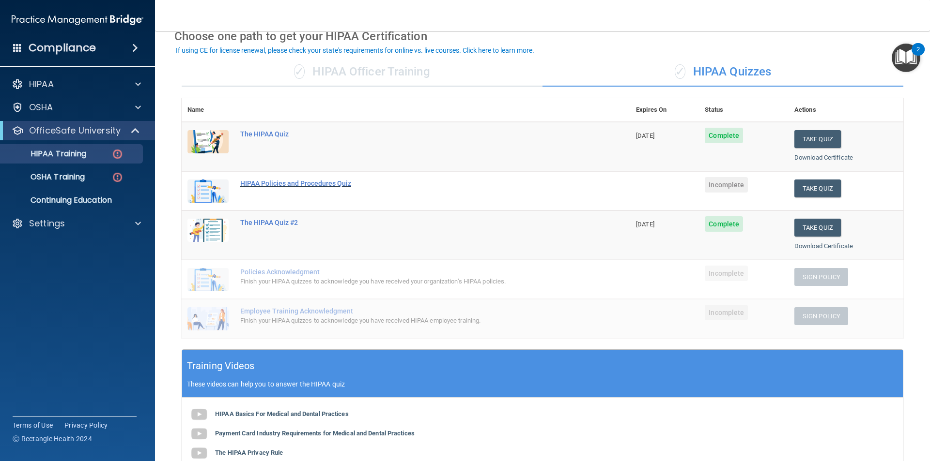
click at [281, 184] on div "HIPAA Policies and Procedures Quiz" at bounding box center [410, 184] width 341 height 8
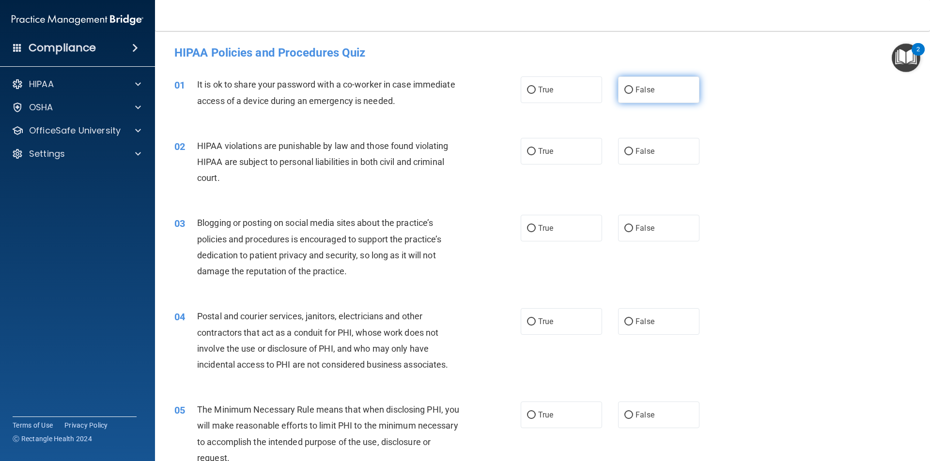
click at [657, 85] on label "False" at bounding box center [658, 89] width 81 height 27
click at [633, 87] on input "False" at bounding box center [628, 90] width 9 height 7
radio input "true"
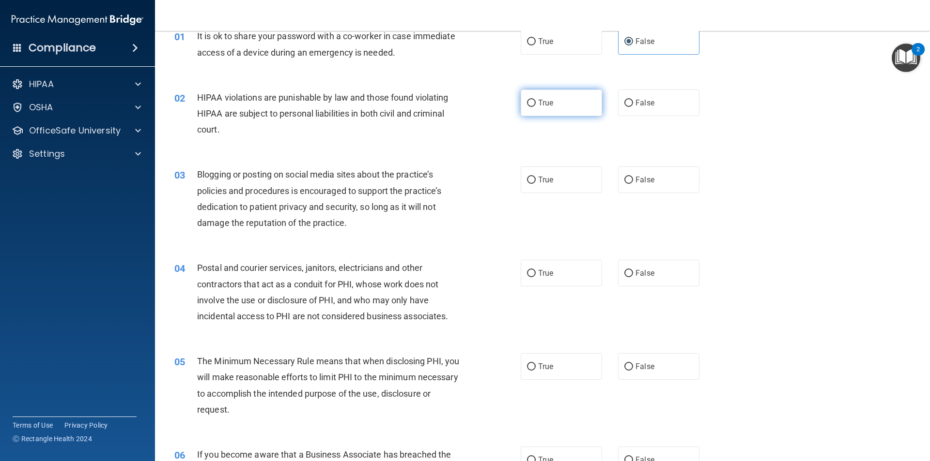
click at [542, 110] on label "True" at bounding box center [560, 103] width 81 height 27
click at [535, 107] on input "True" at bounding box center [531, 103] width 9 height 7
radio input "true"
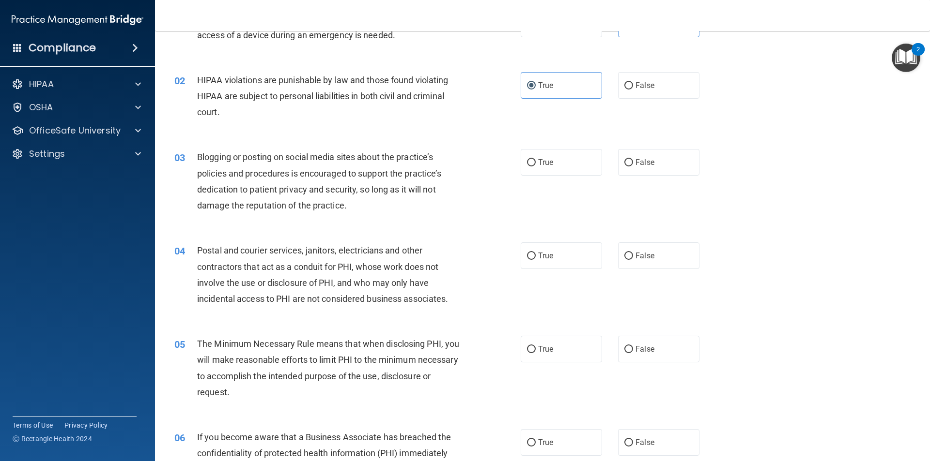
scroll to position [97, 0]
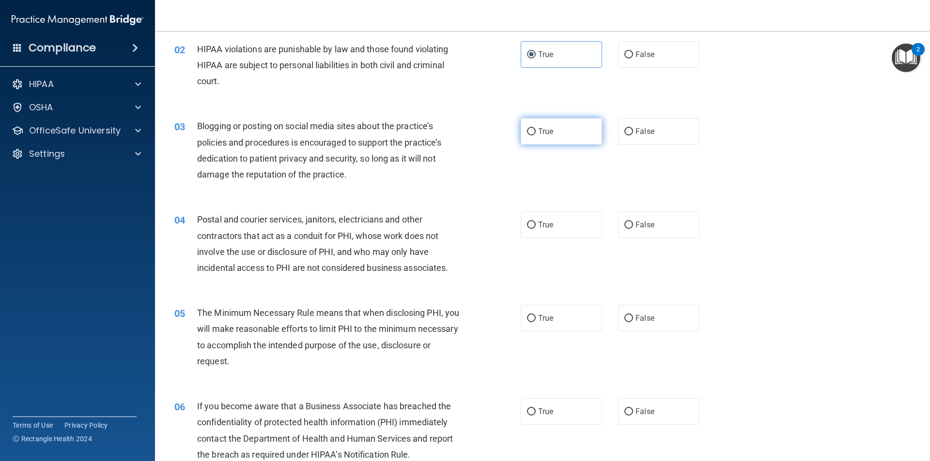
click at [533, 139] on label "True" at bounding box center [560, 131] width 81 height 27
click at [533, 136] on input "True" at bounding box center [531, 131] width 9 height 7
radio input "true"
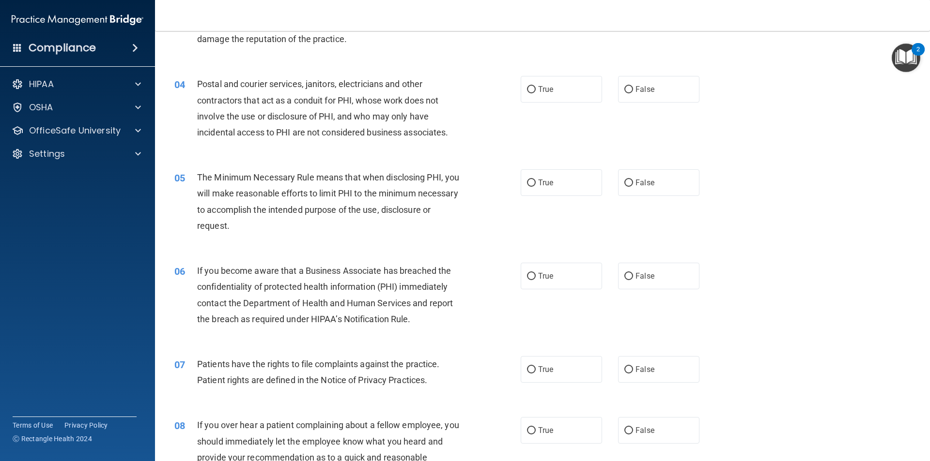
scroll to position [242, 0]
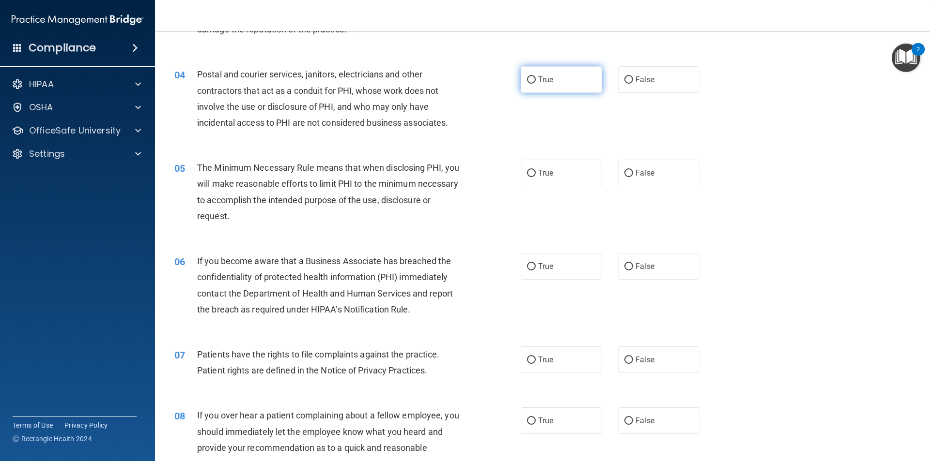
click at [547, 78] on span "True" at bounding box center [545, 79] width 15 height 9
click at [535, 78] on input "True" at bounding box center [531, 79] width 9 height 7
radio input "true"
click at [669, 168] on label "False" at bounding box center [658, 173] width 81 height 27
click at [633, 170] on input "False" at bounding box center [628, 173] width 9 height 7
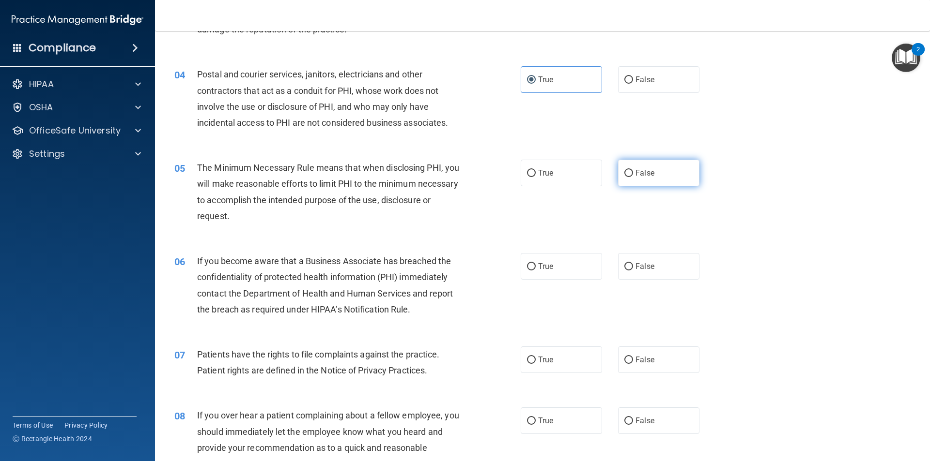
radio input "true"
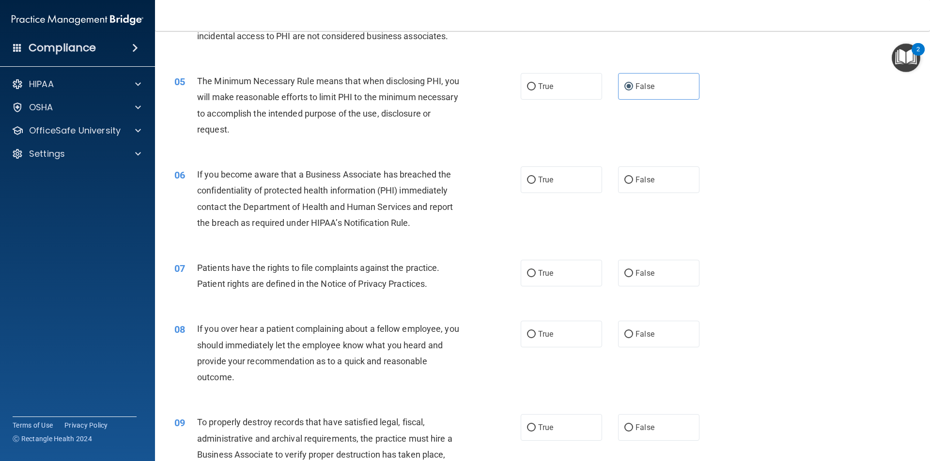
scroll to position [339, 0]
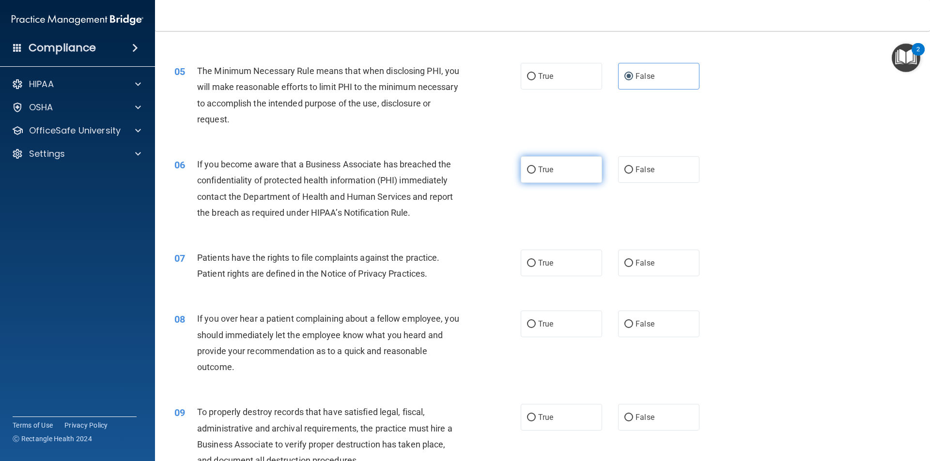
click at [546, 172] on span "True" at bounding box center [545, 169] width 15 height 9
click at [535, 172] on input "True" at bounding box center [531, 170] width 9 height 7
radio input "true"
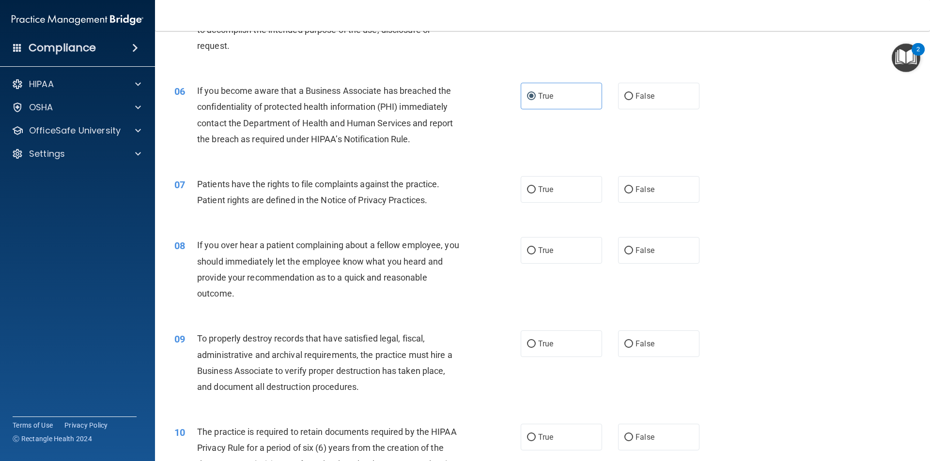
scroll to position [436, 0]
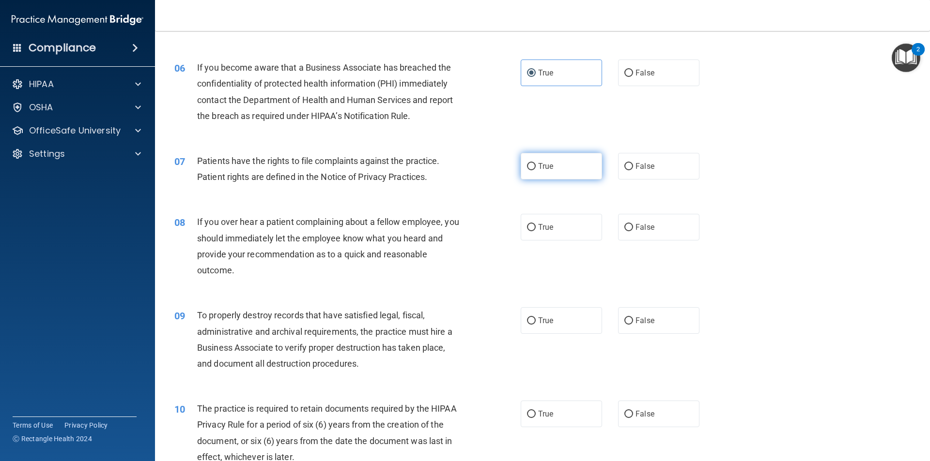
click at [534, 173] on label "True" at bounding box center [560, 166] width 81 height 27
click at [534, 170] on input "True" at bounding box center [531, 166] width 9 height 7
radio input "true"
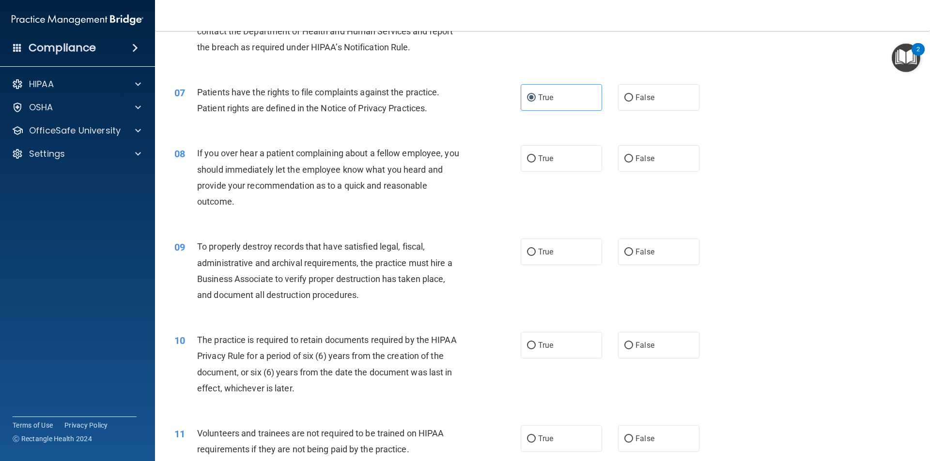
scroll to position [533, 0]
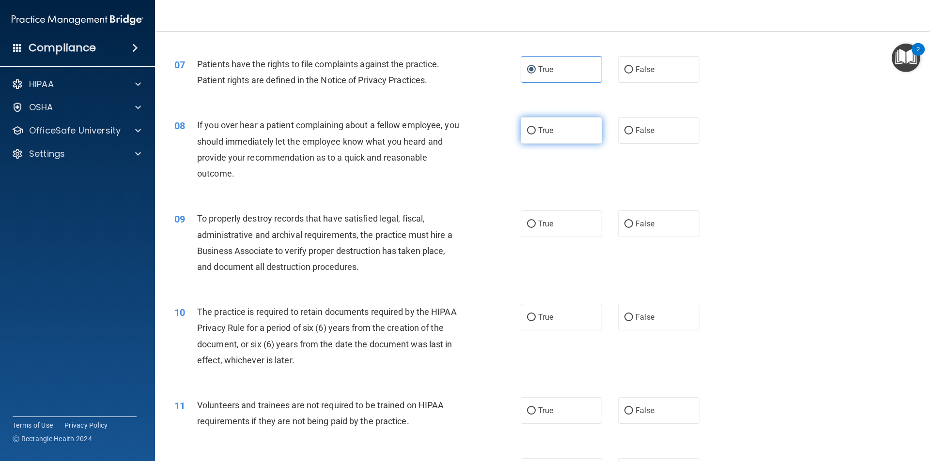
click at [583, 130] on label "True" at bounding box center [560, 130] width 81 height 27
click at [535, 130] on input "True" at bounding box center [531, 130] width 9 height 7
radio input "true"
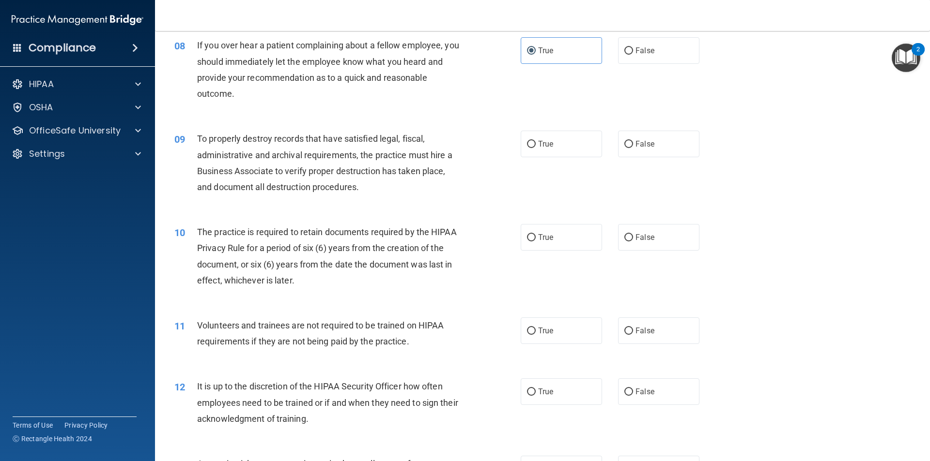
scroll to position [629, 0]
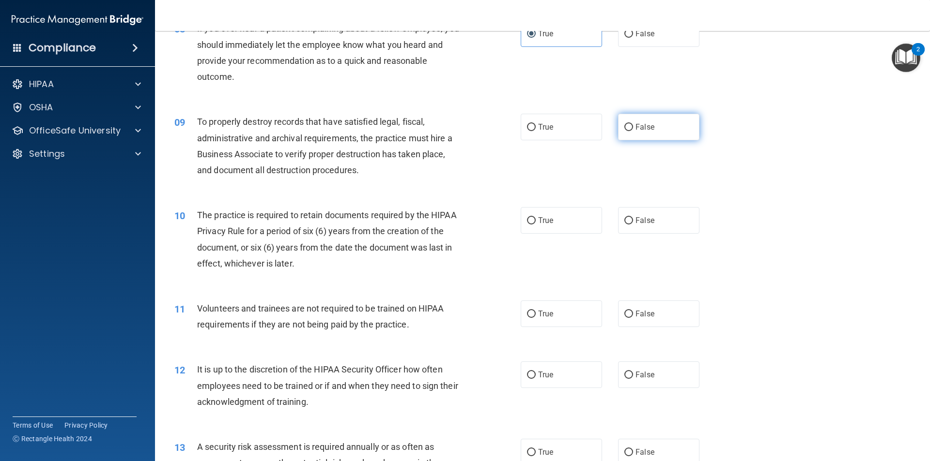
click at [647, 132] on label "False" at bounding box center [658, 127] width 81 height 27
click at [633, 131] on input "False" at bounding box center [628, 127] width 9 height 7
radio input "true"
click at [588, 129] on label "True" at bounding box center [560, 127] width 81 height 27
click at [535, 129] on input "True" at bounding box center [531, 127] width 9 height 7
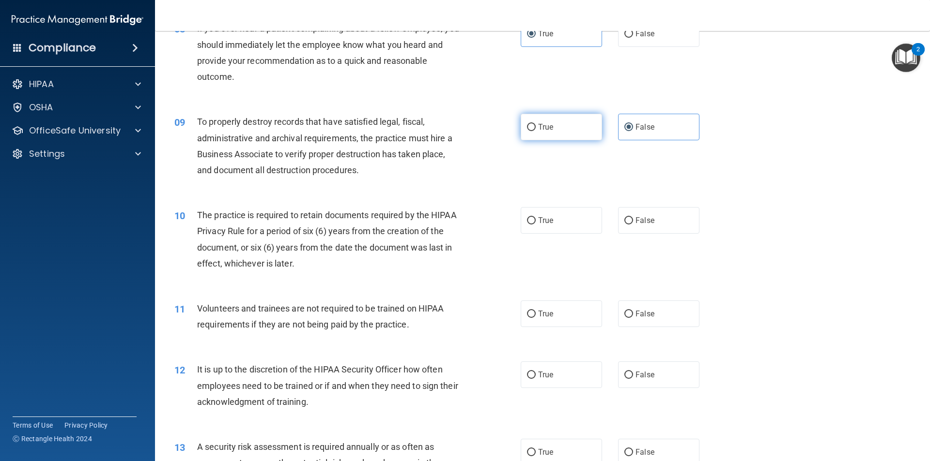
radio input "true"
radio input "false"
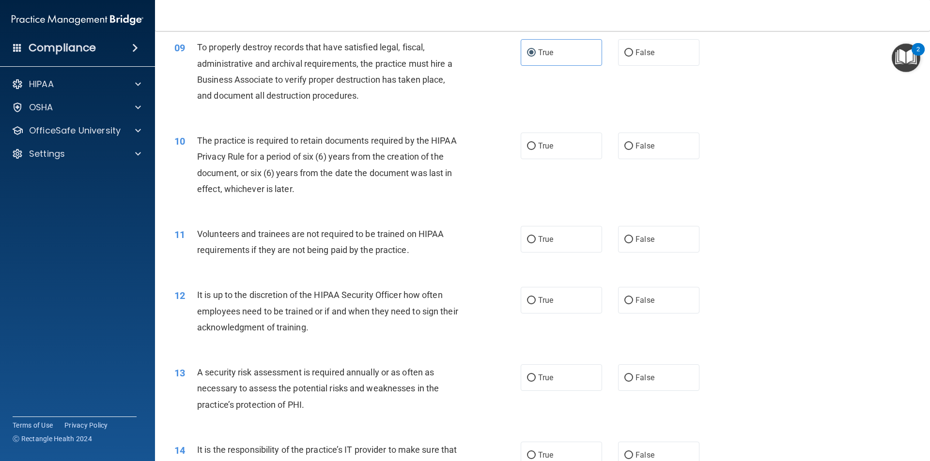
scroll to position [726, 0]
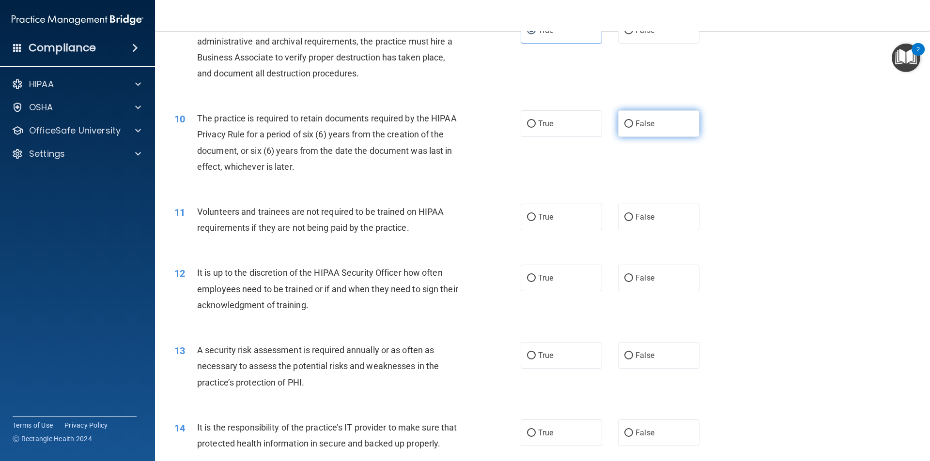
click at [641, 126] on span "False" at bounding box center [644, 123] width 19 height 9
click at [633, 126] on input "False" at bounding box center [628, 124] width 9 height 7
radio input "true"
click at [569, 131] on label "True" at bounding box center [560, 123] width 81 height 27
click at [535, 128] on input "True" at bounding box center [531, 124] width 9 height 7
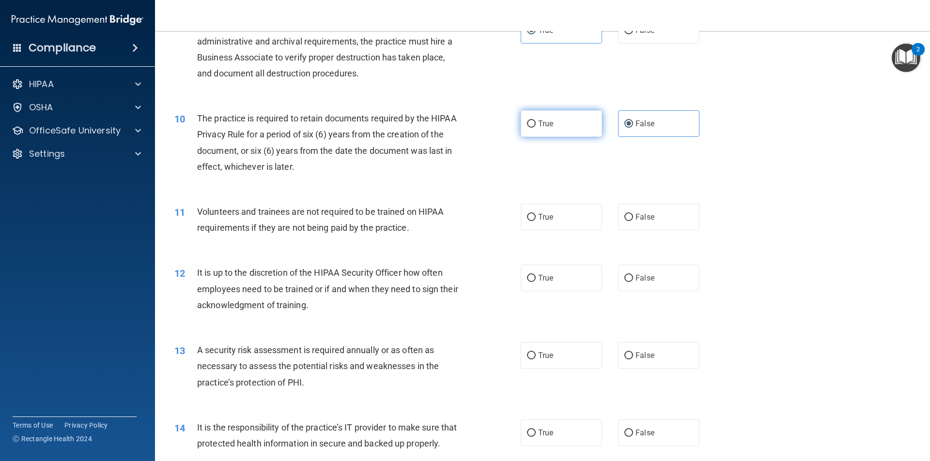
radio input "true"
radio input "false"
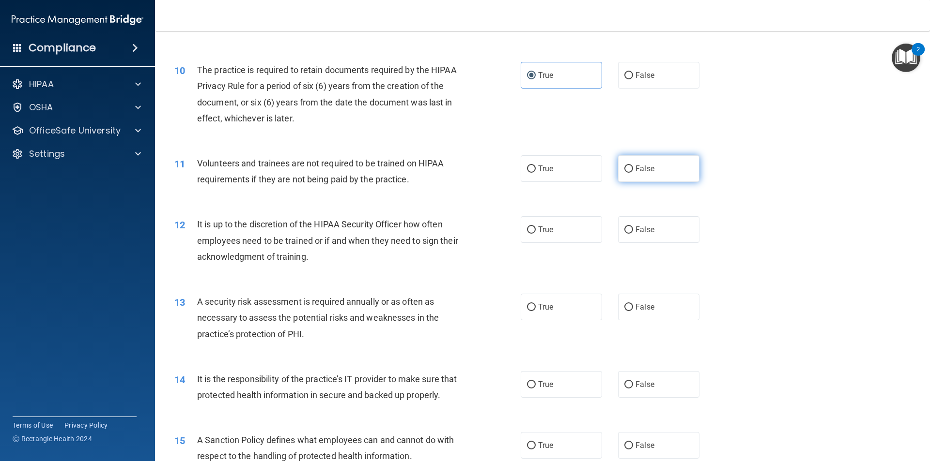
click at [676, 174] on label "False" at bounding box center [658, 168] width 81 height 27
click at [633, 173] on input "False" at bounding box center [628, 169] width 9 height 7
radio input "true"
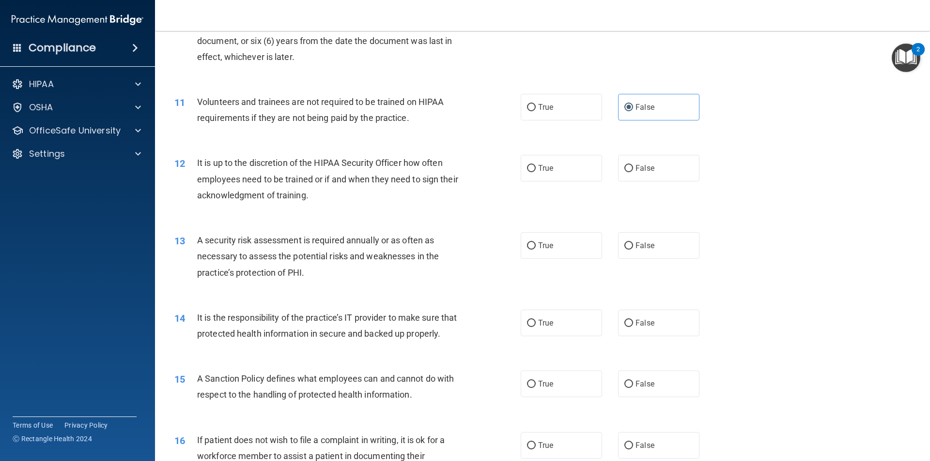
scroll to position [871, 0]
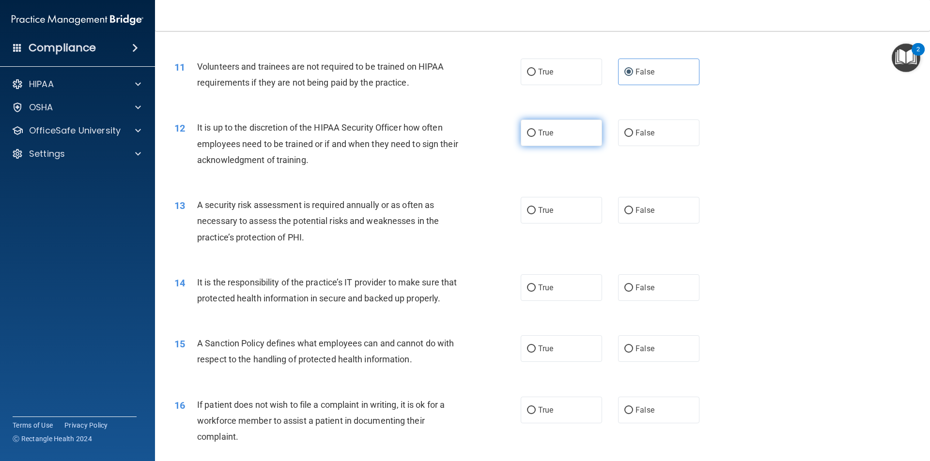
click at [574, 130] on label "True" at bounding box center [560, 133] width 81 height 27
click at [535, 130] on input "True" at bounding box center [531, 133] width 9 height 7
radio input "true"
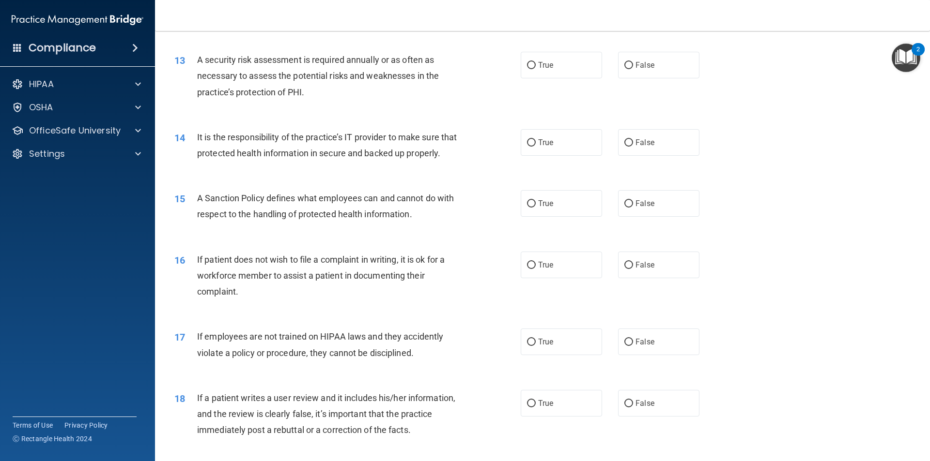
scroll to position [968, 0]
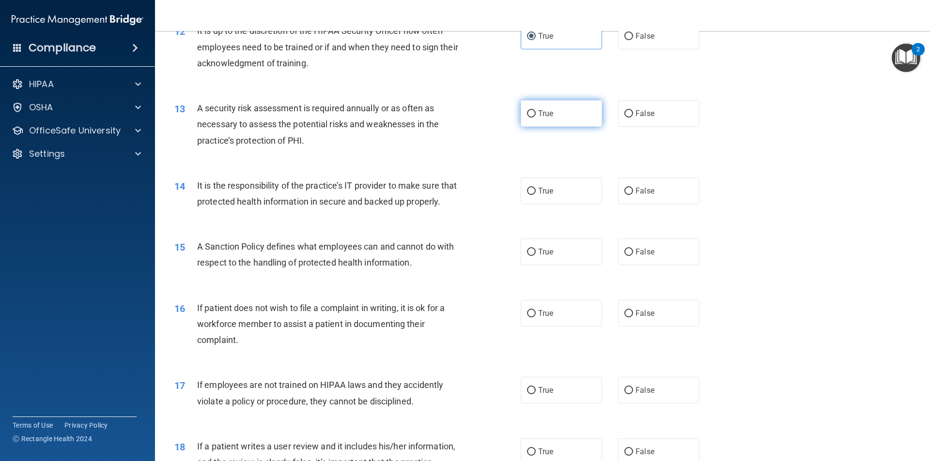
click at [569, 117] on label "True" at bounding box center [560, 113] width 81 height 27
click at [535, 117] on input "True" at bounding box center [531, 113] width 9 height 7
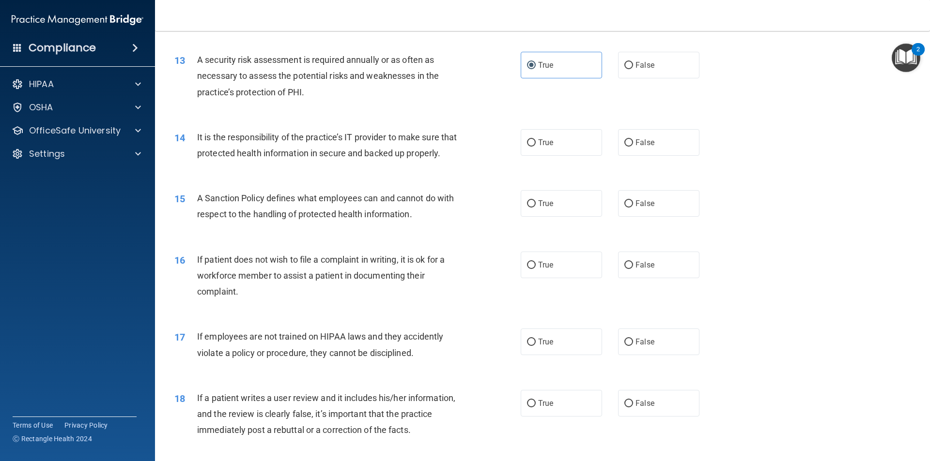
scroll to position [1065, 0]
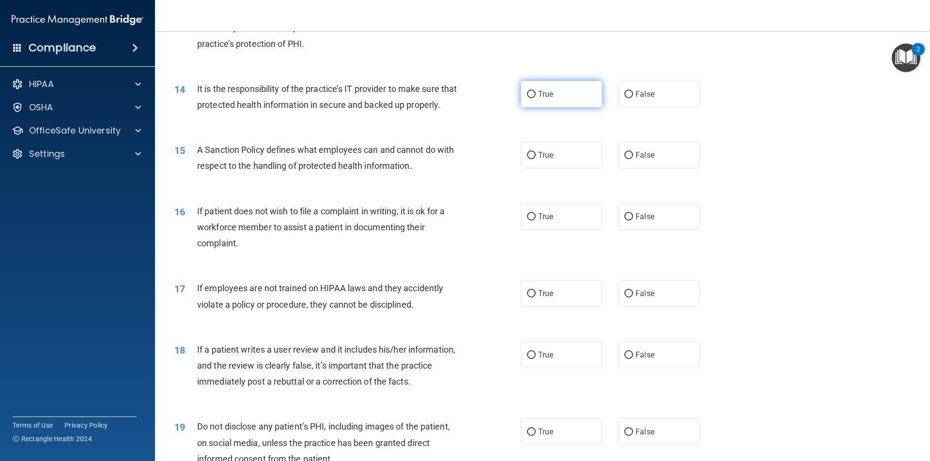
click at [561, 102] on label "True" at bounding box center [560, 94] width 81 height 27
click at [535, 98] on input "True" at bounding box center [531, 94] width 9 height 7
click at [658, 168] on label "False" at bounding box center [658, 155] width 81 height 27
click at [633, 159] on input "False" at bounding box center [628, 155] width 9 height 7
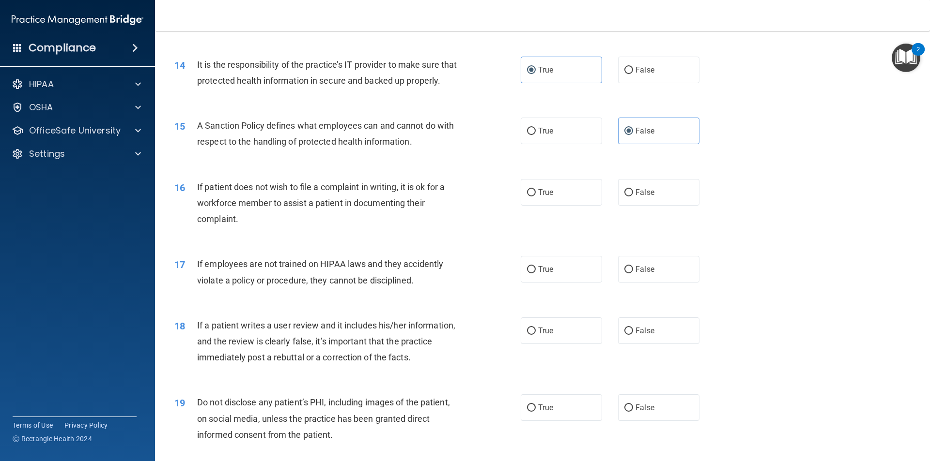
scroll to position [1113, 0]
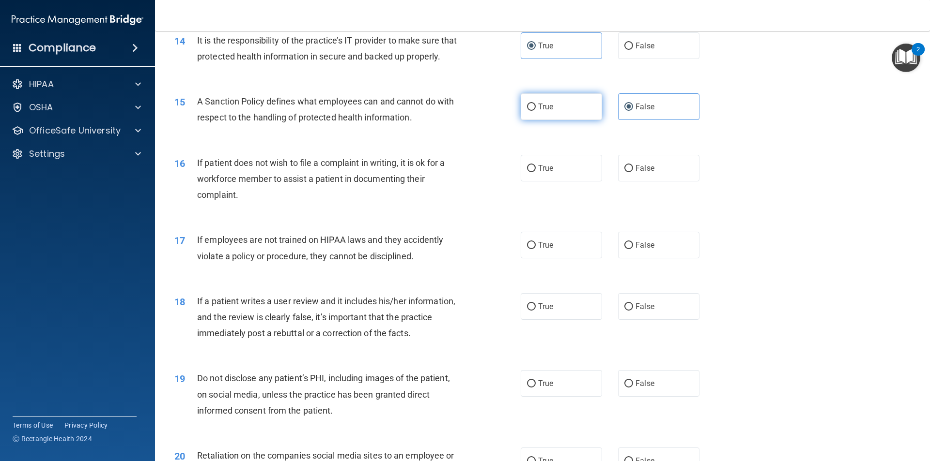
click at [553, 120] on label "True" at bounding box center [560, 106] width 81 height 27
click at [535, 111] on input "True" at bounding box center [531, 107] width 9 height 7
click at [643, 182] on label "False" at bounding box center [658, 168] width 81 height 27
click at [633, 172] on input "False" at bounding box center [628, 168] width 9 height 7
click at [543, 176] on label "True" at bounding box center [560, 168] width 81 height 27
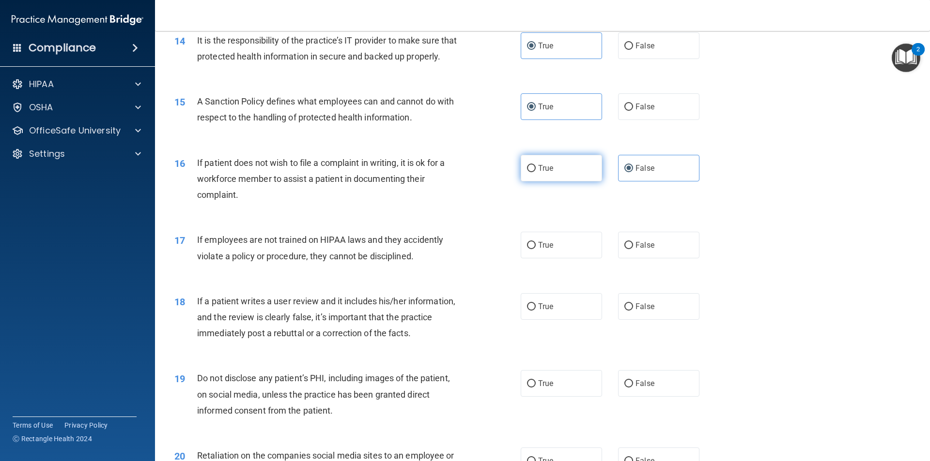
click at [535, 172] on input "True" at bounding box center [531, 168] width 9 height 7
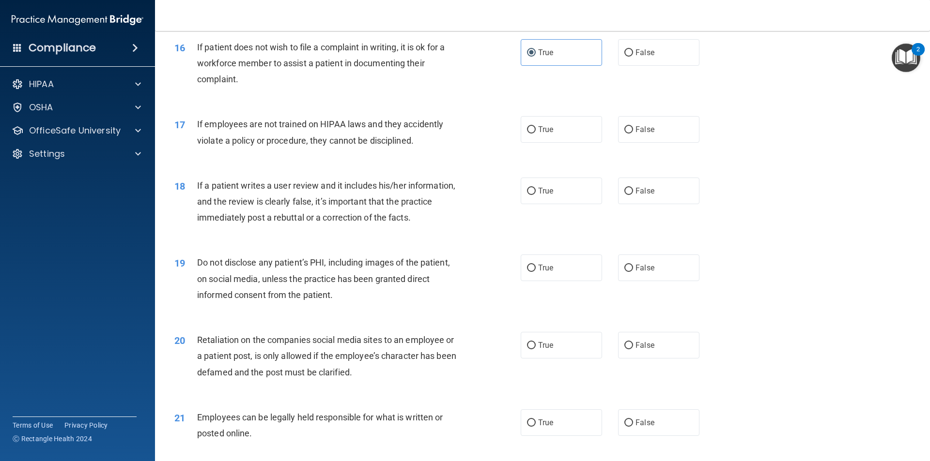
scroll to position [1259, 0]
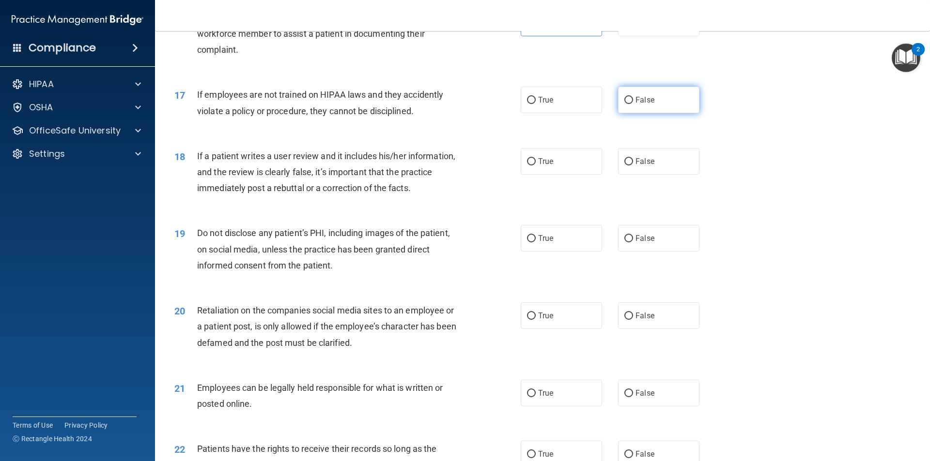
click at [654, 113] on label "False" at bounding box center [658, 100] width 81 height 27
click at [633, 104] on input "False" at bounding box center [628, 100] width 9 height 7
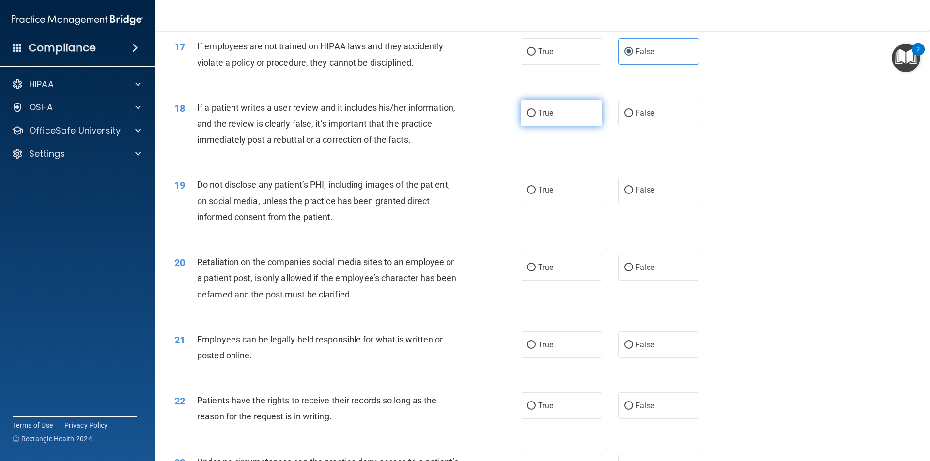
click at [555, 120] on label "True" at bounding box center [560, 113] width 81 height 27
click at [535, 117] on input "True" at bounding box center [531, 113] width 9 height 7
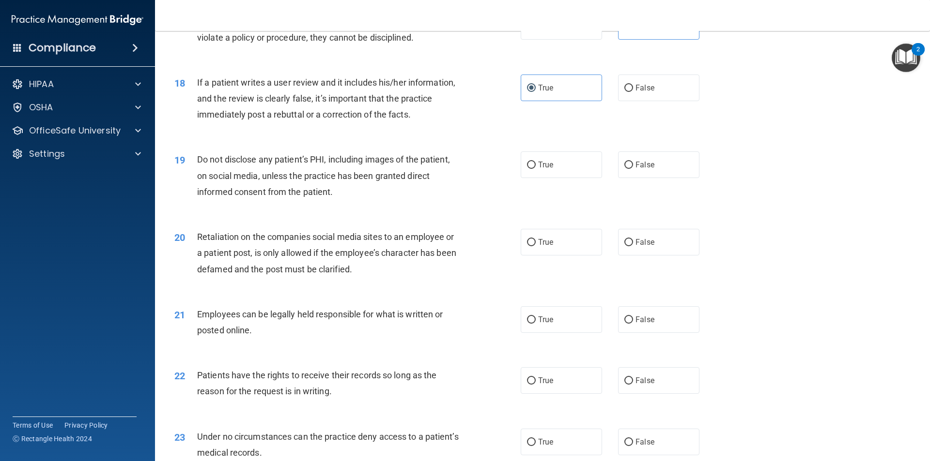
scroll to position [1404, 0]
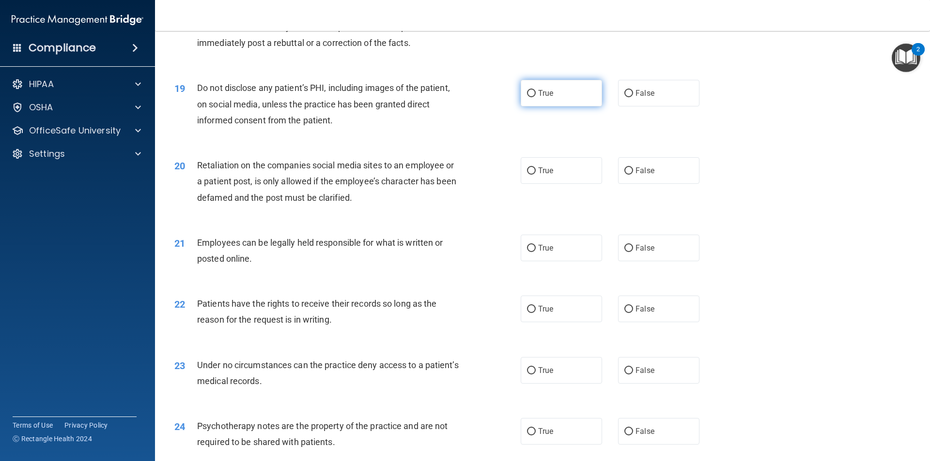
click at [569, 107] on label "True" at bounding box center [560, 93] width 81 height 27
click at [535, 97] on input "True" at bounding box center [531, 93] width 9 height 7
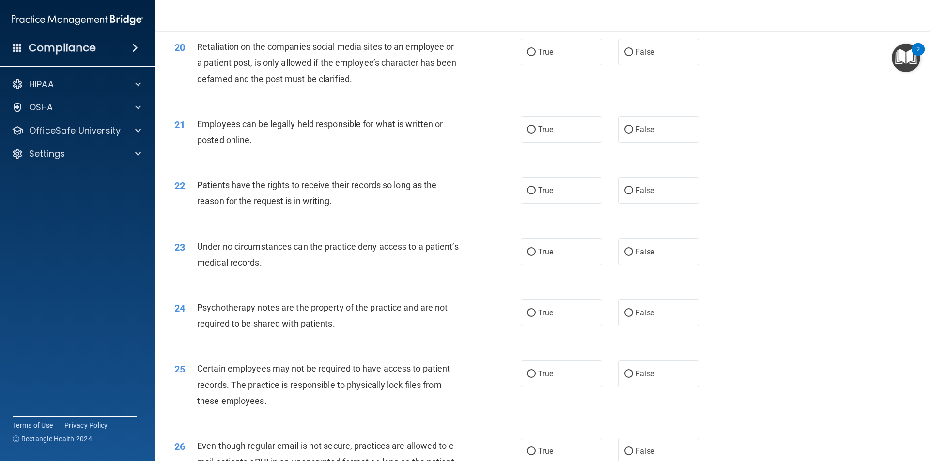
scroll to position [1501, 0]
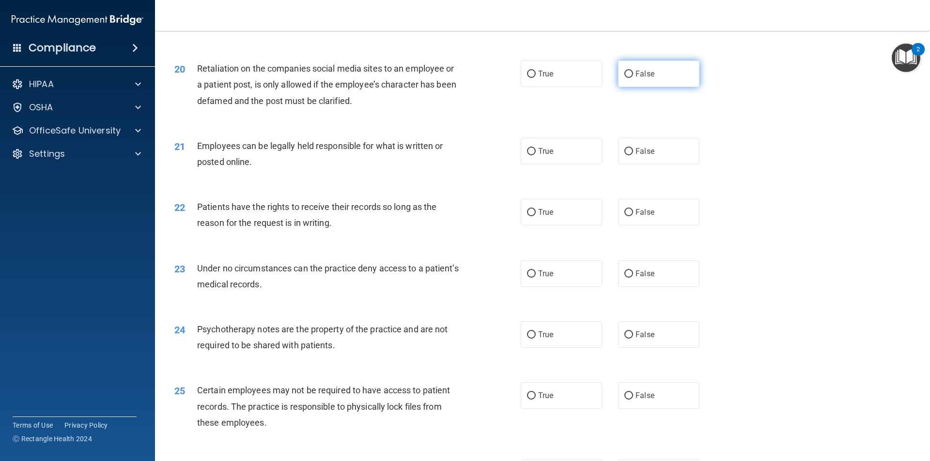
click at [671, 87] on label "False" at bounding box center [658, 74] width 81 height 27
click at [633, 78] on input "False" at bounding box center [628, 74] width 9 height 7
click at [577, 87] on label "True" at bounding box center [560, 74] width 81 height 27
click at [535, 78] on input "True" at bounding box center [531, 74] width 9 height 7
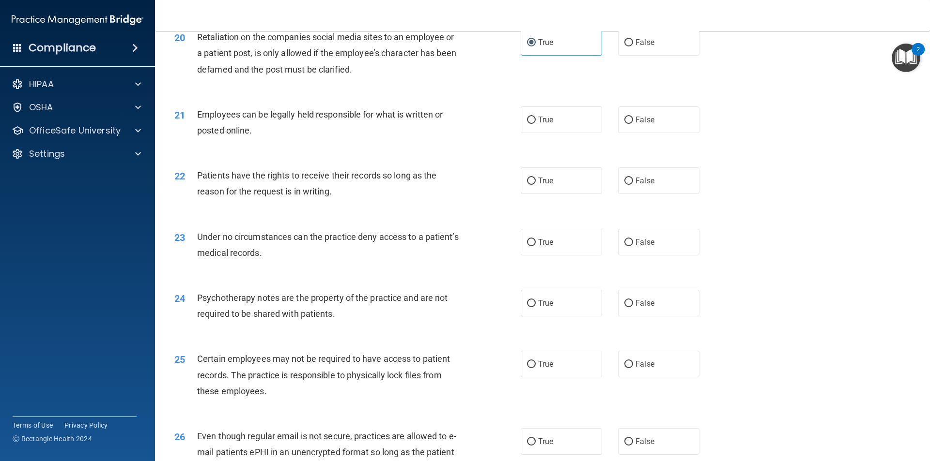
scroll to position [1549, 0]
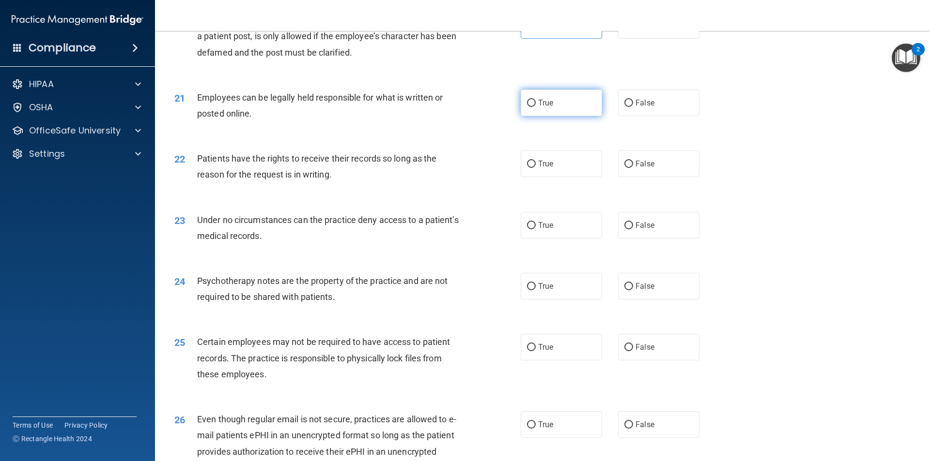
click at [541, 116] on label "True" at bounding box center [560, 103] width 81 height 27
click at [535, 107] on input "True" at bounding box center [531, 103] width 9 height 7
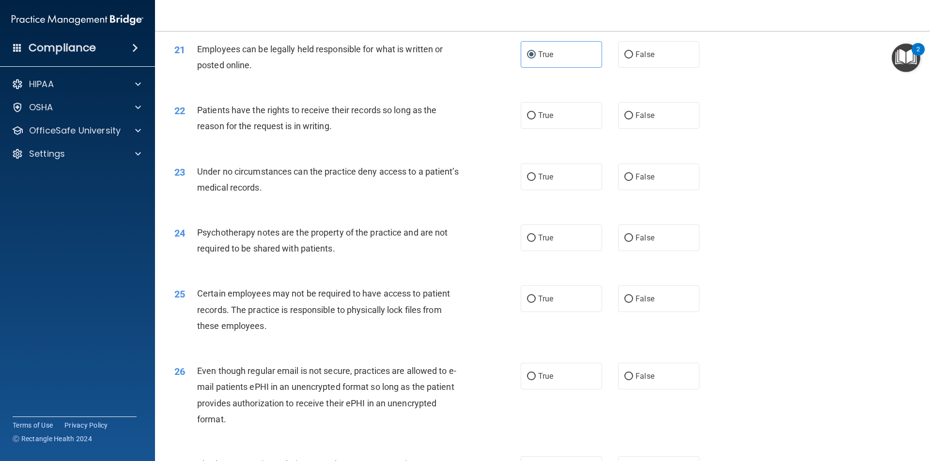
scroll to position [1646, 0]
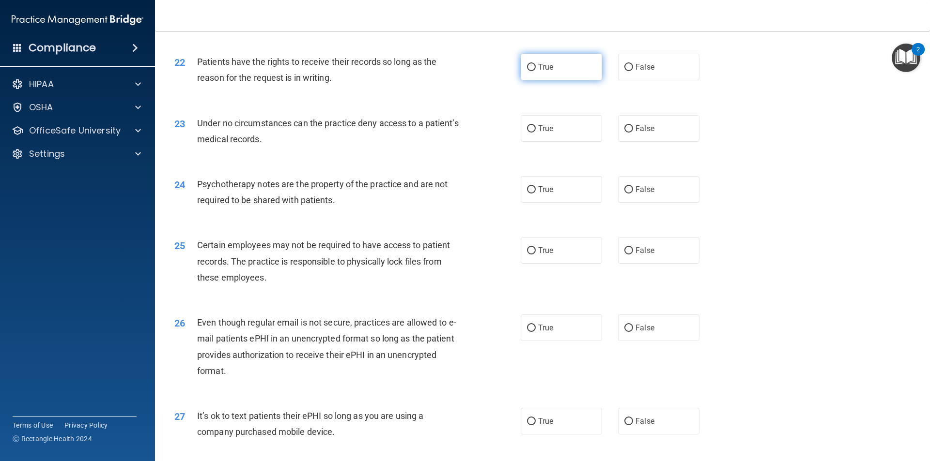
click at [540, 72] on span "True" at bounding box center [545, 66] width 15 height 9
click at [535, 71] on input "True" at bounding box center [531, 67] width 9 height 7
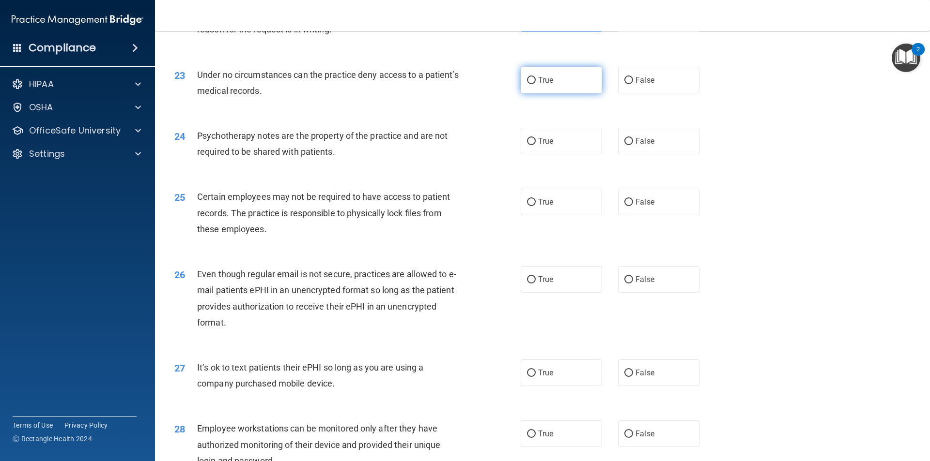
click at [539, 93] on label "True" at bounding box center [560, 80] width 81 height 27
click at [535, 84] on input "True" at bounding box center [531, 80] width 9 height 7
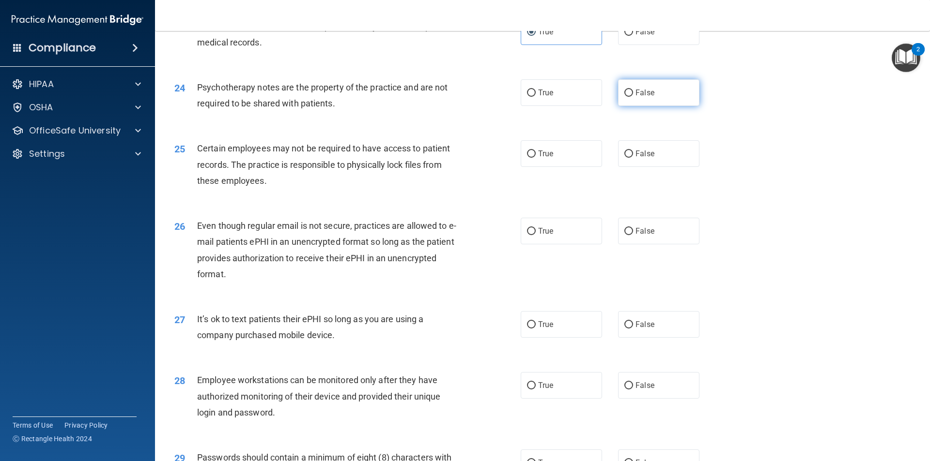
click at [665, 106] on label "False" at bounding box center [658, 92] width 81 height 27
click at [633, 97] on input "False" at bounding box center [628, 93] width 9 height 7
click at [546, 102] on label "True" at bounding box center [560, 92] width 81 height 27
click at [535, 97] on input "True" at bounding box center [531, 93] width 9 height 7
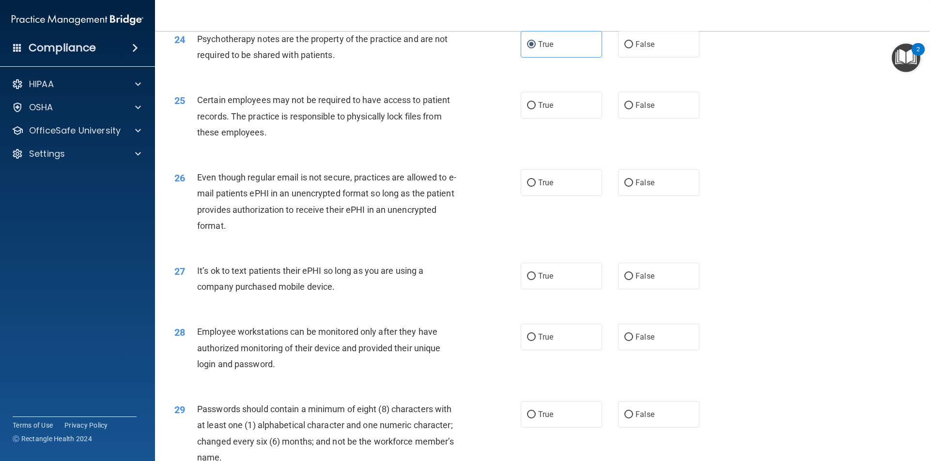
scroll to position [1840, 0]
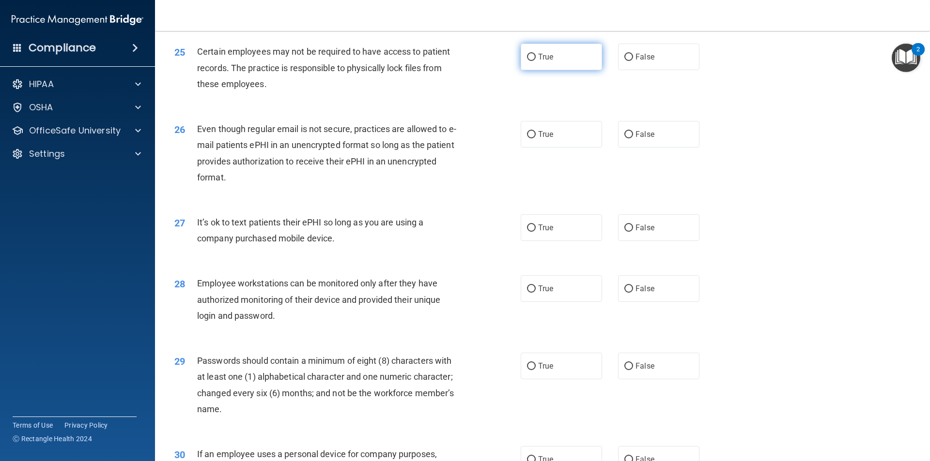
click at [552, 70] on label "True" at bounding box center [560, 57] width 81 height 27
click at [535, 61] on input "True" at bounding box center [531, 57] width 9 height 7
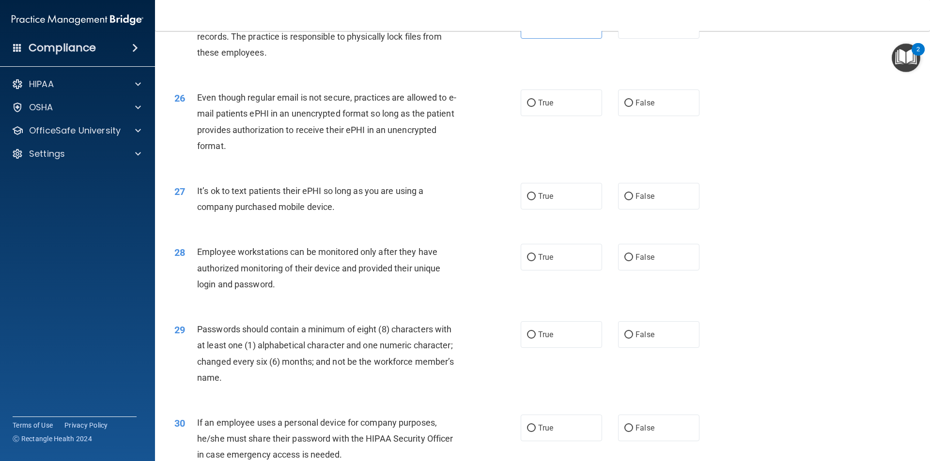
scroll to position [1888, 0]
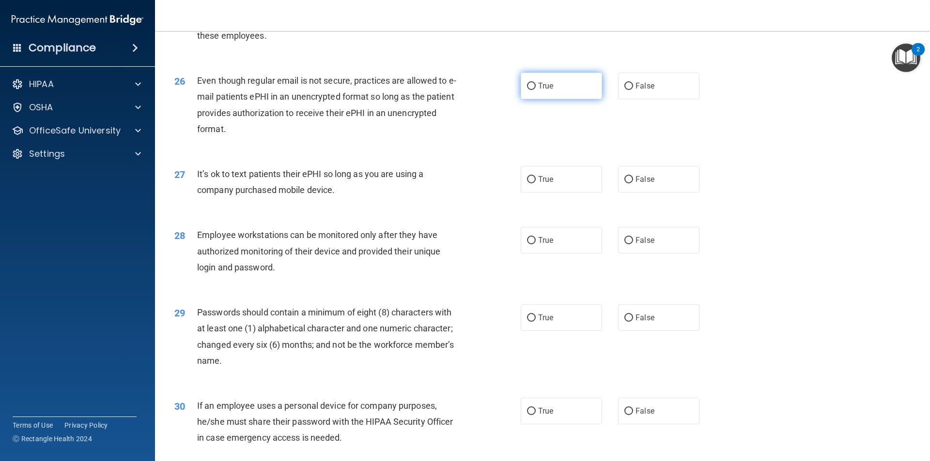
click at [548, 91] on span "True" at bounding box center [545, 85] width 15 height 9
click at [535, 90] on input "True" at bounding box center [531, 86] width 9 height 7
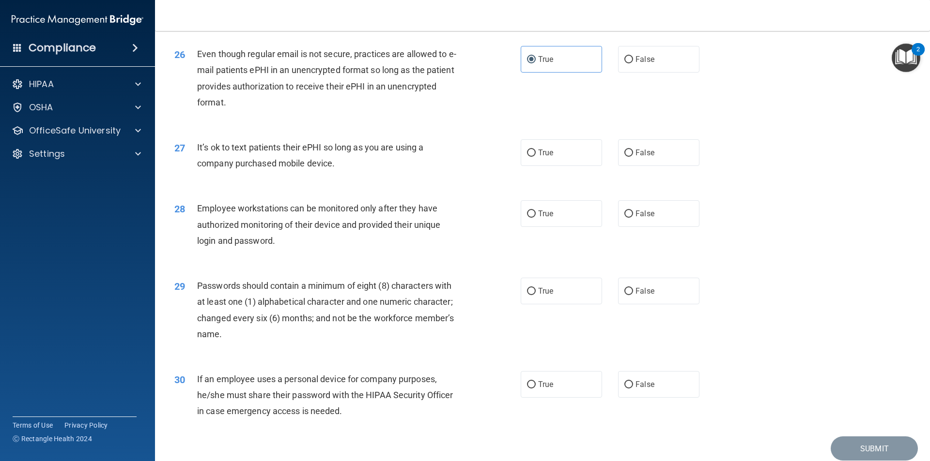
scroll to position [1969, 0]
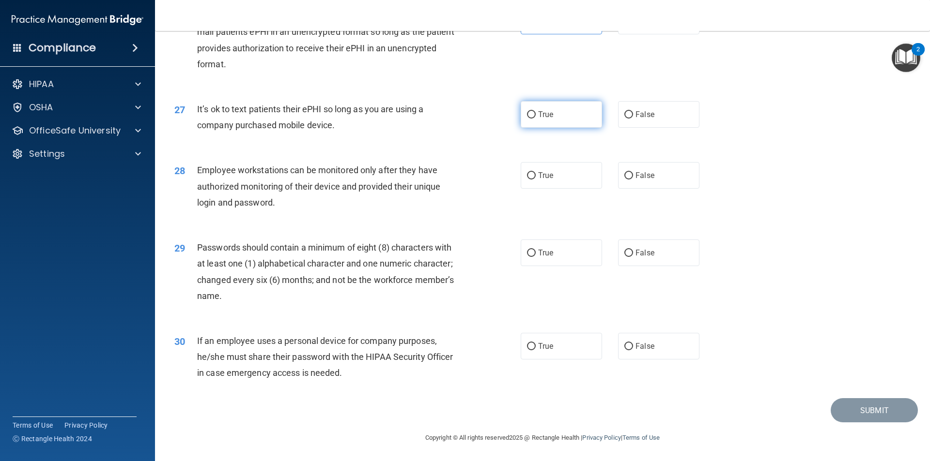
click at [554, 124] on label "True" at bounding box center [560, 114] width 81 height 27
click at [535, 119] on input "True" at bounding box center [531, 114] width 9 height 7
click at [545, 169] on label "True" at bounding box center [560, 175] width 81 height 27
click at [535, 172] on input "True" at bounding box center [531, 175] width 9 height 7
click at [534, 252] on label "True" at bounding box center [560, 253] width 81 height 27
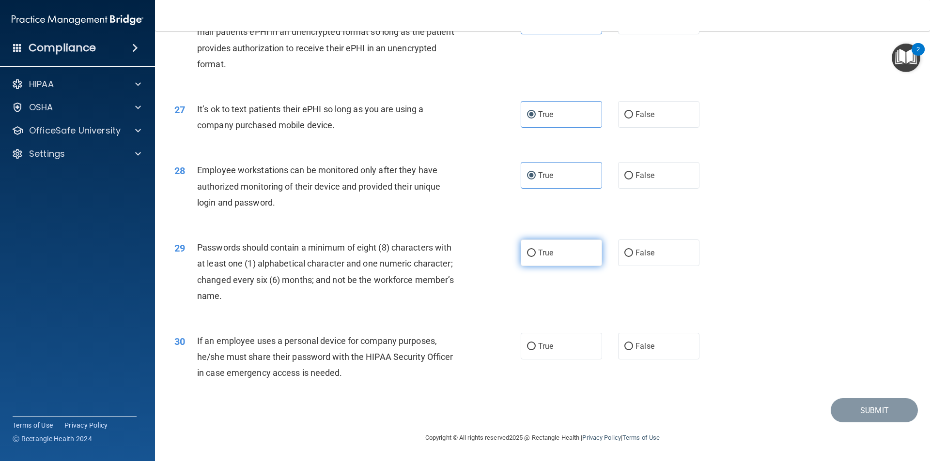
click at [534, 252] on input "True" at bounding box center [531, 253] width 9 height 7
click at [548, 347] on span "True" at bounding box center [545, 346] width 15 height 9
click at [535, 347] on input "True" at bounding box center [531, 346] width 9 height 7
click at [842, 415] on button "Submit" at bounding box center [873, 410] width 87 height 25
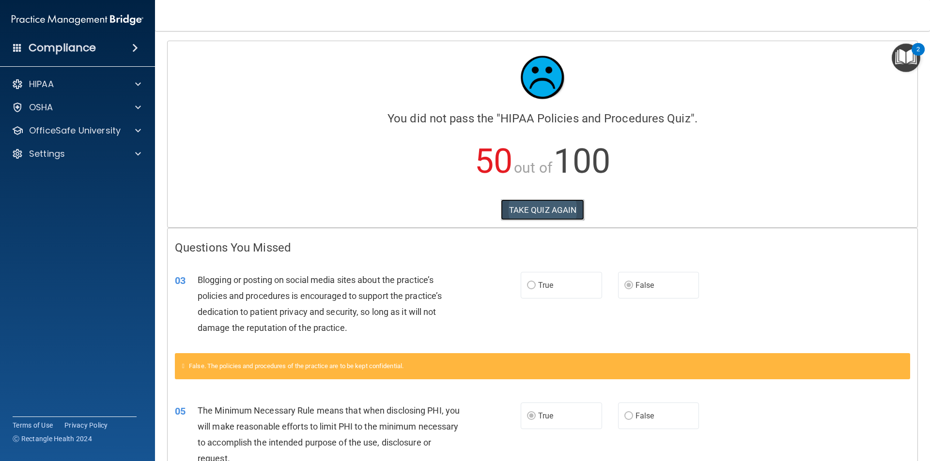
click at [526, 210] on button "TAKE QUIZ AGAIN" at bounding box center [543, 209] width 84 height 21
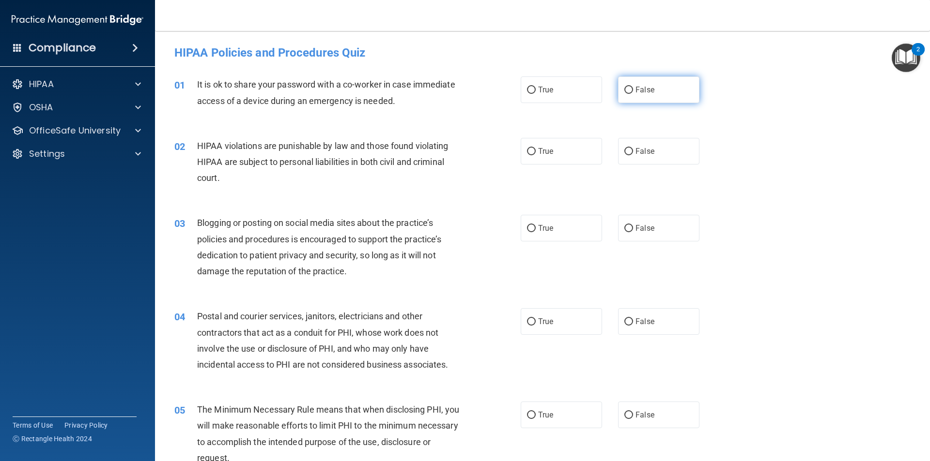
click at [635, 86] on span "False" at bounding box center [644, 89] width 19 height 9
click at [633, 87] on input "False" at bounding box center [628, 90] width 9 height 7
click at [550, 153] on label "True" at bounding box center [560, 151] width 81 height 27
click at [535, 153] on input "True" at bounding box center [531, 151] width 9 height 7
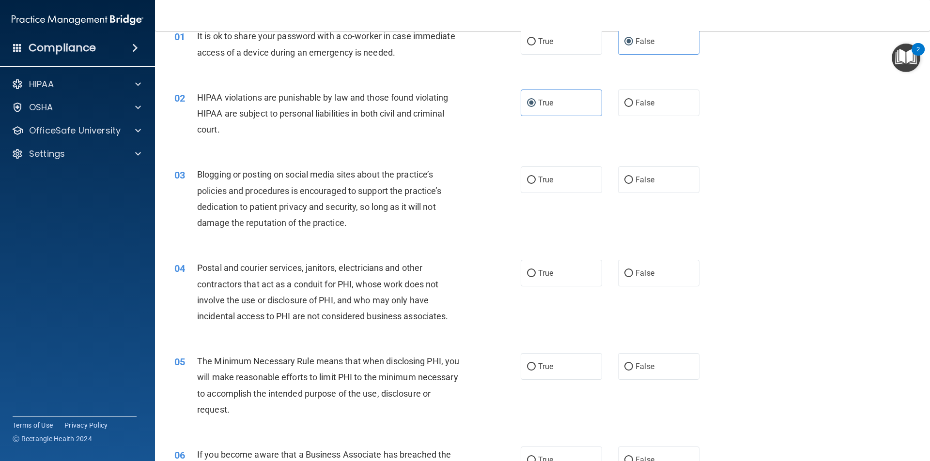
scroll to position [97, 0]
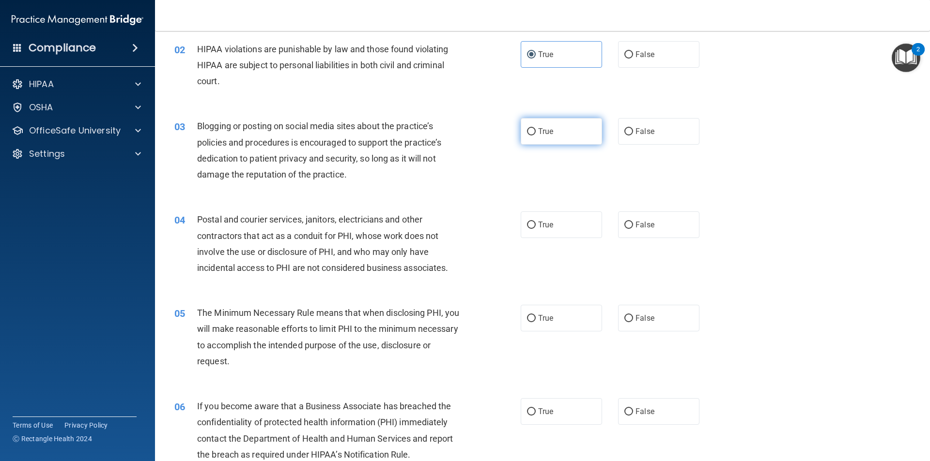
click at [546, 134] on span "True" at bounding box center [545, 131] width 15 height 9
click at [535, 134] on input "True" at bounding box center [531, 131] width 9 height 7
click at [637, 137] on label "False" at bounding box center [658, 131] width 81 height 27
click at [633, 136] on input "False" at bounding box center [628, 131] width 9 height 7
click at [563, 140] on label "True" at bounding box center [560, 131] width 81 height 27
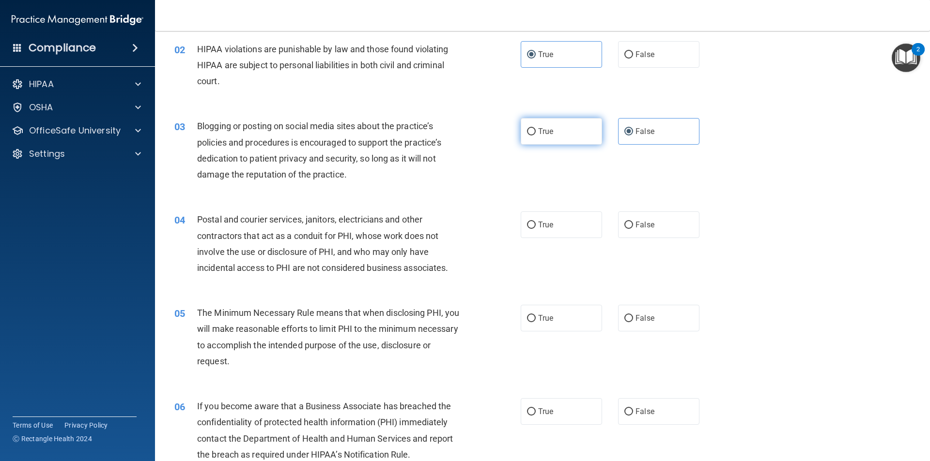
click at [535, 136] on input "True" at bounding box center [531, 131] width 9 height 7
click at [634, 139] on label "False" at bounding box center [658, 131] width 81 height 27
click at [633, 136] on input "False" at bounding box center [628, 131] width 9 height 7
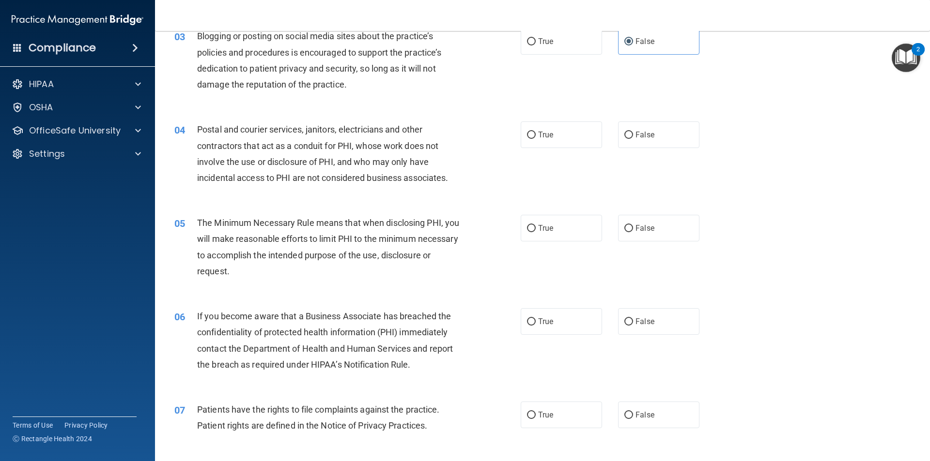
scroll to position [194, 0]
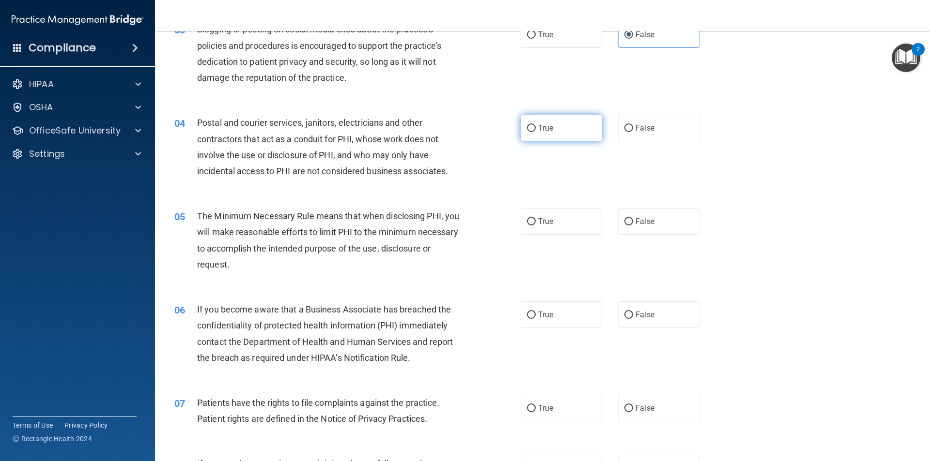
click at [551, 139] on label "True" at bounding box center [560, 128] width 81 height 27
click at [535, 132] on input "True" at bounding box center [531, 128] width 9 height 7
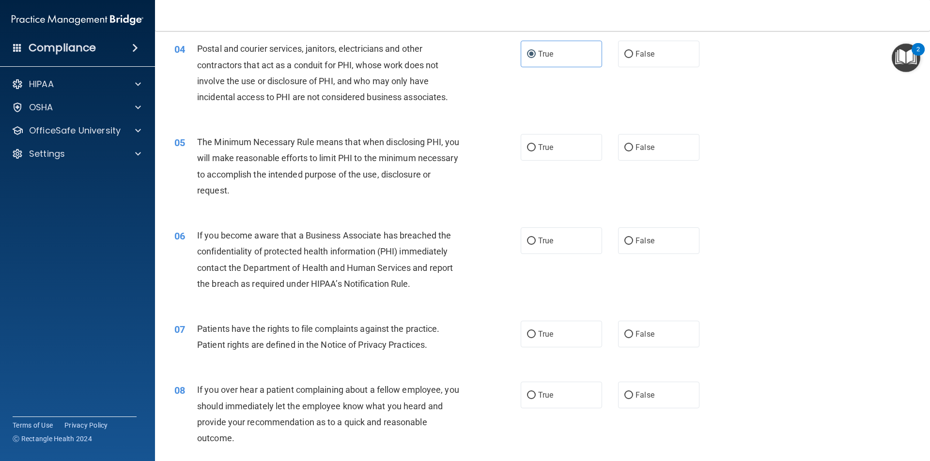
scroll to position [290, 0]
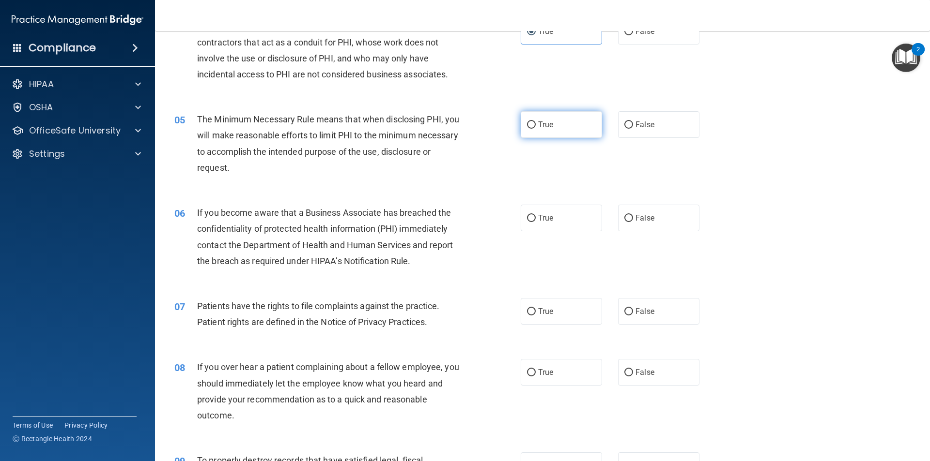
click at [546, 119] on label "True" at bounding box center [560, 124] width 81 height 27
click at [535, 122] on input "True" at bounding box center [531, 125] width 9 height 7
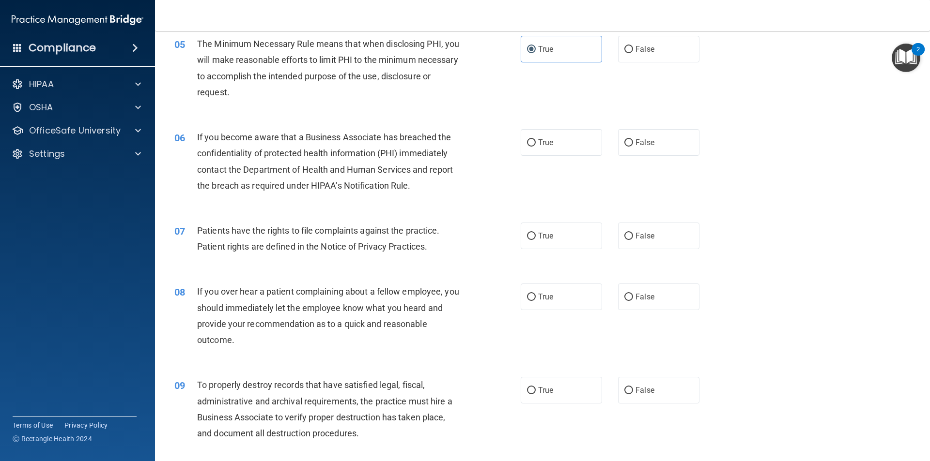
scroll to position [387, 0]
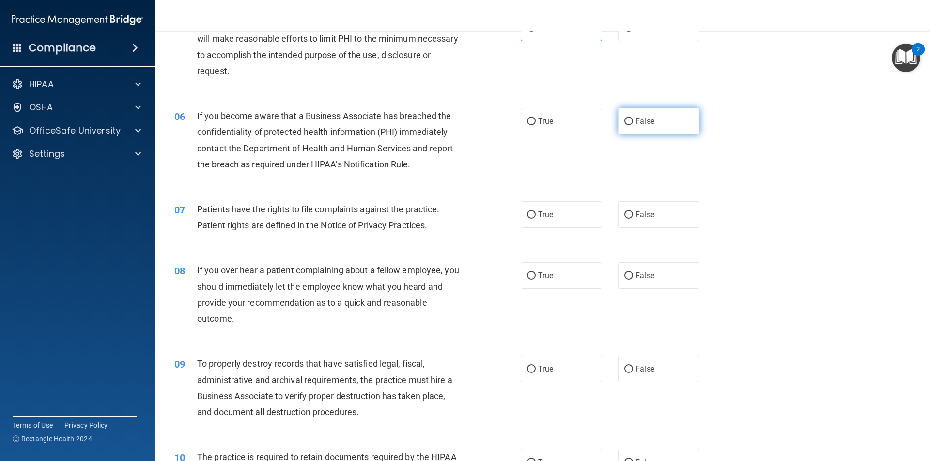
click at [671, 112] on label "False" at bounding box center [658, 121] width 81 height 27
click at [633, 118] on input "False" at bounding box center [628, 121] width 9 height 7
click at [566, 213] on label "True" at bounding box center [560, 214] width 81 height 27
click at [535, 213] on input "True" at bounding box center [531, 215] width 9 height 7
click at [663, 275] on label "False" at bounding box center [658, 275] width 81 height 27
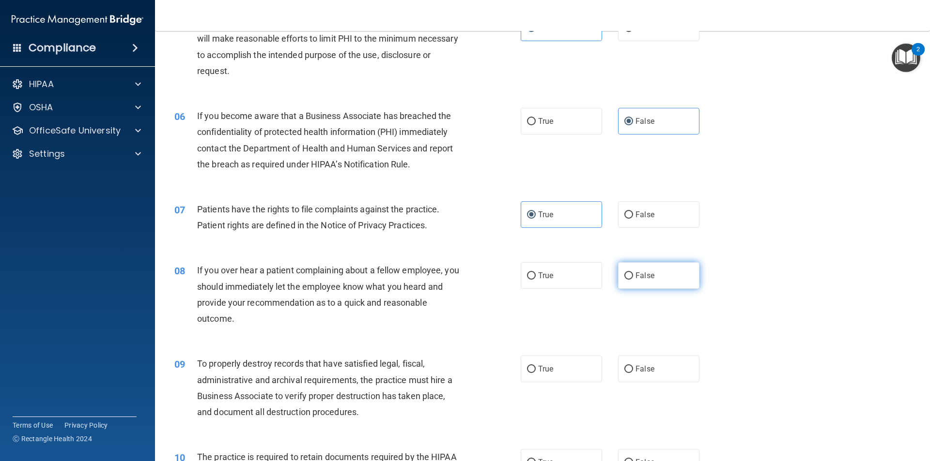
click at [633, 275] on input "False" at bounding box center [628, 276] width 9 height 7
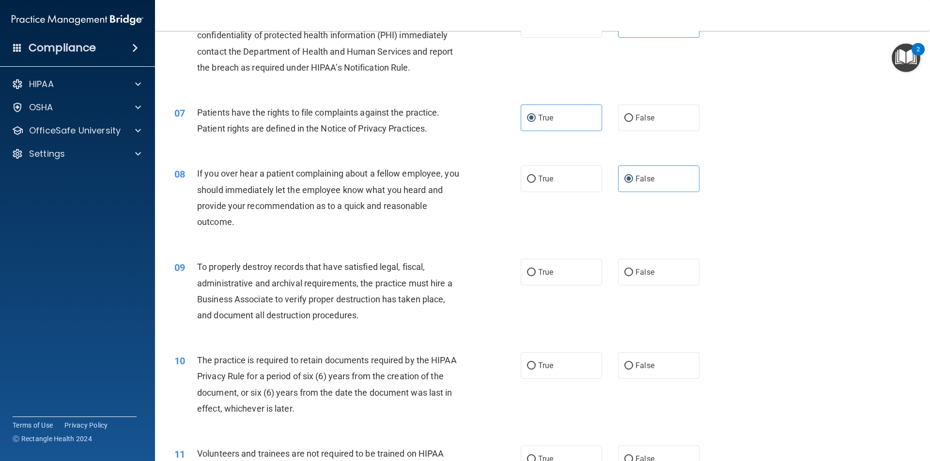
scroll to position [533, 0]
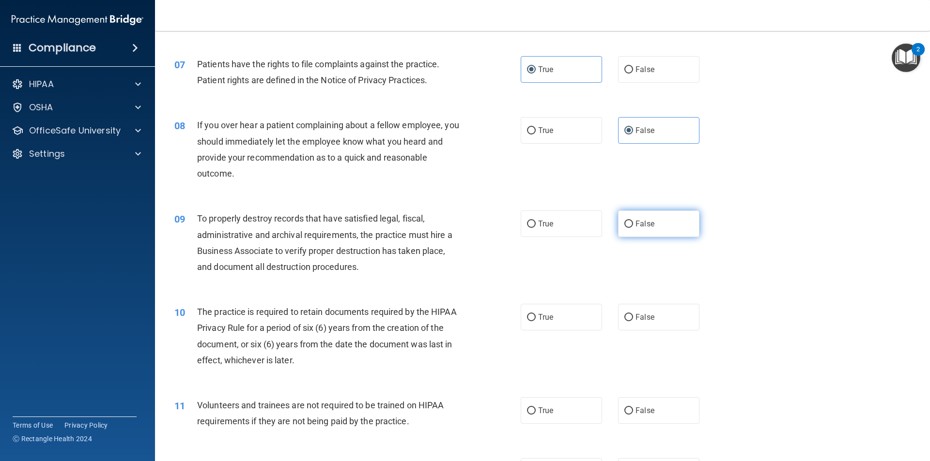
click at [663, 224] on label "False" at bounding box center [658, 224] width 81 height 27
click at [633, 224] on input "False" at bounding box center [628, 224] width 9 height 7
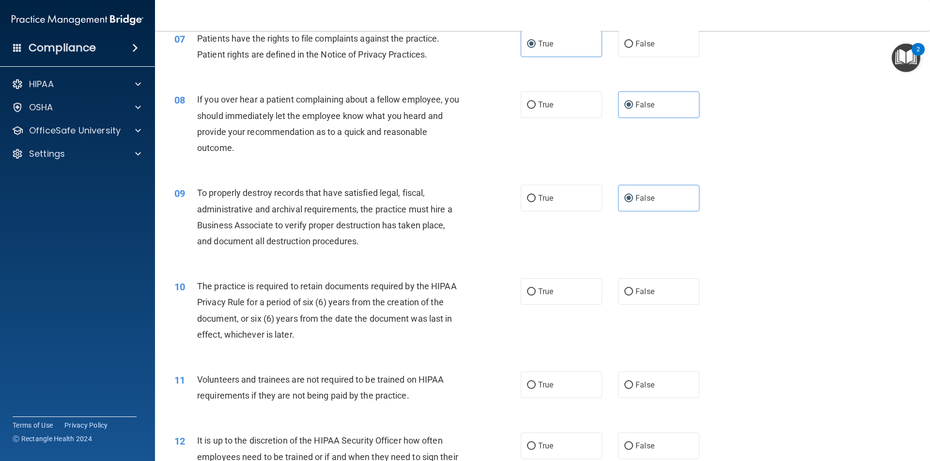
scroll to position [629, 0]
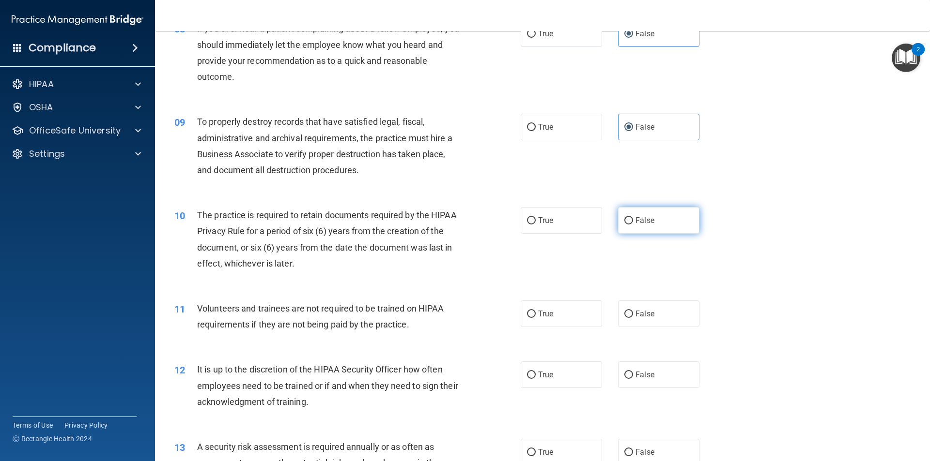
click at [647, 227] on label "False" at bounding box center [658, 220] width 81 height 27
click at [633, 225] on input "False" at bounding box center [628, 220] width 9 height 7
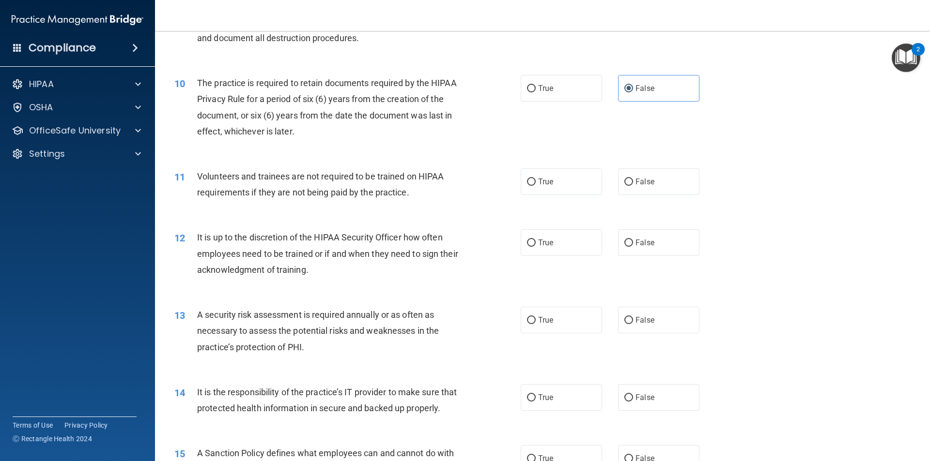
scroll to position [775, 0]
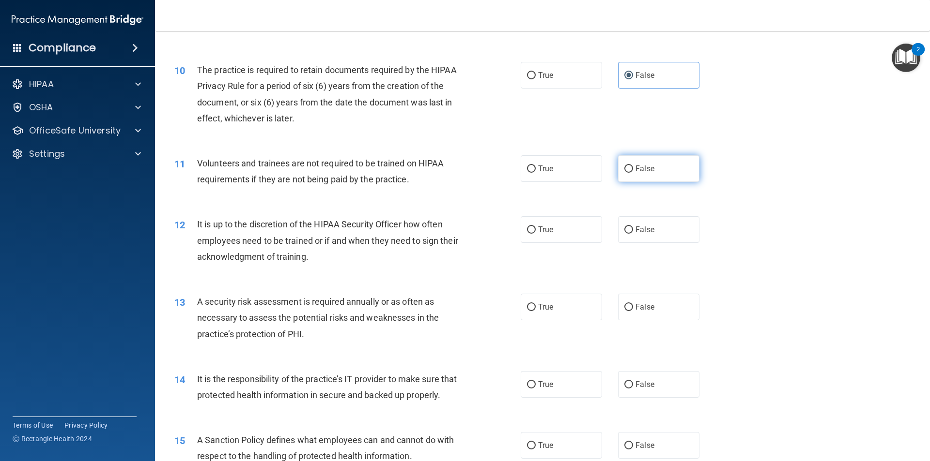
click at [668, 163] on label "False" at bounding box center [658, 168] width 81 height 27
click at [633, 166] on input "False" at bounding box center [628, 169] width 9 height 7
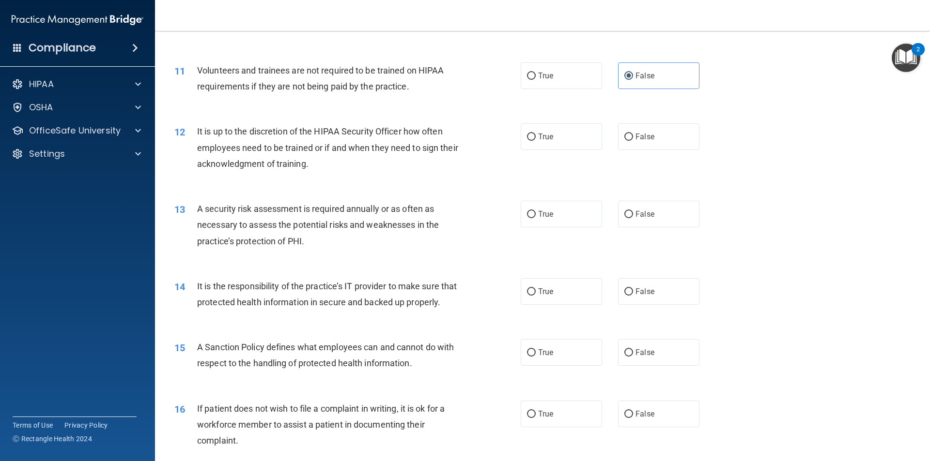
scroll to position [871, 0]
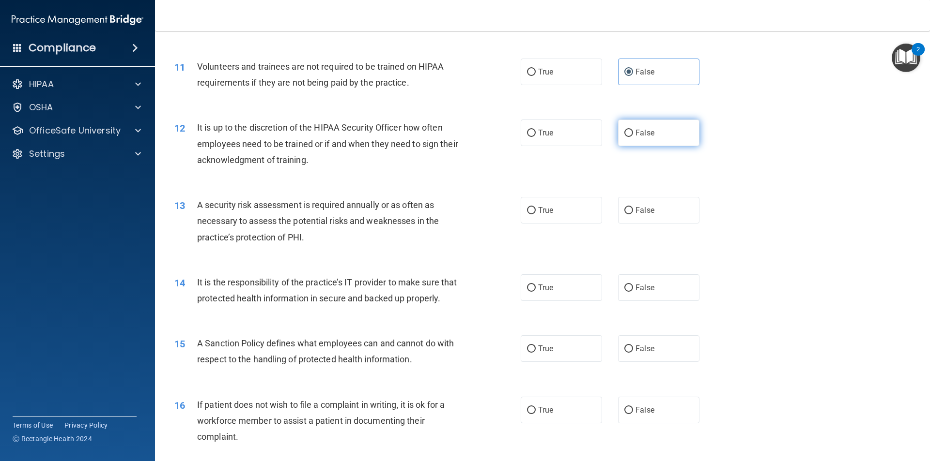
click at [646, 135] on span "False" at bounding box center [644, 132] width 19 height 9
click at [633, 135] on input "False" at bounding box center [628, 133] width 9 height 7
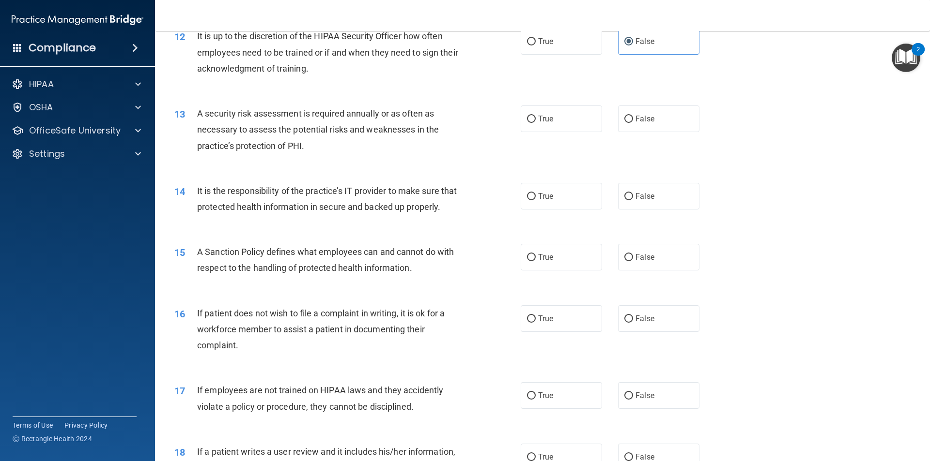
scroll to position [968, 0]
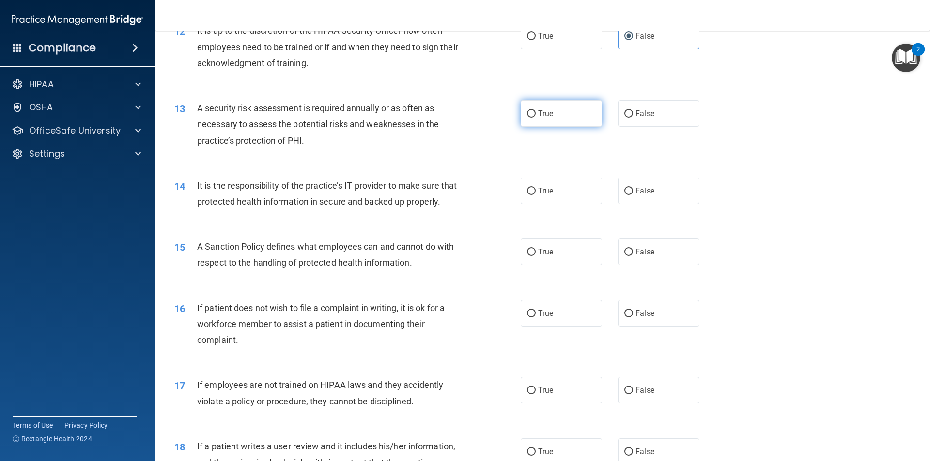
click at [530, 121] on label "True" at bounding box center [560, 113] width 81 height 27
click at [530, 118] on input "True" at bounding box center [531, 113] width 9 height 7
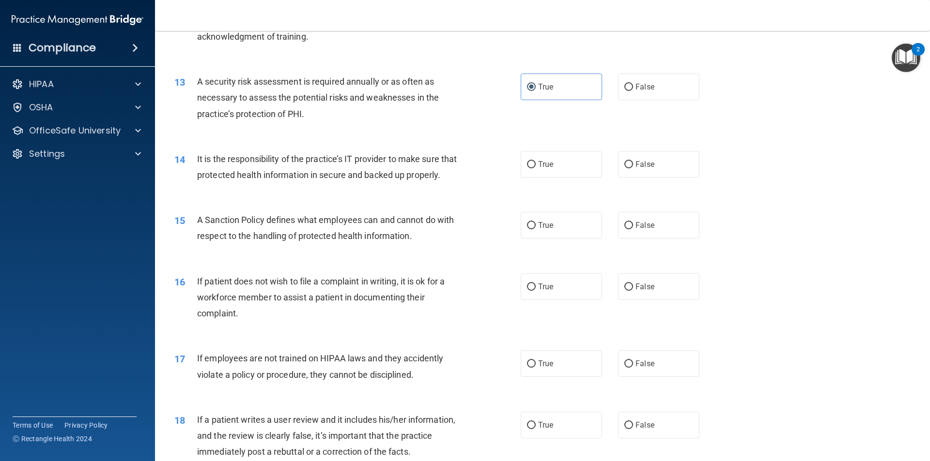
scroll to position [1017, 0]
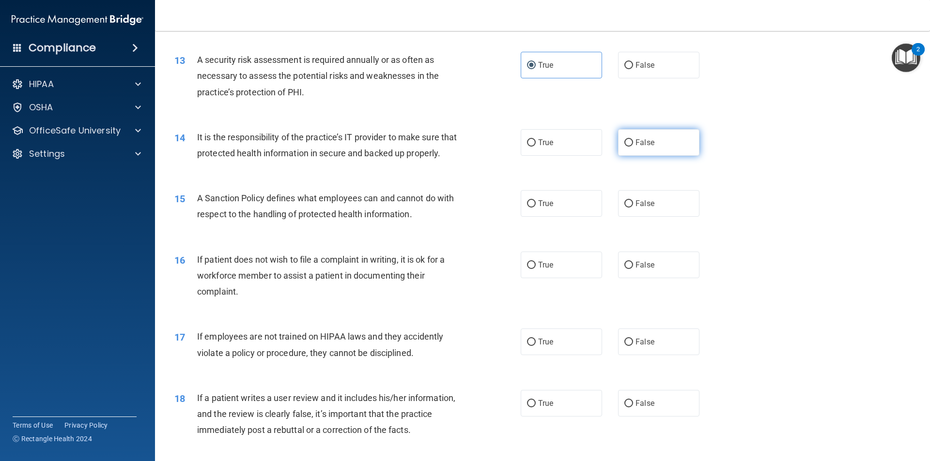
click at [635, 141] on span "False" at bounding box center [644, 142] width 19 height 9
click at [632, 141] on input "False" at bounding box center [628, 142] width 9 height 7
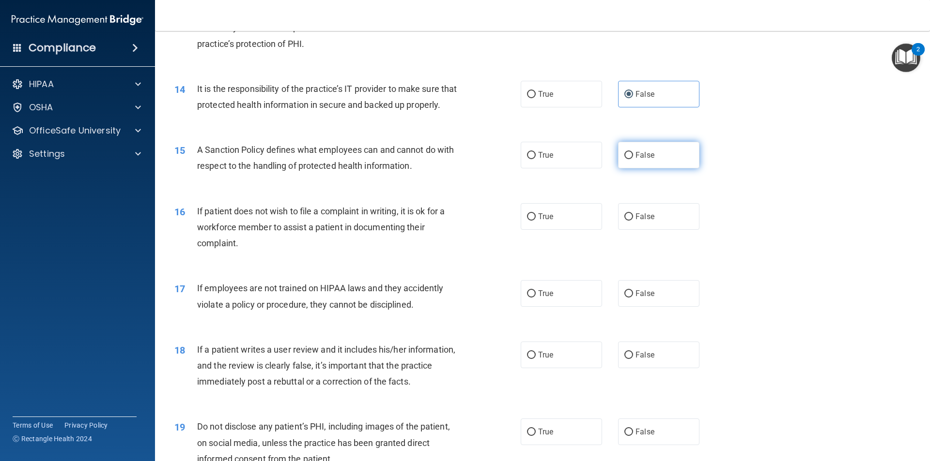
click at [645, 160] on span "False" at bounding box center [644, 155] width 19 height 9
click at [633, 159] on input "False" at bounding box center [628, 155] width 9 height 7
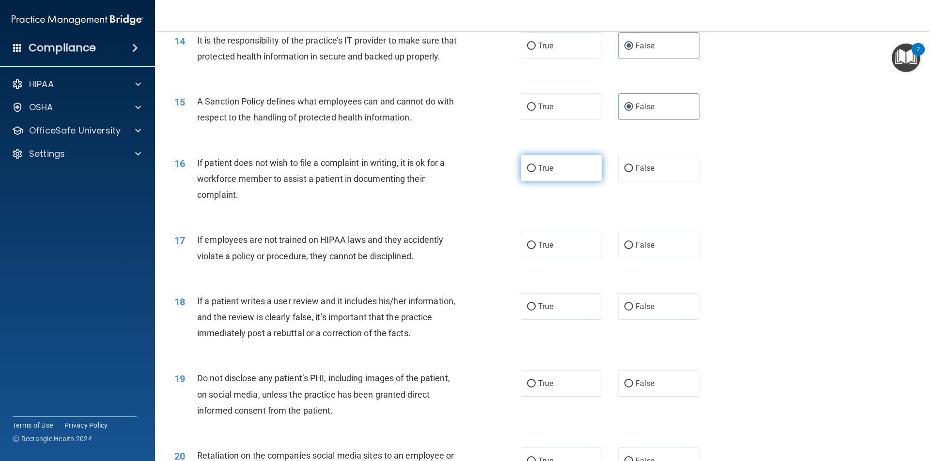
click at [564, 182] on label "True" at bounding box center [560, 168] width 81 height 27
click at [535, 172] on input "True" at bounding box center [531, 168] width 9 height 7
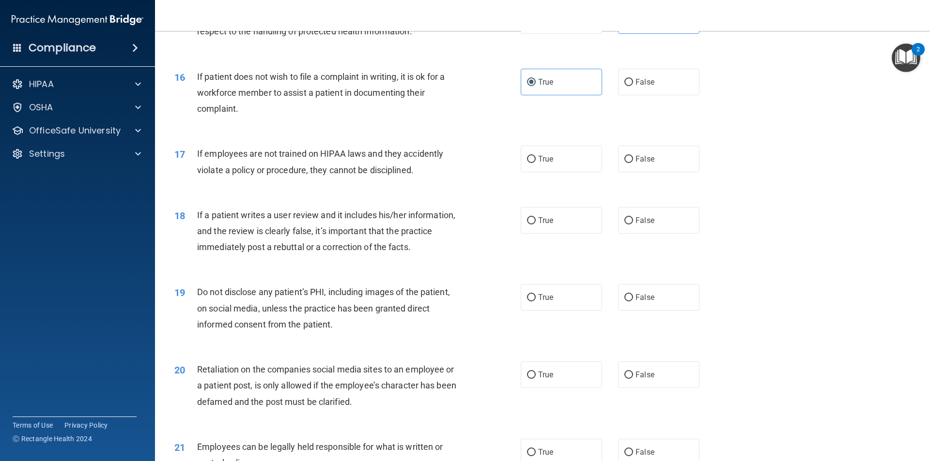
scroll to position [1210, 0]
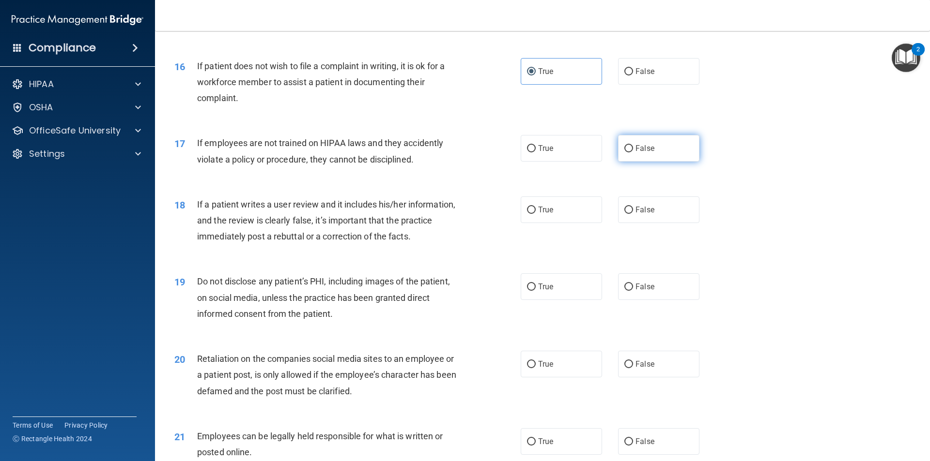
click at [635, 153] on span "False" at bounding box center [644, 148] width 19 height 9
click at [633, 153] on input "False" at bounding box center [628, 148] width 9 height 7
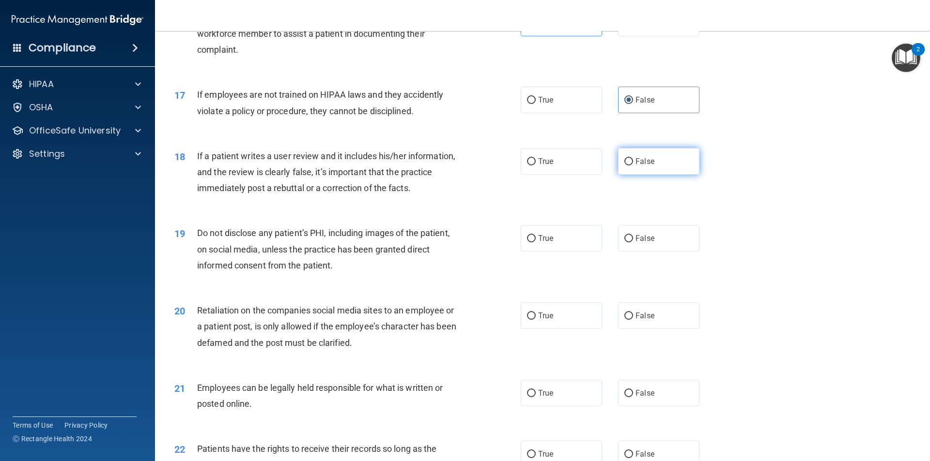
click at [646, 166] on span "False" at bounding box center [644, 161] width 19 height 9
click at [633, 166] on input "False" at bounding box center [628, 161] width 9 height 7
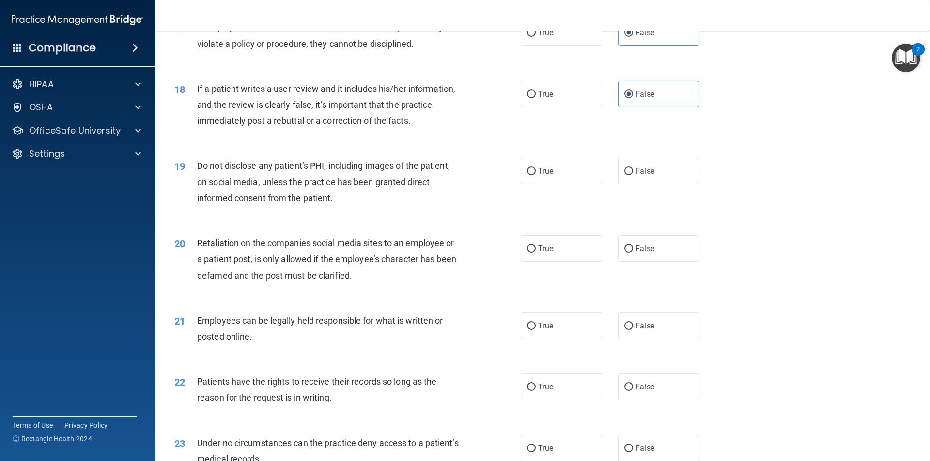
scroll to position [1356, 0]
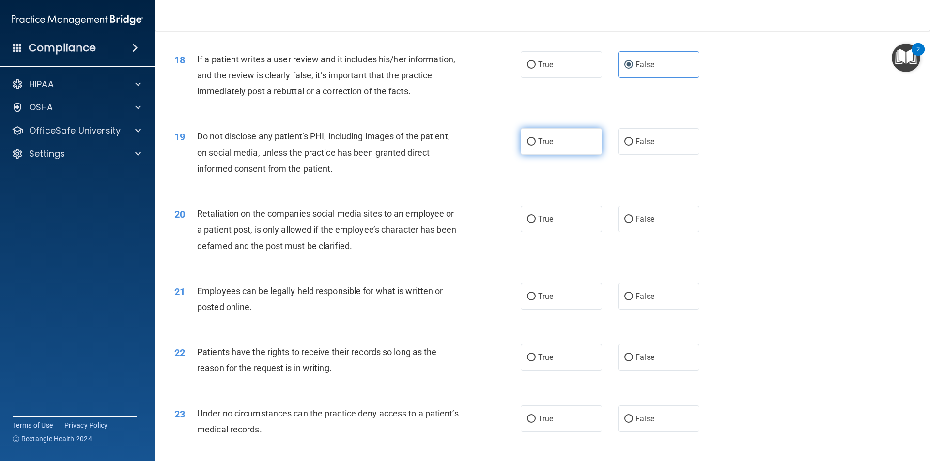
click at [542, 155] on label "True" at bounding box center [560, 141] width 81 height 27
click at [535, 146] on input "True" at bounding box center [531, 141] width 9 height 7
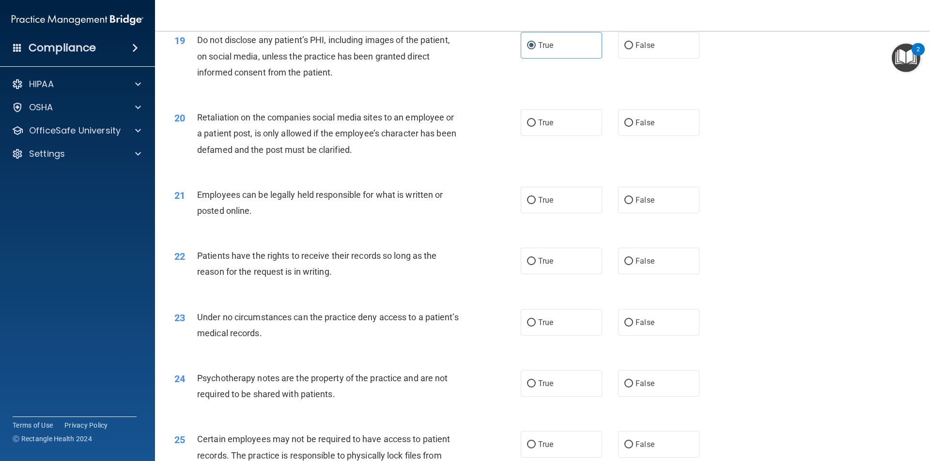
scroll to position [1452, 0]
click at [666, 128] on label "False" at bounding box center [658, 122] width 81 height 27
click at [633, 126] on input "False" at bounding box center [628, 122] width 9 height 7
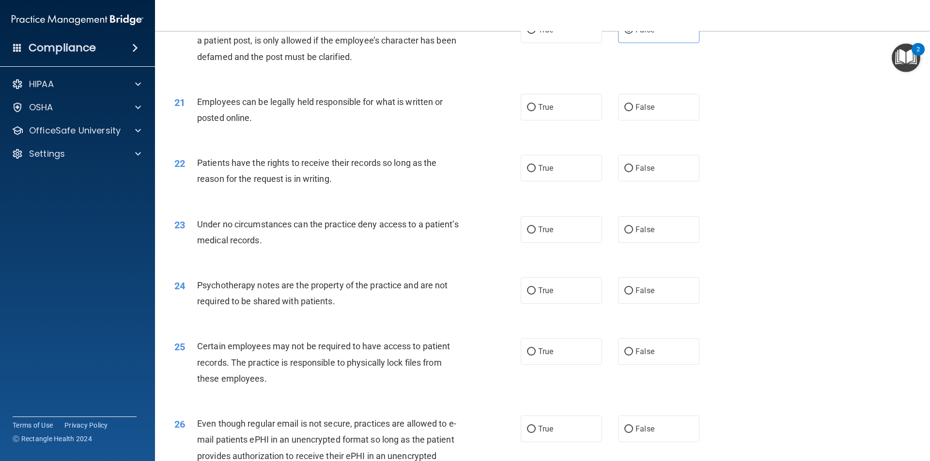
scroll to position [1549, 0]
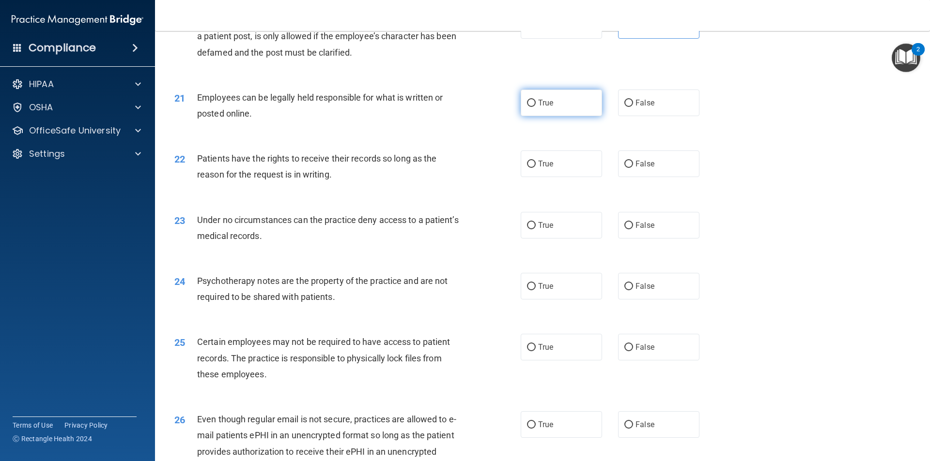
click at [552, 113] on label "True" at bounding box center [560, 103] width 81 height 27
click at [535, 107] on input "True" at bounding box center [531, 103] width 9 height 7
click at [643, 177] on label "False" at bounding box center [658, 164] width 81 height 27
click at [633, 168] on input "False" at bounding box center [628, 164] width 9 height 7
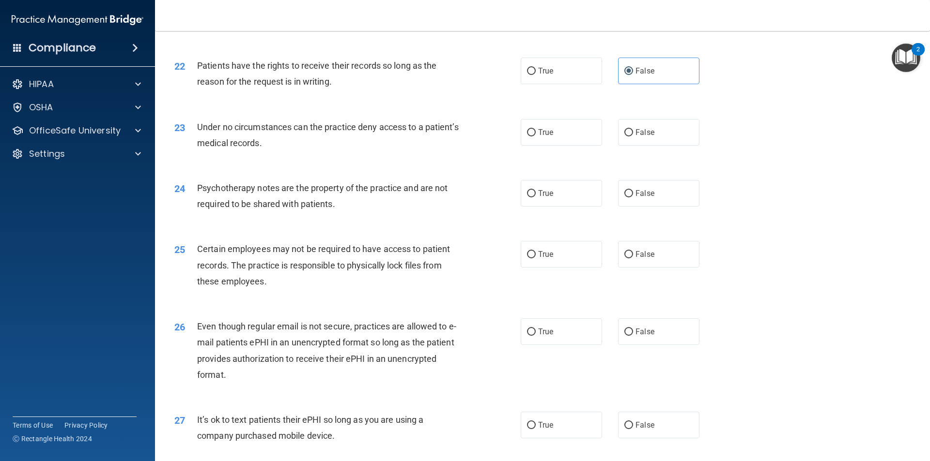
scroll to position [1646, 0]
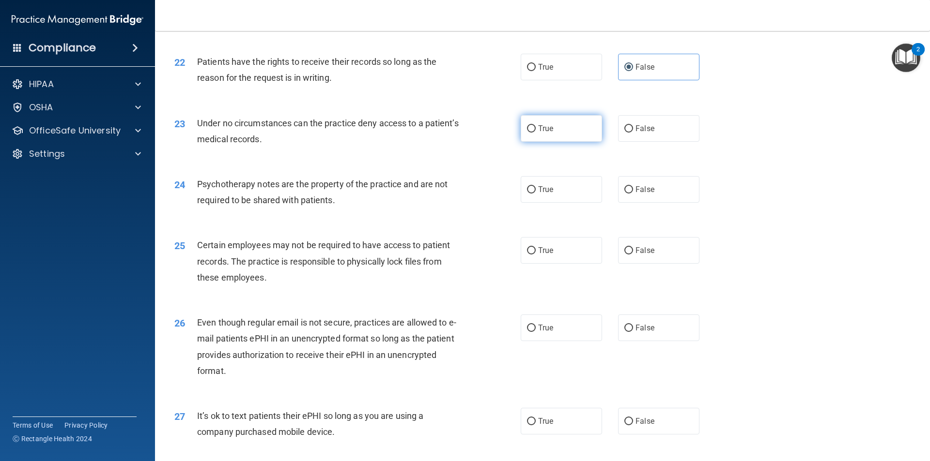
click at [563, 142] on label "True" at bounding box center [560, 128] width 81 height 27
click at [535, 133] on input "True" at bounding box center [531, 128] width 9 height 7
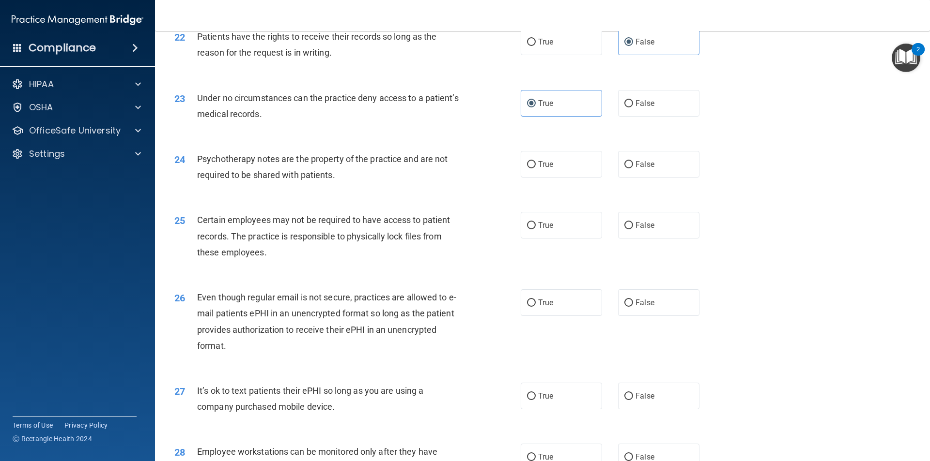
scroll to position [1694, 0]
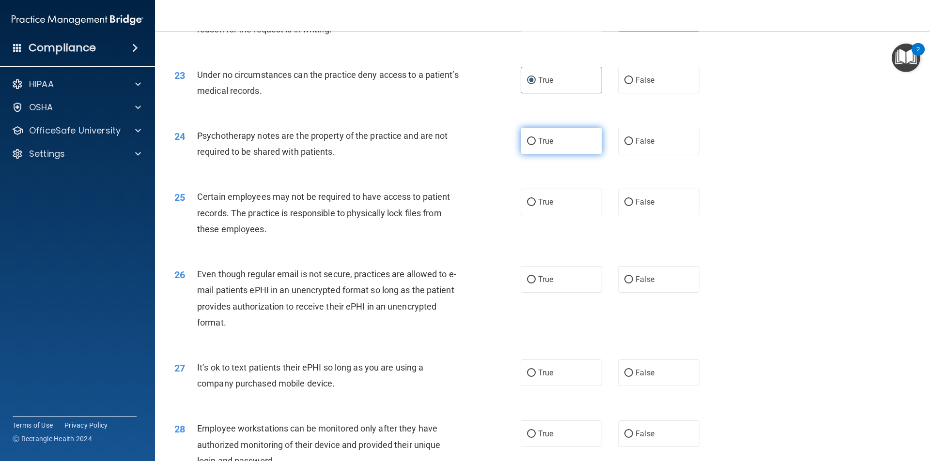
click at [532, 154] on label "True" at bounding box center [560, 141] width 81 height 27
click at [532, 145] on input "True" at bounding box center [531, 141] width 9 height 7
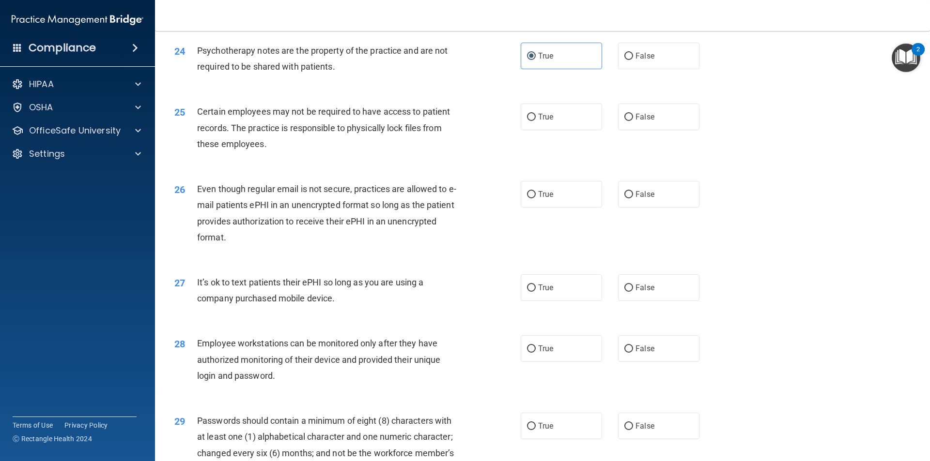
scroll to position [1791, 0]
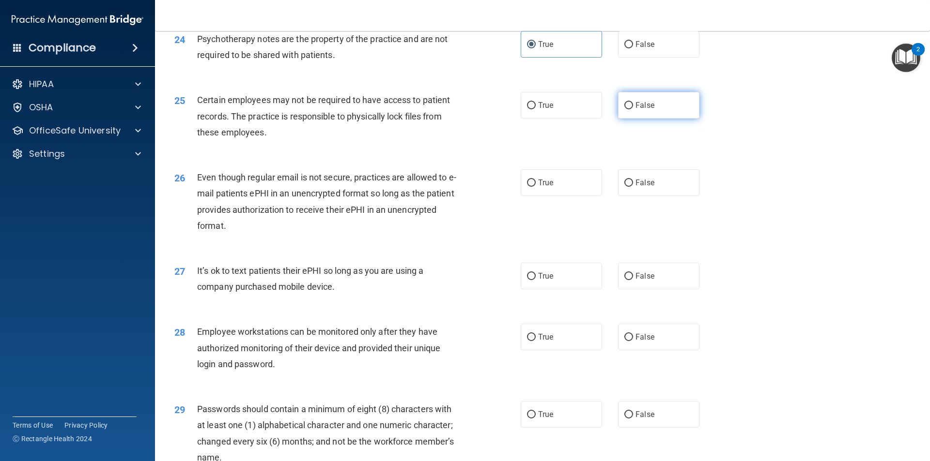
click at [642, 110] on span "False" at bounding box center [644, 105] width 19 height 9
click at [653, 119] on label "False" at bounding box center [658, 105] width 81 height 27
click at [633, 109] on input "False" at bounding box center [628, 105] width 9 height 7
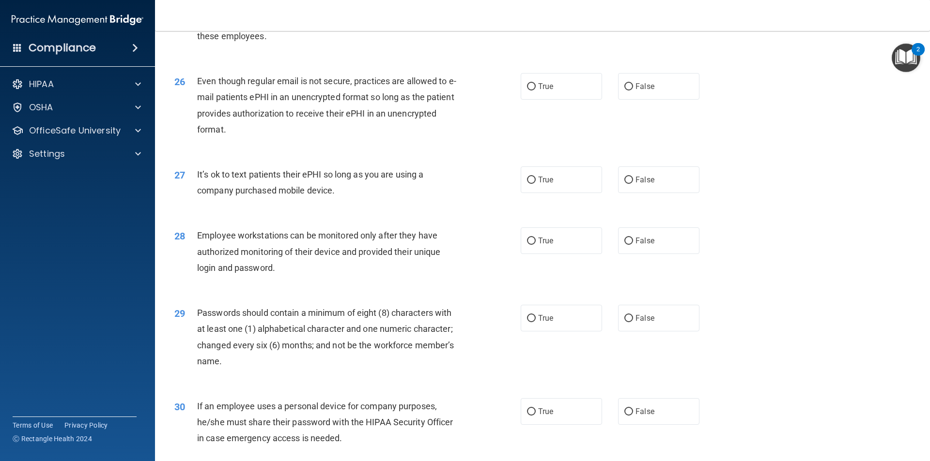
scroll to position [1888, 0]
click at [545, 99] on label "True" at bounding box center [560, 86] width 81 height 27
click at [535, 90] on input "True" at bounding box center [531, 86] width 9 height 7
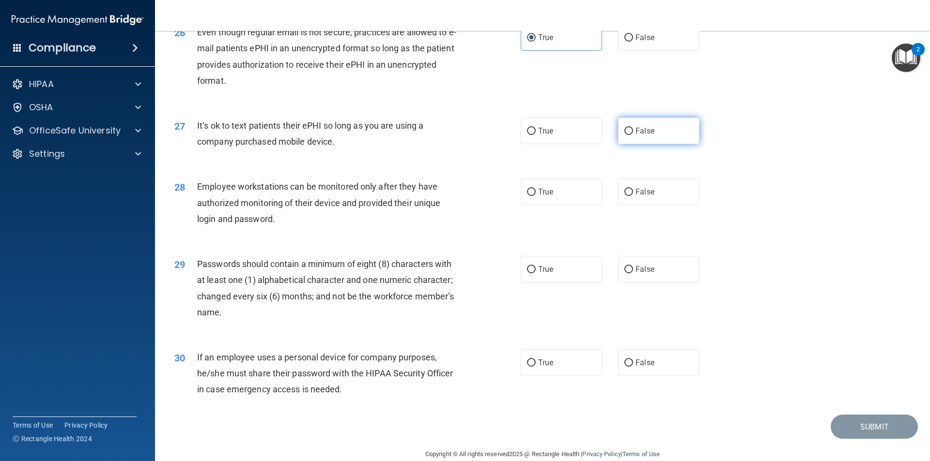
click at [655, 144] on label "False" at bounding box center [658, 131] width 81 height 27
click at [633, 135] on input "False" at bounding box center [628, 131] width 9 height 7
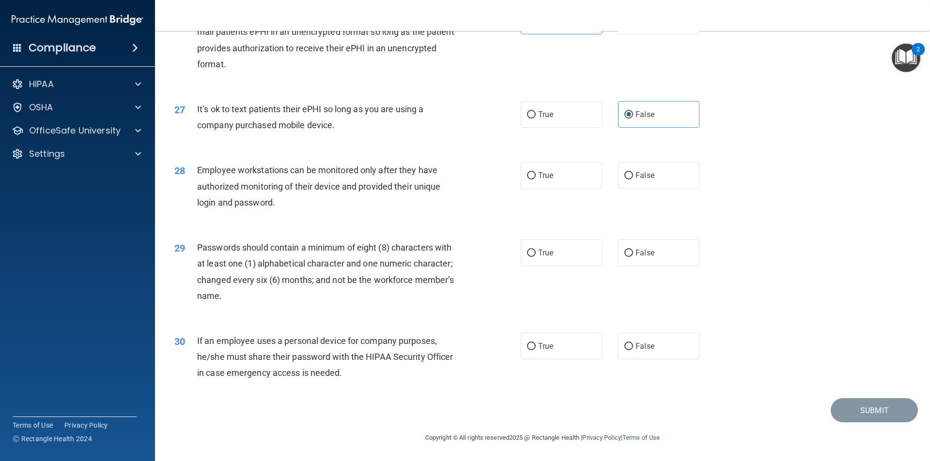
scroll to position [1969, 0]
click at [645, 183] on label "False" at bounding box center [658, 175] width 81 height 27
click at [633, 180] on input "False" at bounding box center [628, 175] width 9 height 7
click at [560, 260] on label "True" at bounding box center [560, 253] width 81 height 27
click at [535, 257] on input "True" at bounding box center [531, 253] width 9 height 7
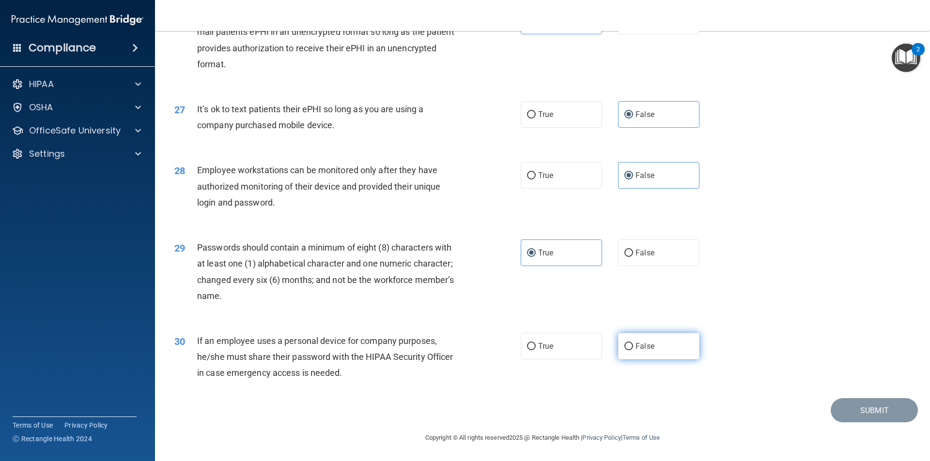
click at [656, 343] on label "False" at bounding box center [658, 346] width 81 height 27
click at [633, 343] on input "False" at bounding box center [628, 346] width 9 height 7
click at [869, 413] on button "Submit" at bounding box center [873, 410] width 87 height 25
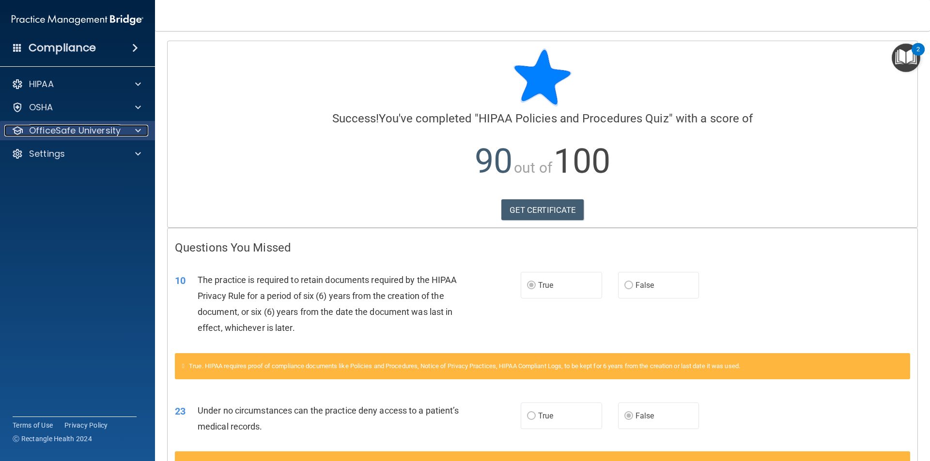
click at [69, 131] on p "OfficeSafe University" at bounding box center [75, 131] width 92 height 12
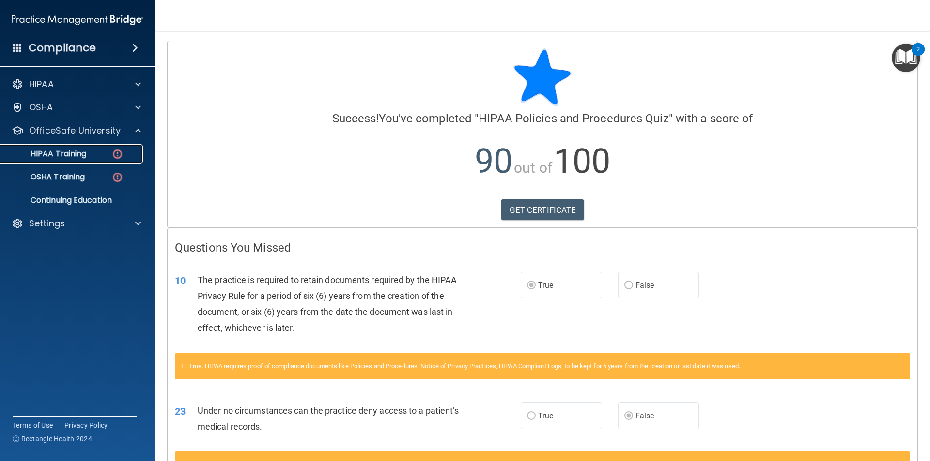
click at [82, 154] on p "HIPAA Training" at bounding box center [46, 154] width 80 height 10
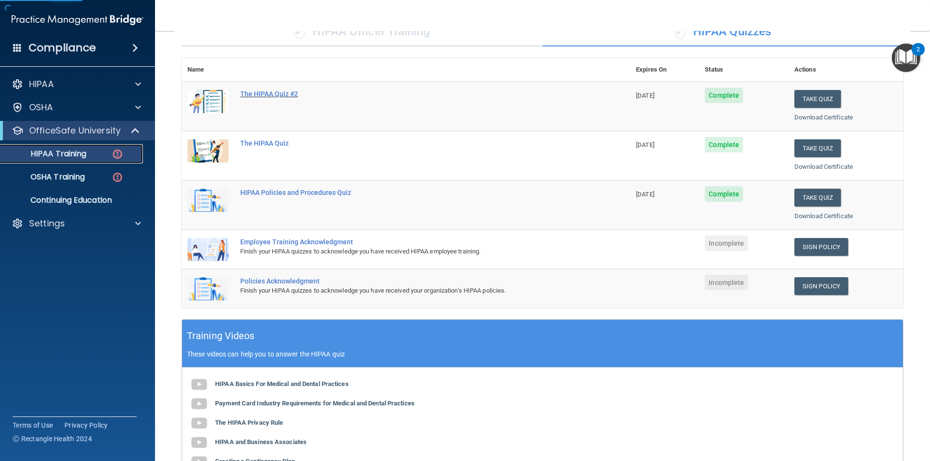
scroll to position [145, 0]
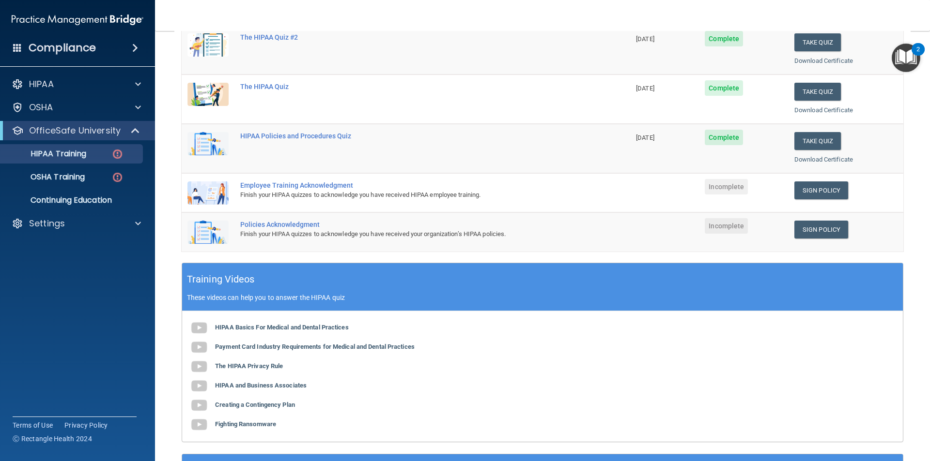
click at [339, 185] on div "Employee Training Acknowledgment" at bounding box center [410, 186] width 341 height 8
click at [824, 191] on link "Sign Policy" at bounding box center [821, 191] width 54 height 18
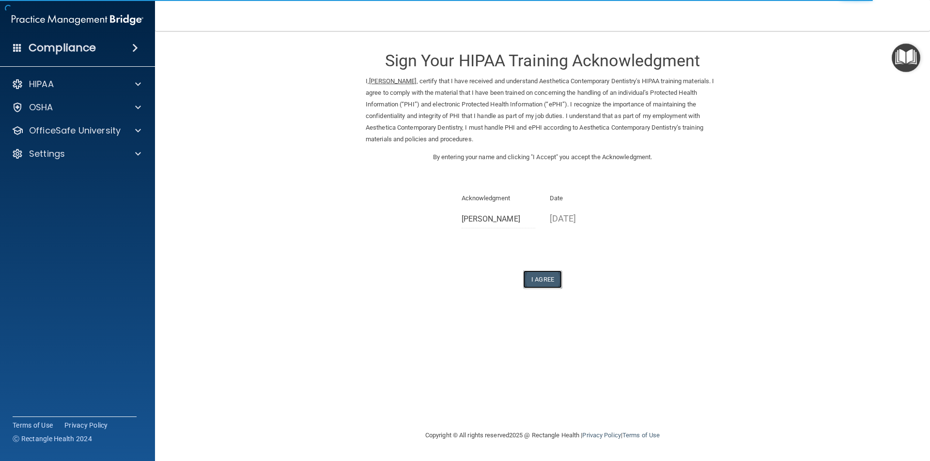
click at [544, 279] on button "I Agree" at bounding box center [542, 280] width 39 height 18
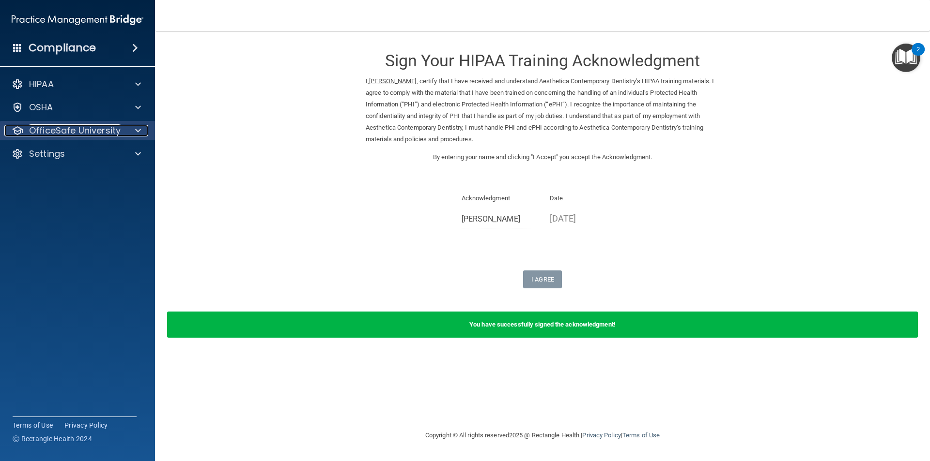
click at [94, 132] on p "OfficeSafe University" at bounding box center [75, 131] width 92 height 12
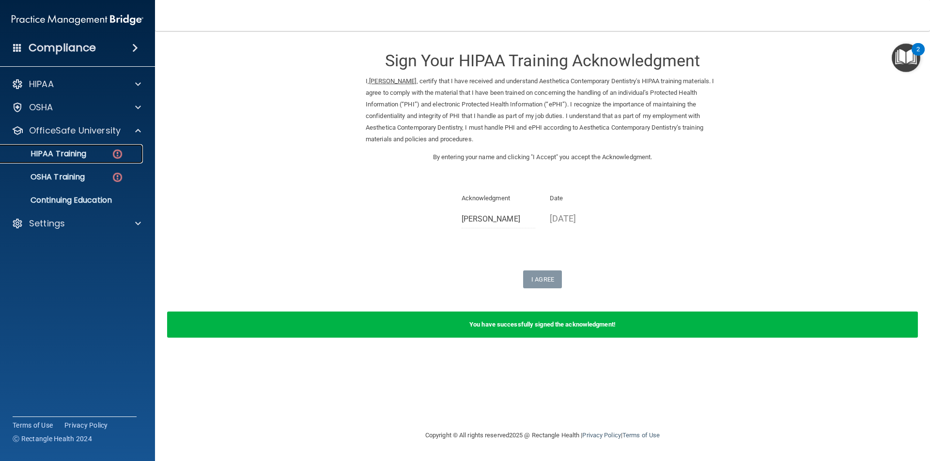
click at [83, 155] on p "HIPAA Training" at bounding box center [46, 154] width 80 height 10
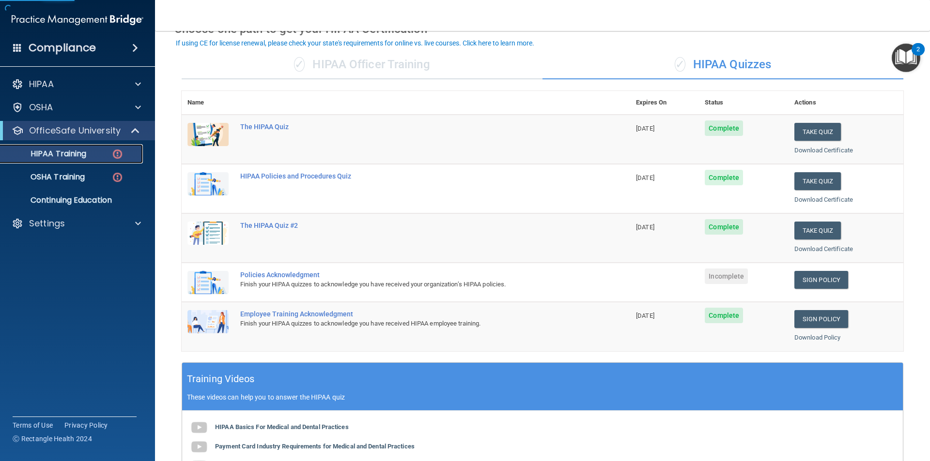
scroll to position [97, 0]
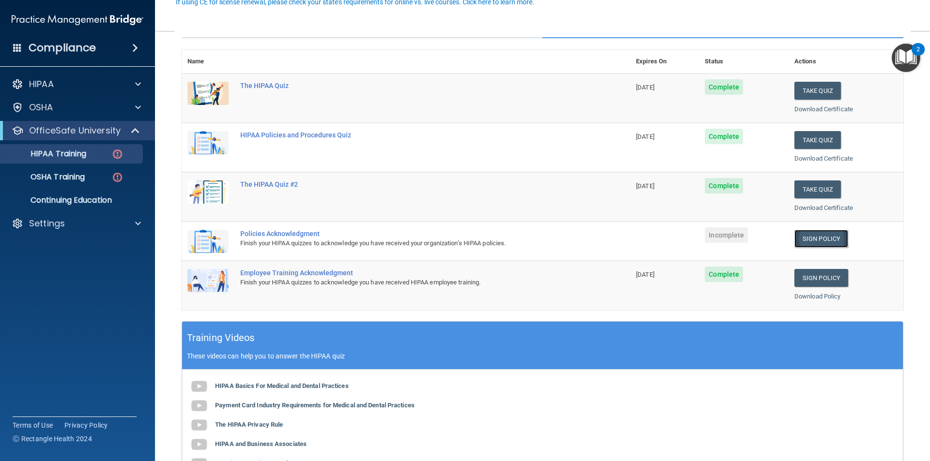
click at [820, 239] on link "Sign Policy" at bounding box center [821, 239] width 54 height 18
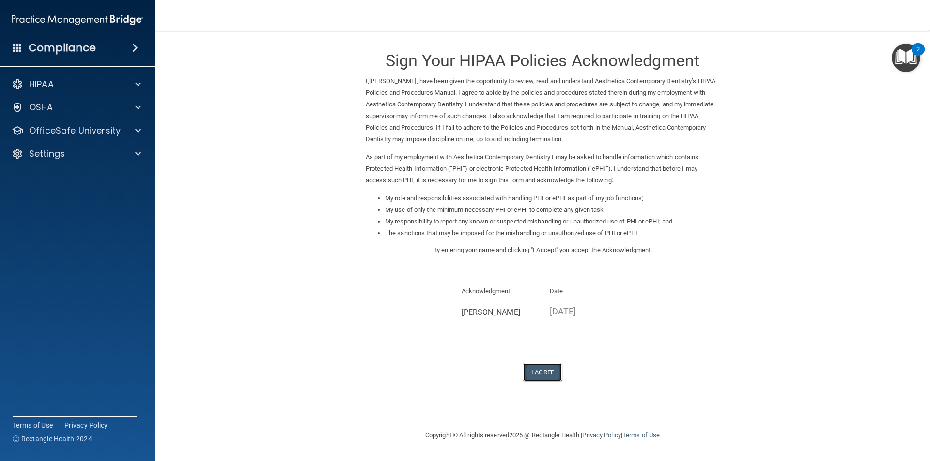
click at [536, 371] on button "I Agree" at bounding box center [542, 373] width 39 height 18
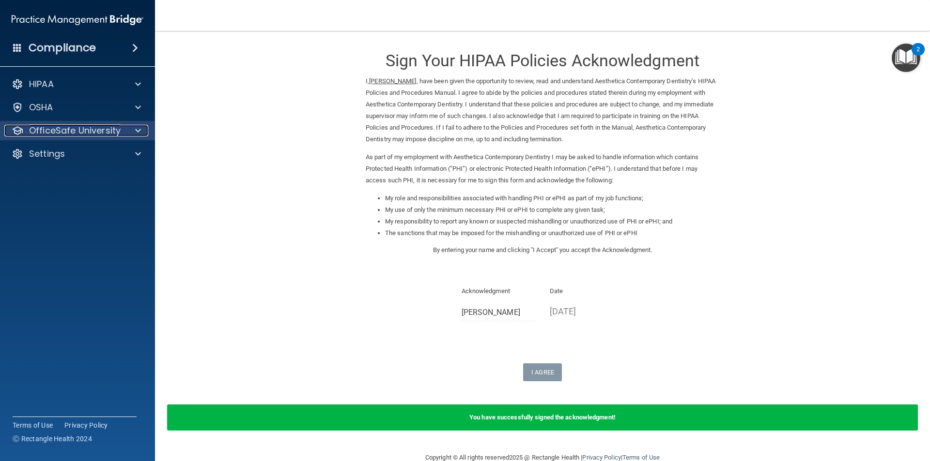
click at [92, 133] on p "OfficeSafe University" at bounding box center [75, 131] width 92 height 12
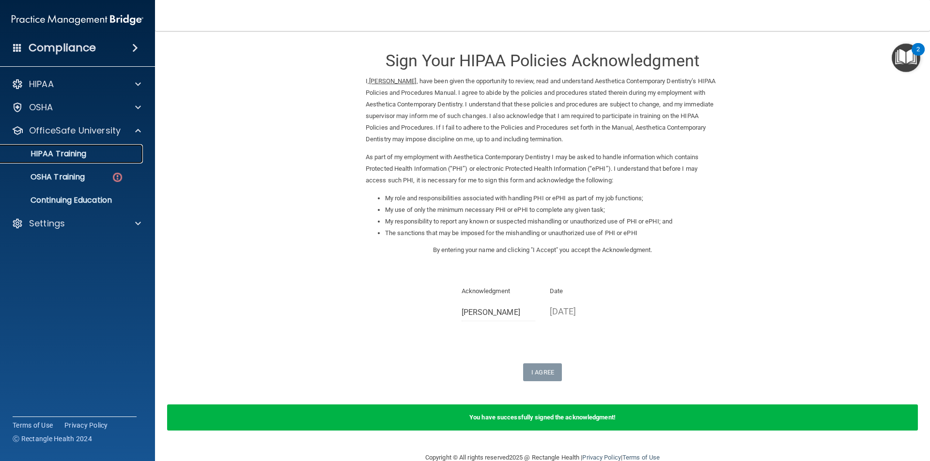
click at [95, 156] on div "HIPAA Training" at bounding box center [72, 154] width 132 height 10
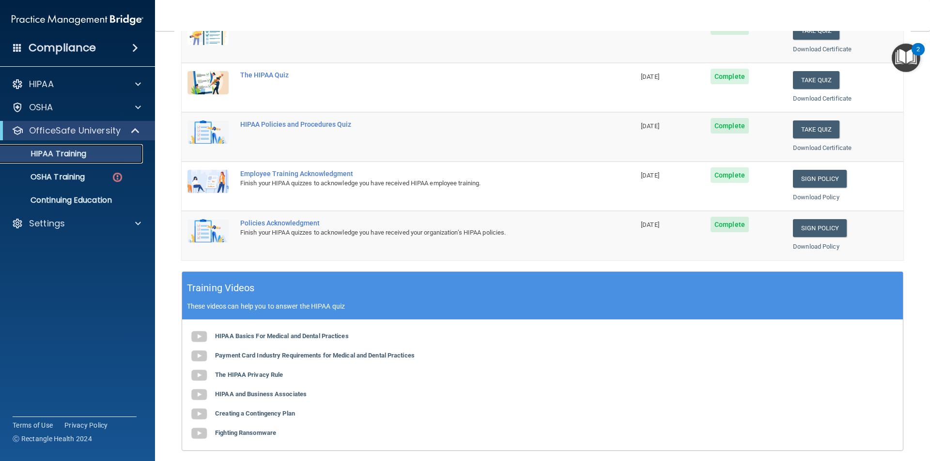
scroll to position [26, 0]
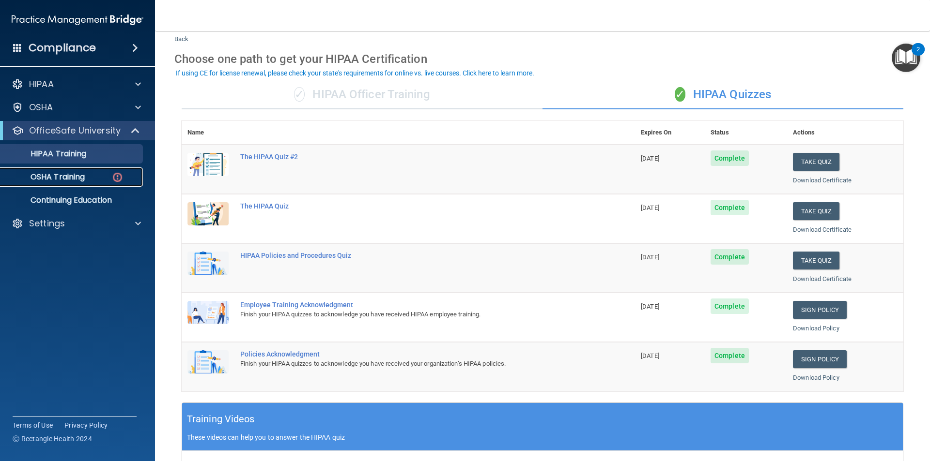
click at [89, 181] on div "OSHA Training" at bounding box center [72, 177] width 132 height 10
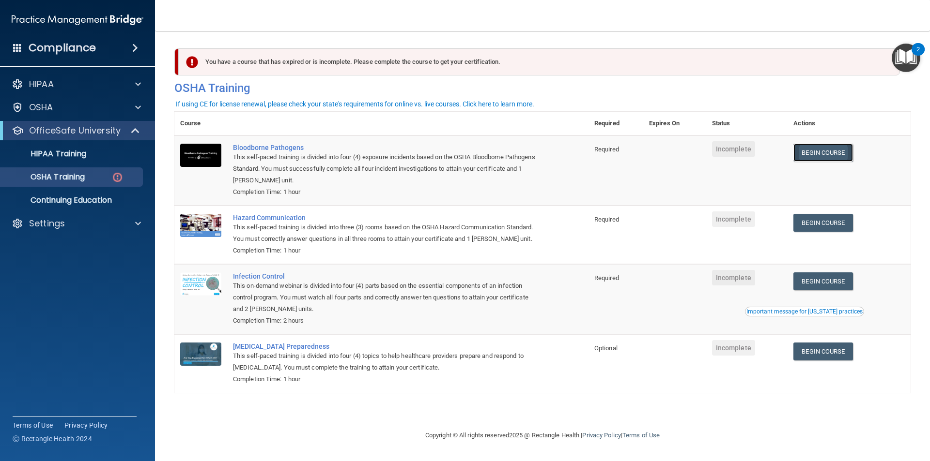
click at [833, 153] on link "Begin Course" at bounding box center [822, 153] width 59 height 18
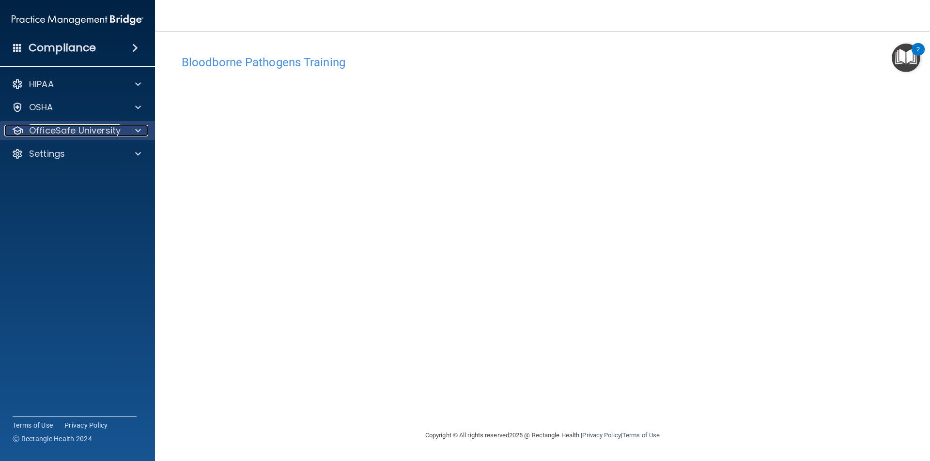
click at [73, 133] on p "OfficeSafe University" at bounding box center [75, 131] width 92 height 12
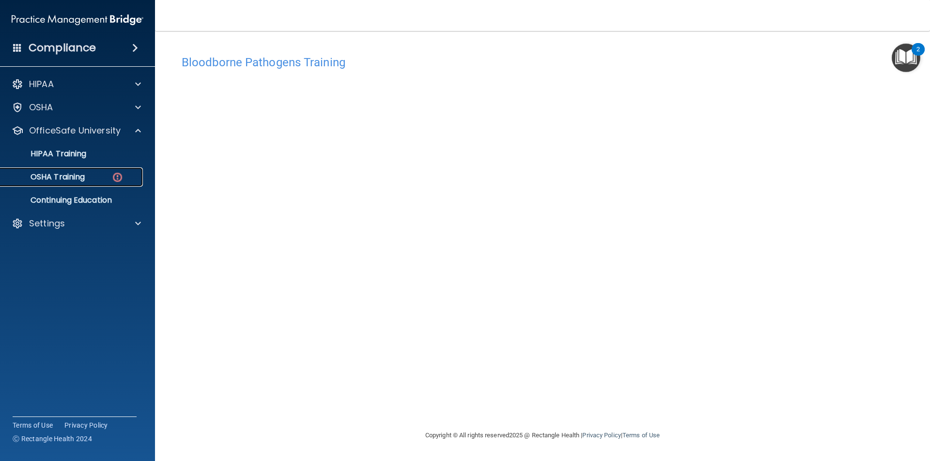
click at [92, 173] on div "OSHA Training" at bounding box center [72, 177] width 132 height 10
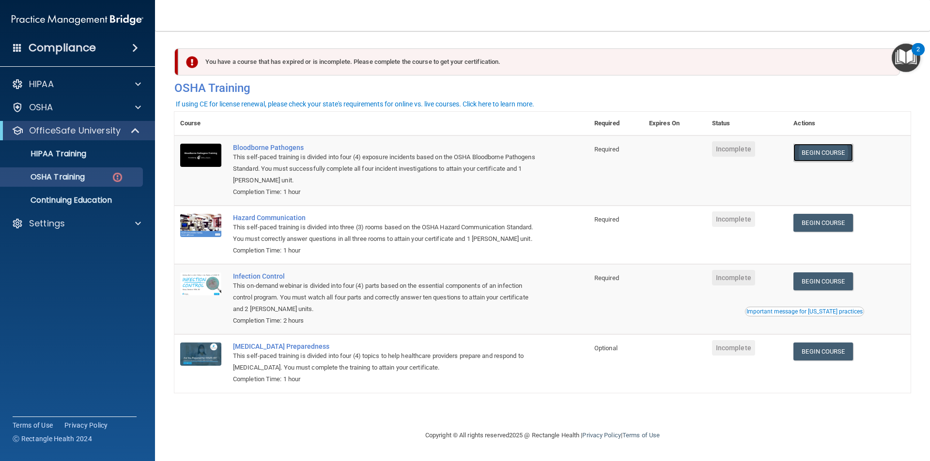
click at [820, 157] on link "Begin Course" at bounding box center [822, 153] width 59 height 18
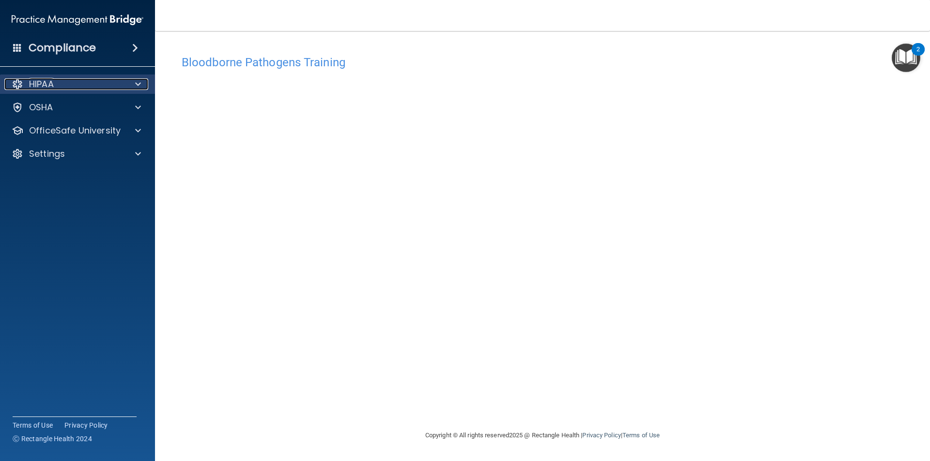
click at [133, 84] on div at bounding box center [136, 84] width 24 height 12
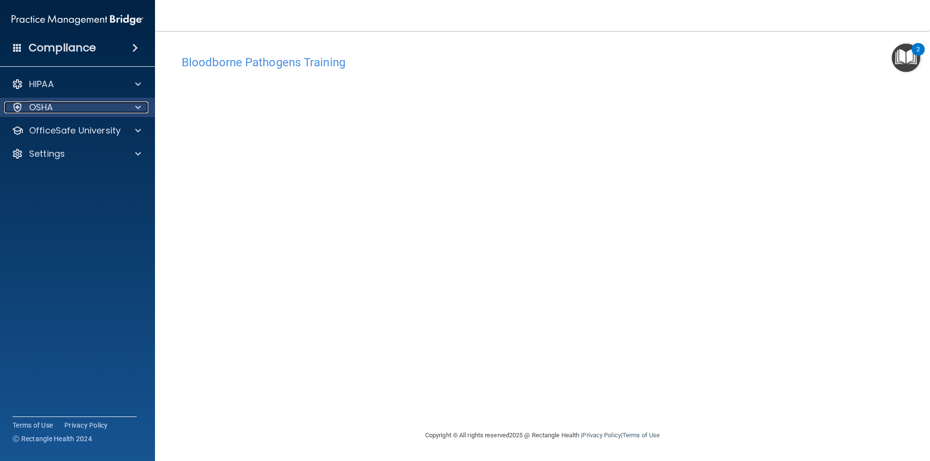
click at [141, 109] on div at bounding box center [136, 108] width 24 height 12
click at [138, 108] on span at bounding box center [138, 108] width 6 height 12
